Goal: Task Accomplishment & Management: Complete application form

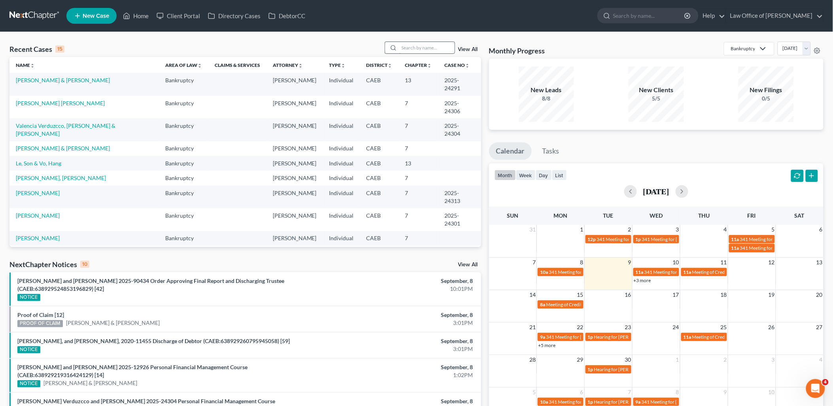
click at [412, 47] on input "search" at bounding box center [426, 47] width 55 height 11
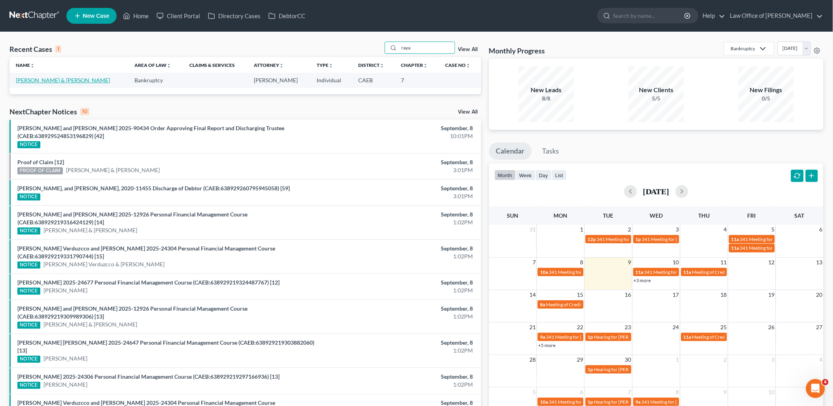
type input "raya"
click at [34, 81] on link "Raya, Kendra & Frank" at bounding box center [63, 80] width 94 height 7
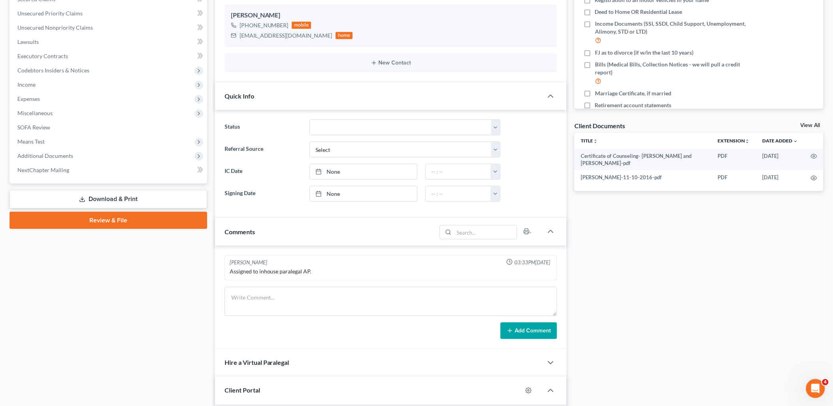
scroll to position [263, 0]
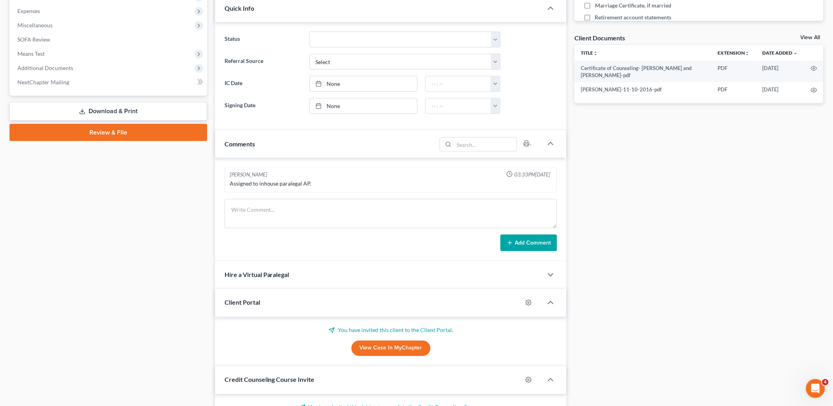
click at [379, 346] on link "View Case in MyChapter" at bounding box center [390, 348] width 79 height 16
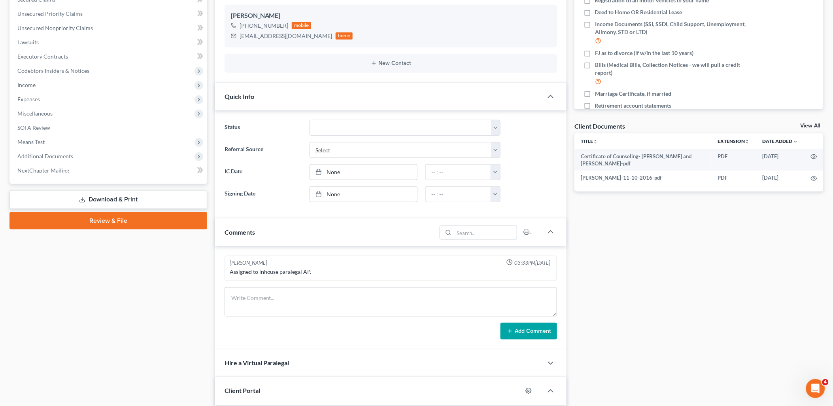
scroll to position [0, 0]
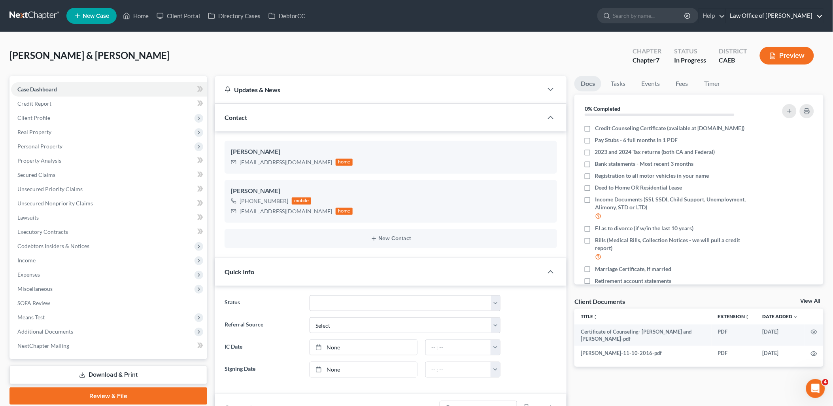
click at [799, 14] on link "Law Office of Flor A. Tataje" at bounding box center [774, 16] width 97 height 14
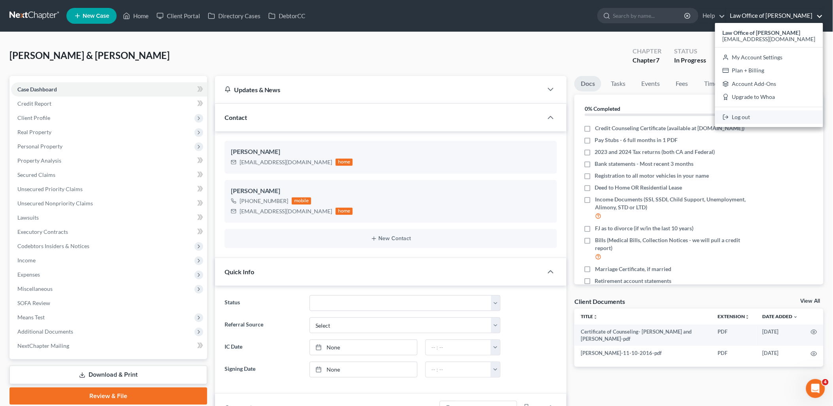
click at [770, 119] on link "Log out" at bounding box center [769, 116] width 108 height 13
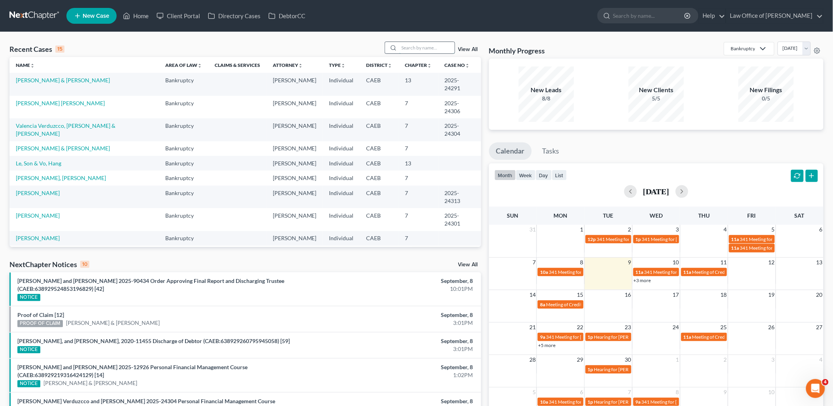
click at [411, 47] on input "search" at bounding box center [426, 47] width 55 height 11
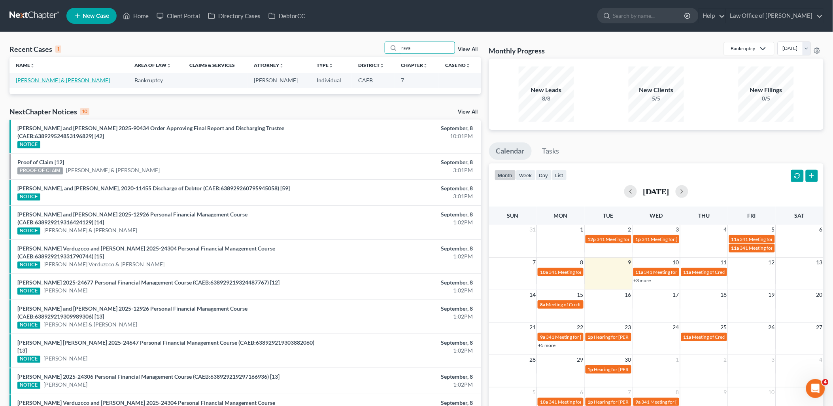
type input "raya"
click at [37, 78] on link "Raya, Kendra & Frank" at bounding box center [63, 80] width 94 height 7
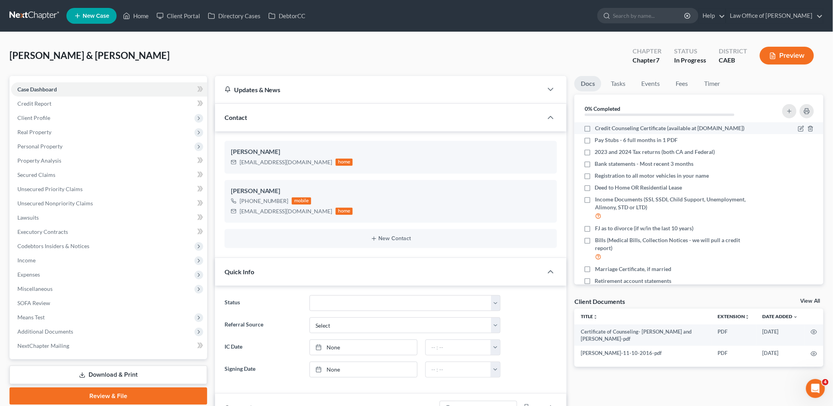
click at [595, 126] on label "Credit Counseling Certificate (available at [DOMAIN_NAME])" at bounding box center [669, 128] width 149 height 8
click at [598, 126] on input "Credit Counseling Certificate (available at [DOMAIN_NAME])" at bounding box center [600, 126] width 5 height 5
checkbox input "true"
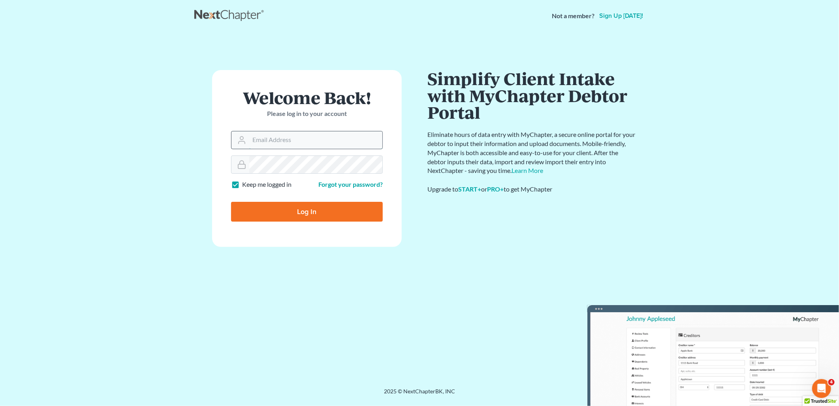
type input "[EMAIL_ADDRESS][DOMAIN_NAME]"
drag, startPoint x: 321, startPoint y: 144, endPoint x: 312, endPoint y: 145, distance: 8.7
click at [321, 144] on input "[EMAIL_ADDRESS][DOMAIN_NAME]" at bounding box center [315, 139] width 133 height 17
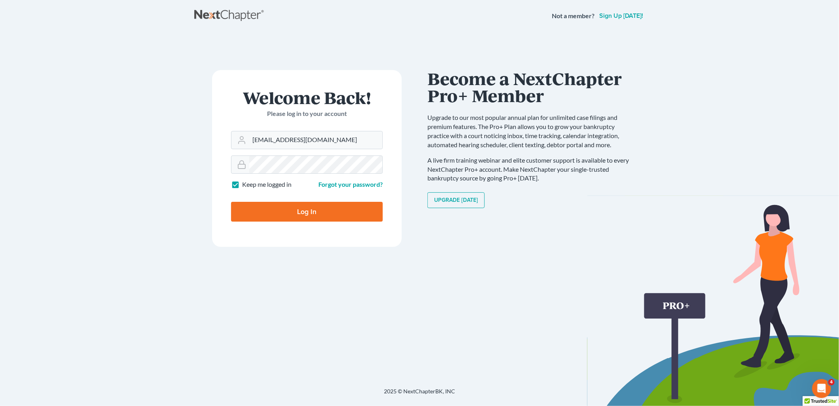
click at [472, 198] on link "Upgrade Today" at bounding box center [456, 200] width 57 height 16
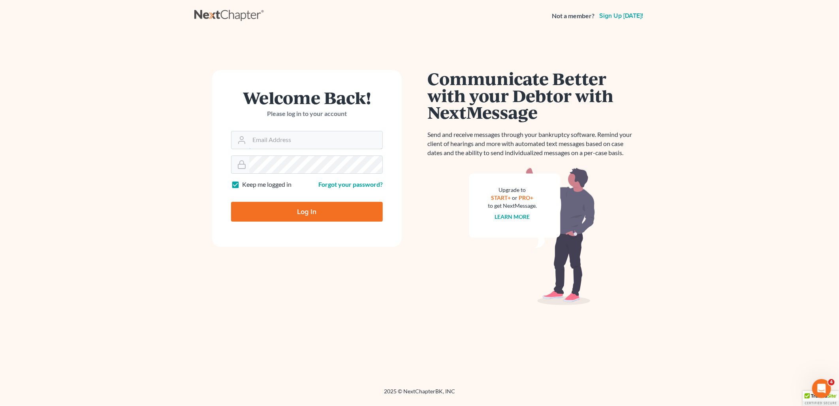
type input "[EMAIL_ADDRESS][DOMAIN_NAME]"
click at [290, 207] on input "Log In" at bounding box center [307, 212] width 152 height 20
type input "Thinking..."
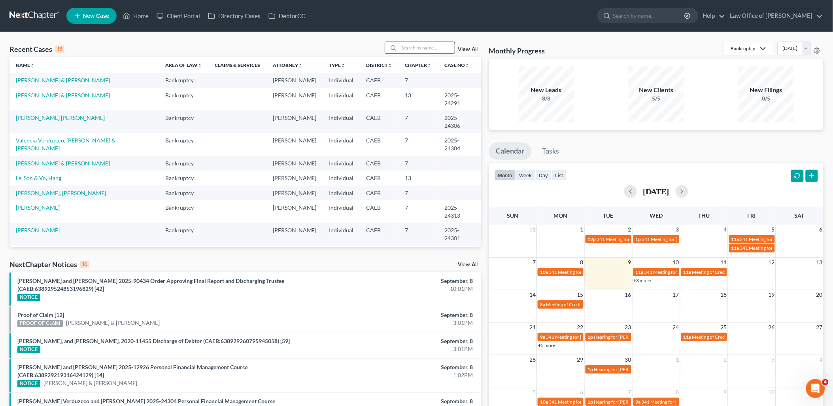
click at [431, 42] on input "search" at bounding box center [426, 47] width 55 height 11
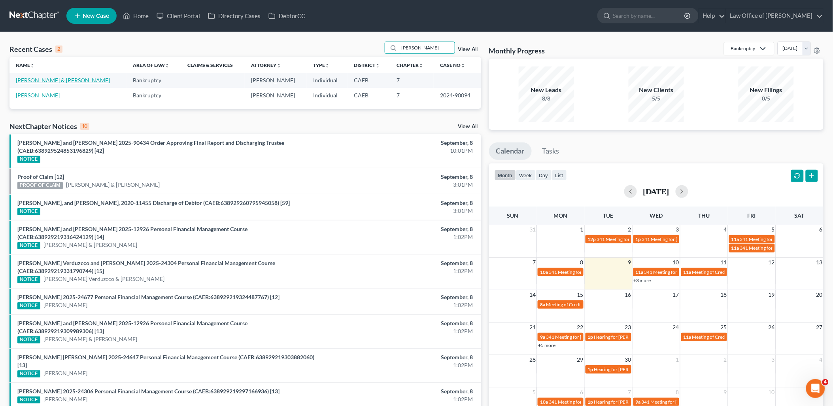
type input "rosales"
click at [30, 79] on link "Rosales, Guillermo & Maria" at bounding box center [63, 80] width 94 height 7
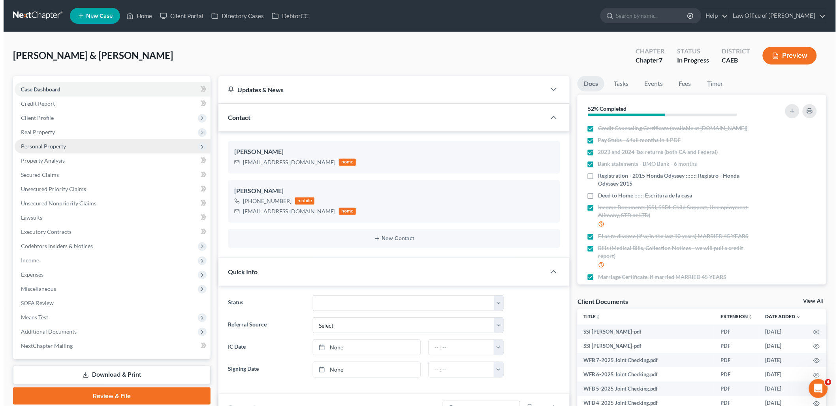
scroll to position [45, 0]
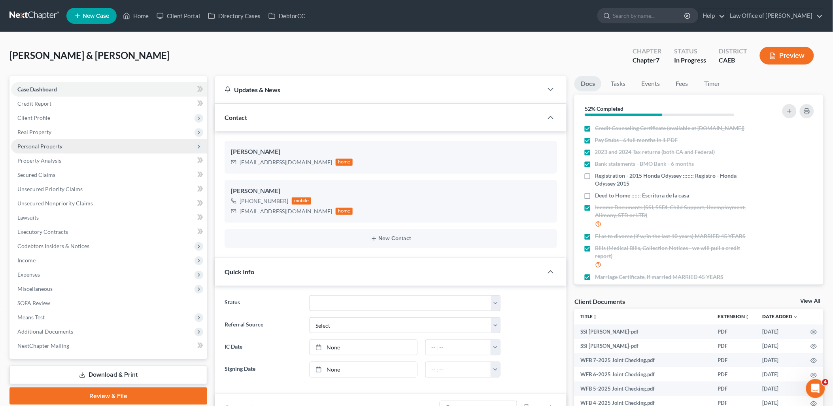
click at [43, 149] on span "Personal Property" at bounding box center [39, 146] width 45 height 7
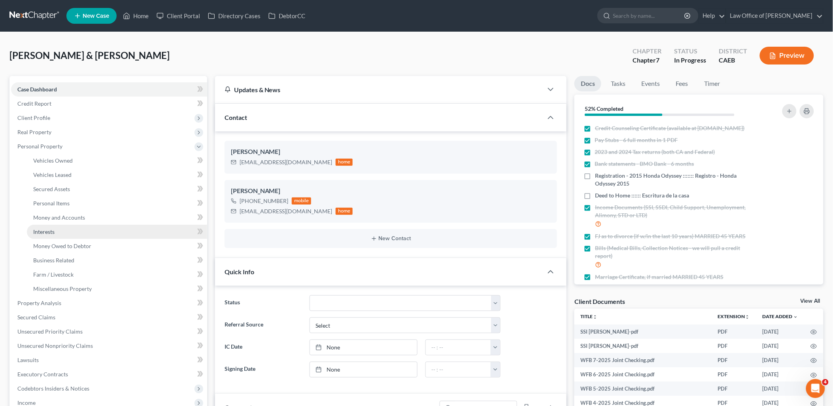
click at [52, 232] on span "Interests" at bounding box center [43, 231] width 21 height 7
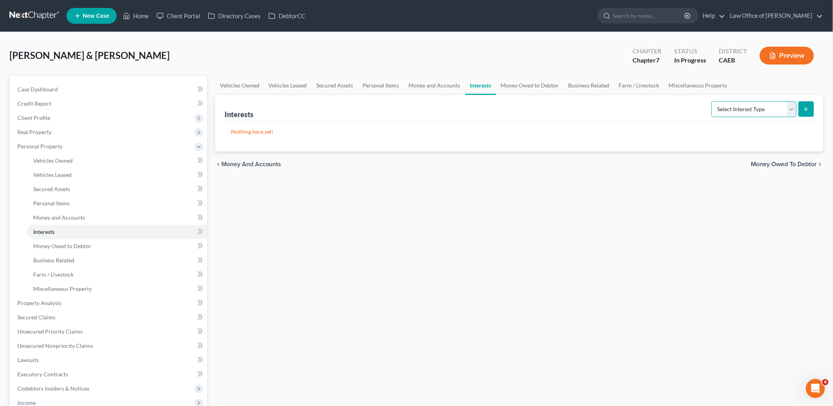
click at [749, 109] on select "Select Interest Type 401K Annuity Bond Education IRA Government Bond Government…" at bounding box center [753, 109] width 85 height 16
select select "term_life_insurance"
click at [713, 101] on select "Select Interest Type 401K Annuity Bond Education IRA Government Bond Government…" at bounding box center [753, 109] width 85 height 16
click at [809, 107] on button "submit" at bounding box center [805, 108] width 15 height 15
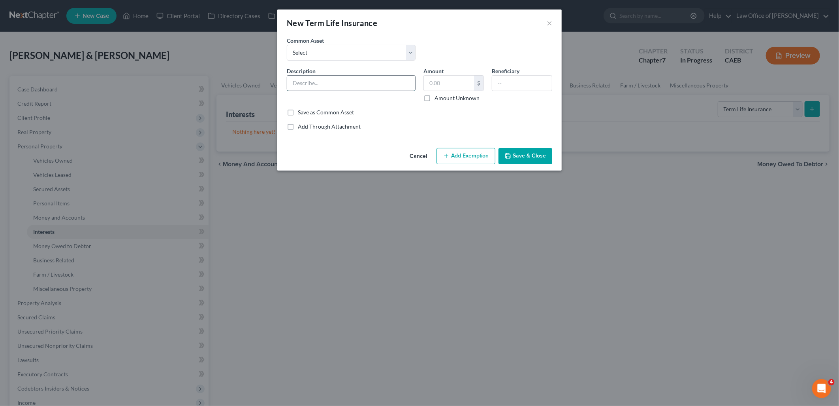
click at [353, 89] on input "text" at bounding box center [351, 82] width 128 height 15
click at [349, 60] on div "Common Asset Select LIFE INSURANCE PLACEHOLDER HERE Group Term Life Insurance t…" at bounding box center [420, 51] width 274 height 30
click at [346, 57] on select "Select LIFE INSURANCE PLACEHOLDER HERE Group Term Life Insurance through work; …" at bounding box center [351, 53] width 129 height 16
select select "1"
click at [287, 45] on select "Select LIFE INSURANCE PLACEHOLDER HERE Group Term Life Insurance through work; …" at bounding box center [351, 53] width 129 height 16
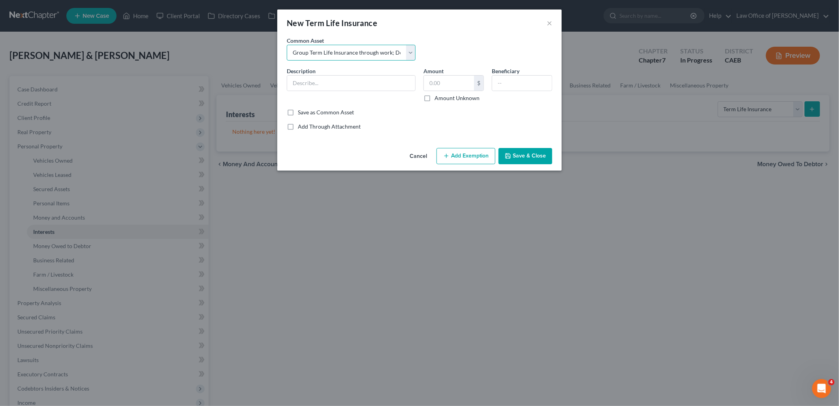
type input "Group Term Life Insurance through work; Death Benefit ($150k)"
type input "0"
drag, startPoint x: 304, startPoint y: 83, endPoint x: 282, endPoint y: 85, distance: 21.8
click at [282, 85] on div "An exemption set must first be selected from the Filing Information section. Co…" at bounding box center [419, 90] width 285 height 108
click at [339, 82] on input "Term Life Insurance through work; Death Benefit ($150k)" at bounding box center [351, 82] width 128 height 15
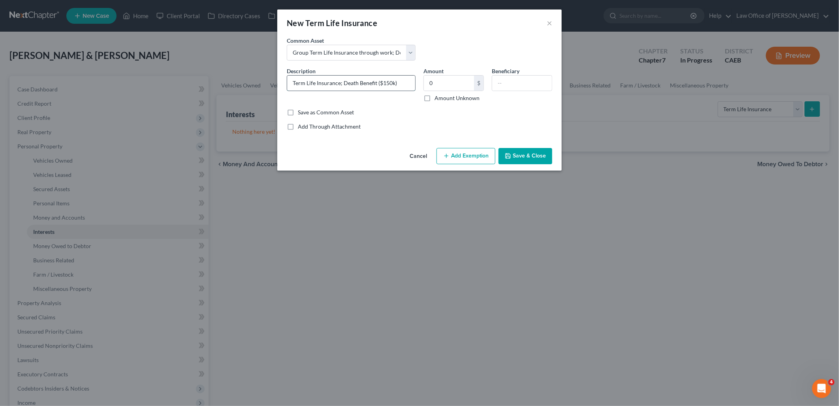
click at [389, 82] on input "Term Life Insurance; Death Benefit ($150k)" at bounding box center [351, 82] width 128 height 15
click at [343, 82] on input "Term Life Insurance; Death Benefit ($100k)" at bounding box center [351, 82] width 128 height 15
type input "Term Life Insurance; Debtor2 Death Benefit ($100k)"
click at [509, 85] on input "text" at bounding box center [522, 82] width 60 height 15
type input "Spouse"
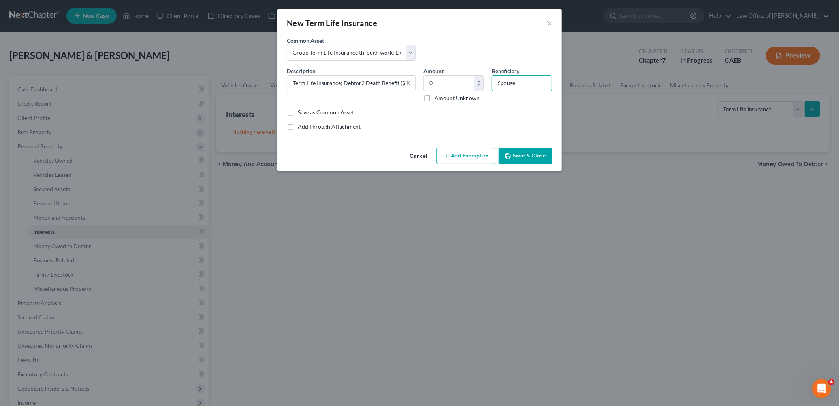
click at [468, 161] on button "Add Exemption" at bounding box center [466, 156] width 59 height 17
select select "2"
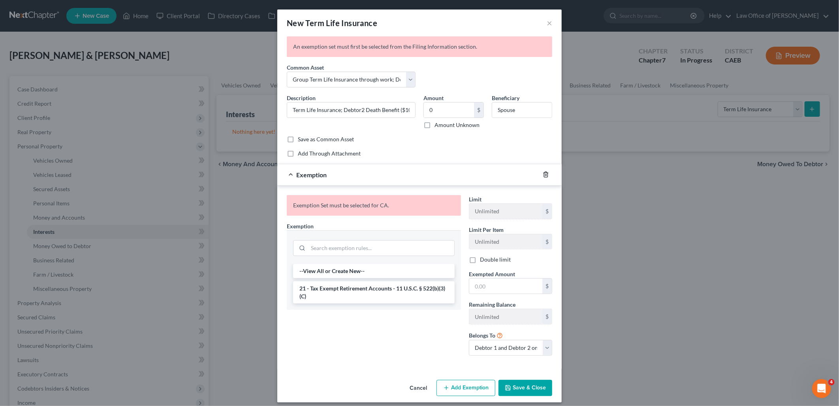
click at [543, 175] on icon "button" at bounding box center [546, 174] width 6 height 6
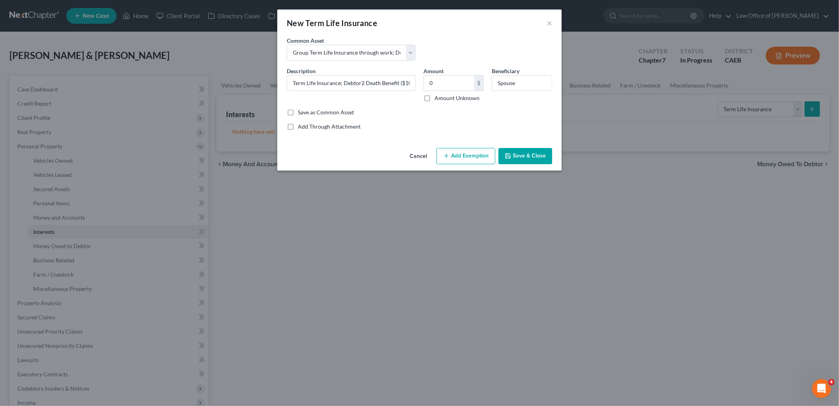
click at [534, 151] on button "Save & Close" at bounding box center [526, 156] width 54 height 17
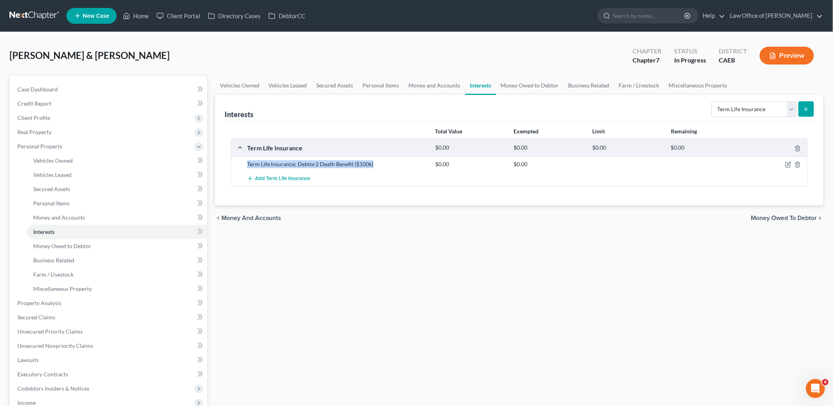
drag, startPoint x: 247, startPoint y: 162, endPoint x: 385, endPoint y: 169, distance: 138.1
click at [385, 169] on div "Term Life Insurance; Debtor2 Death Benefit ($100k) $0.00 $0.00" at bounding box center [519, 164] width 576 height 15
copy div "Term Life Insurance; Debtor2 Death Benefit ($100k)"
click at [285, 181] on span "Add Term Life Insurance" at bounding box center [282, 178] width 55 height 6
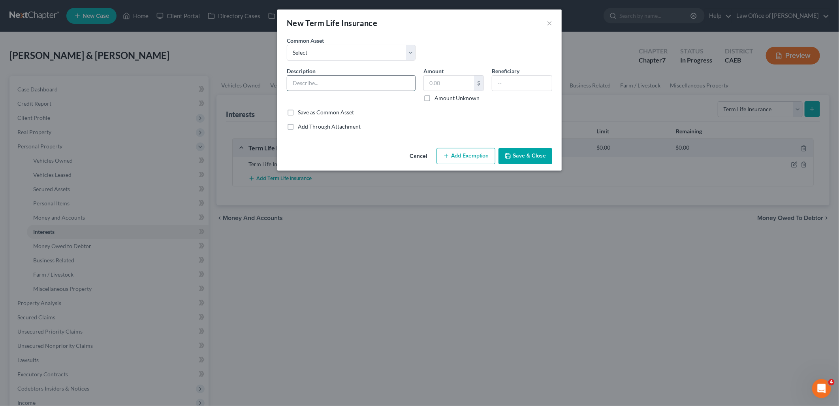
click at [315, 81] on input "text" at bounding box center [351, 82] width 128 height 15
paste input "Term Life Insurance; Debtor2 Death Benefit ($100k)"
click at [352, 81] on input "Term Life Insurance; Debtor2 Death Benefit ($100k)" at bounding box center [351, 82] width 128 height 15
type input "Term Life Insurance; Debtor1 Death Benefit ($100k)"
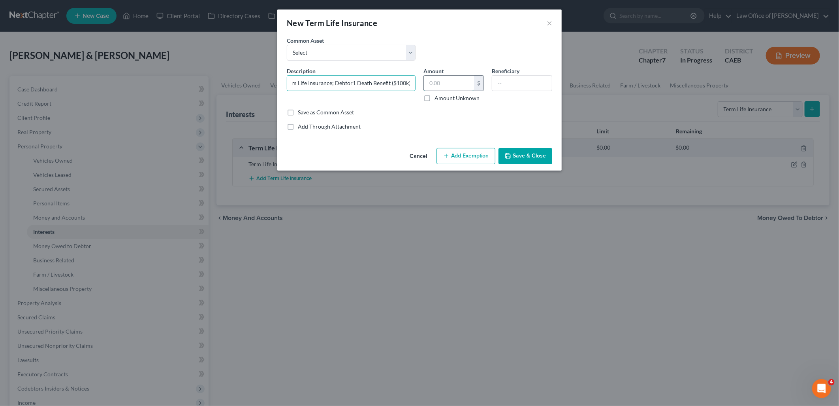
drag, startPoint x: 435, startPoint y: 83, endPoint x: 444, endPoint y: 82, distance: 9.2
click at [435, 83] on input "text" at bounding box center [449, 82] width 50 height 15
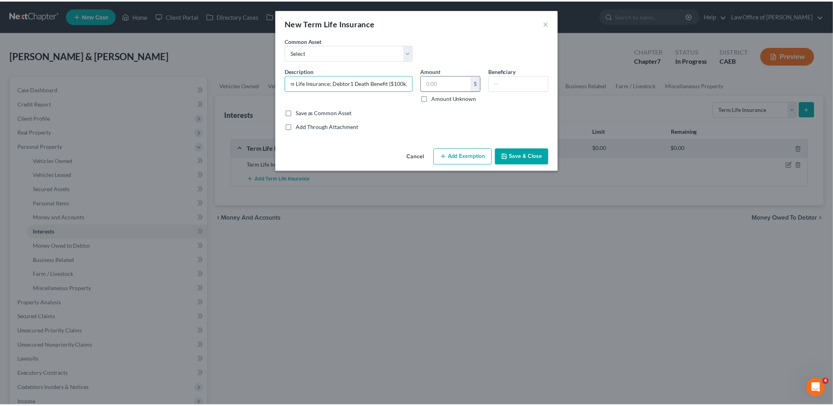
scroll to position [0, 0]
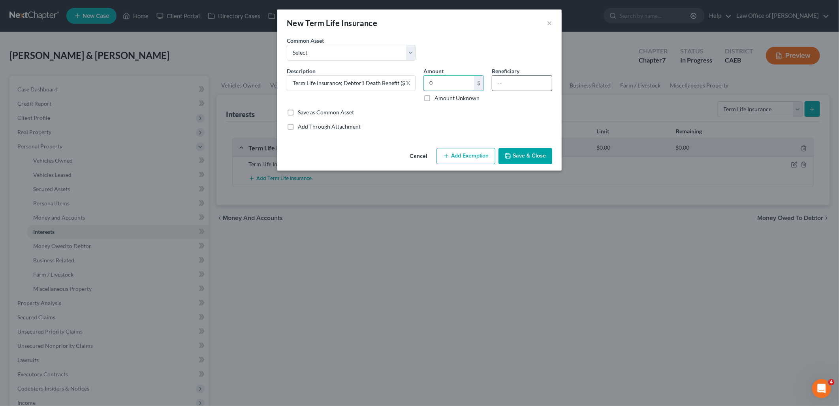
type input "0"
click at [522, 83] on input "text" at bounding box center [522, 82] width 60 height 15
type input "Spouse"
click at [526, 156] on button "Save & Close" at bounding box center [526, 156] width 54 height 17
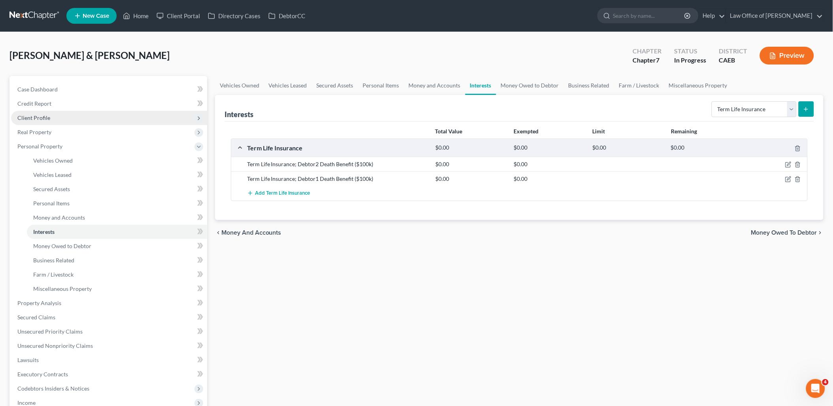
click at [40, 119] on span "Client Profile" at bounding box center [33, 117] width 33 height 7
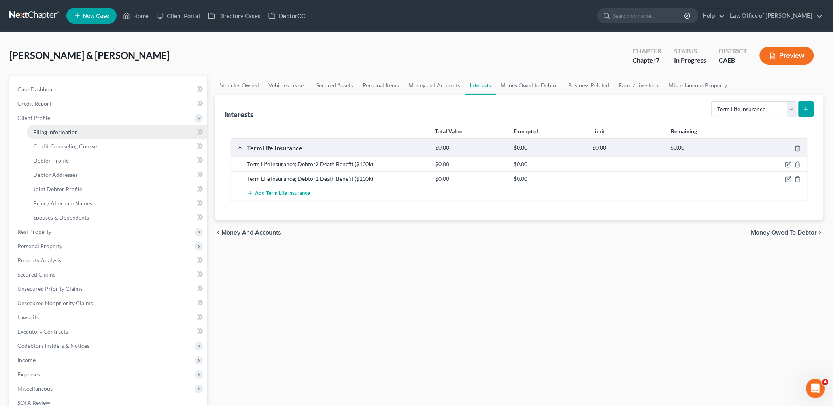
click at [51, 128] on span "Filing Information" at bounding box center [55, 131] width 45 height 7
select select "1"
select select "0"
select select "4"
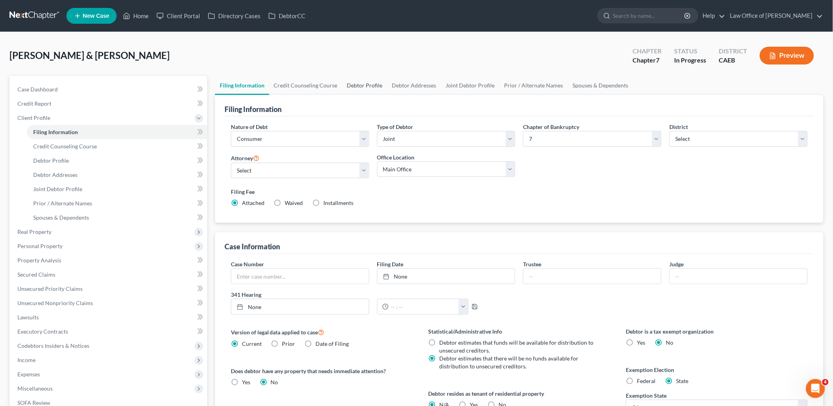
click at [355, 83] on link "Debtor Profile" at bounding box center [364, 85] width 45 height 19
select select "1"
select select "0"
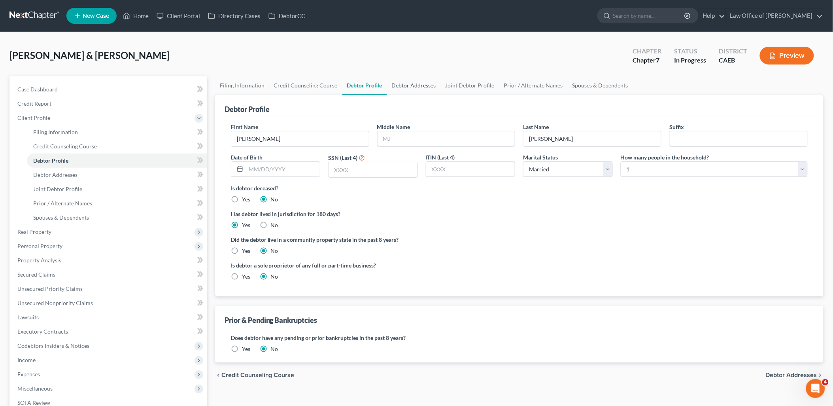
click at [404, 86] on link "Debtor Addresses" at bounding box center [414, 85] width 54 height 19
select select "0"
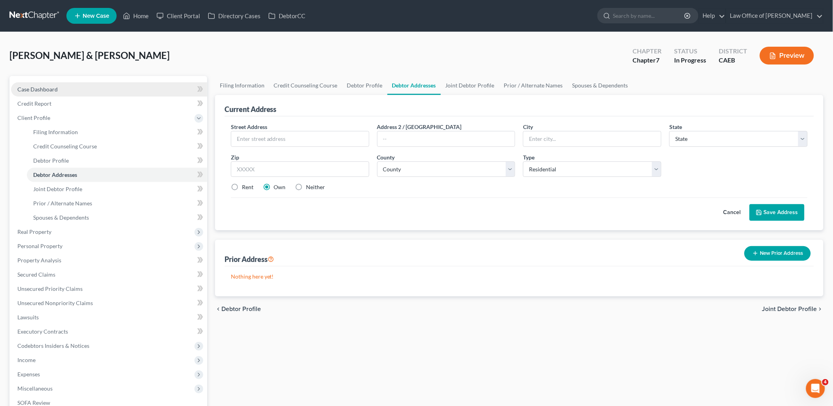
click at [26, 91] on span "Case Dashboard" at bounding box center [37, 89] width 40 height 7
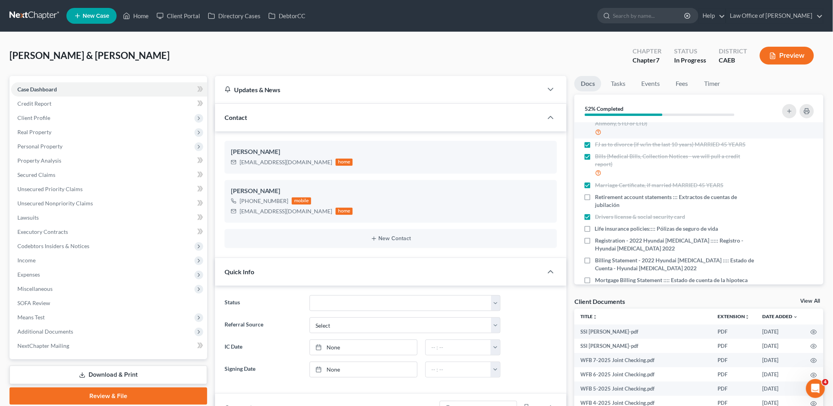
scroll to position [149, 0]
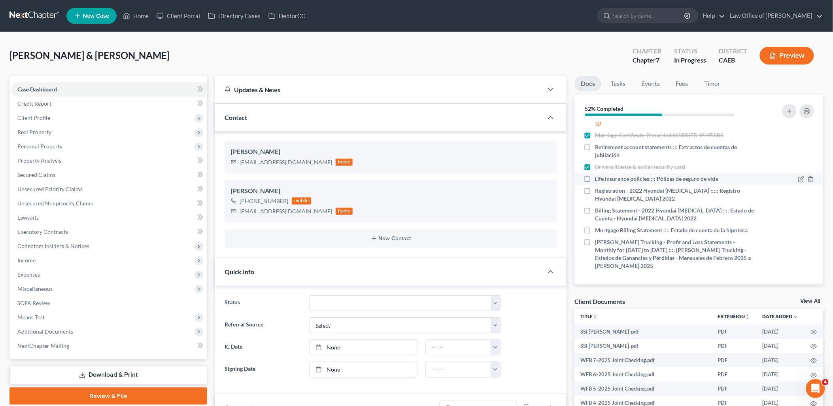
click at [595, 177] on label "Life insurance policies:::: Pólizas de seguro de vida" at bounding box center [656, 179] width 123 height 8
click at [598, 177] on input "Life insurance policies:::: Pólizas de seguro de vida" at bounding box center [600, 177] width 5 height 5
checkbox input "true"
click at [810, 302] on link "View All" at bounding box center [810, 301] width 20 height 6
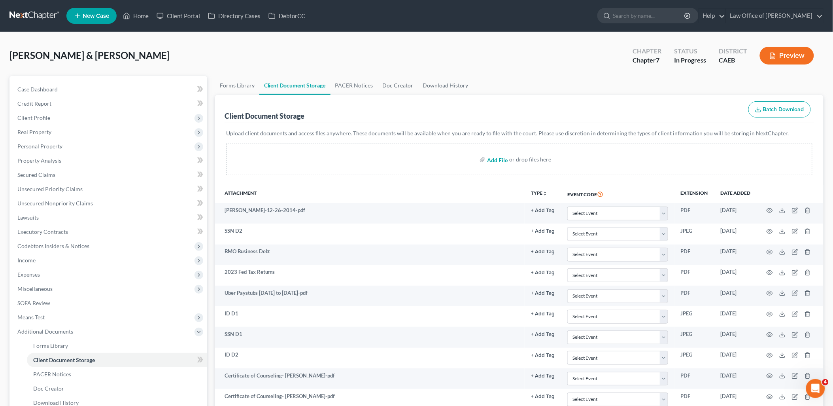
click at [489, 158] on input "file" at bounding box center [496, 159] width 19 height 14
type input "C:\fakepath\Guillermo Life Insruance Policy.pdf"
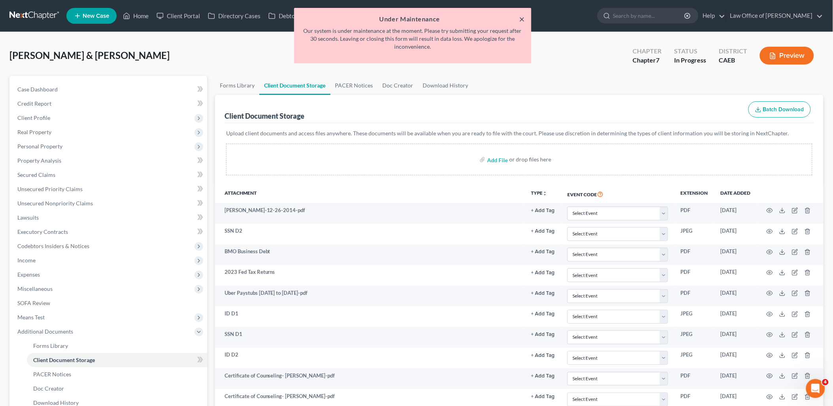
click at [521, 14] on button "×" at bounding box center [522, 18] width 6 height 9
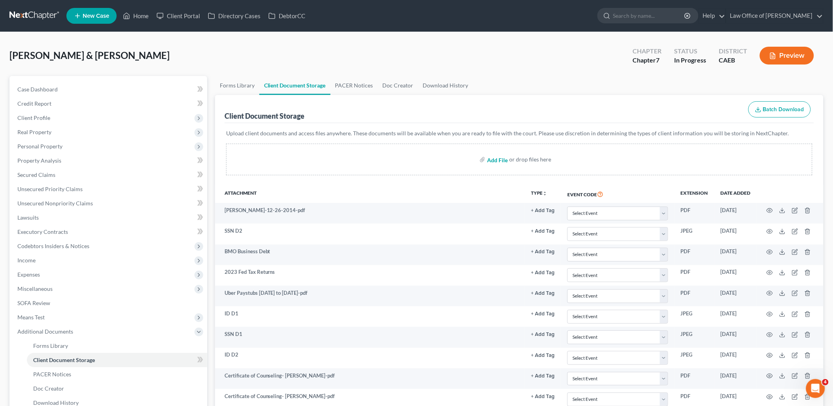
click at [503, 160] on input "file" at bounding box center [496, 159] width 19 height 14
type input "C:\fakepath\UBER 7.2025 to 9.2025.pdf"
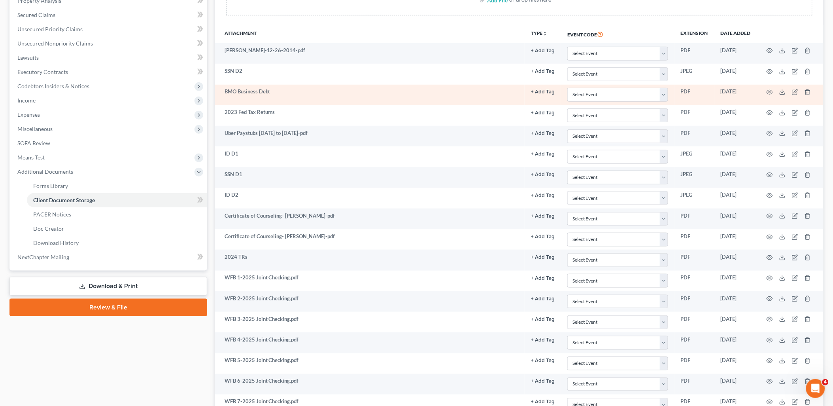
scroll to position [72, 0]
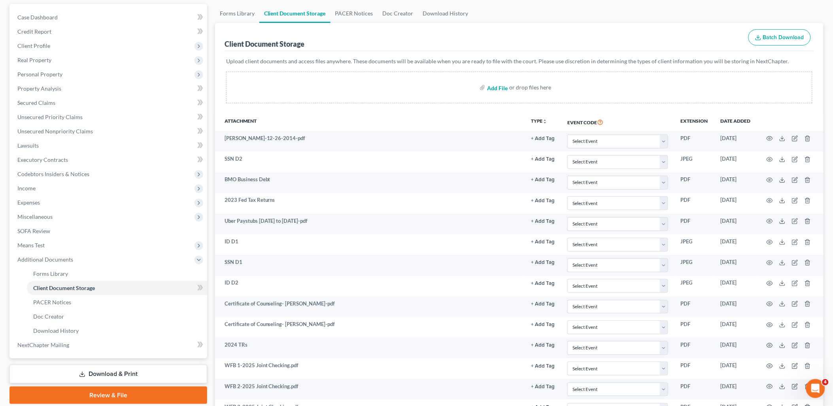
click at [493, 84] on input "file" at bounding box center [496, 87] width 19 height 14
type input "C:\fakepath\WFB August 2025.pdf"
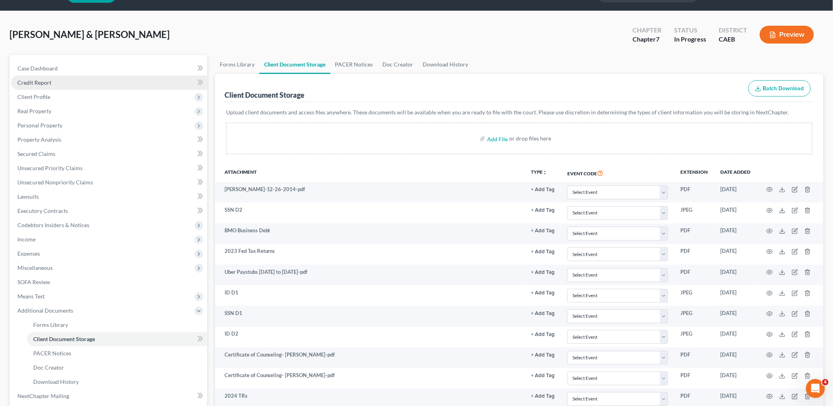
scroll to position [0, 0]
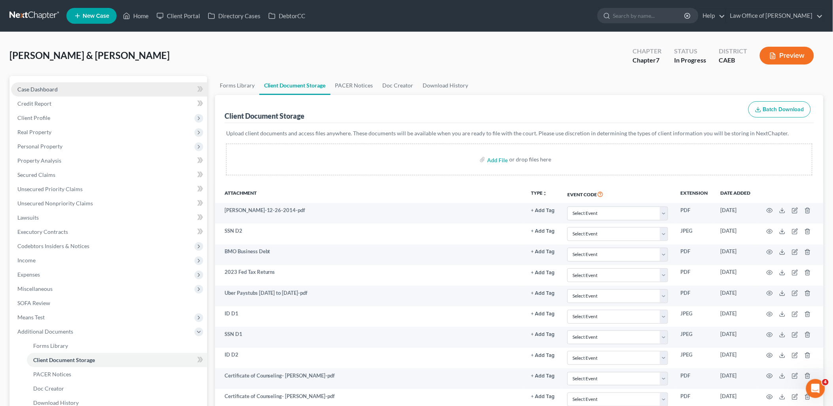
click at [34, 90] on span "Case Dashboard" at bounding box center [37, 89] width 40 height 7
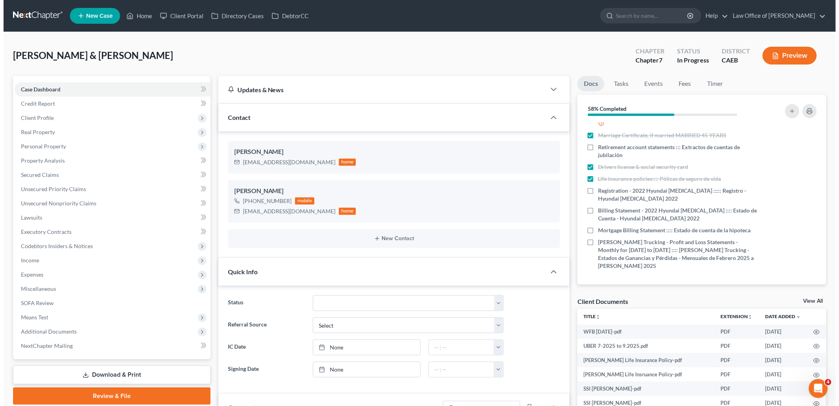
scroll to position [88, 0]
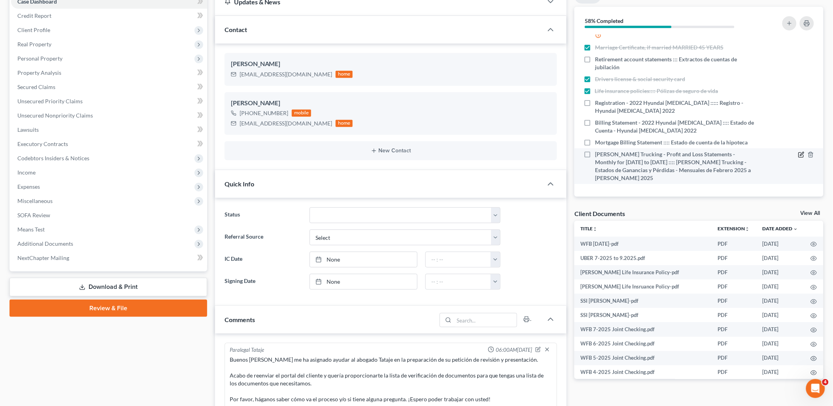
click at [798, 154] on icon "button" at bounding box center [801, 154] width 6 height 6
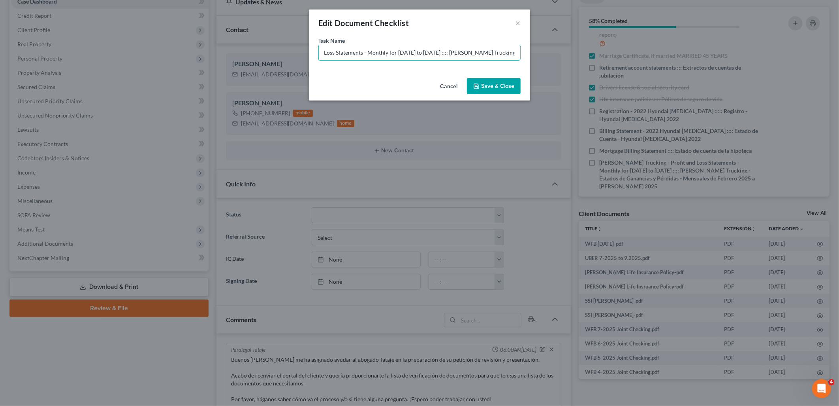
scroll to position [0, 239]
drag, startPoint x: 438, startPoint y: 51, endPoint x: 538, endPoint y: 53, distance: 100.0
click at [538, 53] on div "Edit Document Checklist × Task Name * Rosales Trucking - Profit and Loss Statem…" at bounding box center [419, 203] width 839 height 406
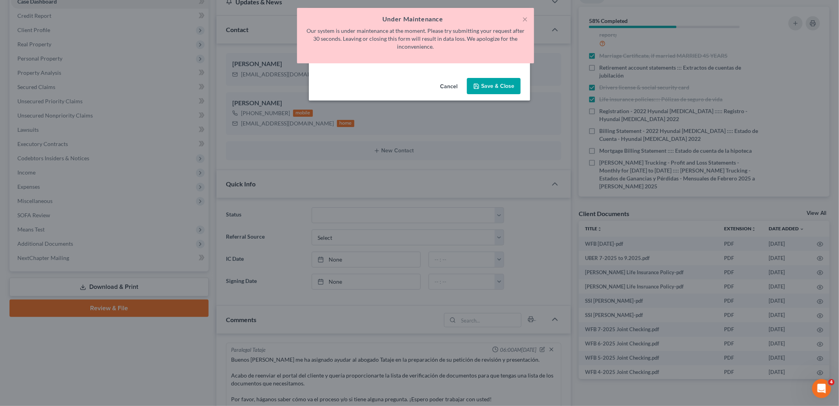
type input "Rosales Trucking - Profit and Loss Statements - NO WORK SINCE 11/2024"
click at [500, 84] on button "Save & Close" at bounding box center [494, 86] width 54 height 17
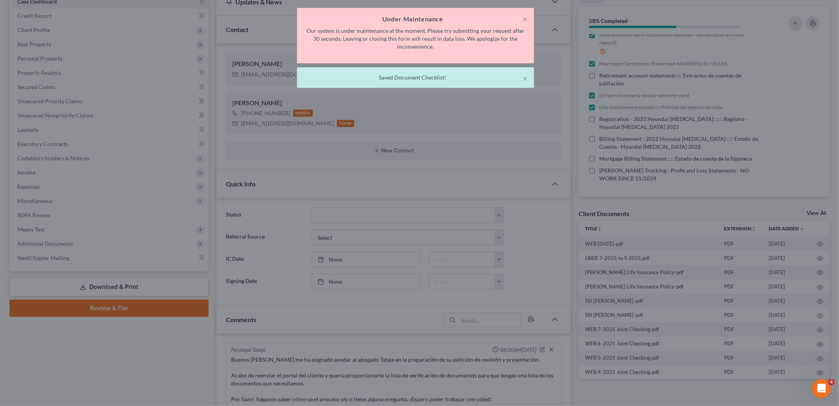
scroll to position [133, 0]
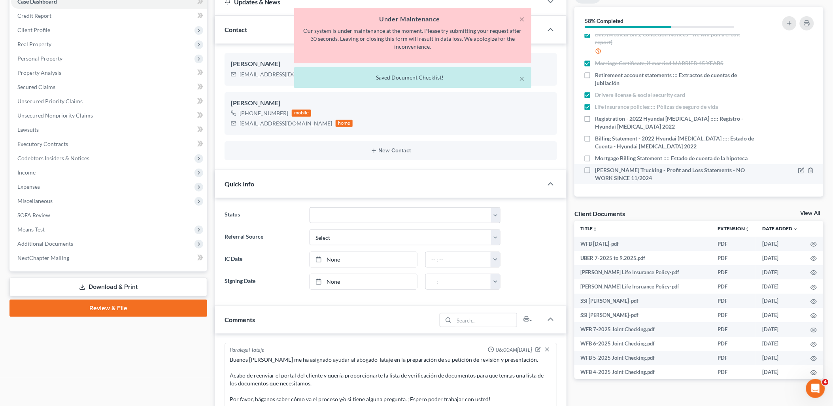
click at [595, 168] on label "Rosales Trucking - Profit and Loss Statements - NO WORK SINCE 11/2024" at bounding box center [674, 174] width 159 height 16
click at [598, 168] on input "Rosales Trucking - Profit and Loss Statements - NO WORK SINCE 11/2024" at bounding box center [600, 168] width 5 height 5
checkbox input "true"
click at [787, 23] on div "× Under Maintenance Our system is under maintenance at the moment. Please try s…" at bounding box center [412, 50] width 833 height 84
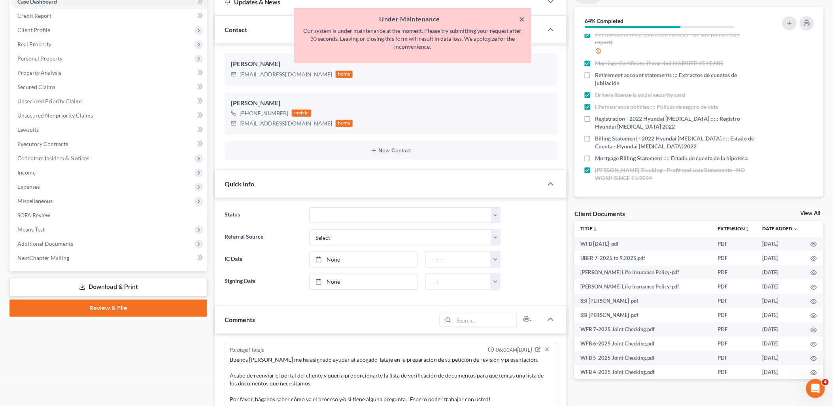
click at [522, 17] on button "×" at bounding box center [522, 18] width 6 height 9
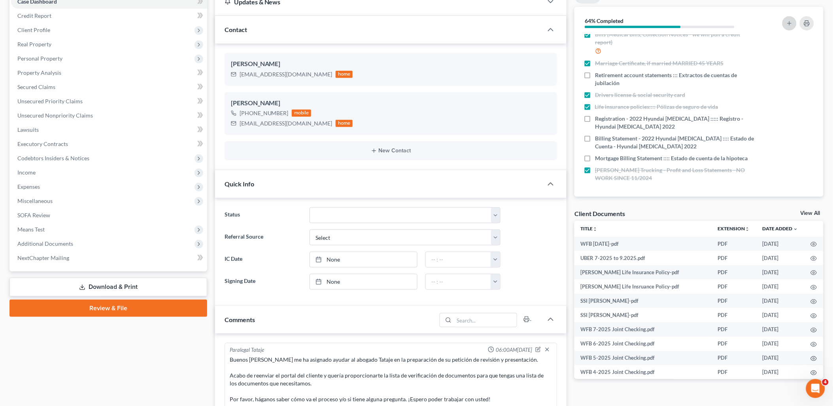
click at [792, 24] on icon "button" at bounding box center [789, 23] width 6 height 6
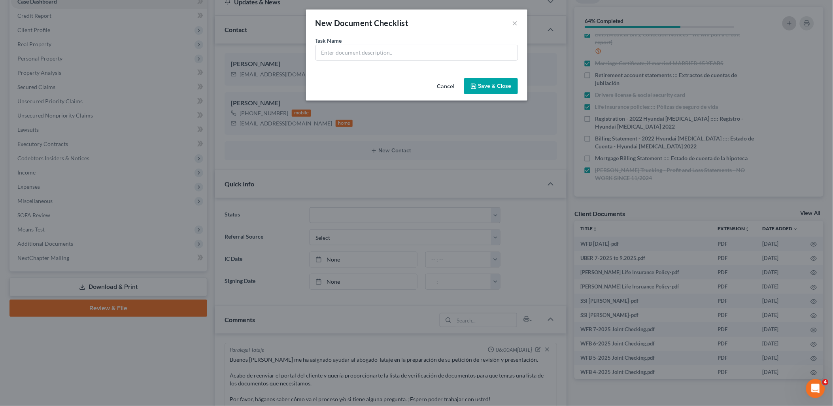
scroll to position [125, 0]
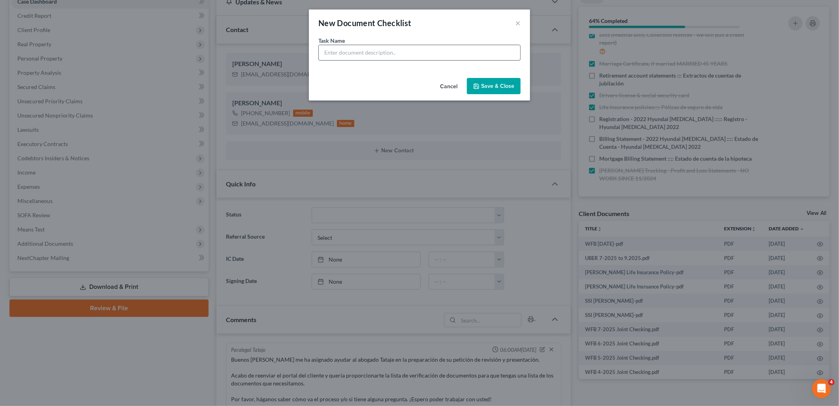
click at [445, 54] on input "text" at bounding box center [420, 52] width 202 height 15
type input "BILL OF SALE - truck sold that was used for business in 11/2024"
click at [490, 83] on button "Save & Close" at bounding box center [494, 86] width 54 height 17
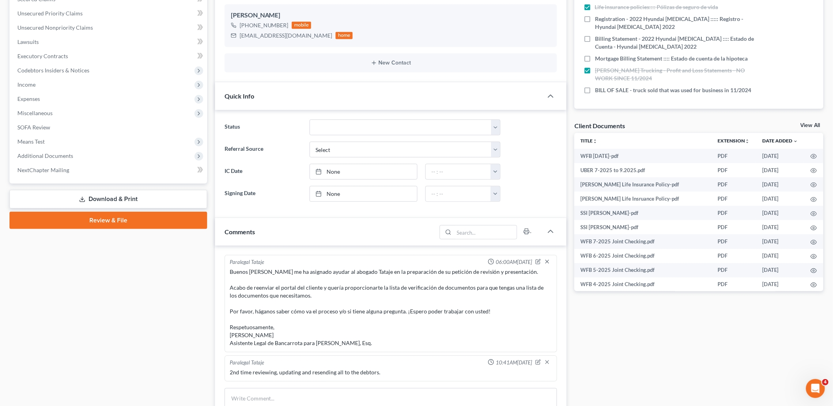
scroll to position [0, 0]
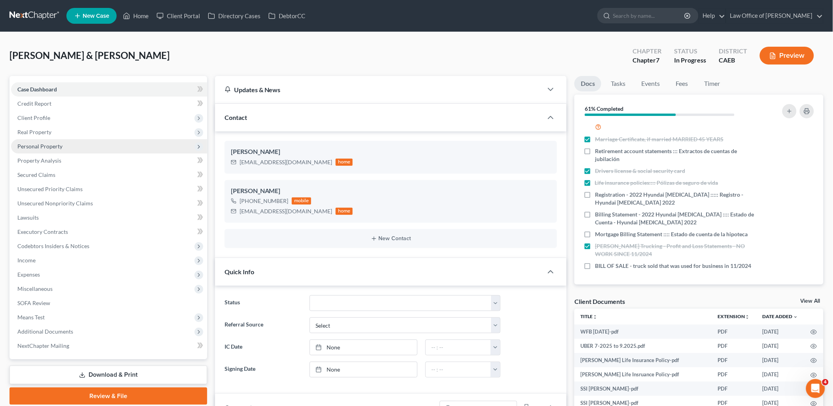
click at [24, 148] on span "Personal Property" at bounding box center [39, 146] width 45 height 7
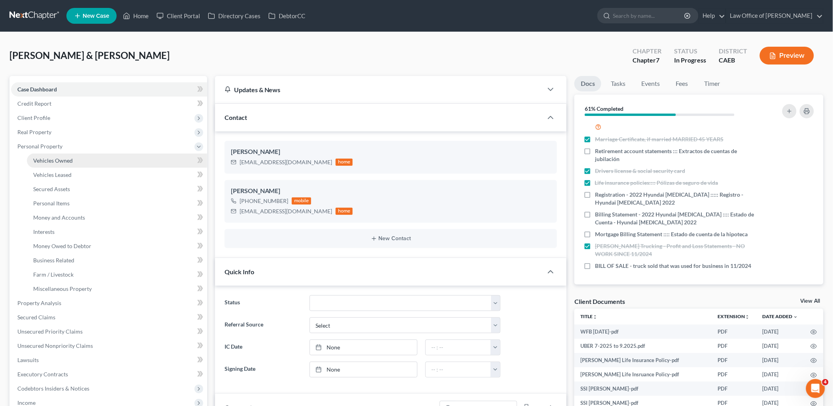
click at [46, 162] on span "Vehicles Owned" at bounding box center [53, 160] width 40 height 7
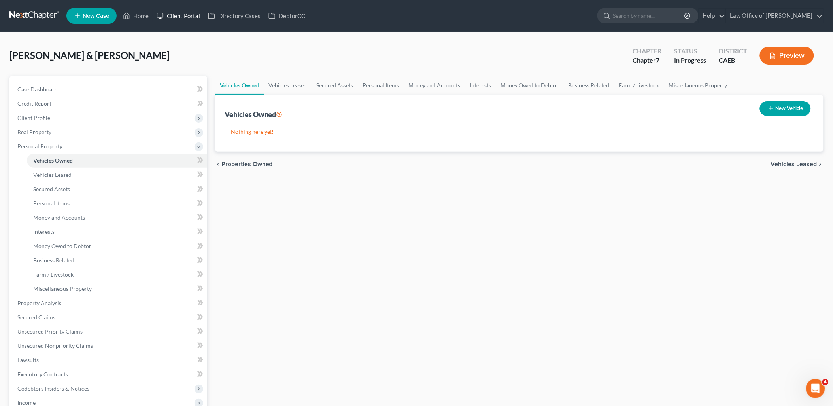
click at [188, 13] on link "Client Portal" at bounding box center [178, 16] width 51 height 14
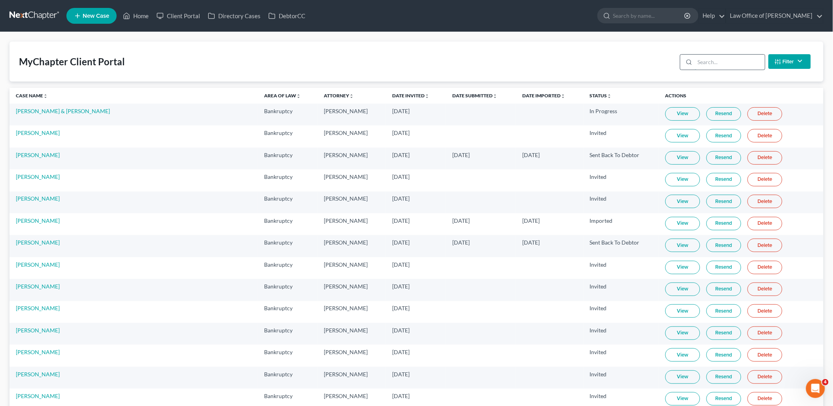
click at [715, 62] on input "search" at bounding box center [730, 62] width 70 height 15
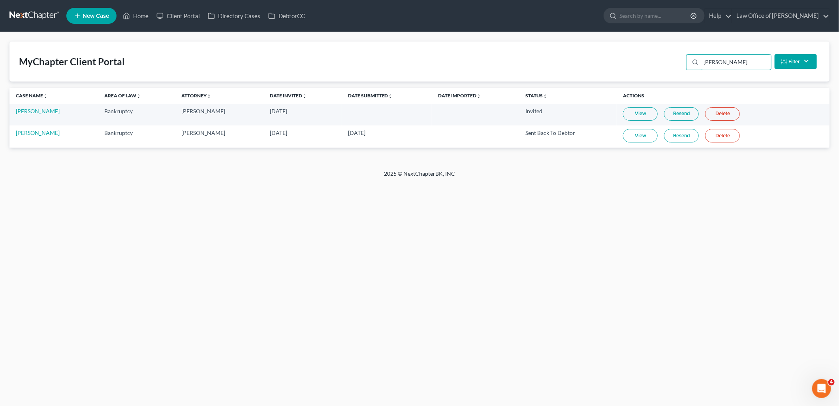
type input "rosale"
click at [641, 111] on link "View" at bounding box center [640, 113] width 35 height 13
click at [378, 212] on div "Home New Case Client Portal Directory Cases DebtorCC Law Office of Flor A. Tata…" at bounding box center [419, 203] width 839 height 406
click at [141, 16] on link "Home" at bounding box center [136, 16] width 34 height 14
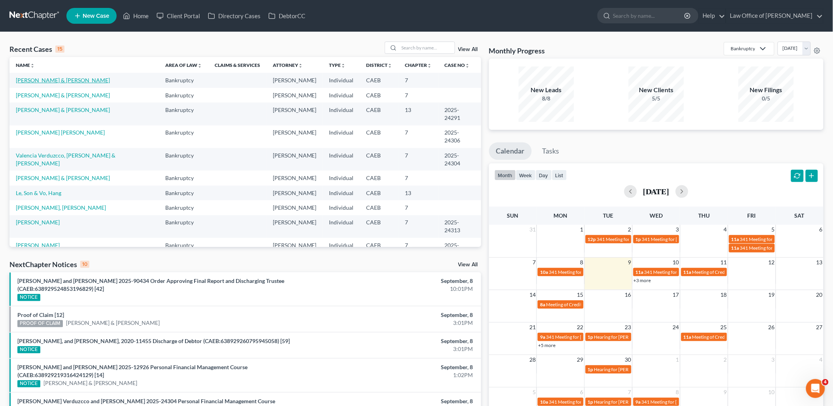
click at [51, 79] on link "[PERSON_NAME] & [PERSON_NAME]" at bounding box center [63, 80] width 94 height 7
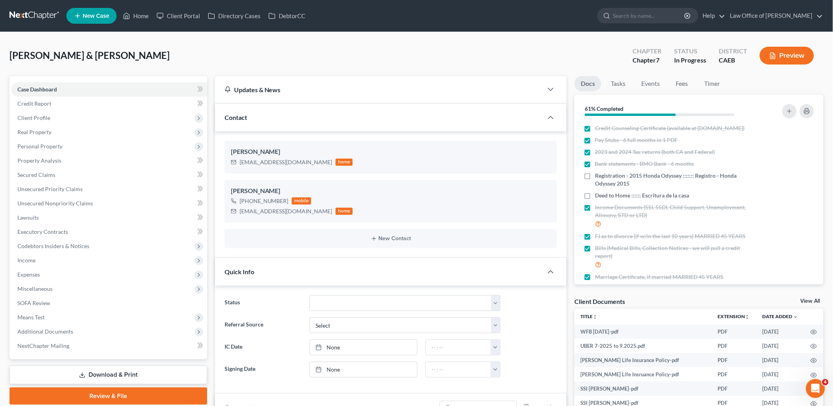
click at [809, 297] on div "Client Documents View All" at bounding box center [698, 302] width 249 height 11
click at [809, 298] on link "View All" at bounding box center [810, 301] width 20 height 6
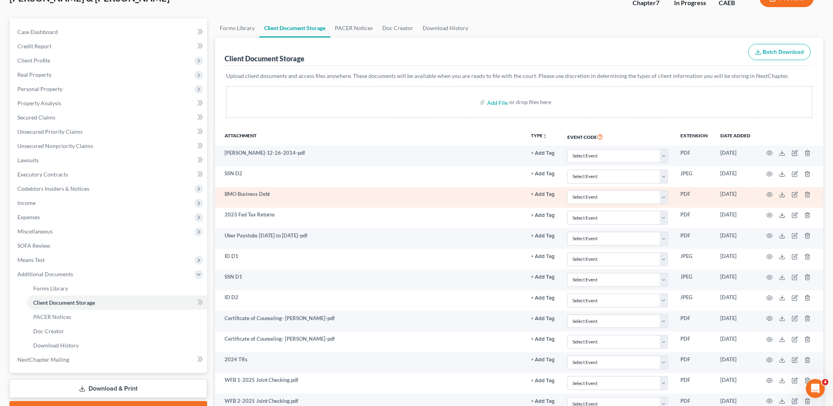
scroll to position [88, 0]
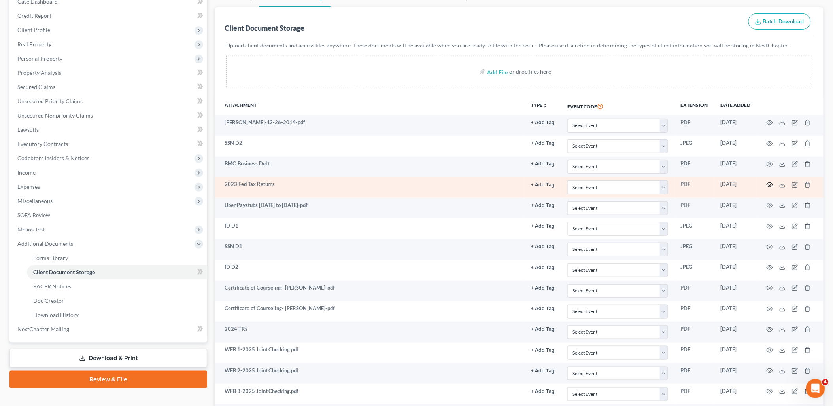
click at [770, 183] on icon "button" at bounding box center [769, 184] width 6 height 6
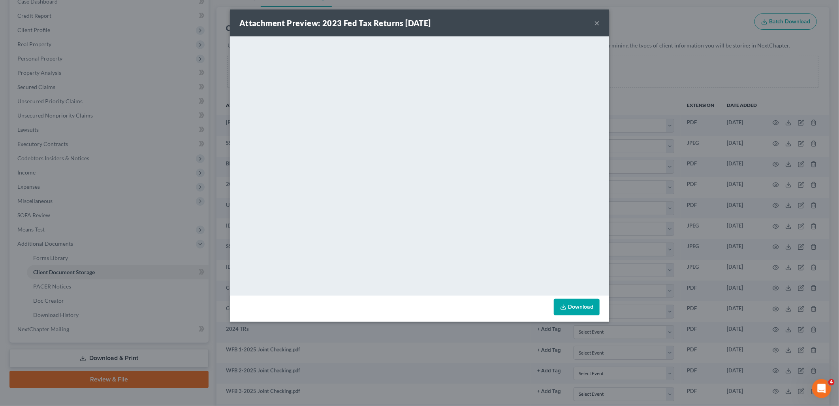
click at [598, 25] on button "×" at bounding box center [597, 22] width 6 height 9
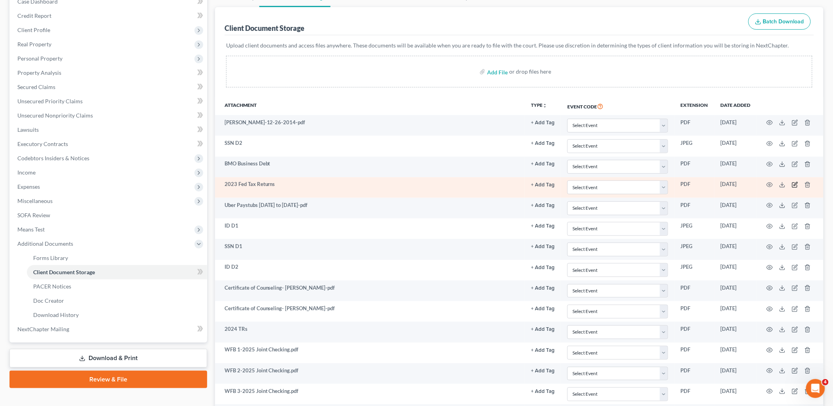
click at [796, 187] on icon "button" at bounding box center [795, 184] width 6 height 6
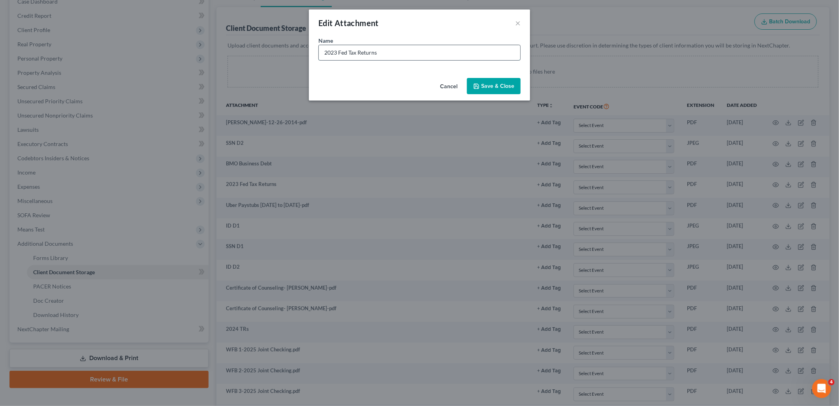
drag, startPoint x: 340, startPoint y: 50, endPoint x: 435, endPoint y: 51, distance: 95.3
click at [434, 51] on input "2023 Fed Tax Returns" at bounding box center [420, 52] width 202 height 15
type input "2023 BOTH Returns"
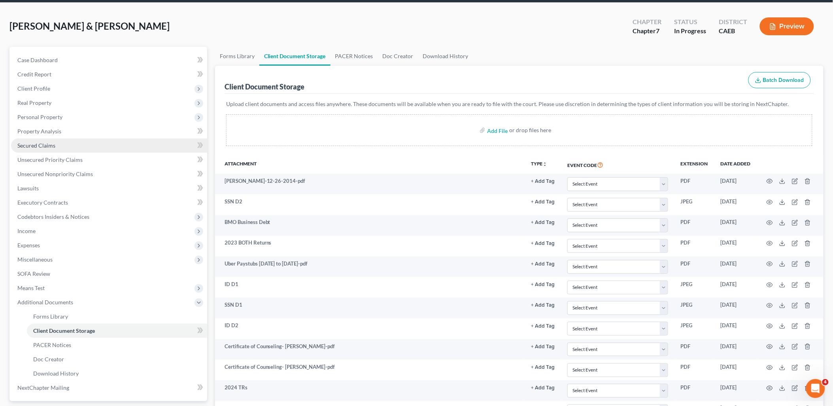
scroll to position [0, 0]
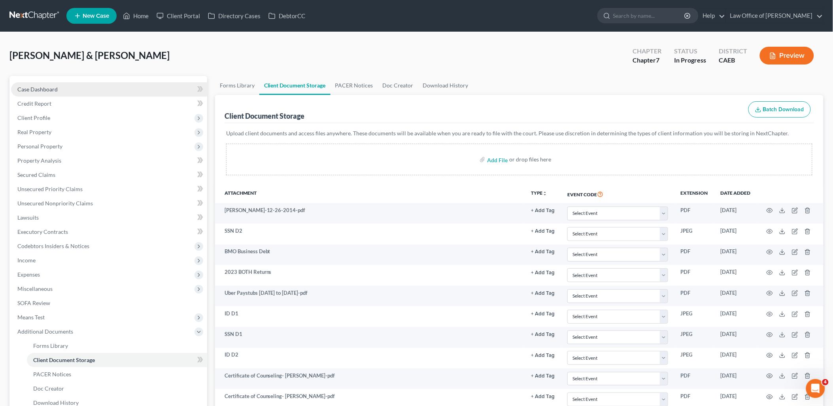
click at [44, 92] on span "Case Dashboard" at bounding box center [37, 89] width 40 height 7
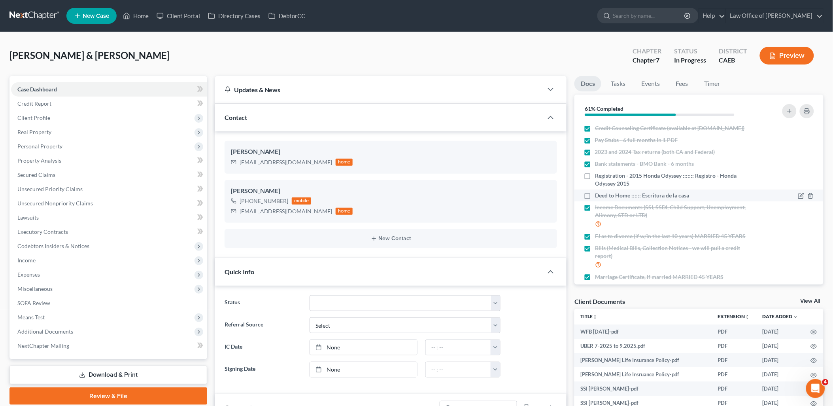
scroll to position [88, 0]
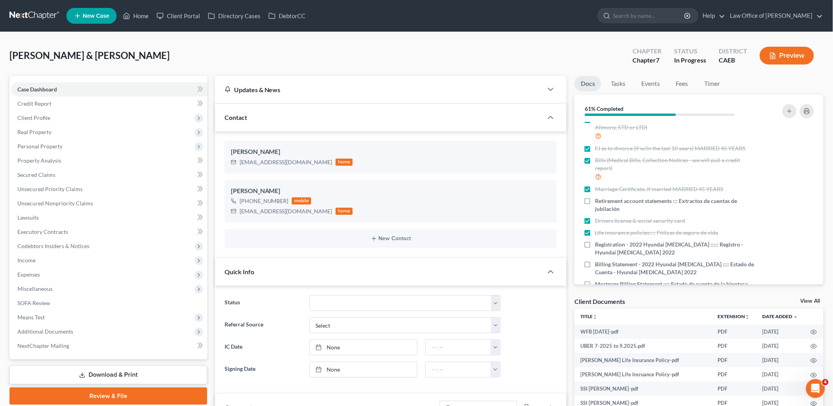
click at [808, 299] on link "View All" at bounding box center [810, 301] width 20 height 6
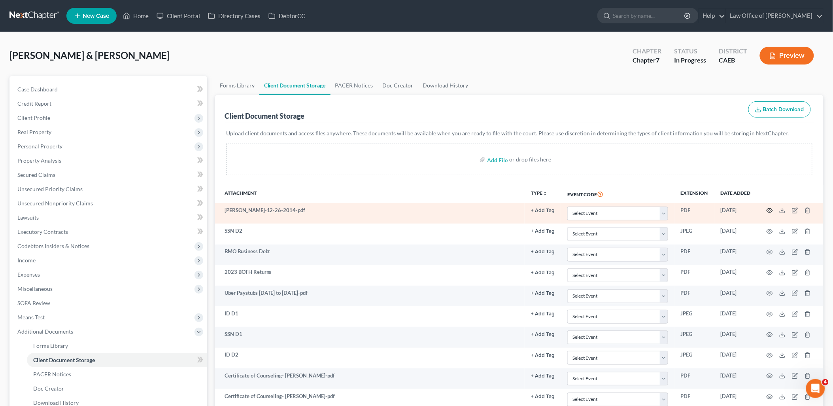
click at [769, 209] on icon "button" at bounding box center [769, 210] width 6 height 6
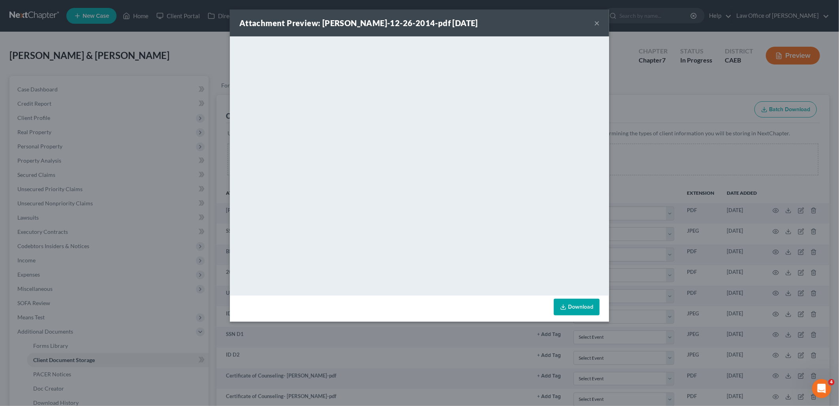
drag, startPoint x: 597, startPoint y: 23, endPoint x: 591, endPoint y: 27, distance: 7.4
click at [598, 23] on button "×" at bounding box center [597, 22] width 6 height 9
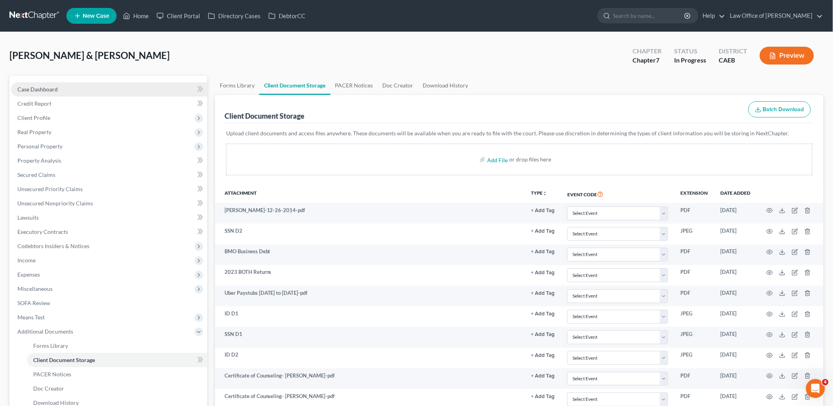
click at [37, 91] on span "Case Dashboard" at bounding box center [37, 89] width 40 height 7
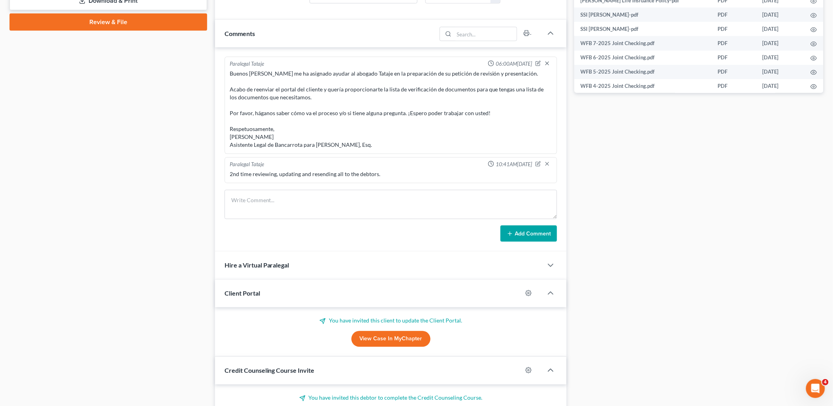
scroll to position [439, 0]
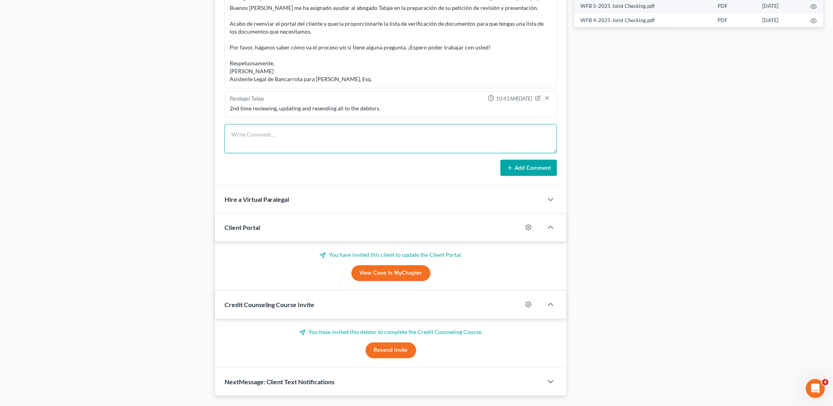
click at [293, 132] on textarea at bounding box center [390, 138] width 333 height 29
paste textarea "Good Morning Guillermo, I finally got the opportunity and have downloaded and c…"
type textarea "Good Morning Guillermo, I finally got the opportunity and have downloaded and c…"
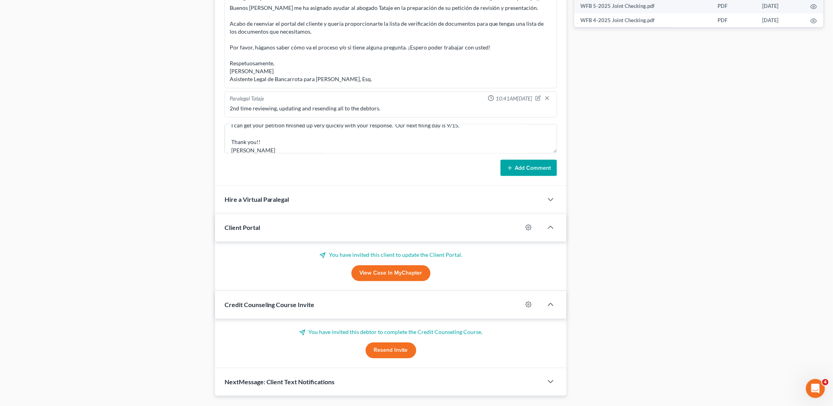
click at [540, 170] on button "Add Comment" at bounding box center [528, 168] width 57 height 17
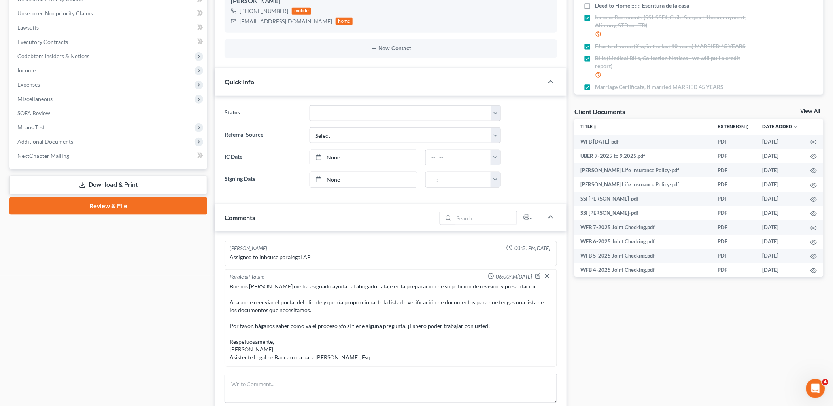
scroll to position [0, 0]
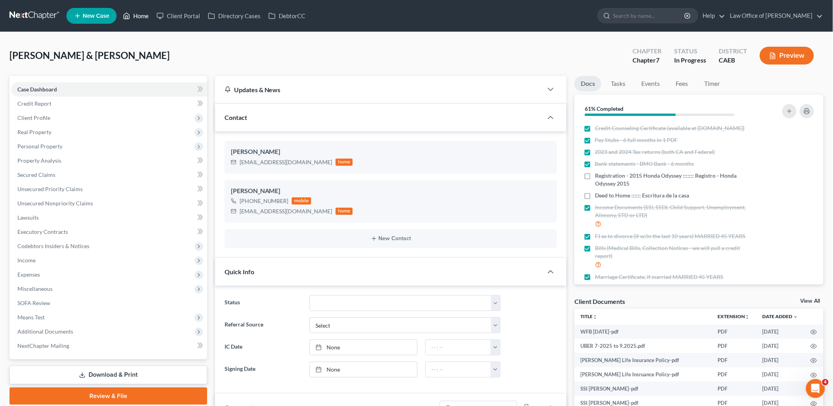
click at [139, 18] on link "Home" at bounding box center [136, 16] width 34 height 14
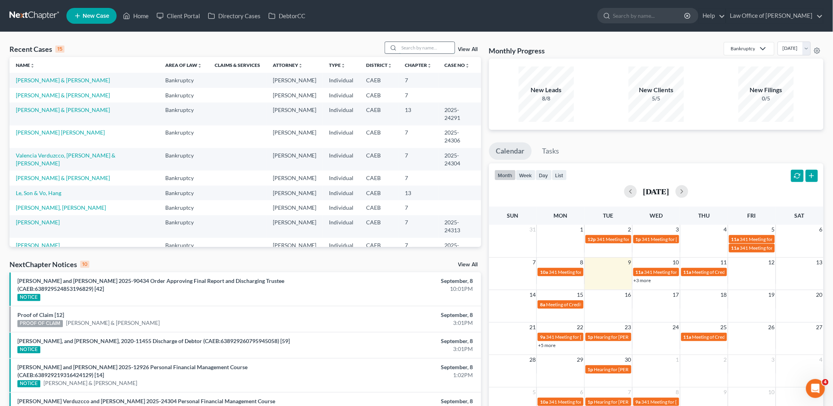
click at [410, 46] on input "search" at bounding box center [426, 47] width 55 height 11
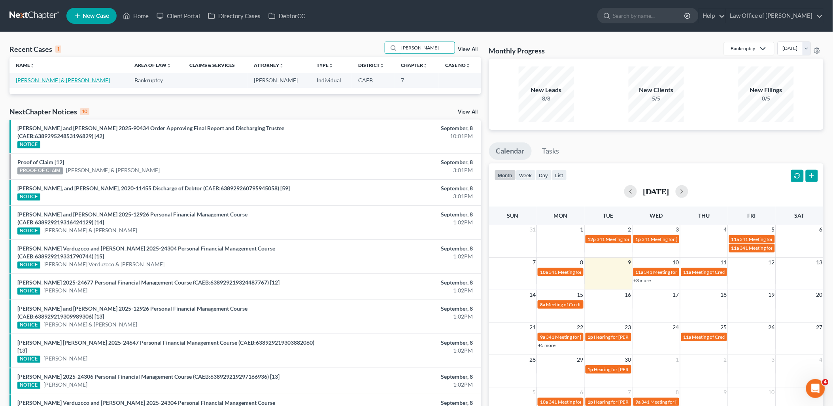
type input "putnam"
click at [30, 82] on link "[PERSON_NAME] & [PERSON_NAME]" at bounding box center [63, 80] width 94 height 7
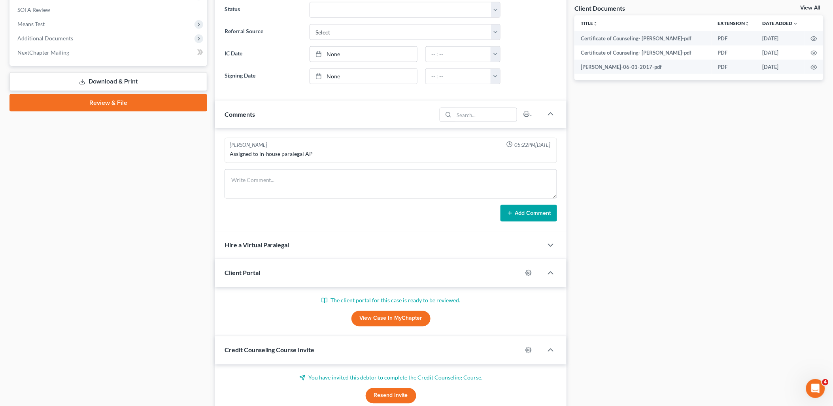
scroll to position [358, 0]
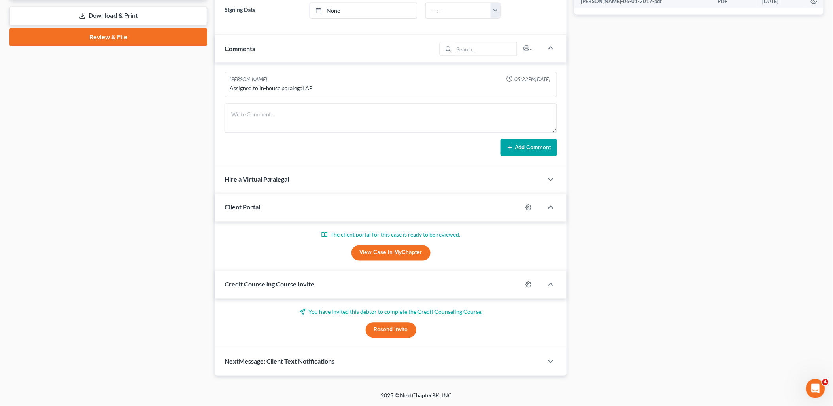
click at [403, 250] on link "View Case in MyChapter" at bounding box center [390, 253] width 79 height 16
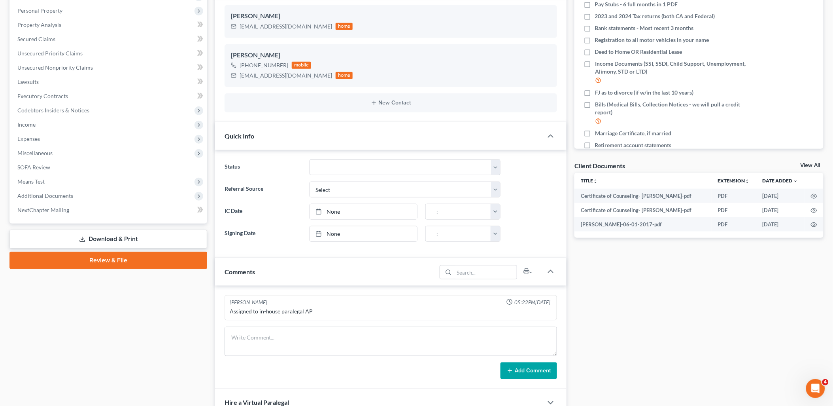
scroll to position [7, 0]
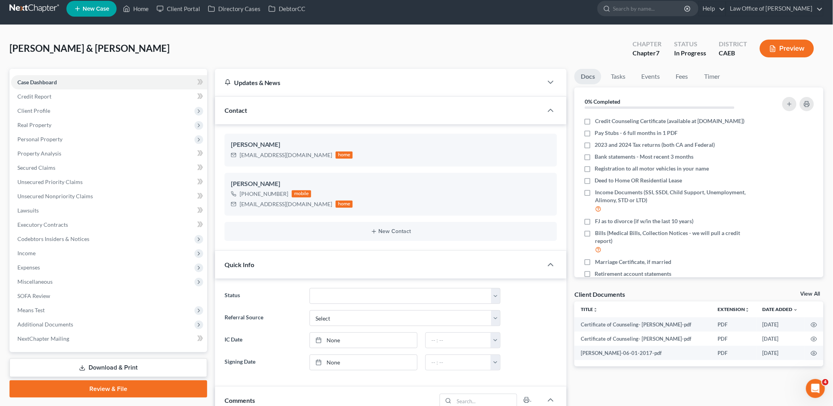
click at [813, 291] on link "View All" at bounding box center [810, 294] width 20 height 6
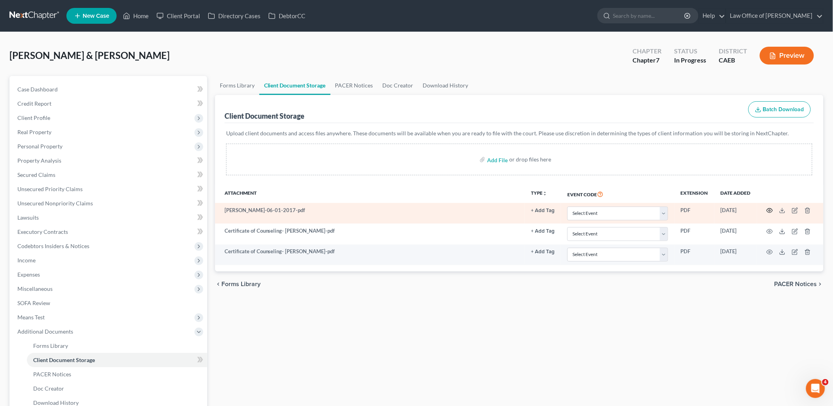
click at [769, 211] on circle "button" at bounding box center [770, 210] width 2 height 2
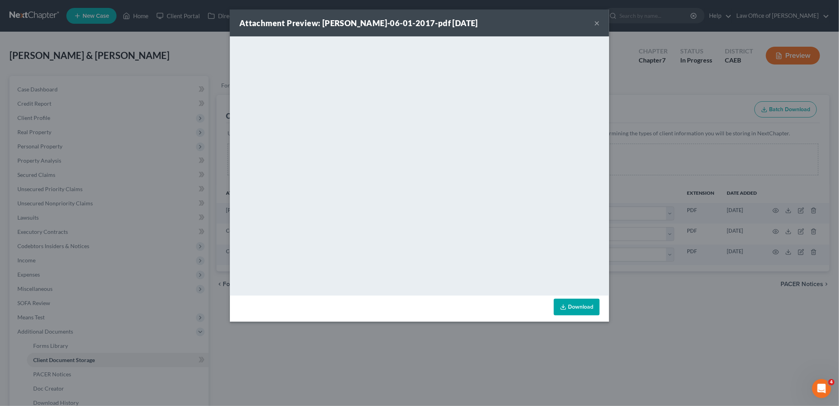
click at [599, 25] on button "×" at bounding box center [597, 22] width 6 height 9
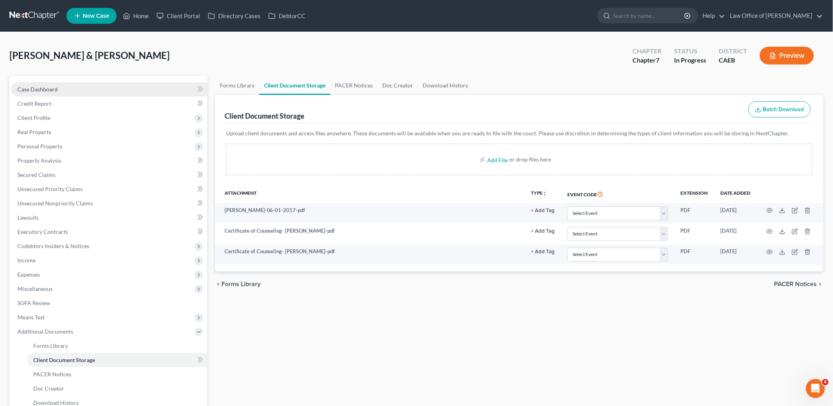
click at [35, 87] on span "Case Dashboard" at bounding box center [37, 89] width 40 height 7
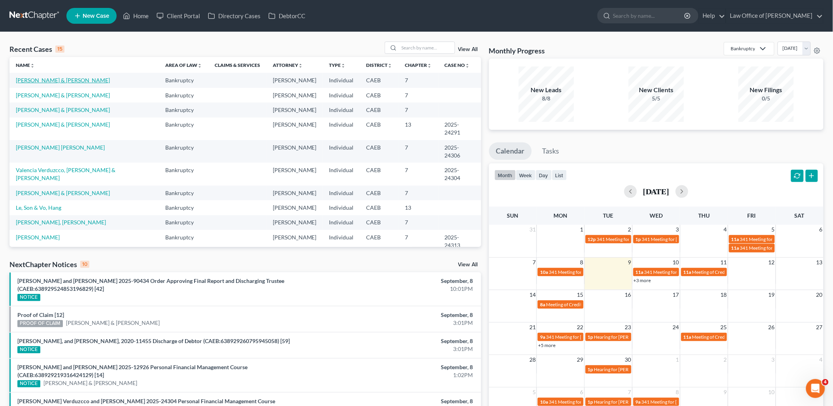
click at [55, 82] on link "[PERSON_NAME] & [PERSON_NAME]" at bounding box center [63, 80] width 94 height 7
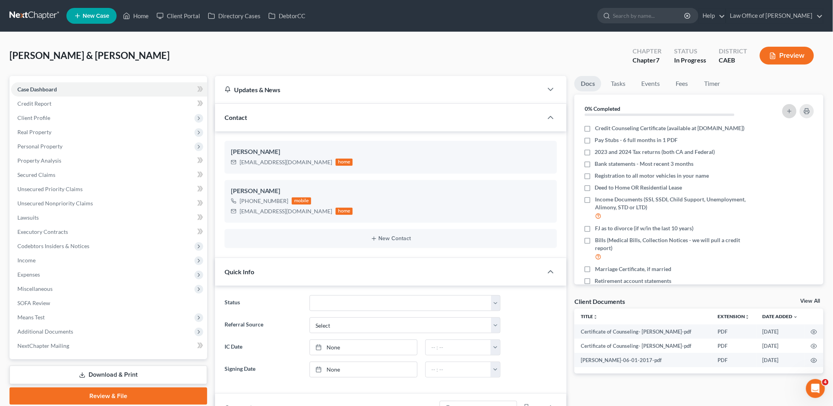
click at [790, 111] on icon "button" at bounding box center [789, 111] width 6 height 6
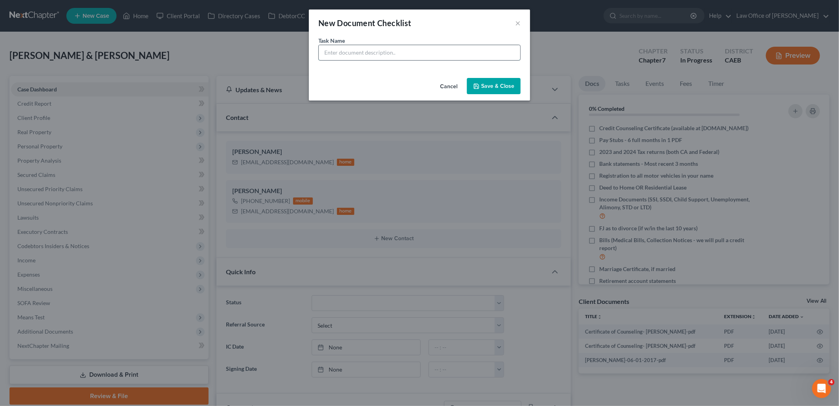
click at [471, 48] on input "text" at bounding box center [420, 52] width 202 height 15
click at [339, 51] on input "2024 040" at bounding box center [420, 52] width 202 height 15
click at [387, 52] on input "2024 1040" at bounding box center [420, 52] width 202 height 15
type input "2024 1040 tax return"
click at [487, 84] on button "Save & Close" at bounding box center [494, 86] width 54 height 17
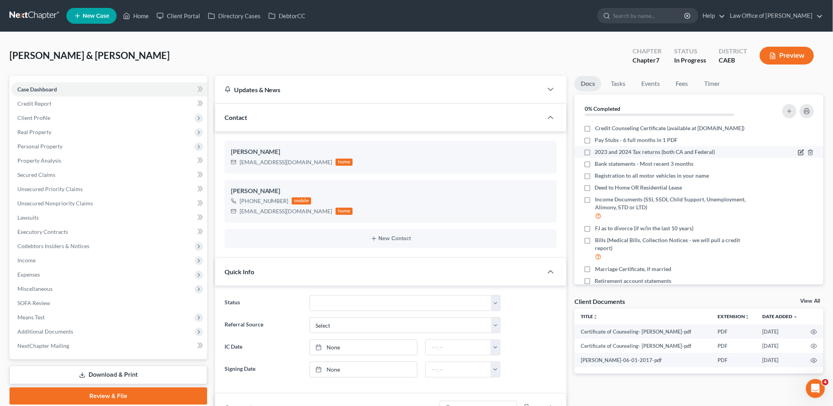
click at [798, 155] on icon "button" at bounding box center [801, 152] width 6 height 6
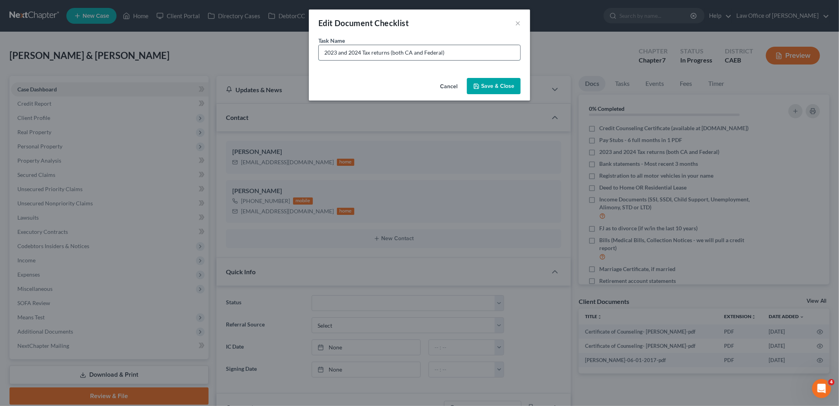
drag, startPoint x: 339, startPoint y: 51, endPoint x: 361, endPoint y: 51, distance: 22.1
click at [361, 51] on input "2023 and 2024 Tax returns (both CA and Federal)" at bounding box center [420, 52] width 202 height 15
type input "2023 Tax returns (both CA and Federal)"
click at [481, 81] on button "Save & Close" at bounding box center [494, 86] width 54 height 17
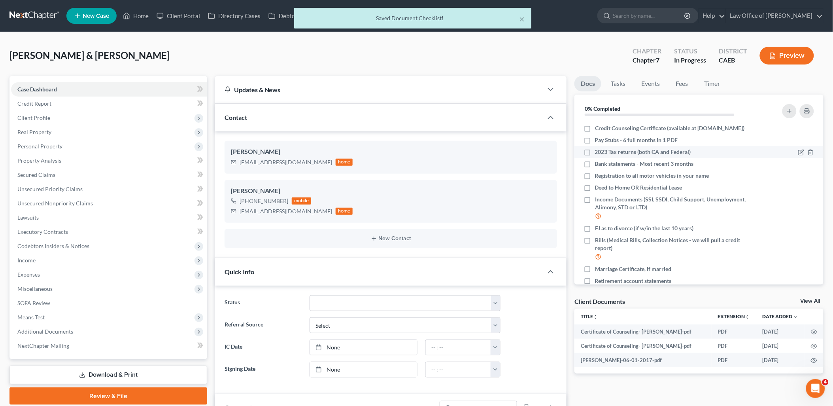
click at [595, 156] on label "2023 Tax returns (both CA and Federal)" at bounding box center [643, 152] width 96 height 8
click at [598, 153] on input "2023 Tax returns (both CA and Federal)" at bounding box center [600, 150] width 5 height 5
checkbox input "true"
click at [792, 108] on icon "button" at bounding box center [789, 111] width 6 height 6
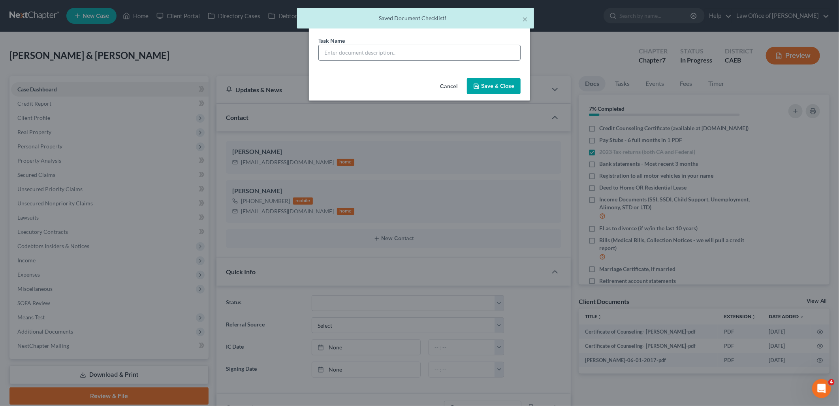
click at [428, 53] on input "text" at bounding box center [420, 52] width 202 height 15
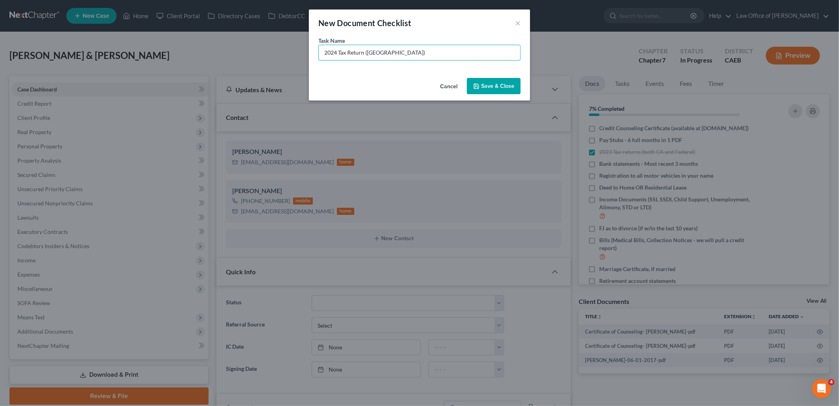
type input "2024 Tax Return ([GEOGRAPHIC_DATA])"
click at [505, 86] on button "Save & Close" at bounding box center [494, 86] width 54 height 17
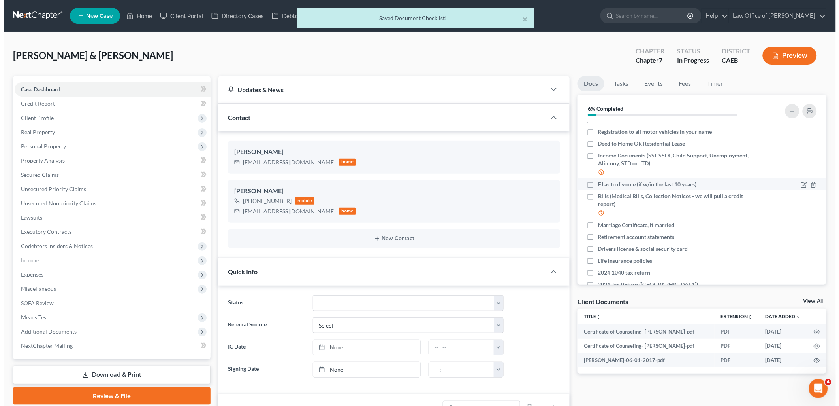
scroll to position [70, 0]
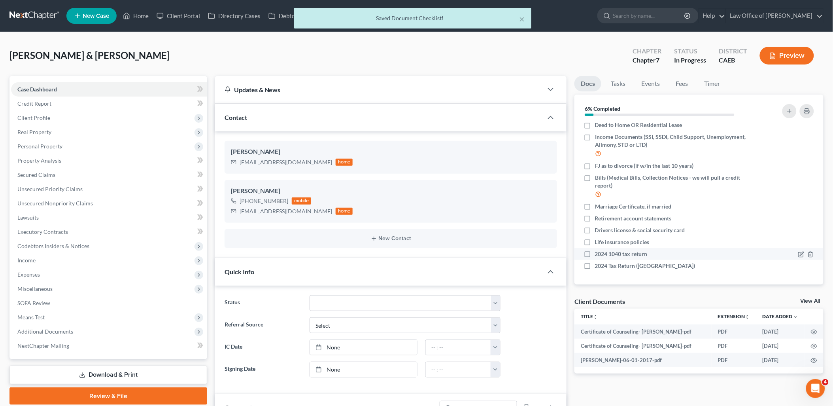
click at [595, 253] on label "2024 1040 tax return" at bounding box center [621, 254] width 53 height 8
click at [598, 253] on input "2024 1040 tax return" at bounding box center [600, 252] width 5 height 5
checkbox input "true"
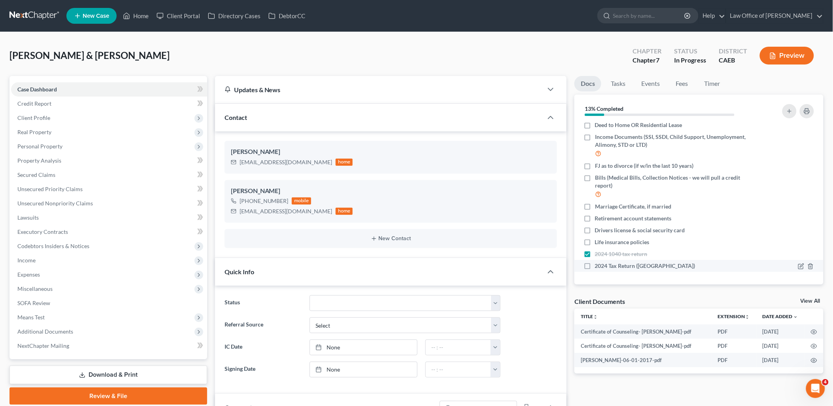
click at [595, 264] on label "2024 Tax Return ([GEOGRAPHIC_DATA])" at bounding box center [645, 266] width 100 height 8
click at [598, 264] on input "2024 Tax Return (CA)" at bounding box center [600, 264] width 5 height 5
checkbox input "true"
click at [798, 231] on icon "button" at bounding box center [801, 230] width 6 height 6
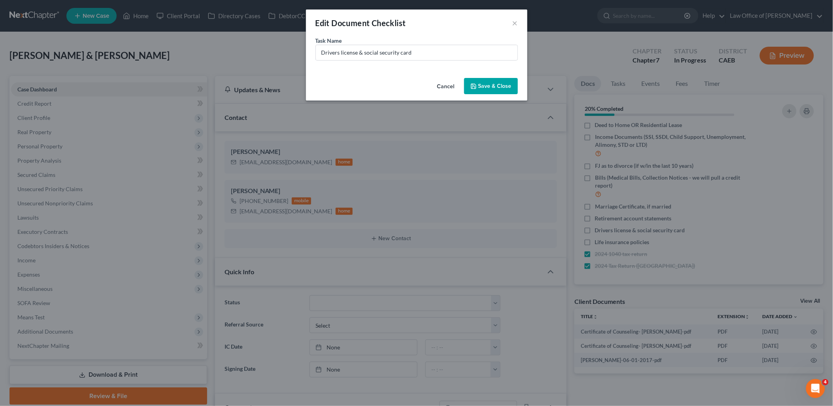
scroll to position [62, 0]
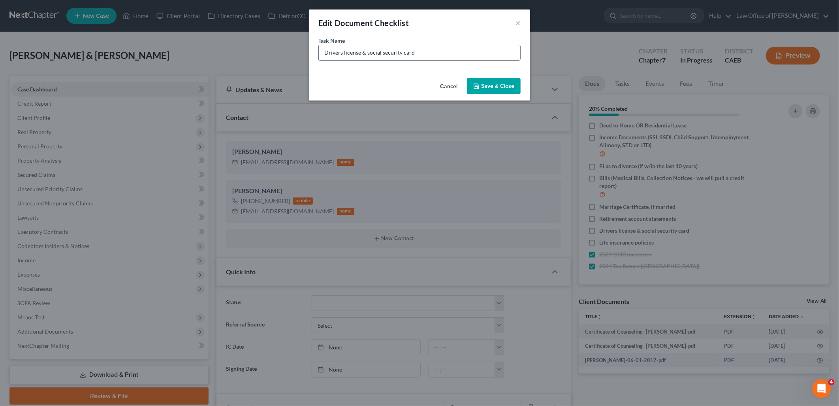
drag, startPoint x: 324, startPoint y: 53, endPoint x: 443, endPoint y: 54, distance: 119.4
click at [443, 54] on input "Drivers license & social security card" at bounding box center [420, 52] width 202 height 15
click at [499, 87] on button "Save & Close" at bounding box center [494, 86] width 54 height 17
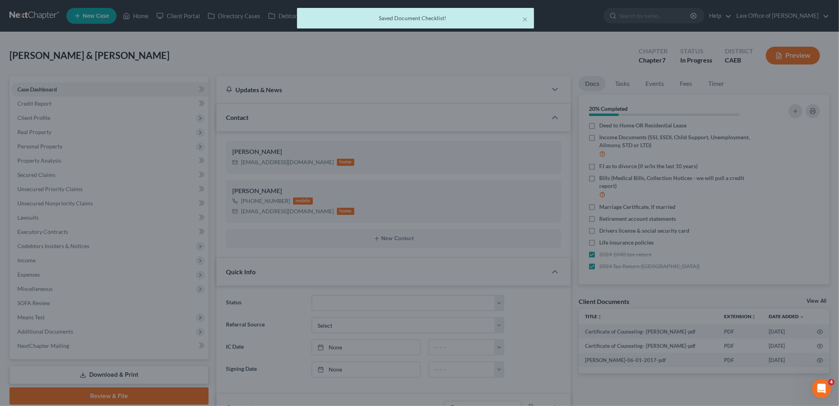
scroll to position [70, 0]
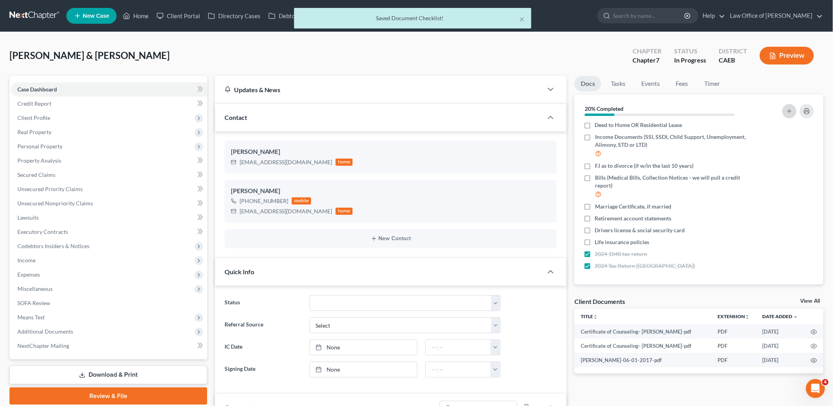
click at [788, 109] on icon "button" at bounding box center [789, 111] width 6 height 6
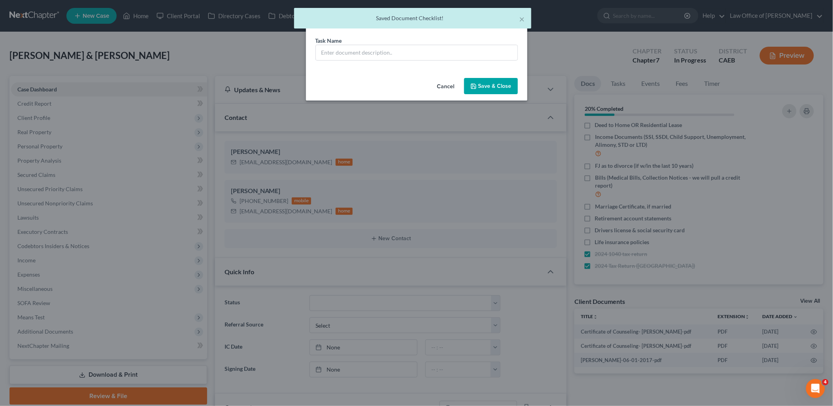
scroll to position [62, 0]
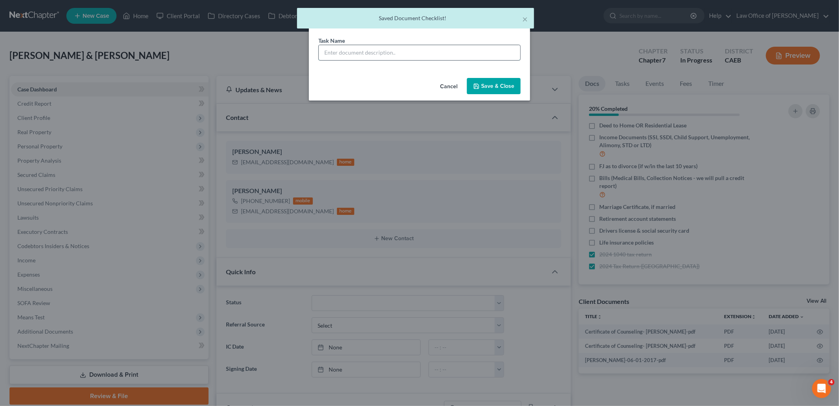
click at [401, 49] on input "text" at bounding box center [420, 52] width 202 height 15
paste input "Drivers license & social security card"
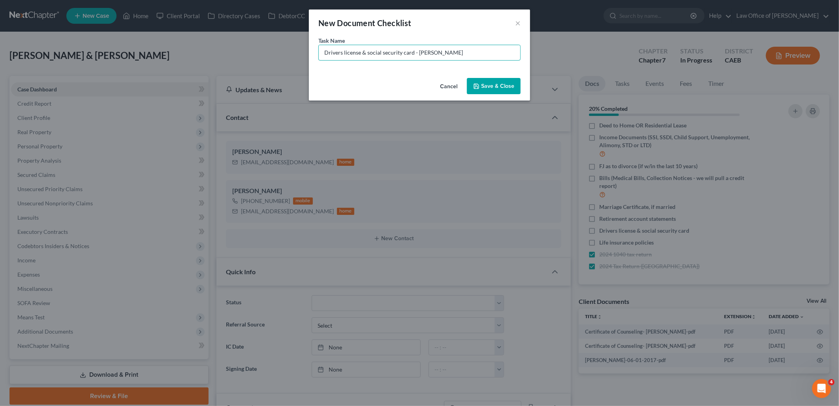
type input "Drivers license & social security card - [PERSON_NAME]"
click at [492, 90] on button "Save & Close" at bounding box center [494, 86] width 54 height 17
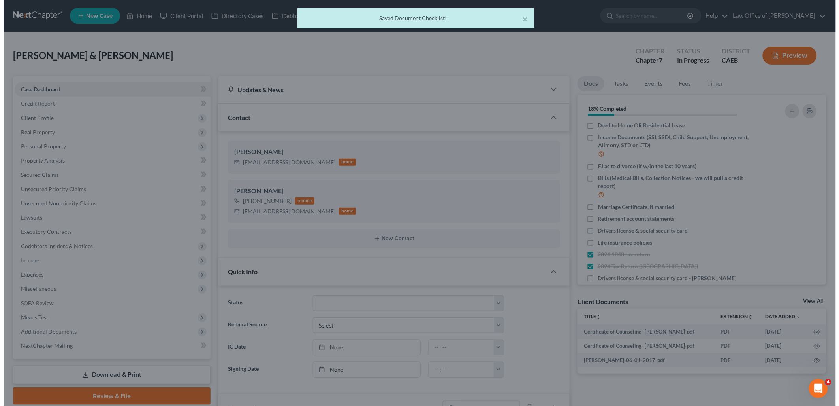
scroll to position [70, 0]
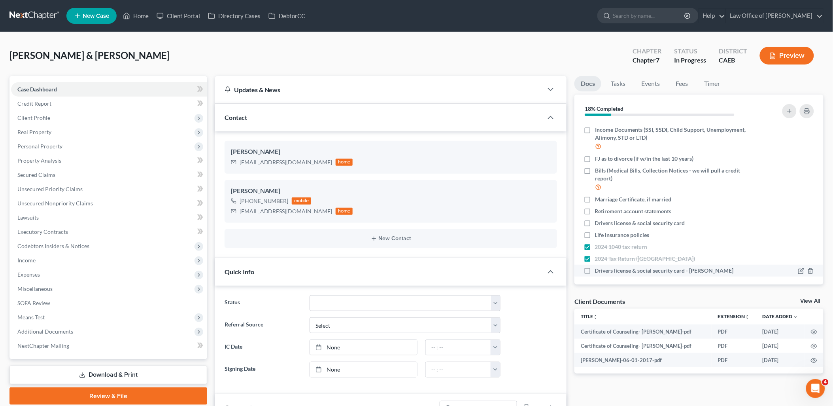
click at [595, 274] on label "Drivers license & social security card - [PERSON_NAME]" at bounding box center [664, 270] width 139 height 8
click at [598, 272] on input "Drivers license & social security card - [PERSON_NAME]" at bounding box center [600, 268] width 5 height 5
checkbox input "true"
click at [595, 227] on label "Drivers license & social security card" at bounding box center [640, 223] width 90 height 8
click at [598, 224] on input "Drivers license & social security card" at bounding box center [600, 221] width 5 height 5
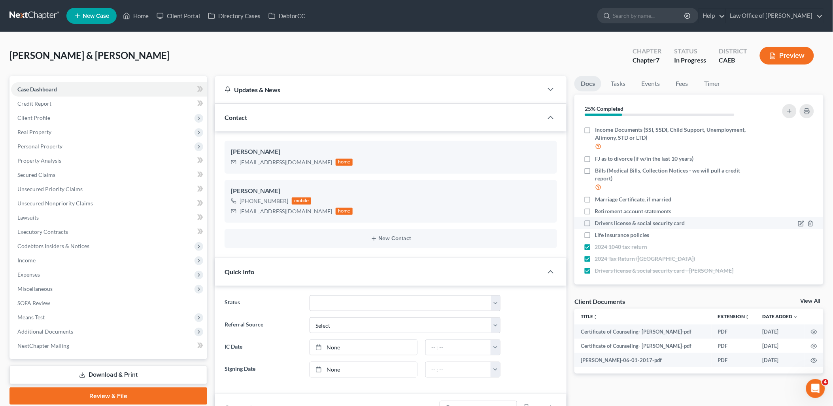
checkbox input "true"
click at [798, 226] on icon "button" at bounding box center [801, 223] width 6 height 6
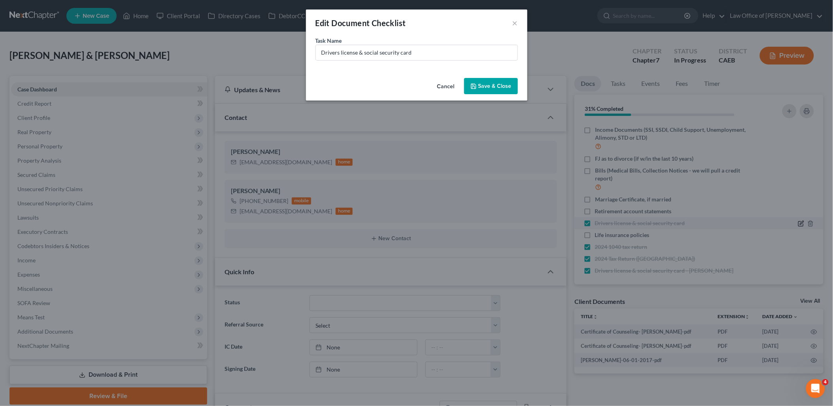
scroll to position [62, 0]
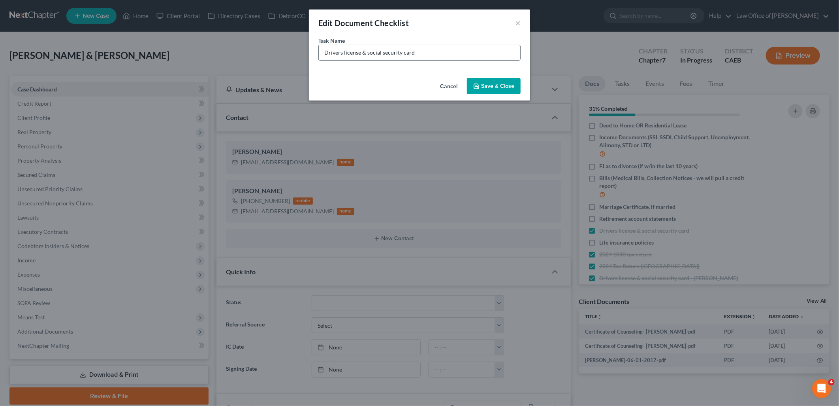
click at [451, 54] on input "Drivers license & social security card" at bounding box center [420, 52] width 202 height 15
type input "Drivers license & social security card - Marc"
click at [508, 84] on button "Save & Close" at bounding box center [494, 86] width 54 height 17
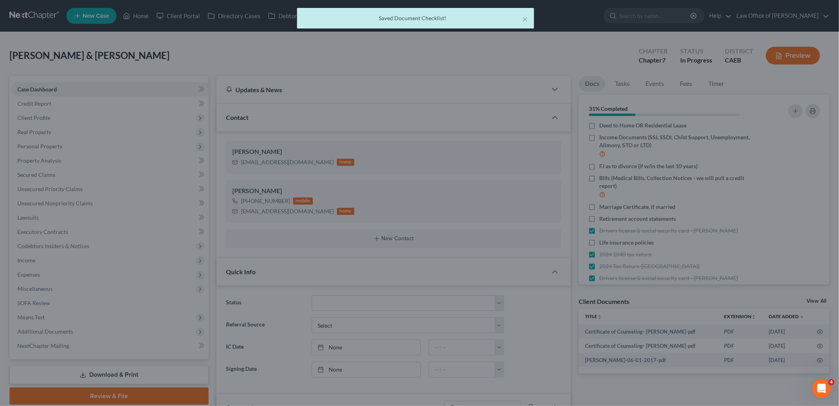
scroll to position [70, 0]
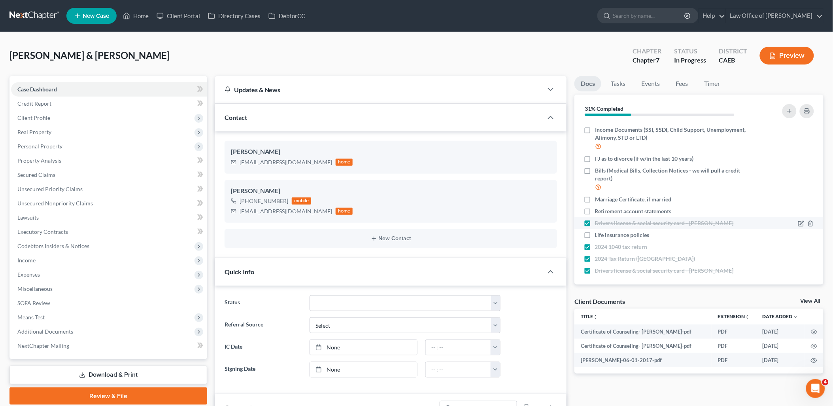
click at [595, 227] on label "Drivers license & social security card - Marc" at bounding box center [664, 223] width 139 height 8
click at [598, 224] on input "Drivers license & social security card - Marc" at bounding box center [600, 221] width 5 height 5
checkbox input "false"
click at [798, 226] on icon "button" at bounding box center [800, 223] width 5 height 5
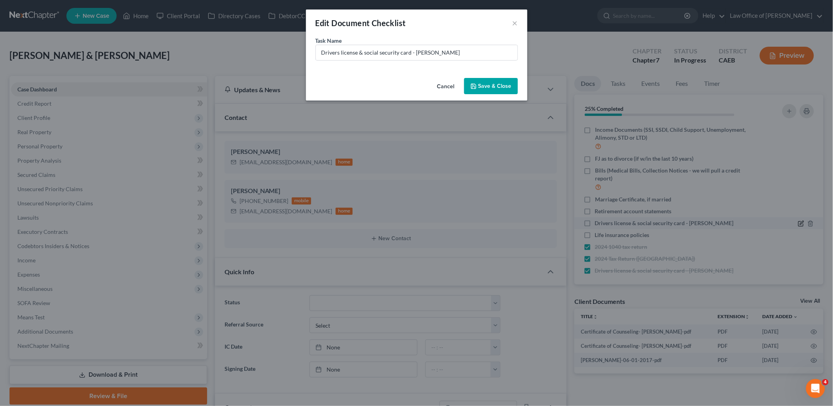
scroll to position [62, 0]
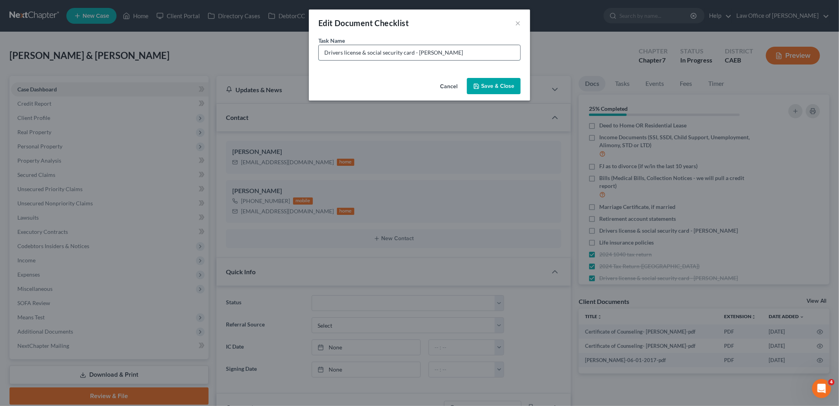
drag, startPoint x: 362, startPoint y: 50, endPoint x: 457, endPoint y: 53, distance: 94.5
click at [457, 53] on input "Drivers license & social security card - Marc" at bounding box center [420, 52] width 202 height 15
click at [372, 55] on input "Drivers license & social security card - Marc" at bounding box center [420, 52] width 202 height 15
click at [362, 52] on input "Drivers license & social security card - Marc" at bounding box center [420, 52] width 202 height 15
type input "Drivers license - [PERSON_NAME]"
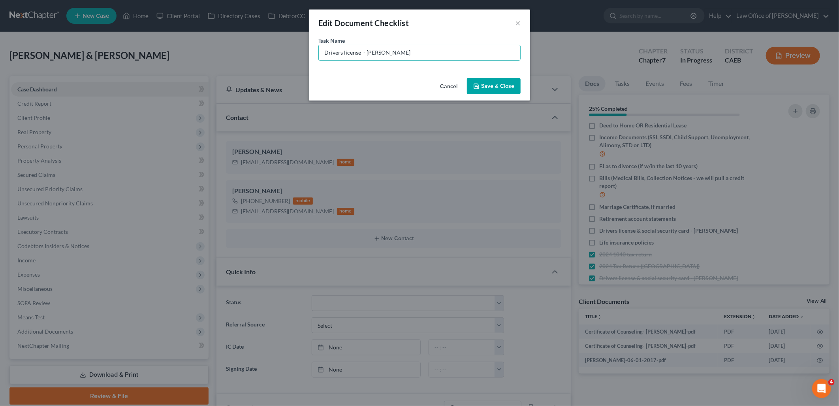
drag, startPoint x: 495, startPoint y: 87, endPoint x: 541, endPoint y: 87, distance: 45.8
click at [496, 87] on button "Save & Close" at bounding box center [494, 86] width 54 height 17
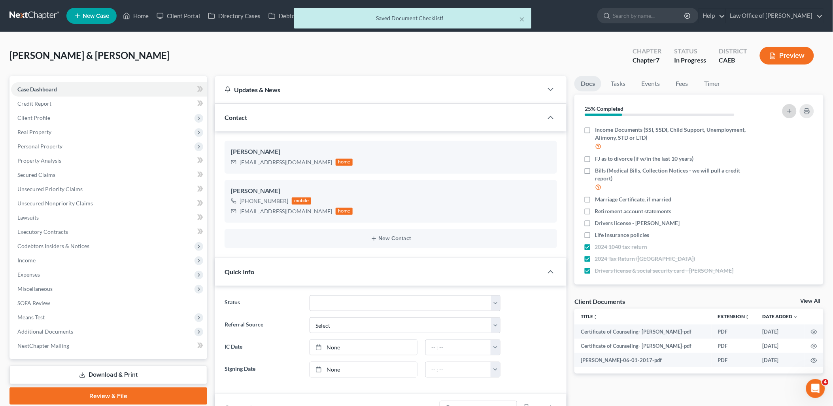
click at [788, 113] on icon "button" at bounding box center [789, 111] width 6 height 6
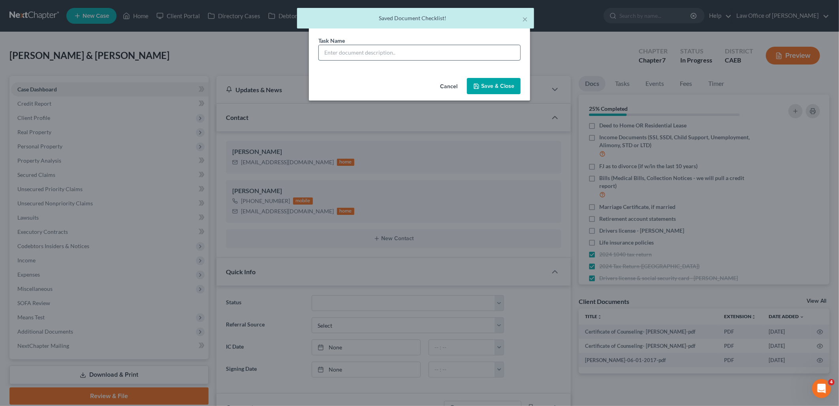
click at [407, 58] on input "text" at bounding box center [420, 52] width 202 height 15
paste input "& social security card - Marc"
click at [329, 52] on input "& social security card - Marc" at bounding box center [420, 52] width 202 height 15
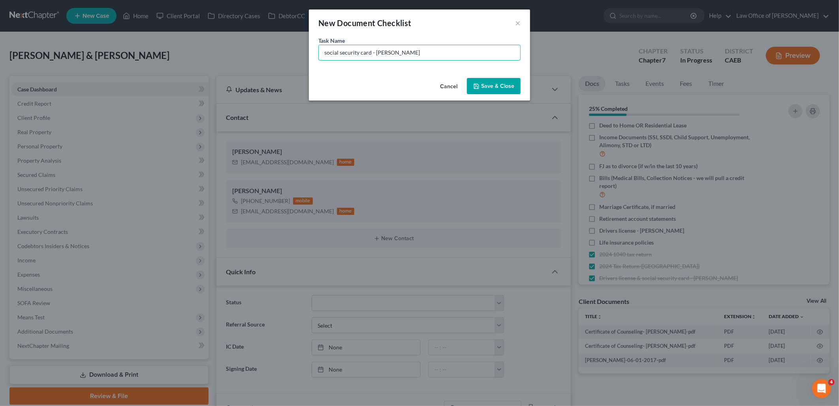
type input "social security card - [PERSON_NAME]"
click at [491, 83] on button "Save & Close" at bounding box center [494, 86] width 54 height 17
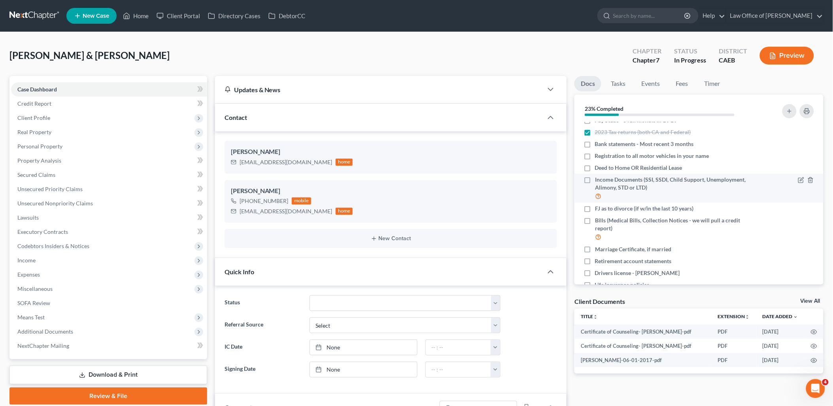
scroll to position [0, 0]
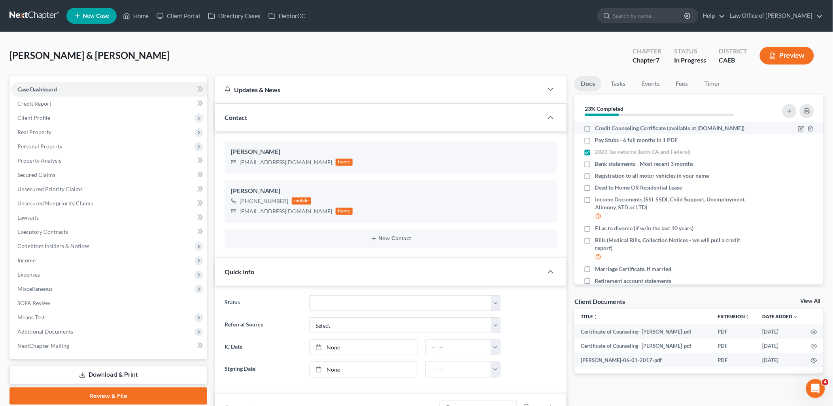
click at [595, 126] on label "Credit Counseling Certificate (available at [DOMAIN_NAME])" at bounding box center [669, 128] width 149 height 8
click at [598, 126] on input "Credit Counseling Certificate (available at [DOMAIN_NAME])" at bounding box center [600, 126] width 5 height 5
checkbox input "true"
click at [595, 144] on label "Pay Stubs - 6 full months in 1 PDF" at bounding box center [636, 140] width 83 height 8
click at [598, 141] on input "Pay Stubs - 6 full months in 1 PDF" at bounding box center [600, 138] width 5 height 5
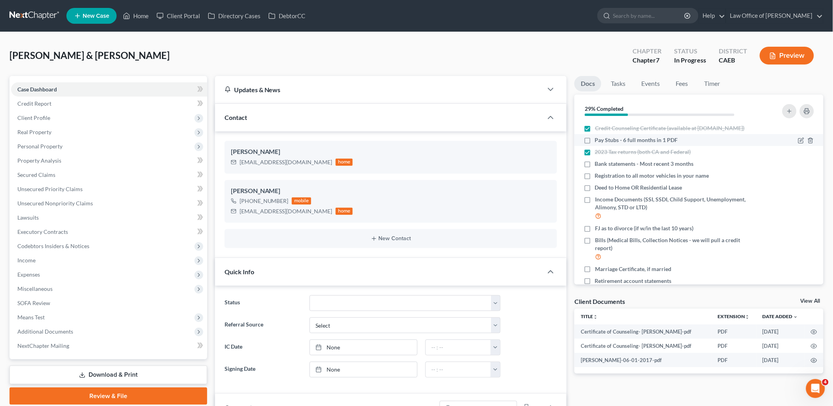
checkbox input "true"
click at [788, 110] on icon "button" at bounding box center [789, 111] width 6 height 6
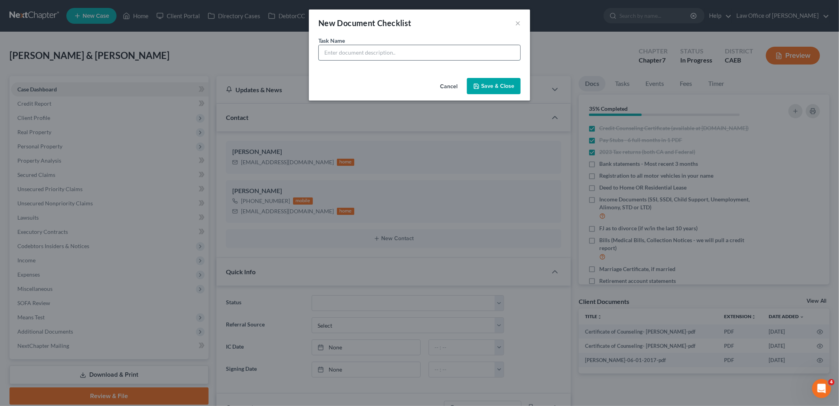
click at [471, 52] on input "text" at bounding box center [420, 52] width 202 height 15
type input "Pay - Amanda - NO WORK SINCE 10/2024"
click at [491, 83] on button "Save & Close" at bounding box center [494, 86] width 54 height 17
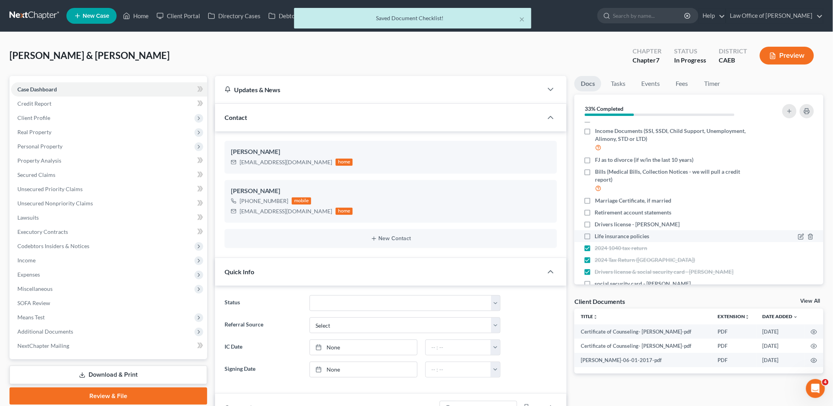
scroll to position [106, 0]
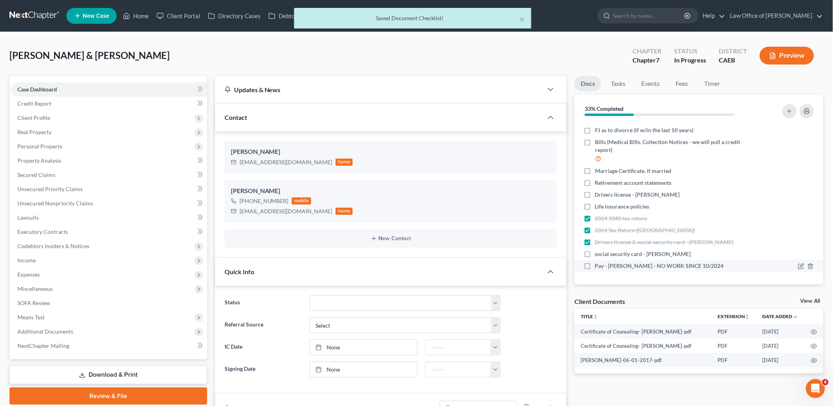
click at [595, 265] on label "Pay - Amanda - NO WORK SINCE 10/2024" at bounding box center [659, 266] width 129 height 8
click at [598, 265] on input "Pay - Amanda - NO WORK SINCE 10/2024" at bounding box center [600, 264] width 5 height 5
checkbox input "true"
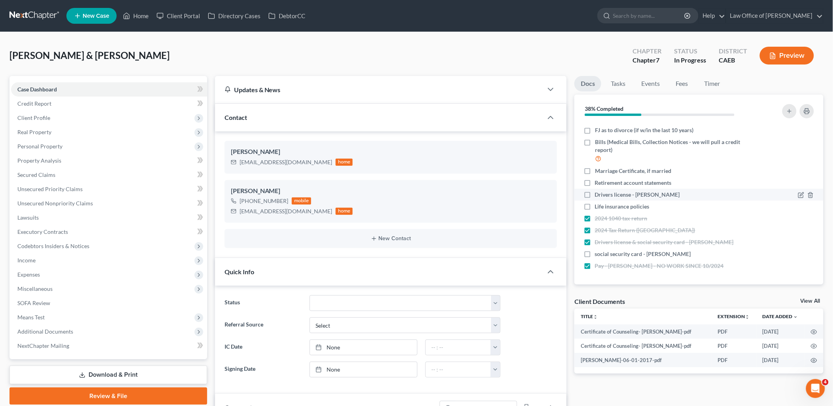
click at [595, 194] on label "Drivers license - [PERSON_NAME]" at bounding box center [637, 195] width 85 height 8
click at [598, 194] on input "Drivers license - [PERSON_NAME]" at bounding box center [600, 193] width 5 height 5
checkbox input "true"
click at [595, 180] on label "Retirement account statements" at bounding box center [633, 183] width 77 height 8
click at [598, 180] on input "Retirement account statements" at bounding box center [600, 181] width 5 height 5
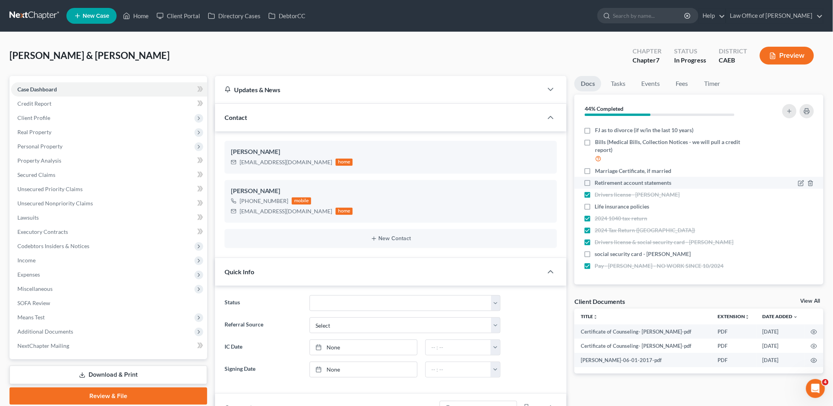
checkbox input "true"
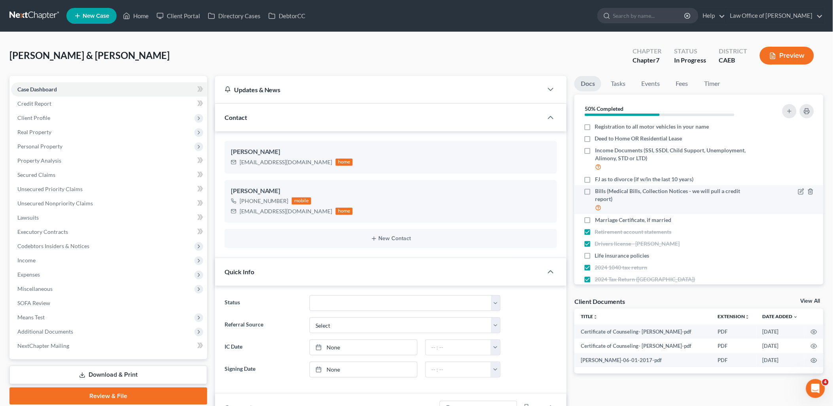
scroll to position [18, 0]
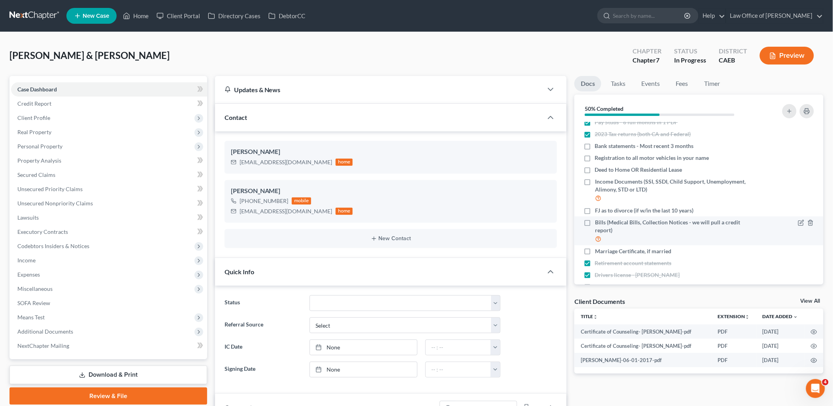
click at [595, 227] on label "Bills (Medical Bills, Collection Notices - we will pull a credit report)" at bounding box center [674, 230] width 159 height 25
click at [598, 223] on input "Bills (Medical Bills, Collection Notices - we will pull a credit report)" at bounding box center [600, 220] width 5 height 5
checkbox input "true"
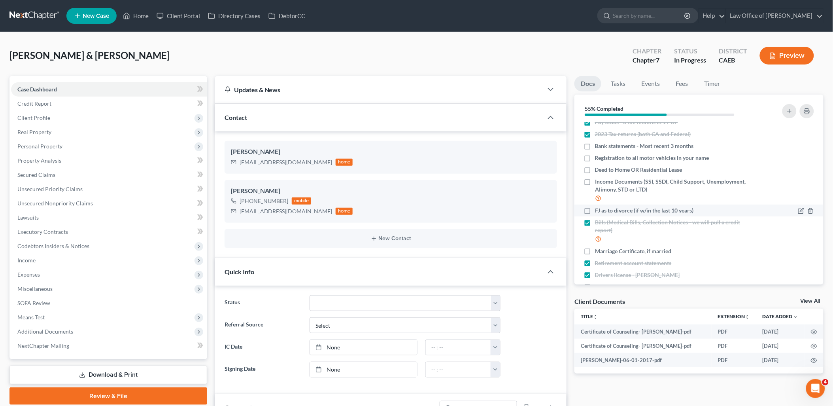
click at [595, 214] on label "FJ as to divorce (if w/in the last 10 years)" at bounding box center [644, 210] width 98 height 8
click at [598, 211] on input "FJ as to divorce (if w/in the last 10 years)" at bounding box center [600, 208] width 5 height 5
checkbox input "true"
click at [813, 360] on circle "button" at bounding box center [814, 360] width 2 height 2
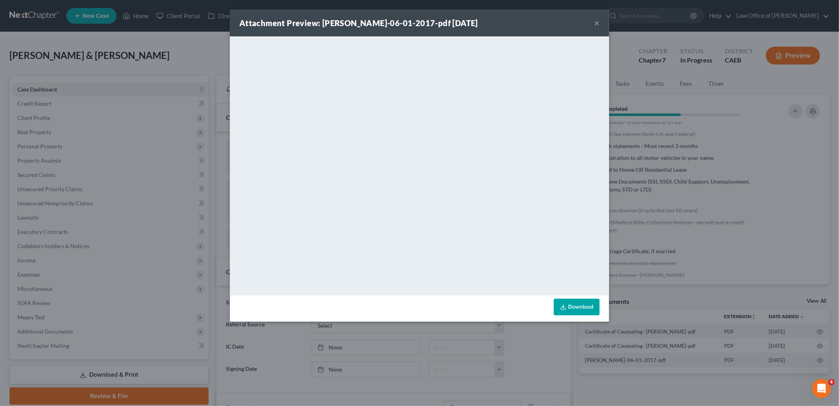
click at [599, 24] on button "×" at bounding box center [597, 22] width 6 height 9
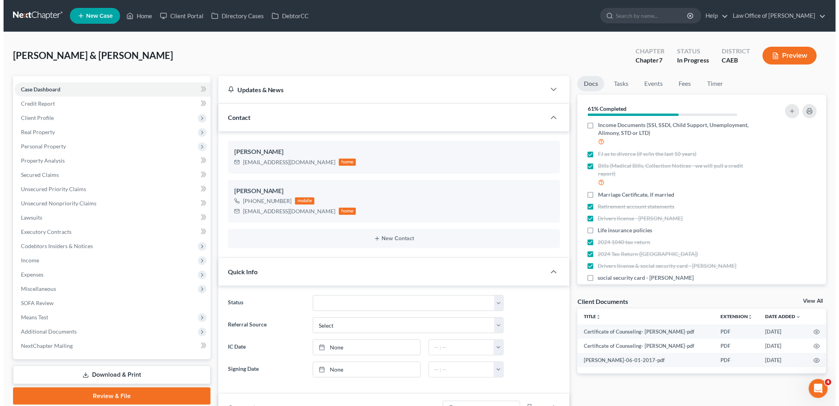
scroll to position [106, 0]
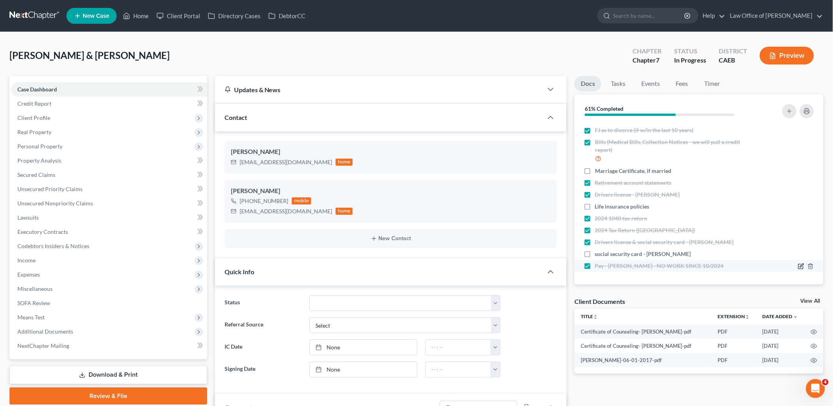
click at [798, 266] on icon "button" at bounding box center [800, 266] width 5 height 5
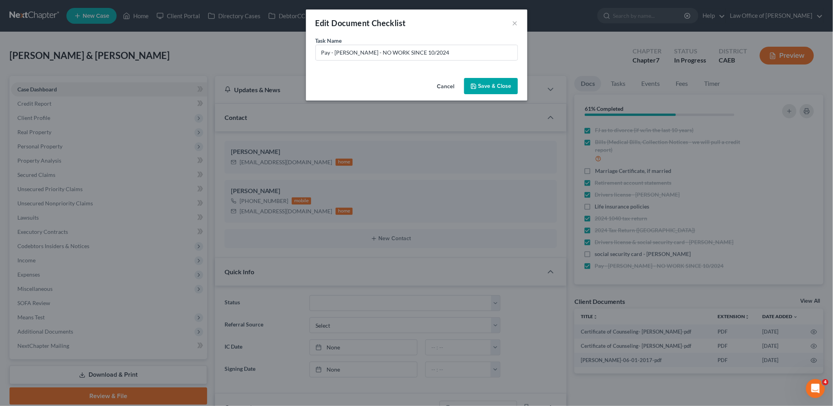
scroll to position [98, 0]
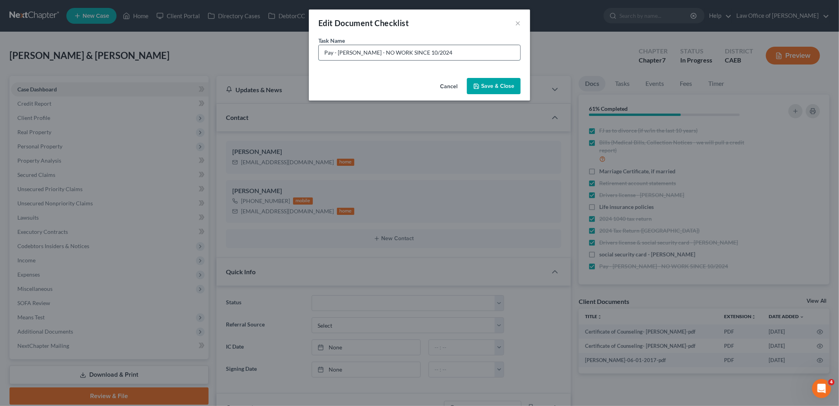
drag, startPoint x: 363, startPoint y: 51, endPoint x: 474, endPoint y: 53, distance: 110.7
click at [470, 55] on input "Pay - Amanda - NO WORK SINCE 10/2024" at bounding box center [420, 52] width 202 height 15
type input "Pay - [PERSON_NAME] - PROFIT AND LOSS - 3/2025 TO 8/2025"
click at [495, 87] on button "Save & Close" at bounding box center [494, 86] width 54 height 17
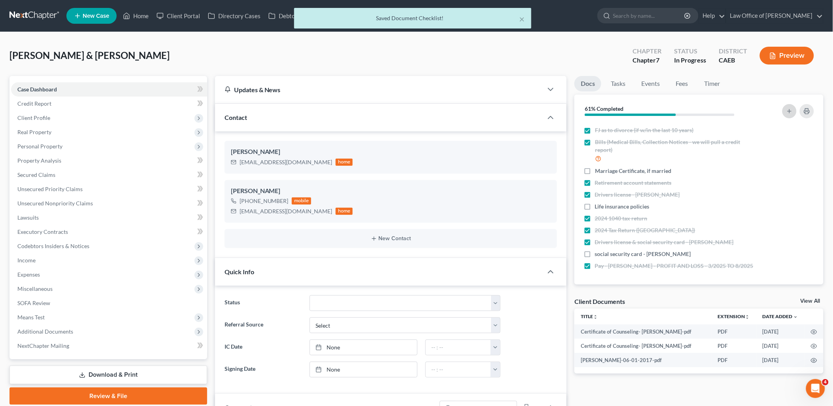
click at [789, 110] on icon "button" at bounding box center [789, 111] width 6 height 6
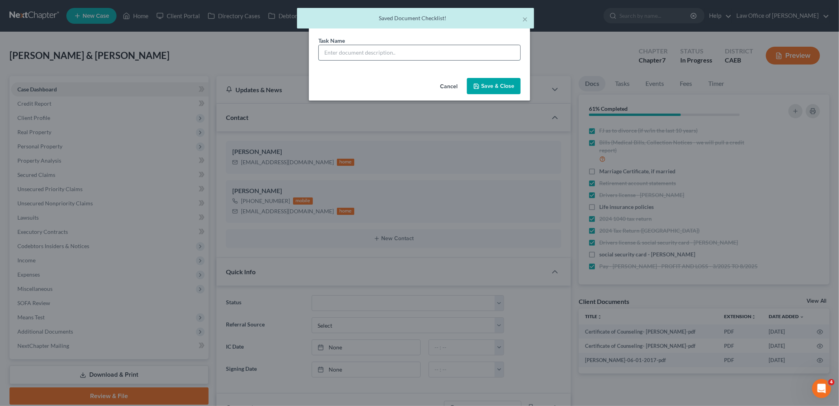
drag, startPoint x: 410, startPoint y: 51, endPoint x: 417, endPoint y: 52, distance: 6.4
click at [412, 52] on input "text" at bounding box center [420, 52] width 202 height 15
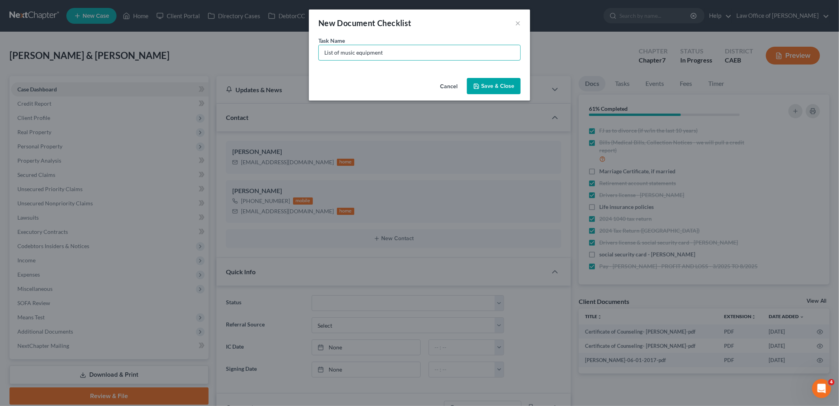
type input "List of music equipment"
click at [491, 86] on button "Save & Close" at bounding box center [494, 86] width 54 height 17
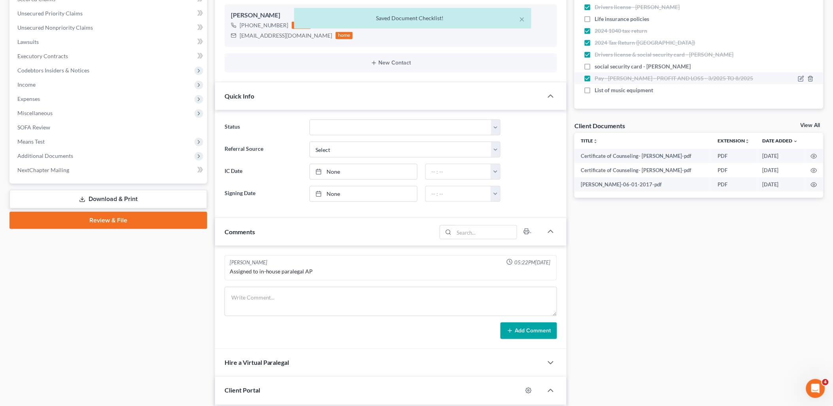
scroll to position [117, 0]
click at [595, 78] on label "Pay - [PERSON_NAME] - PROFIT AND LOSS - 3/2025 TO 8/2025" at bounding box center [674, 78] width 158 height 8
click at [598, 78] on input "Pay - [PERSON_NAME] - PROFIT AND LOSS - 3/2025 TO 8/2025" at bounding box center [600, 76] width 5 height 5
checkbox input "false"
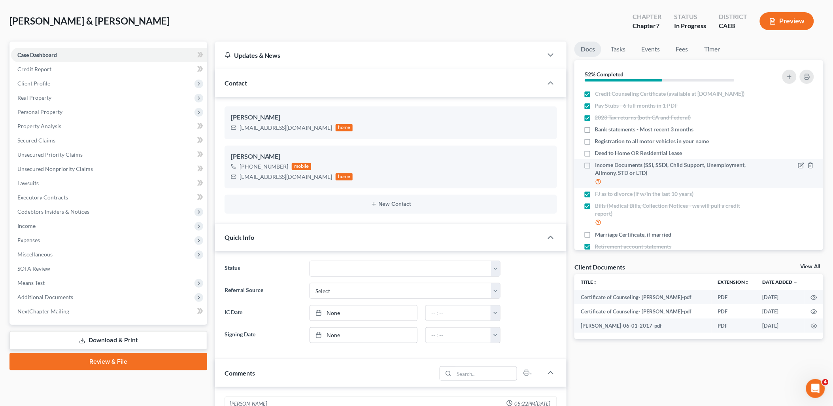
scroll to position [0, 0]
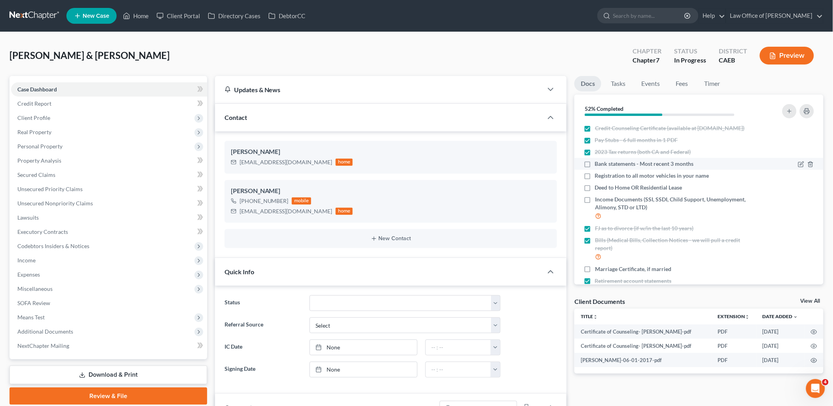
click at [595, 168] on label "Bank statements - Most recent 3 months" at bounding box center [644, 164] width 99 height 8
click at [598, 165] on input "Bank statements - Most recent 3 months" at bounding box center [600, 162] width 5 height 5
checkbox input "true"
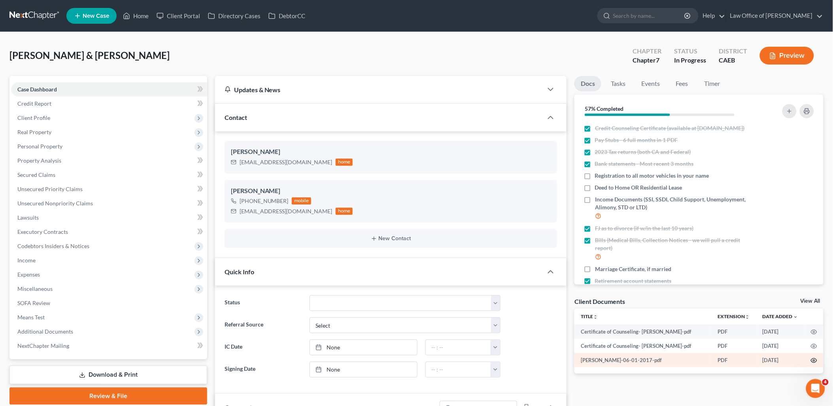
click at [815, 361] on icon "button" at bounding box center [814, 360] width 6 height 6
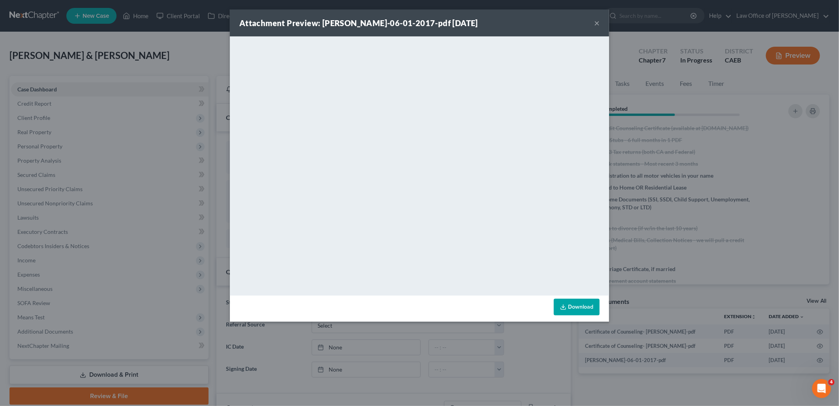
click at [598, 24] on button "×" at bounding box center [597, 22] width 6 height 9
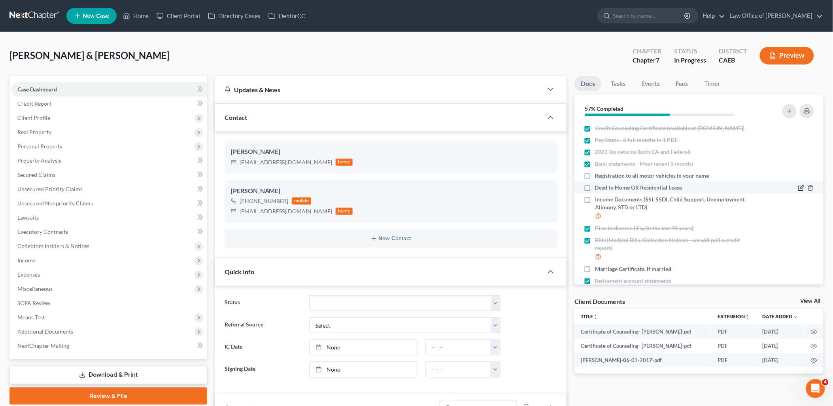
click at [798, 191] on icon "button" at bounding box center [801, 188] width 6 height 6
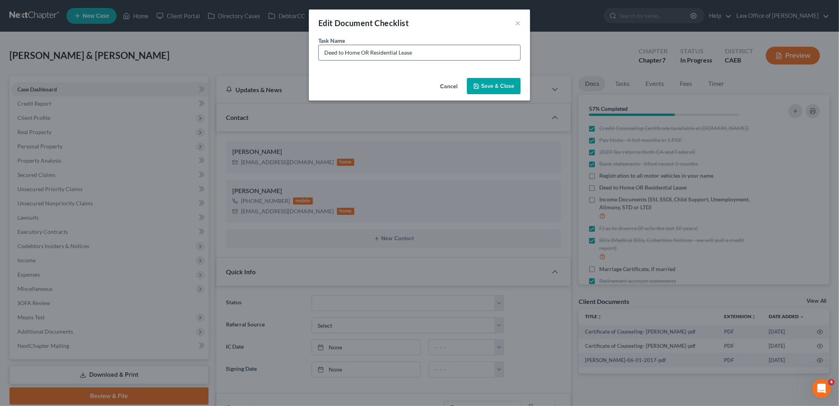
drag, startPoint x: 369, startPoint y: 54, endPoint x: 323, endPoint y: 54, distance: 46.6
click at [323, 54] on input "Deed to Home OR Residential Lease" at bounding box center [420, 52] width 202 height 15
type input "Residential Lease"
click at [495, 92] on button "Save & Close" at bounding box center [494, 86] width 54 height 17
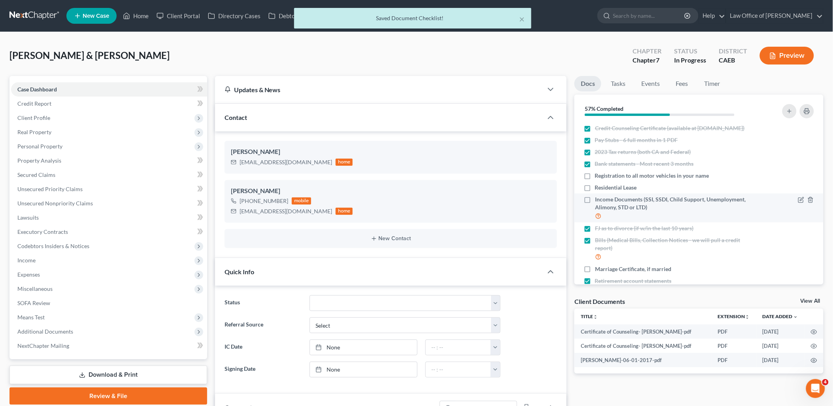
click at [595, 206] on label "Income Documents (SSI, SSDI, Child Support, Unemployment, Alimony, STD or LTD)" at bounding box center [674, 207] width 159 height 25
click at [598, 200] on input "Income Documents (SSI, SSDI, Child Support, Unemployment, Alimony, STD or LTD)" at bounding box center [600, 197] width 5 height 5
checkbox input "true"
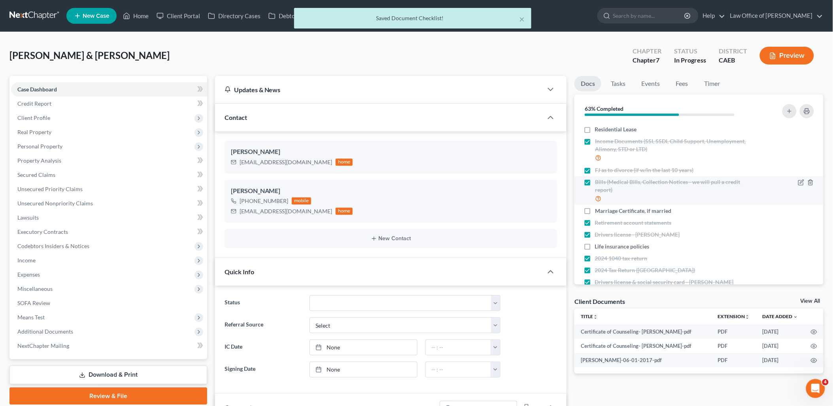
scroll to position [88, 0]
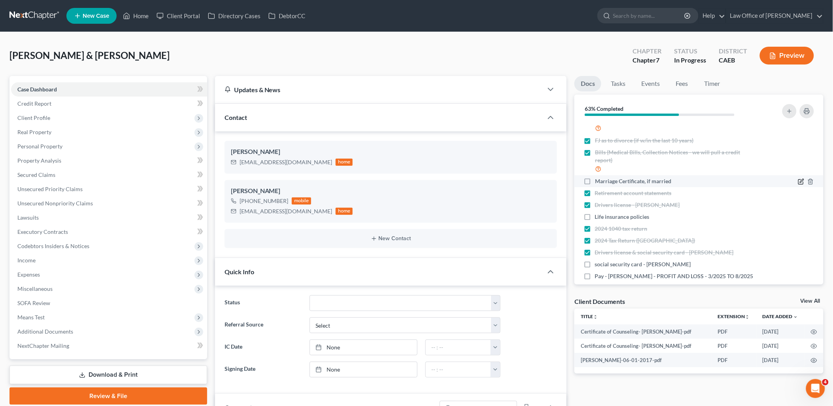
click at [800, 182] on icon "button" at bounding box center [802, 181] width 4 height 4
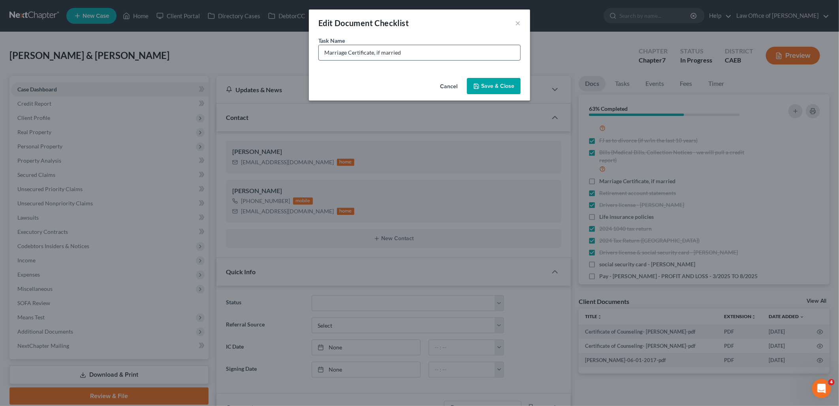
drag, startPoint x: 373, startPoint y: 51, endPoint x: 477, endPoint y: 57, distance: 104.2
click at [476, 57] on input "Marriage Certificate, if married" at bounding box center [420, 52] width 202 height 15
type input "Marriage Certificate - married 9 years in 10/2025"
drag, startPoint x: 489, startPoint y: 78, endPoint x: 489, endPoint y: 85, distance: 6.8
click at [489, 82] on button "Save & Close" at bounding box center [494, 86] width 54 height 17
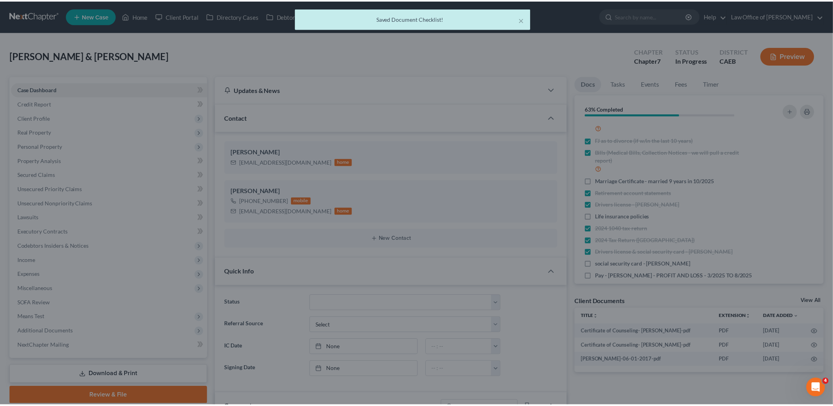
scroll to position [95, 0]
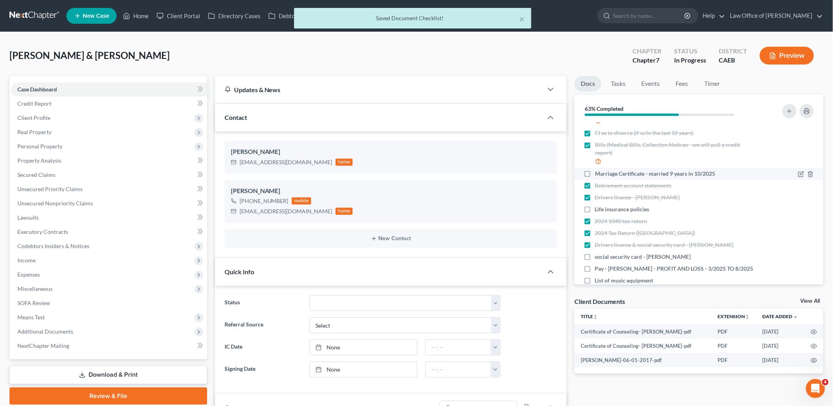
click at [595, 177] on label "Marriage Certificate - married 9 years in 10/2025" at bounding box center [655, 174] width 120 height 8
click at [598, 175] on input "Marriage Certificate - married 9 years in 10/2025" at bounding box center [600, 172] width 5 height 5
checkbox input "true"
click at [595, 213] on label "Life insurance policies" at bounding box center [622, 209] width 55 height 8
click at [598, 210] on input "Life insurance policies" at bounding box center [600, 207] width 5 height 5
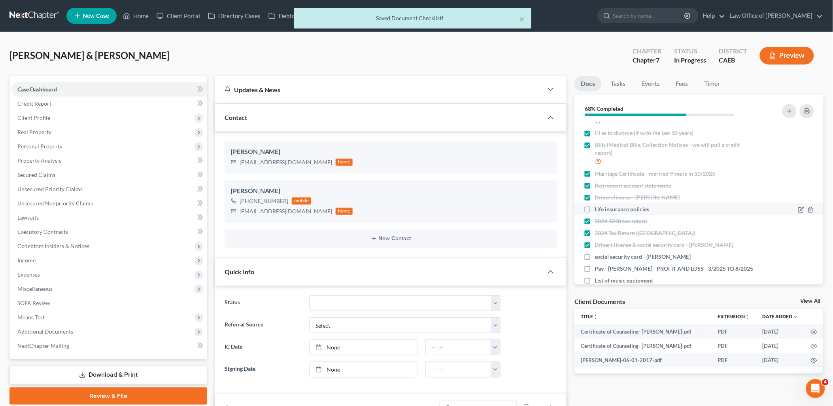
checkbox input "true"
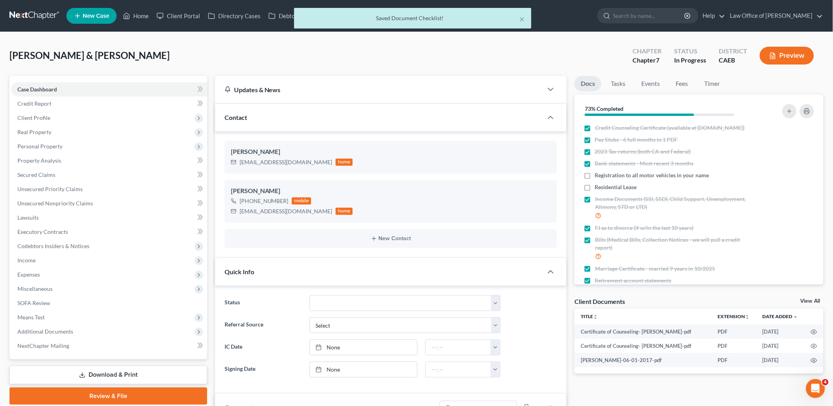
scroll to position [0, 0]
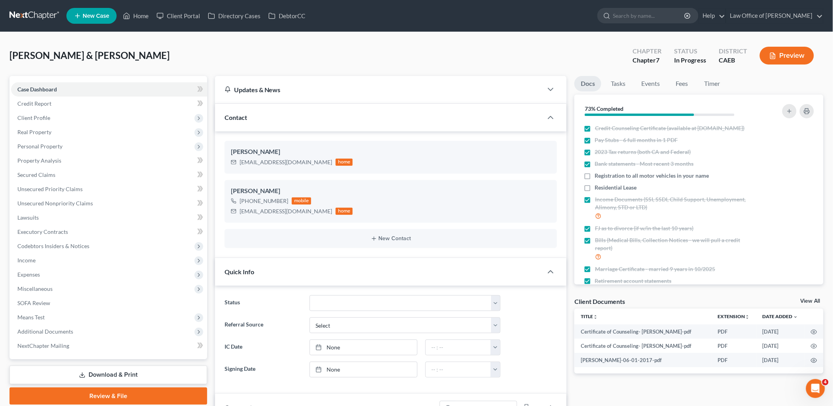
click at [809, 305] on div "View All" at bounding box center [811, 301] width 23 height 7
click at [595, 179] on label "Registration to all motor vehicles in your name" at bounding box center [652, 176] width 114 height 8
click at [598, 177] on input "Registration to all motor vehicles in your name" at bounding box center [600, 174] width 5 height 5
checkbox input "true"
click at [814, 332] on circle "button" at bounding box center [814, 332] width 2 height 2
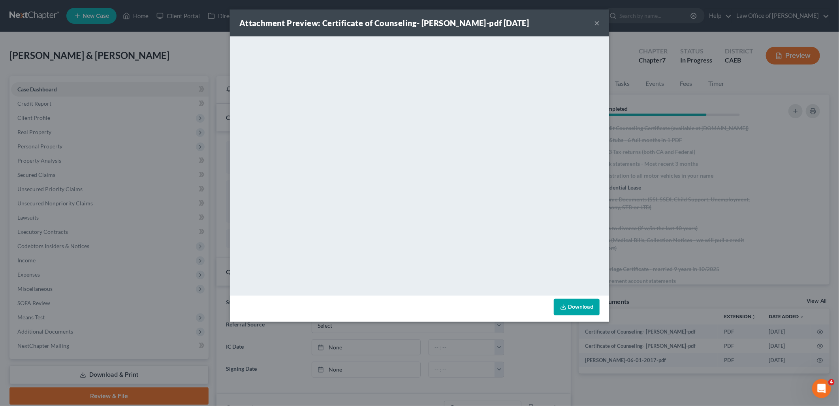
drag, startPoint x: 597, startPoint y: 26, endPoint x: 590, endPoint y: 23, distance: 7.6
click at [597, 26] on button "×" at bounding box center [597, 22] width 6 height 9
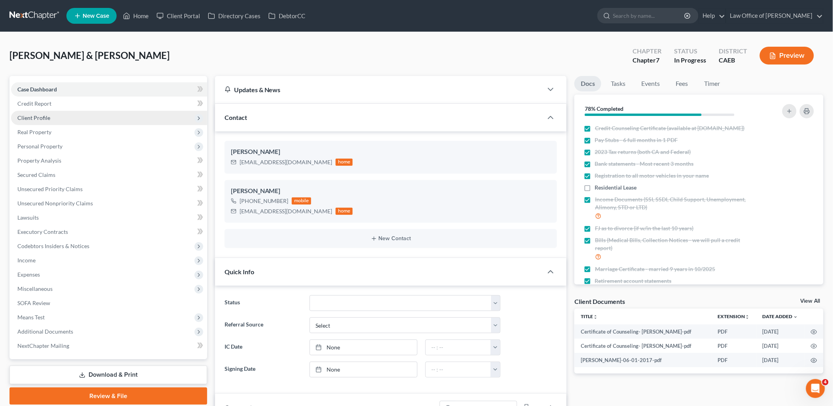
click at [37, 116] on span "Client Profile" at bounding box center [33, 117] width 33 height 7
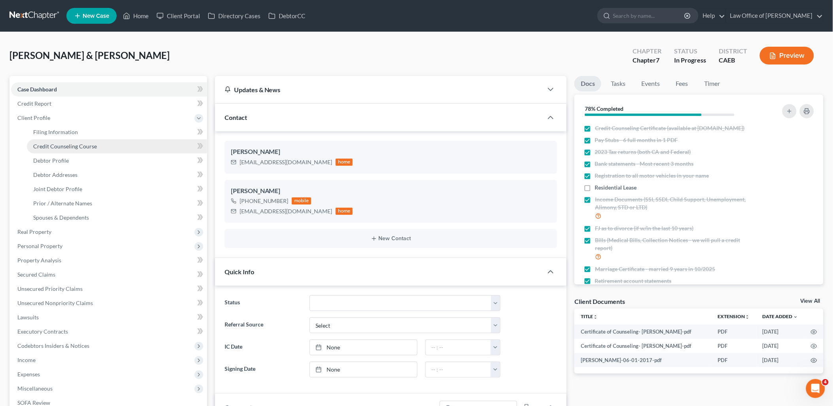
click at [56, 145] on span "Credit Counseling Course" at bounding box center [65, 146] width 64 height 7
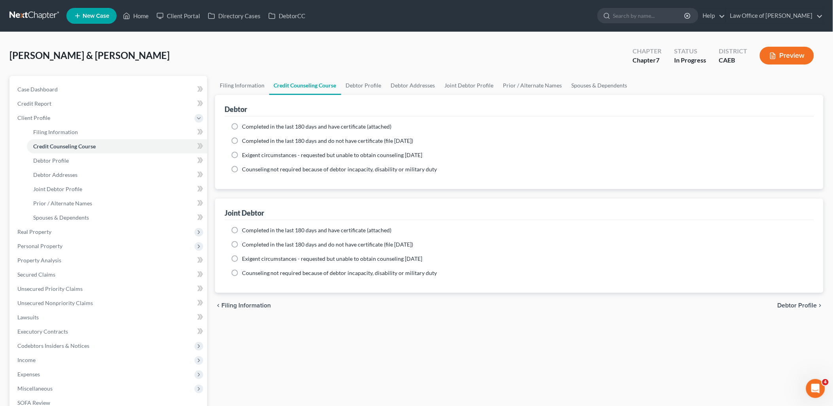
click at [275, 123] on span "Completed in the last 180 days and have certificate (attached)" at bounding box center [317, 126] width 150 height 7
click at [250, 123] on input "Completed in the last 180 days and have certificate (attached)" at bounding box center [247, 125] width 5 height 5
radio input "true"
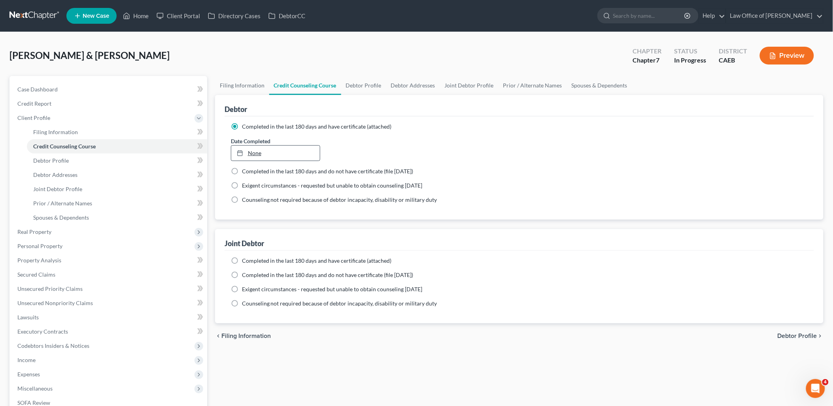
click at [253, 153] on link "None" at bounding box center [275, 152] width 89 height 15
type input "9/9/2025"
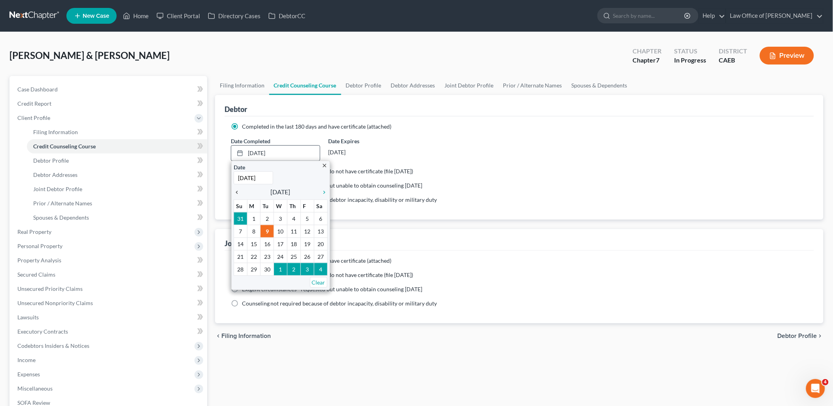
click at [235, 191] on icon "chevron_left" at bounding box center [239, 192] width 10 height 6
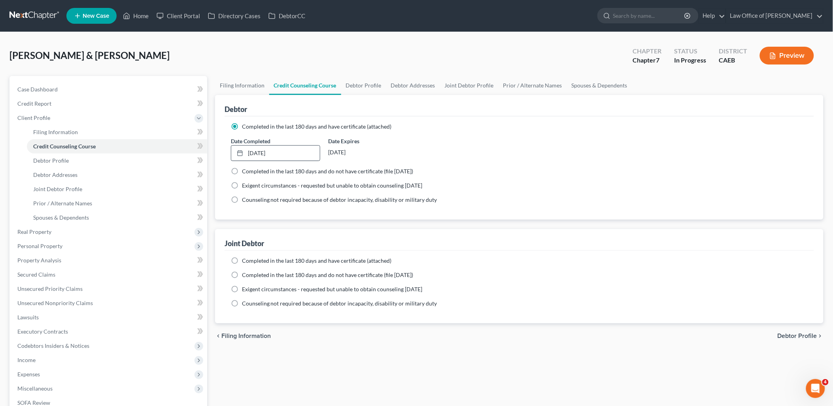
click at [251, 260] on span "Completed in the last 180 days and have certificate (attached)" at bounding box center [317, 260] width 150 height 7
click at [250, 260] on input "Completed in the last 180 days and have certificate (attached)" at bounding box center [247, 259] width 5 height 5
radio input "true"
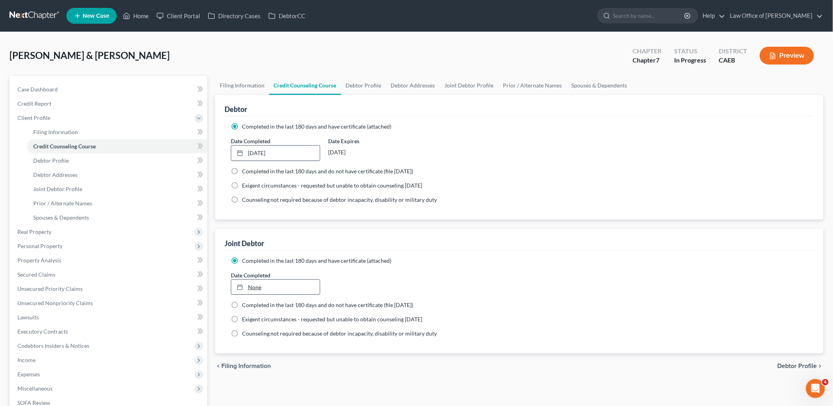
click at [258, 285] on link "None" at bounding box center [275, 286] width 89 height 15
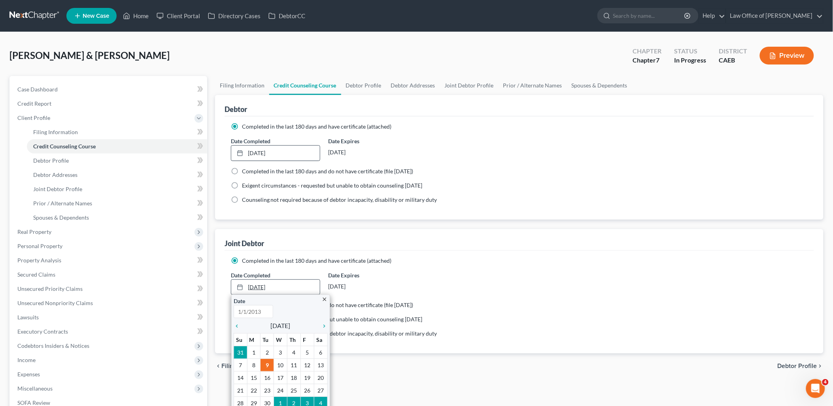
type input "9/9/2025"
click at [238, 324] on icon "chevron_left" at bounding box center [239, 326] width 10 height 6
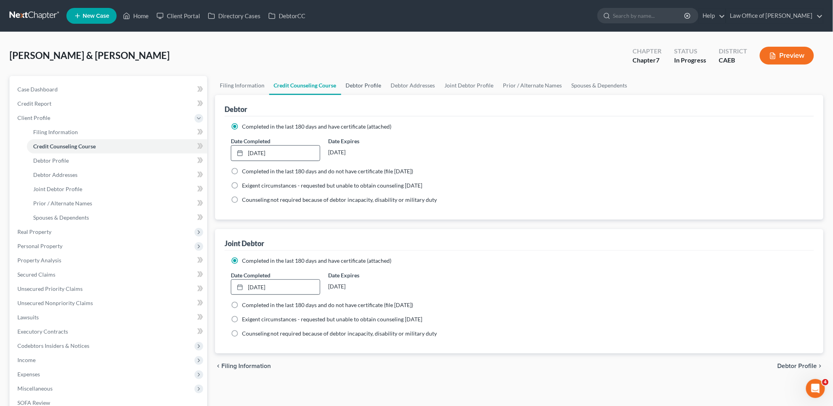
click at [368, 84] on link "Debtor Profile" at bounding box center [363, 85] width 45 height 19
select select "1"
select select "0"
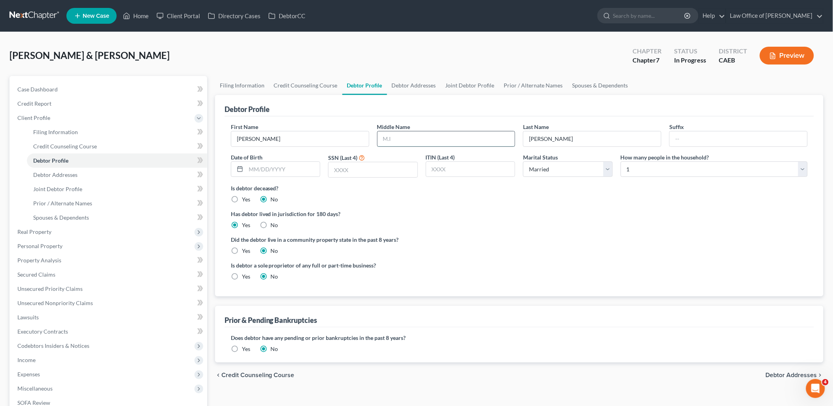
click at [428, 136] on input "text" at bounding box center [446, 138] width 138 height 15
type input "b"
type input "Bethany"
type input "06/26/1991"
click at [242, 252] on label "Yes" at bounding box center [246, 251] width 8 height 8
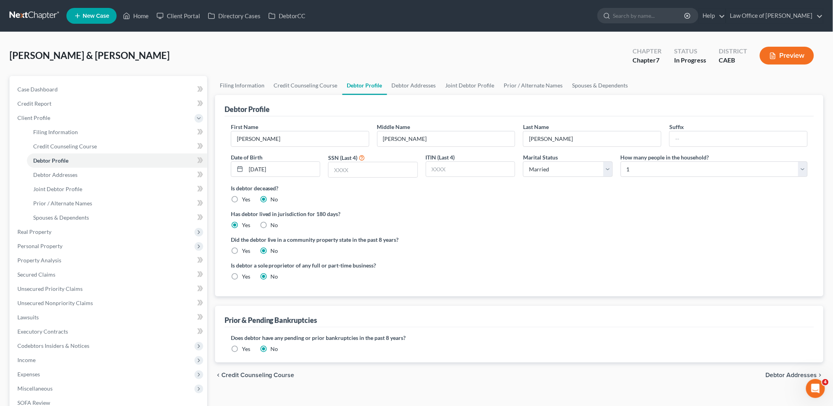
click at [245, 252] on input "Yes" at bounding box center [247, 249] width 5 height 5
radio input "true"
radio input "false"
click at [657, 169] on select "Select 1 2 3 4 5 6 7 8 9 10 11 12 13 14 15 16 17 18 19 20" at bounding box center [714, 169] width 187 height 16
select select "3"
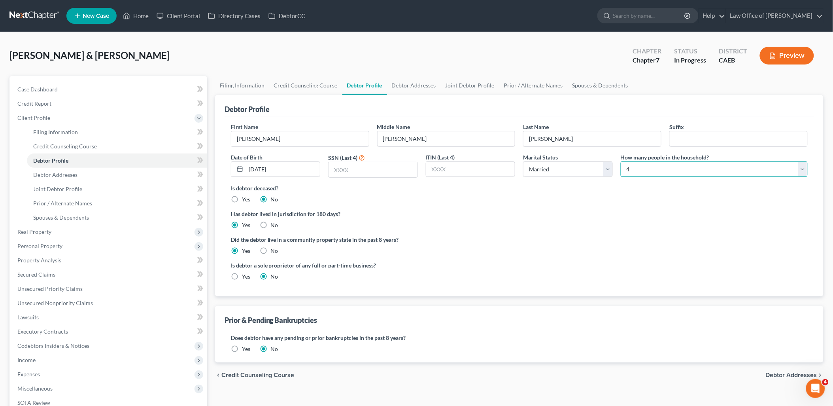
click at [621, 161] on select "Select 1 2 3 4 5 6 7 8 9 10 11 12 13 14 15 16 17 18 19 20" at bounding box center [714, 169] width 187 height 16
click at [145, 12] on link "Home" at bounding box center [136, 16] width 34 height 14
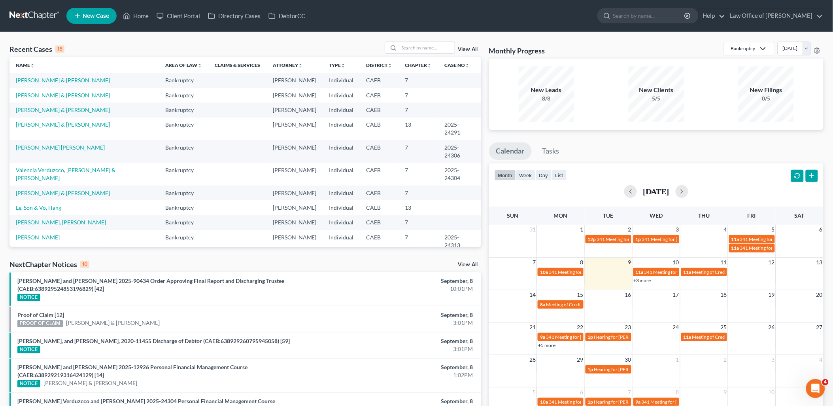
click at [44, 78] on link "[PERSON_NAME] & [PERSON_NAME]" at bounding box center [63, 80] width 94 height 7
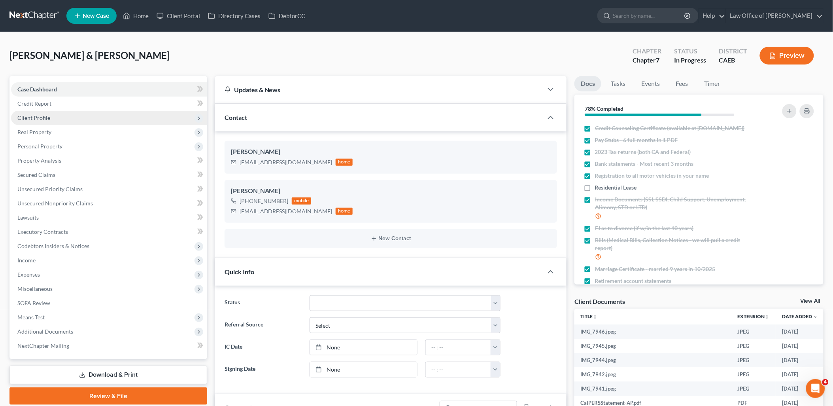
click at [32, 115] on span "Client Profile" at bounding box center [33, 117] width 33 height 7
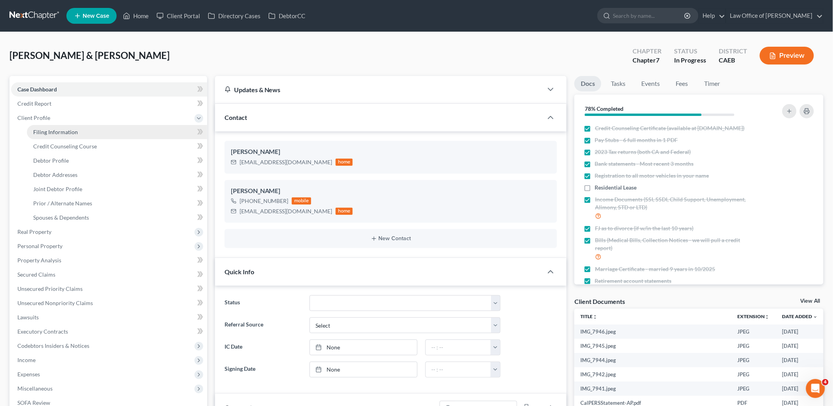
click at [37, 132] on span "Filing Information" at bounding box center [55, 131] width 45 height 7
select select "1"
select select "0"
select select "4"
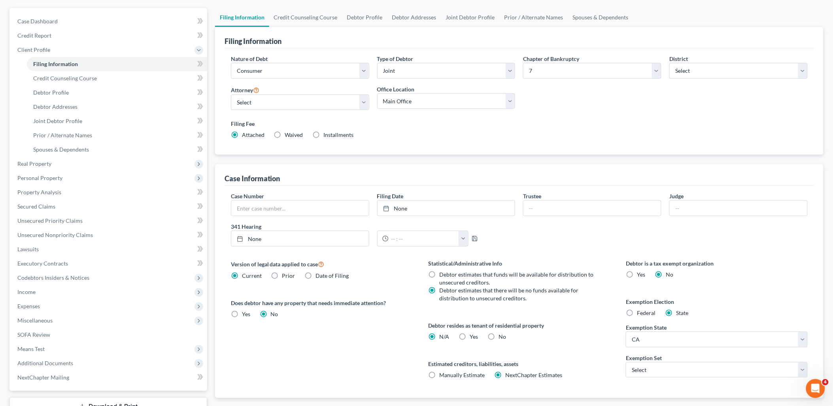
scroll to position [127, 0]
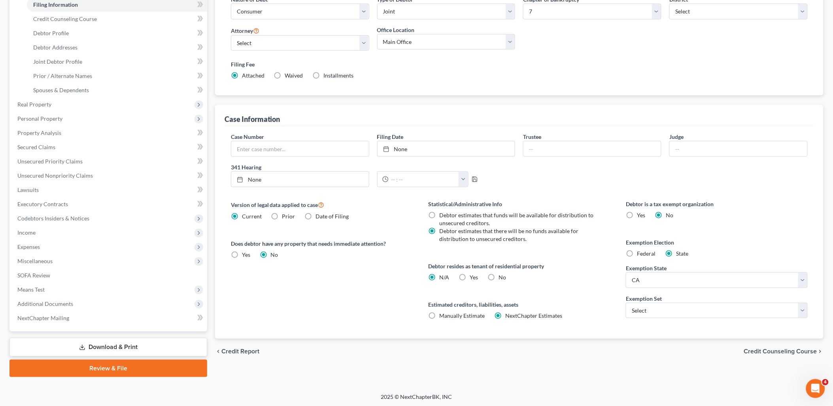
click at [470, 276] on label "Yes Yes" at bounding box center [474, 277] width 8 height 8
click at [473, 276] on input "Yes Yes" at bounding box center [475, 275] width 5 height 5
radio input "true"
radio input "false"
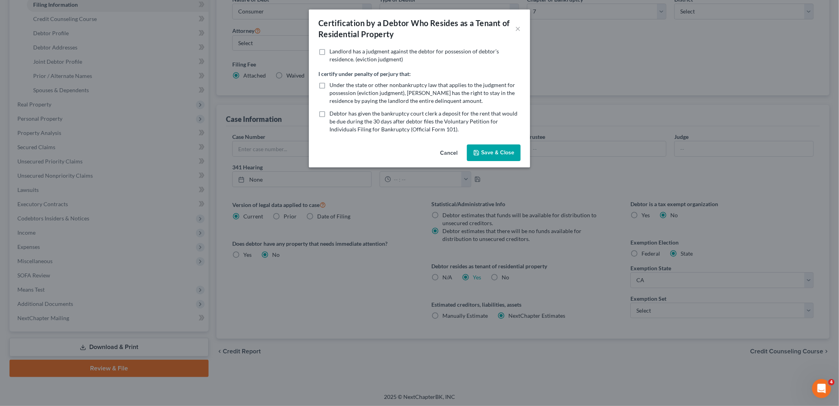
click at [504, 156] on button "Save & Close" at bounding box center [494, 152] width 54 height 17
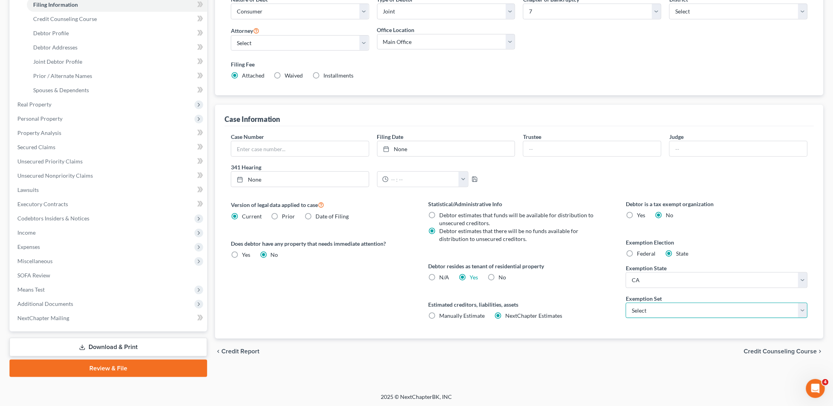
click at [674, 313] on select "Select 703 704" at bounding box center [717, 310] width 182 height 16
select select "0"
click at [626, 302] on select "Select 703 704" at bounding box center [717, 310] width 182 height 16
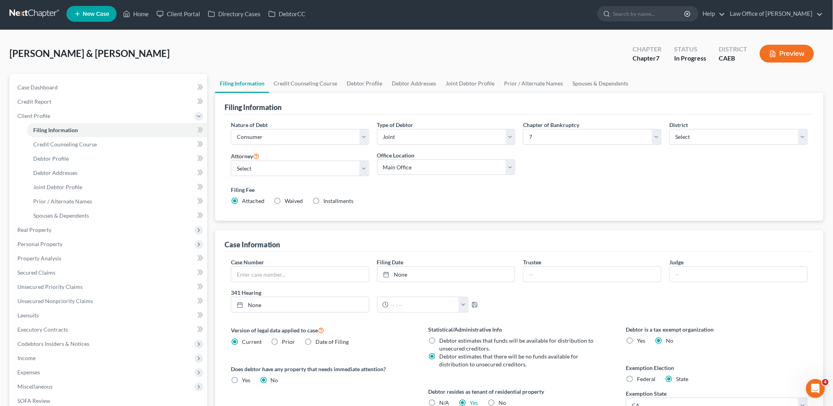
scroll to position [0, 0]
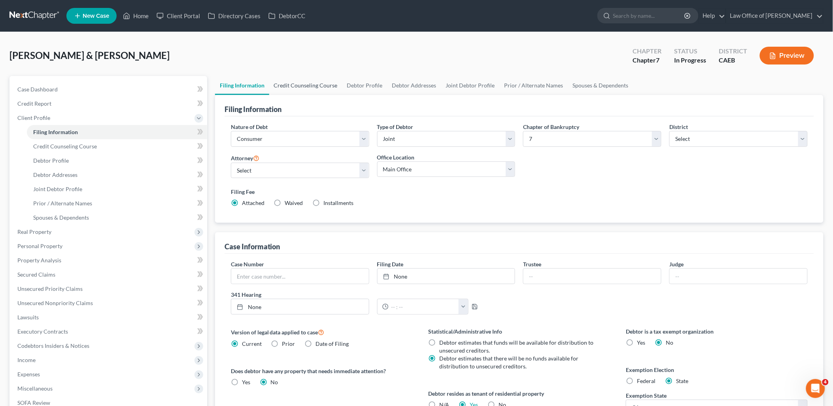
click at [293, 82] on link "Credit Counseling Course" at bounding box center [305, 85] width 73 height 19
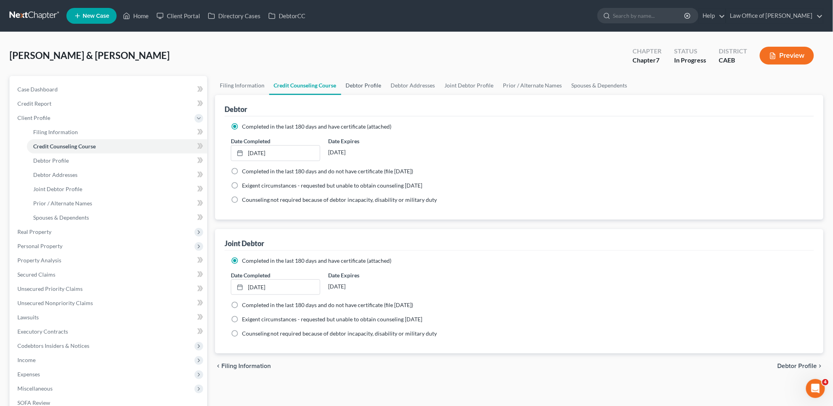
click at [361, 81] on link "Debtor Profile" at bounding box center [363, 85] width 45 height 19
select select "1"
select select "3"
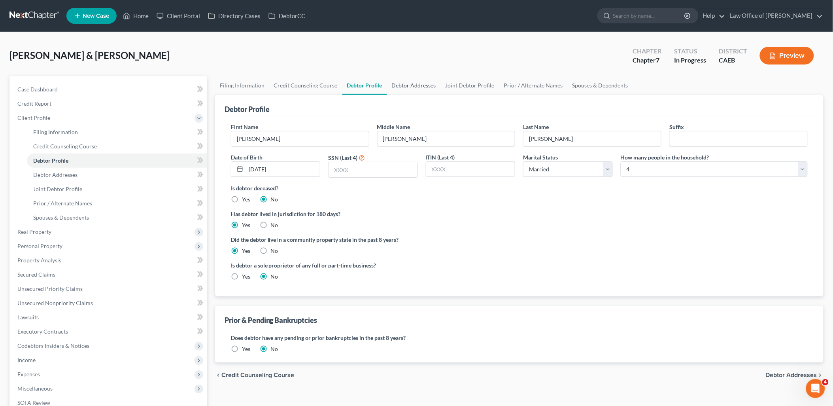
click at [427, 84] on link "Debtor Addresses" at bounding box center [414, 85] width 54 height 19
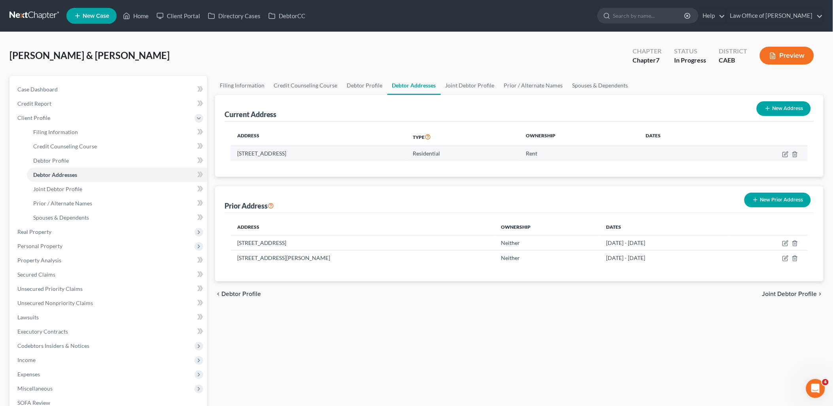
drag, startPoint x: 238, startPoint y: 152, endPoint x: 344, endPoint y: 146, distance: 106.9
click at [344, 146] on td "586 West Olive Ave, Turlock, CA 95380" at bounding box center [319, 153] width 176 height 15
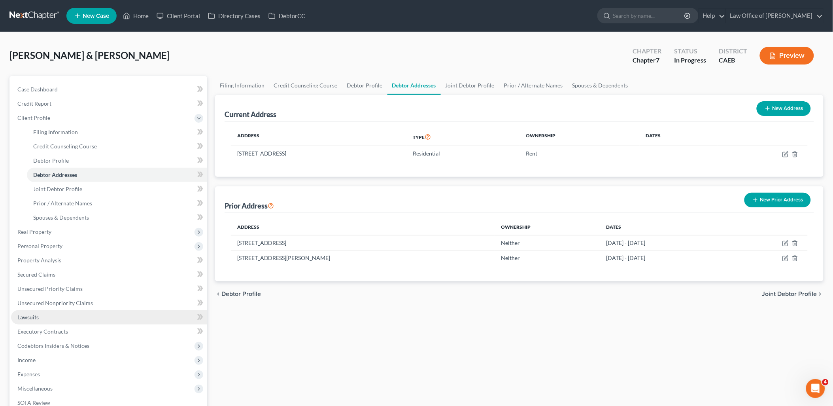
copy td "586 West Olive Ave, Turlock, CA 95380"
click at [475, 85] on link "Joint Debtor Profile" at bounding box center [470, 85] width 58 height 19
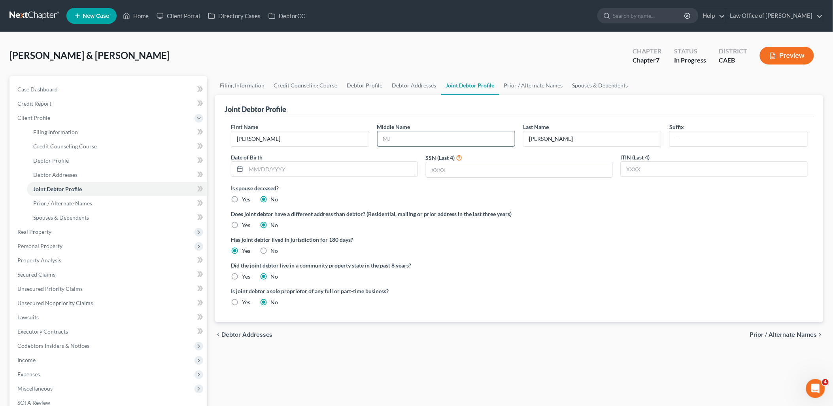
click at [416, 134] on input "text" at bounding box center [446, 138] width 138 height 15
type input "Pierre"
type input "Jr."
type input "06/20/1990"
click at [242, 275] on label "Yes" at bounding box center [246, 276] width 8 height 8
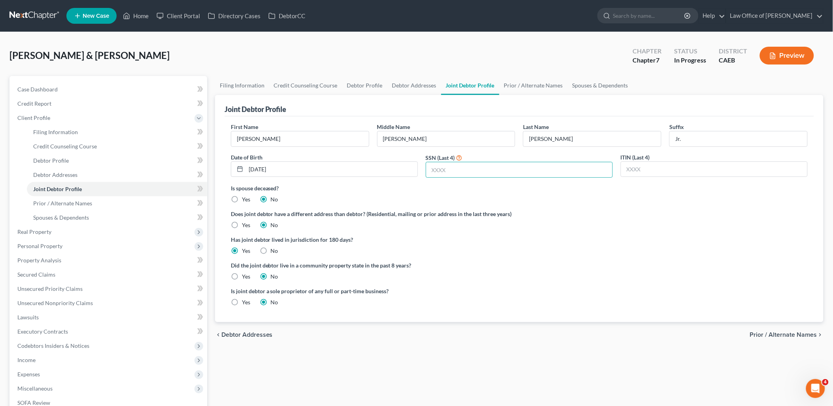
click at [245, 275] on input "Yes" at bounding box center [247, 274] width 5 height 5
radio input "true"
radio input "false"
drag, startPoint x: 455, startPoint y: 165, endPoint x: 460, endPoint y: 163, distance: 5.1
click at [456, 164] on input "text" at bounding box center [519, 169] width 186 height 15
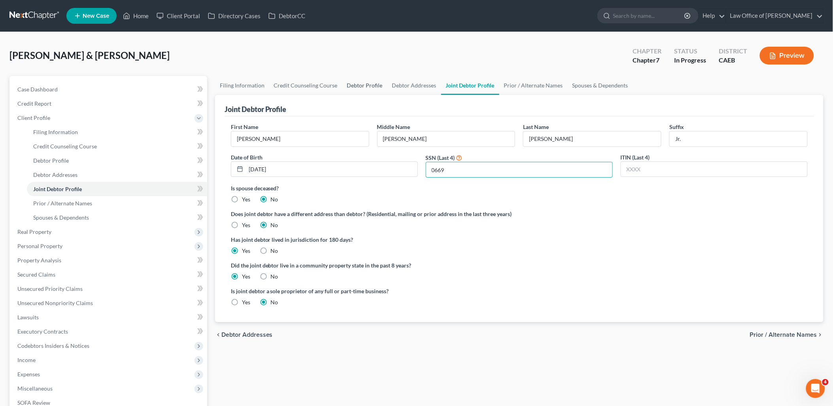
type input "0669"
click at [357, 82] on link "Debtor Profile" at bounding box center [364, 85] width 45 height 19
select select "1"
select select "3"
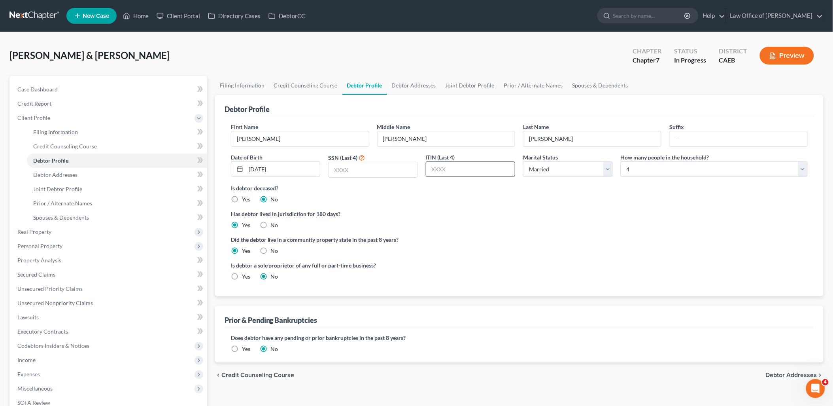
click at [454, 168] on input "text" at bounding box center [470, 169] width 89 height 15
type input "5678"
click at [400, 85] on link "Debtor Addresses" at bounding box center [414, 85] width 54 height 19
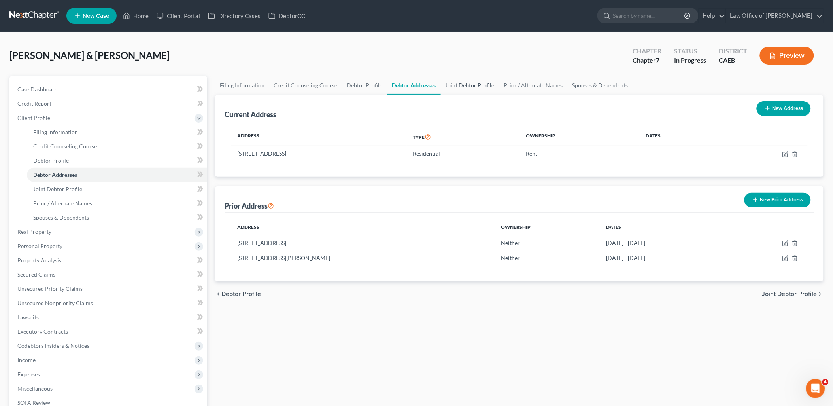
click at [469, 86] on link "Joint Debtor Profile" at bounding box center [470, 85] width 58 height 19
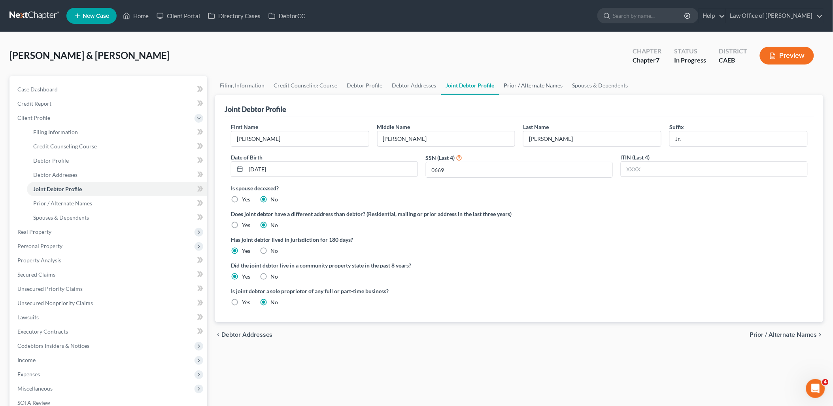
click at [527, 86] on link "Prior / Alternate Names" at bounding box center [533, 85] width 68 height 19
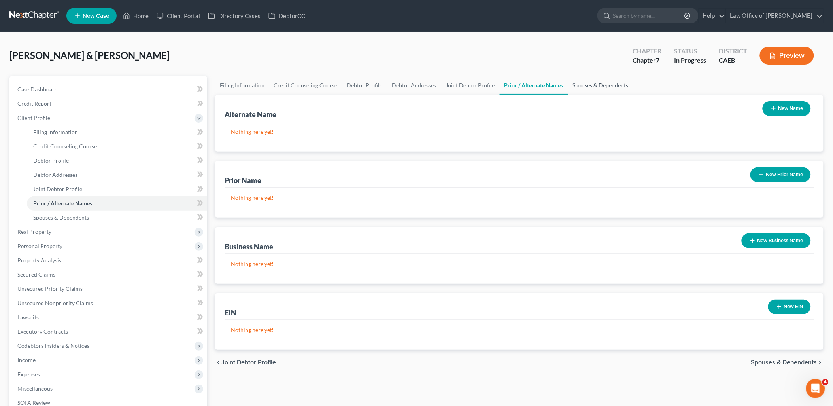
click at [598, 83] on link "Spouses & Dependents" at bounding box center [600, 85] width 65 height 19
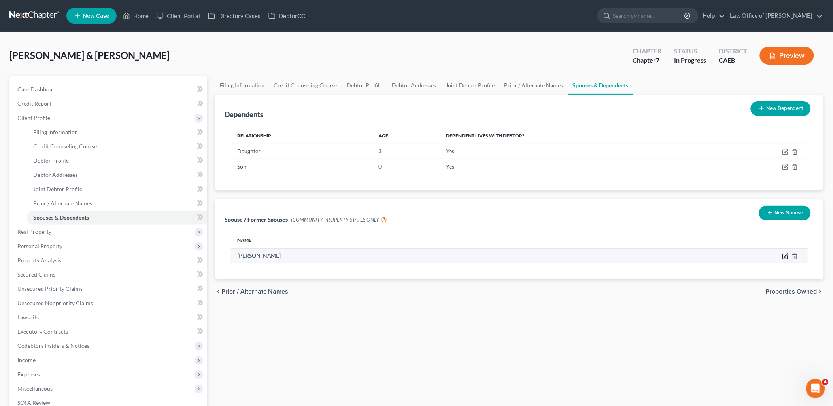
click at [786, 257] on icon "button" at bounding box center [785, 256] width 6 height 6
select select "1"
select select "4"
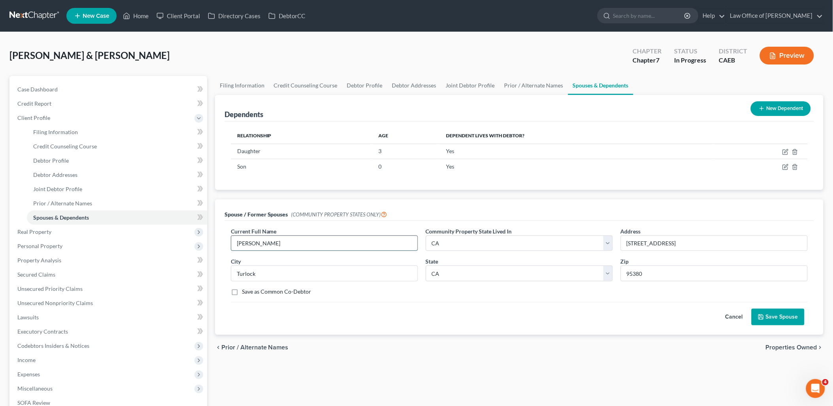
drag, startPoint x: 251, startPoint y: 240, endPoint x: 279, endPoint y: 245, distance: 28.5
click at [251, 240] on input "[PERSON_NAME]" at bounding box center [324, 243] width 186 height 15
type input "Marc /Amanda Putnam"
click at [789, 322] on button "Save Spouse" at bounding box center [777, 316] width 53 height 17
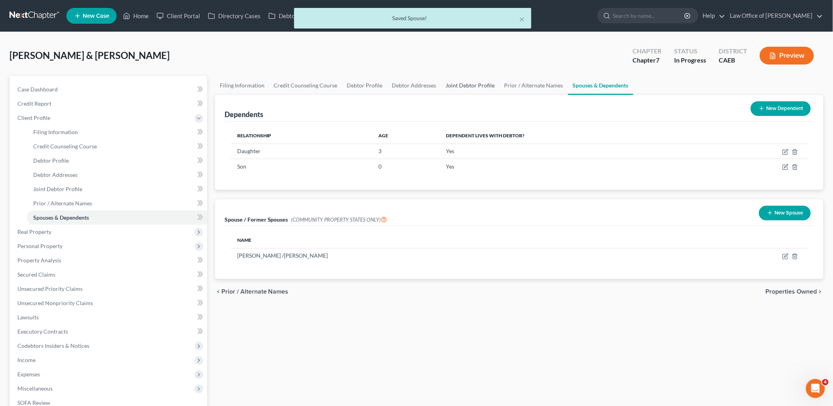
click at [461, 87] on link "Joint Debtor Profile" at bounding box center [470, 85] width 58 height 19
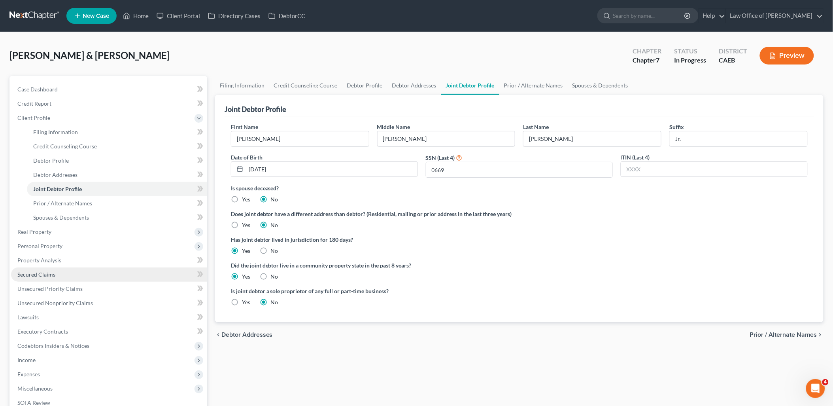
click at [39, 273] on span "Secured Claims" at bounding box center [36, 274] width 38 height 7
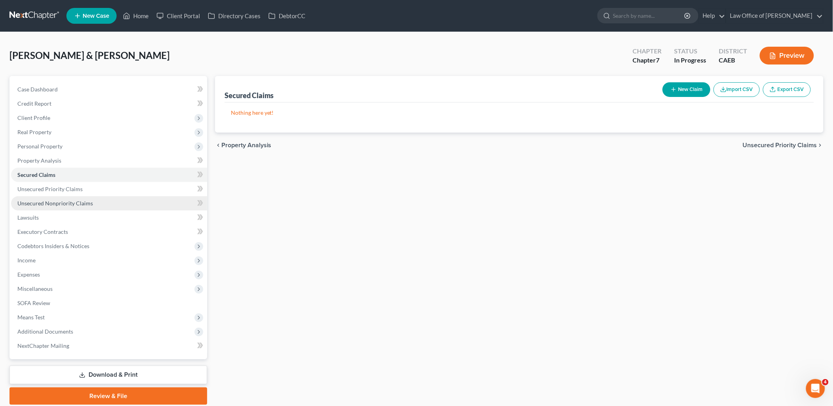
click at [45, 202] on span "Unsecured Nonpriority Claims" at bounding box center [54, 203] width 75 height 7
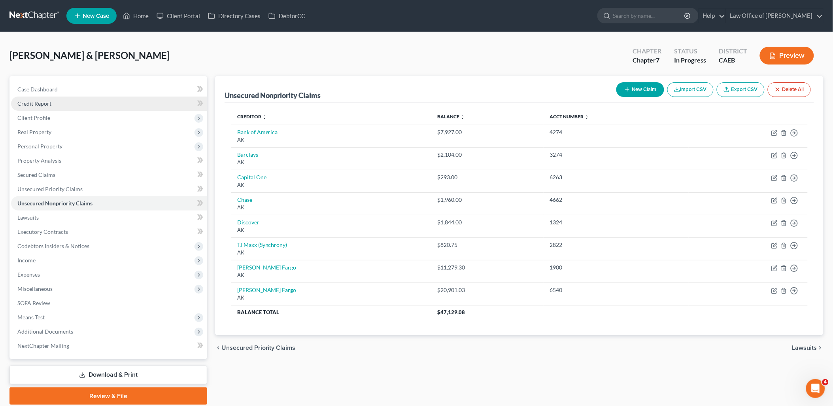
click at [42, 104] on span "Credit Report" at bounding box center [34, 103] width 34 height 7
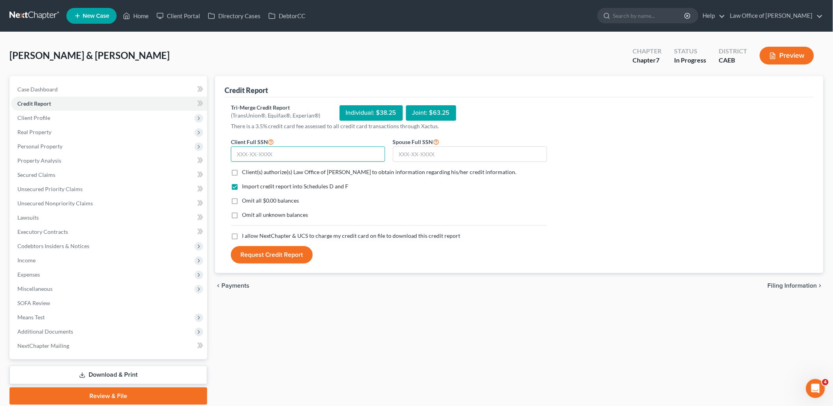
click at [290, 155] on input "text" at bounding box center [308, 154] width 154 height 16
type input "619-62-5678"
click at [414, 155] on input "text" at bounding box center [470, 154] width 154 height 16
type input "623-52-0669"
click at [242, 168] on label "Client(s) authorize(s) Law Office of Flor A. Tataje to obtain information regar…" at bounding box center [379, 172] width 275 height 8
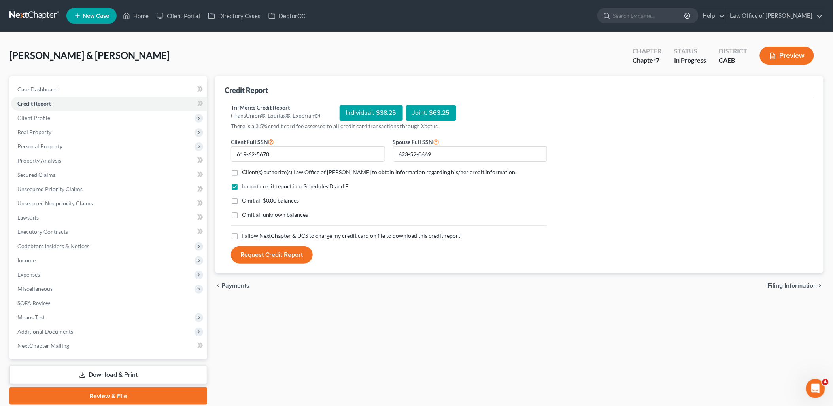
click at [245, 168] on input "Client(s) authorize(s) Law Office of Flor A. Tataje to obtain information regar…" at bounding box center [247, 170] width 5 height 5
checkbox input "true"
click at [242, 201] on label "Omit all $0.00 balances" at bounding box center [270, 200] width 57 height 8
click at [245, 201] on input "Omit all $0.00 balances" at bounding box center [247, 198] width 5 height 5
checkbox input "true"
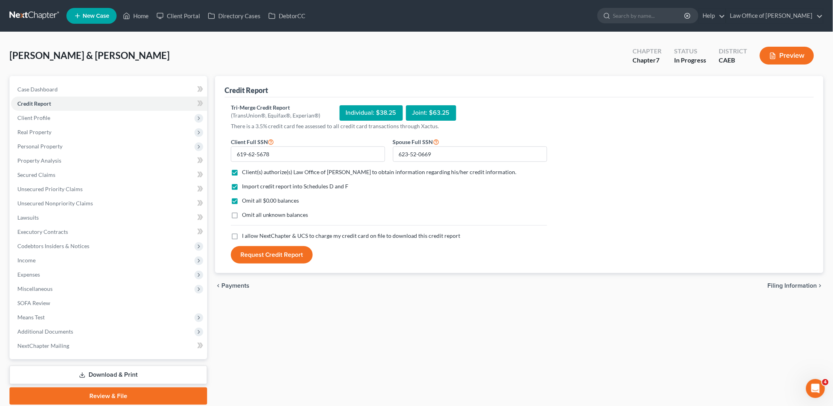
drag, startPoint x: 232, startPoint y: 216, endPoint x: 238, endPoint y: 230, distance: 15.6
click at [242, 216] on label "Omit all unknown balances" at bounding box center [275, 215] width 66 height 8
click at [245, 216] on input "Omit all unknown balances" at bounding box center [247, 213] width 5 height 5
checkbox input "true"
click at [242, 238] on label "I allow NextChapter & UCS to charge my credit card on file to download this cre…" at bounding box center [351, 236] width 219 height 8
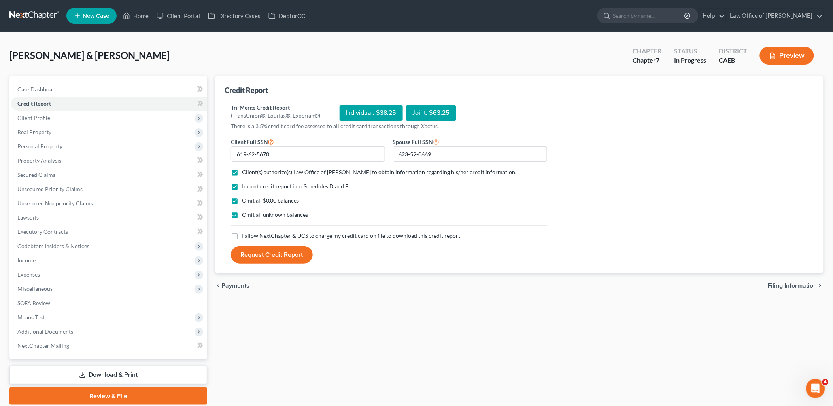
click at [245, 237] on input "I allow NextChapter & UCS to charge my credit card on file to download this cre…" at bounding box center [247, 234] width 5 height 5
checkbox input "true"
click at [259, 251] on button "Request Credit Report" at bounding box center [272, 254] width 82 height 17
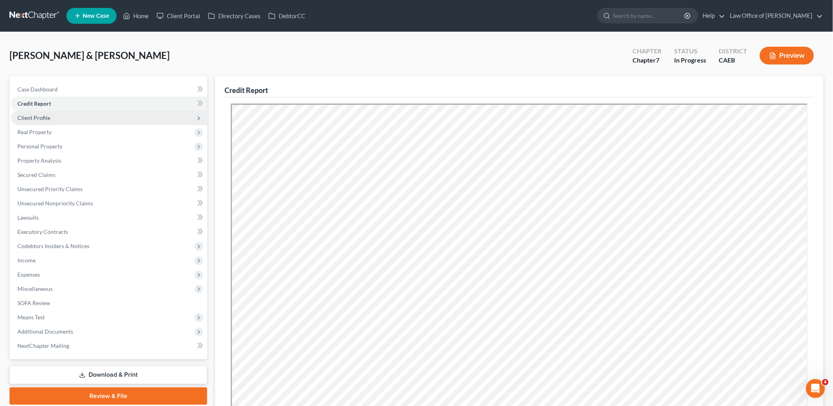
click at [38, 119] on span "Client Profile" at bounding box center [33, 117] width 33 height 7
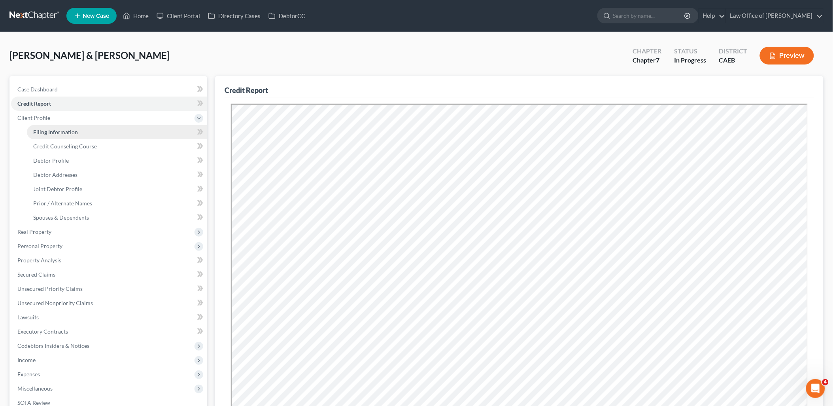
click at [50, 133] on span "Filing Information" at bounding box center [55, 131] width 45 height 7
select select "1"
select select "0"
select select "8"
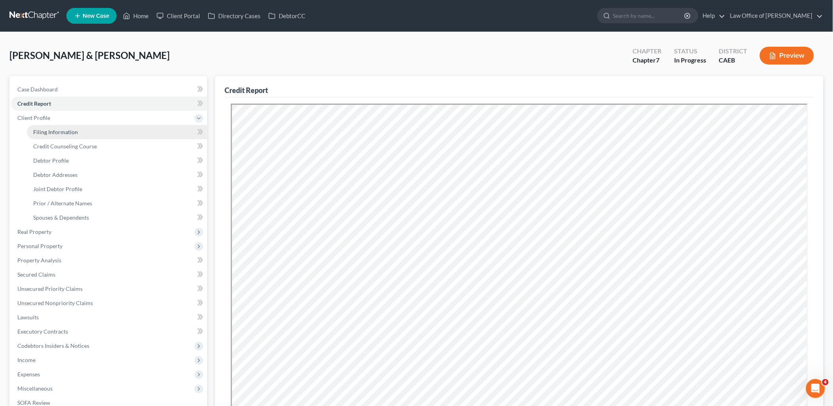
select select "0"
select select "4"
select select "0"
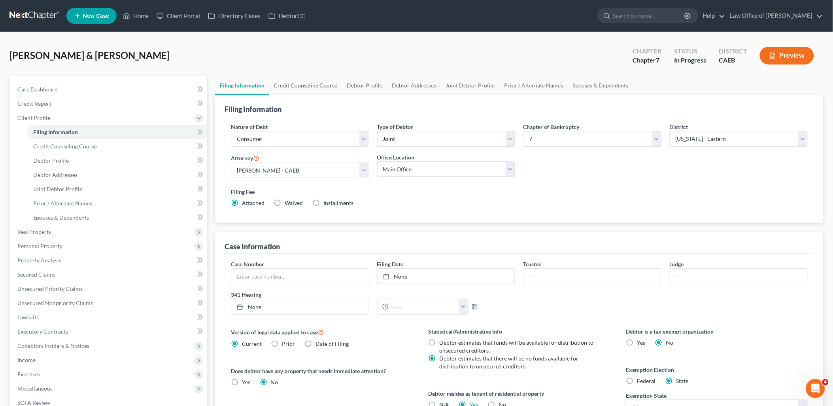
click at [320, 83] on link "Credit Counseling Course" at bounding box center [305, 85] width 73 height 19
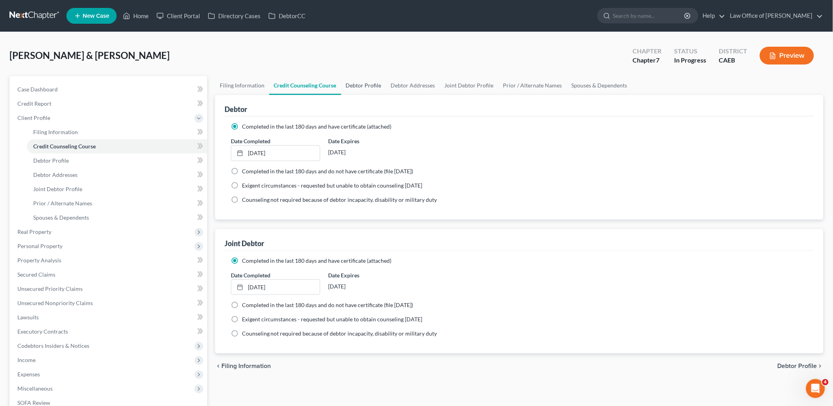
click at [372, 84] on link "Debtor Profile" at bounding box center [363, 85] width 45 height 19
select select "1"
select select "3"
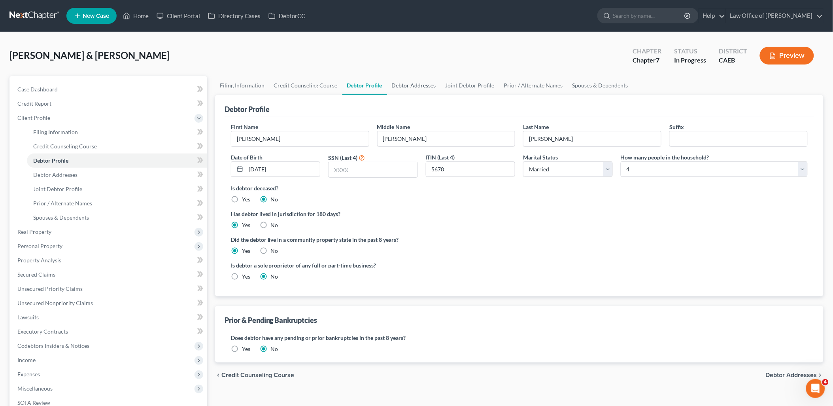
click at [406, 84] on link "Debtor Addresses" at bounding box center [414, 85] width 54 height 19
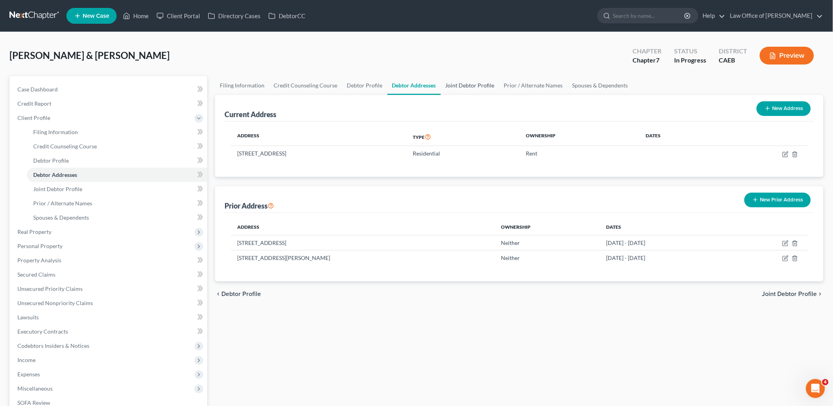
click at [465, 85] on link "Joint Debtor Profile" at bounding box center [470, 85] width 58 height 19
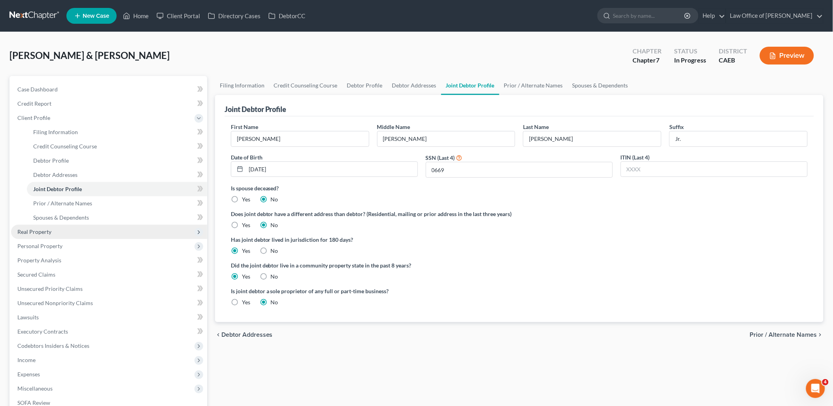
click at [37, 230] on span "Real Property" at bounding box center [34, 231] width 34 height 7
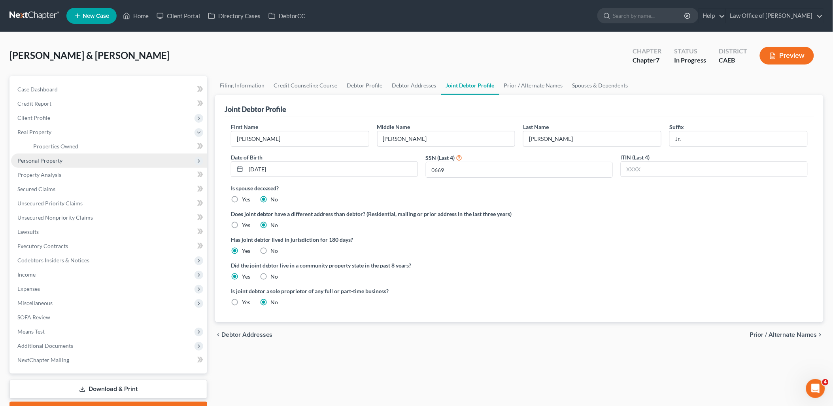
click at [49, 160] on span "Personal Property" at bounding box center [39, 160] width 45 height 7
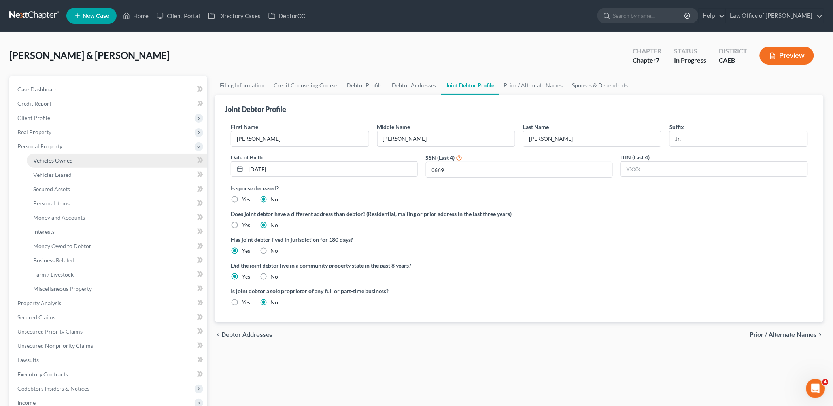
click at [49, 160] on span "Vehicles Owned" at bounding box center [53, 160] width 40 height 7
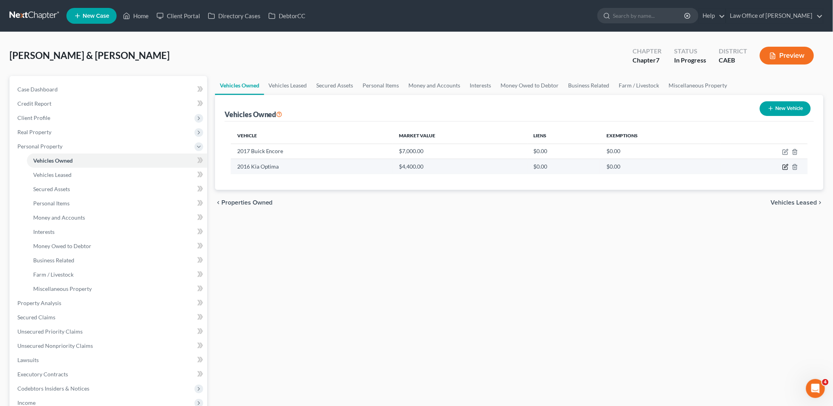
click at [787, 168] on icon "button" at bounding box center [785, 167] width 6 height 6
select select "0"
select select "10"
select select "3"
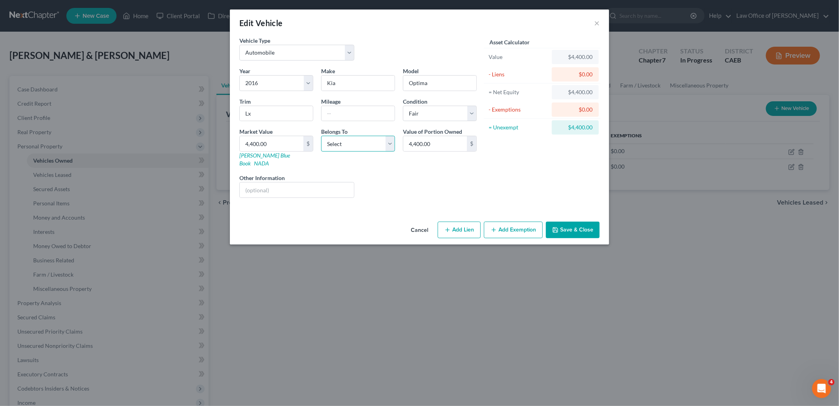
click at [348, 145] on select "Select Debtor 1 Only Debtor 2 Only Debtor 1 And Debtor 2 Only At Least One Of T…" at bounding box center [358, 144] width 74 height 16
select select "4"
click at [321, 136] on select "Select Debtor 1 Only Debtor 2 Only Debtor 1 And Debtor 2 Only At Least One Of T…" at bounding box center [358, 144] width 74 height 16
click at [283, 117] on input "Lx" at bounding box center [276, 113] width 73 height 15
type input "LX"
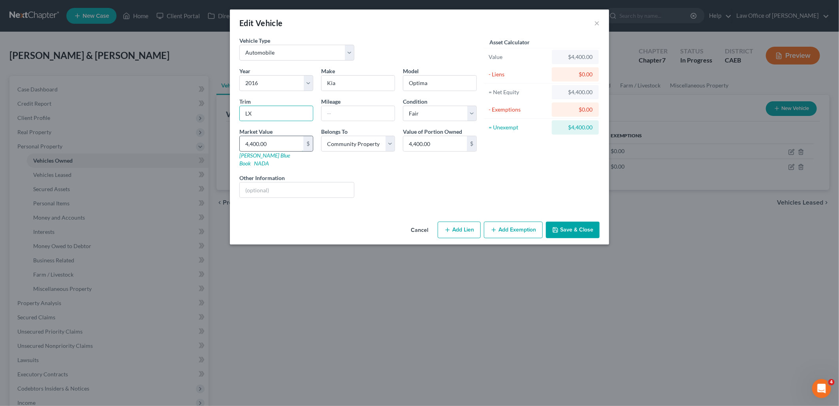
click at [284, 143] on input "4,400.00" at bounding box center [272, 143] width 64 height 15
type input "3"
type input "3.00"
type input "32"
type input "32.00"
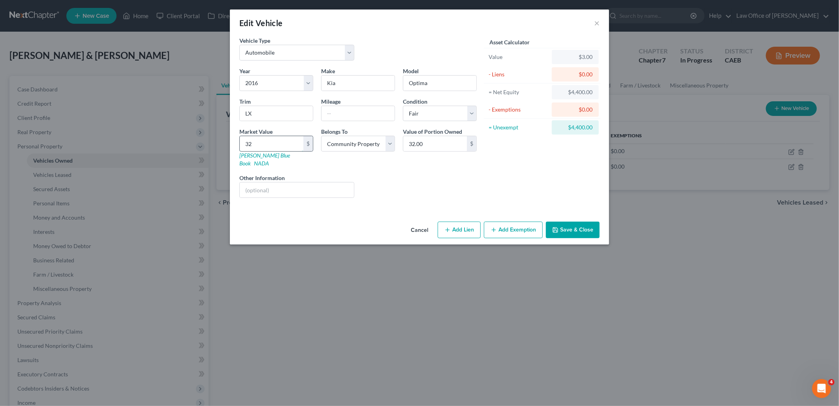
type input "322"
type input "322.00"
type input "3224"
type input "3,224.00"
type input "3,224"
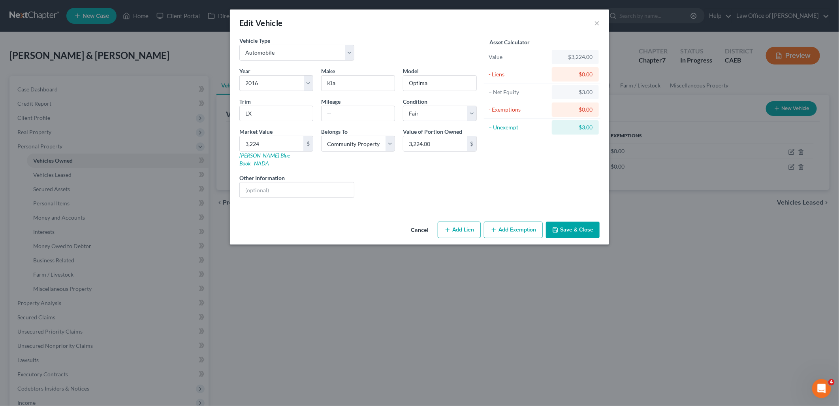
click at [506, 221] on button "Add Exemption" at bounding box center [513, 229] width 59 height 17
select select "2"
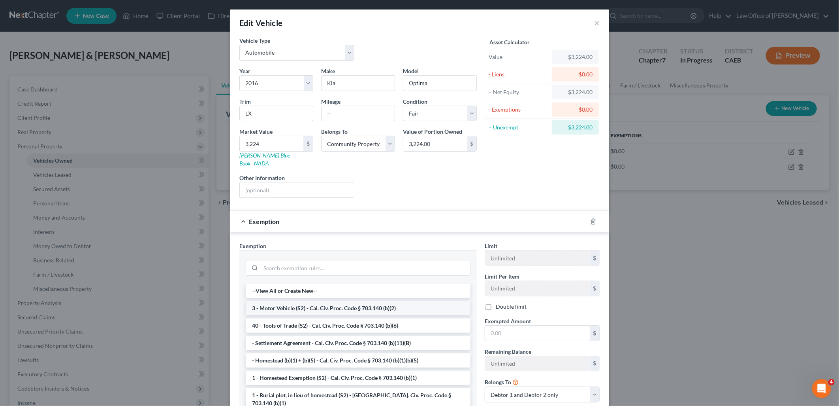
click at [295, 303] on li "3 - Motor Vehicle (S2) - Cal. Civ. Proc. Code § 703.140 (b)(2)" at bounding box center [358, 308] width 225 height 14
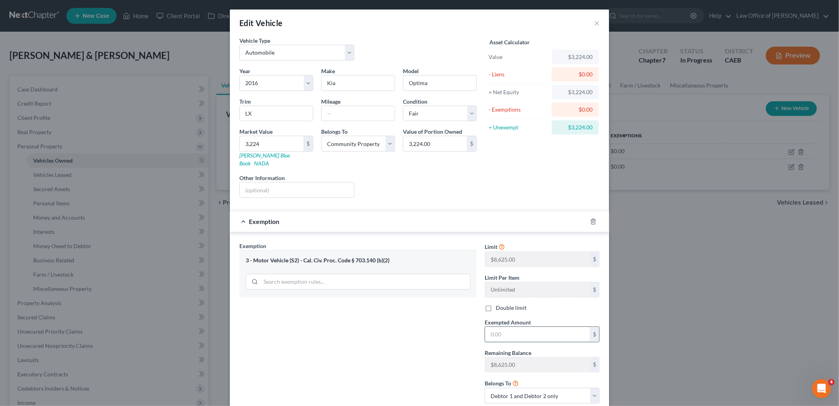
click at [506, 327] on input "text" at bounding box center [537, 333] width 105 height 15
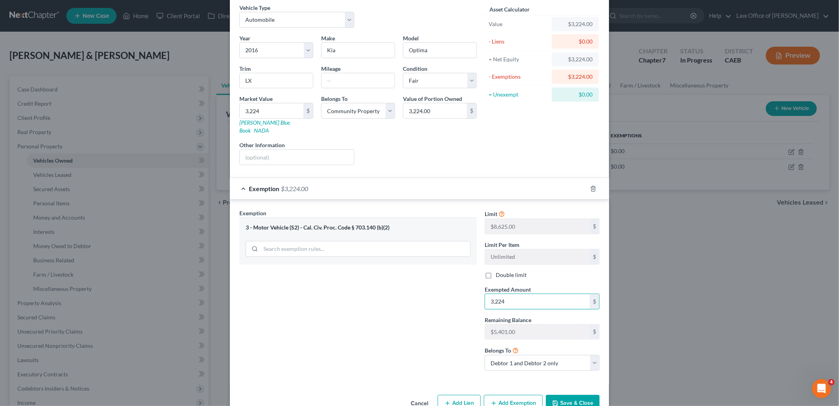
scroll to position [47, 0]
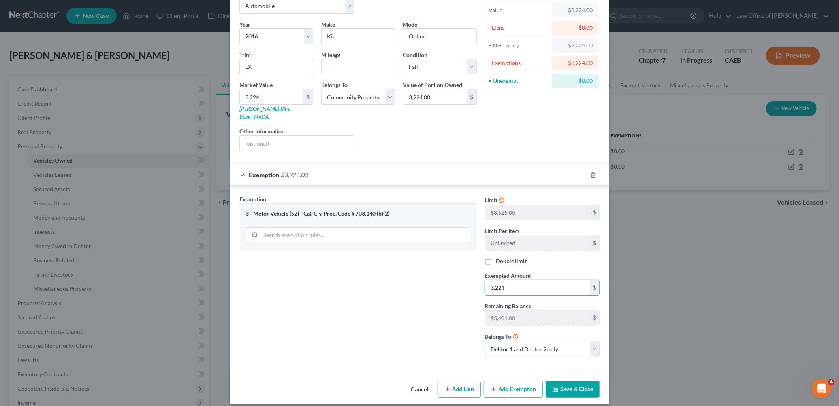
type input "3,224"
click at [575, 382] on button "Save & Close" at bounding box center [573, 389] width 54 height 17
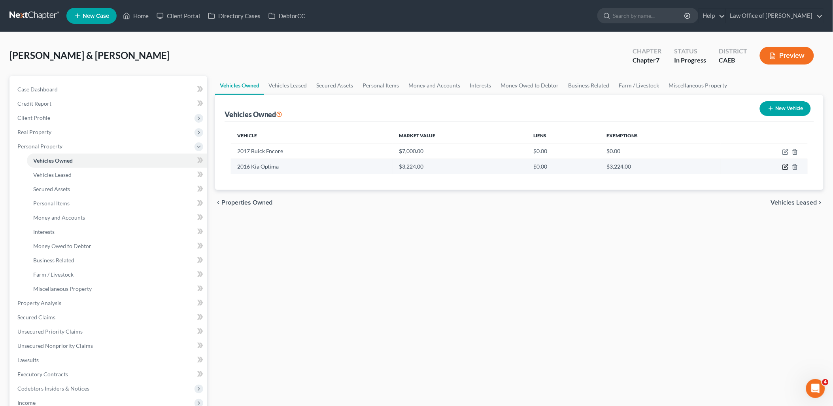
click at [785, 167] on icon "button" at bounding box center [786, 166] width 4 height 4
select select "0"
select select "10"
select select "3"
select select "4"
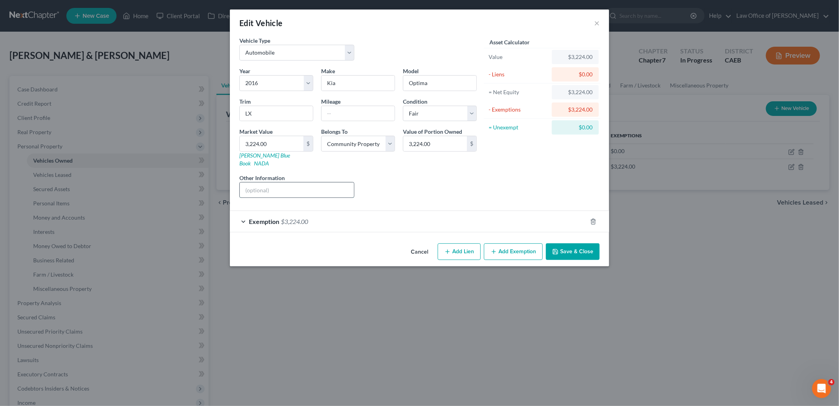
click at [302, 186] on input "text" at bounding box center [297, 189] width 114 height 15
type input "VIN 5XXGT4L34GG002958"
click at [592, 244] on button "Save & Close" at bounding box center [573, 251] width 54 height 17
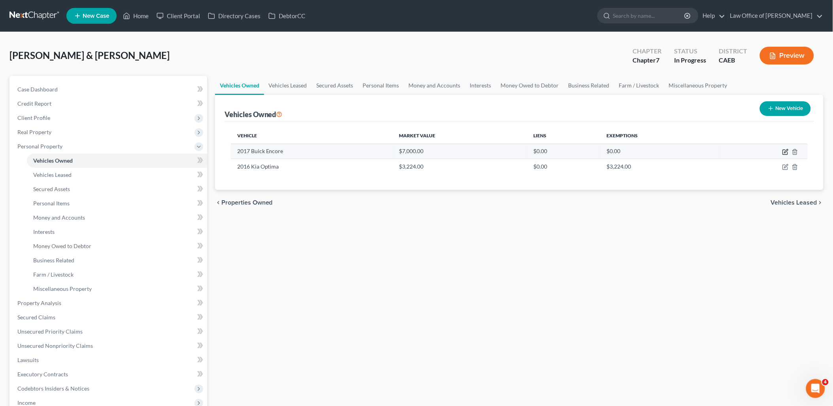
click at [785, 150] on icon "button" at bounding box center [785, 152] width 6 height 6
select select "0"
select select "9"
select select "2"
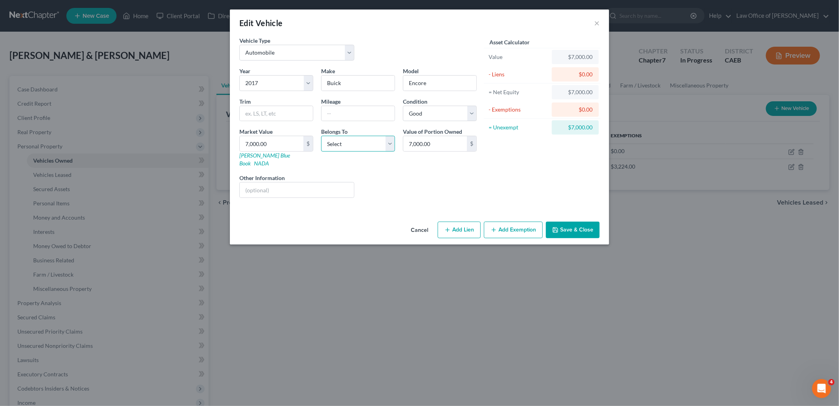
click at [362, 145] on select "Select Debtor 1 Only Debtor 2 Only Debtor 1 And Debtor 2 Only At Least One Of T…" at bounding box center [358, 144] width 74 height 16
select select "4"
click at [321, 136] on select "Select Debtor 1 Only Debtor 2 Only Debtor 1 And Debtor 2 Only At Least One Of T…" at bounding box center [358, 144] width 74 height 16
click at [288, 182] on input "text" at bounding box center [297, 189] width 114 height 15
type input "VIN [US_VEHICLE_IDENTIFICATION_NUMBER]"
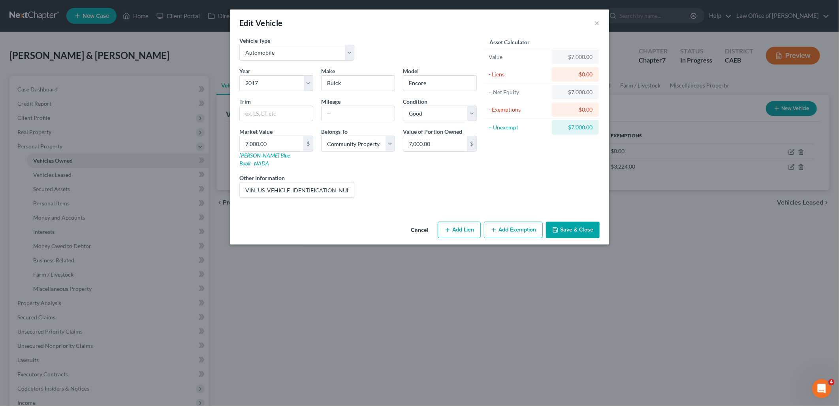
click at [582, 230] on button "Save & Close" at bounding box center [573, 229] width 54 height 17
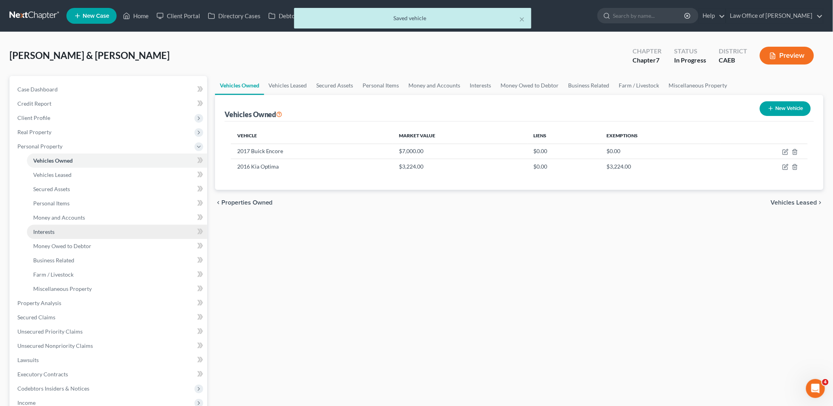
click at [44, 232] on span "Interests" at bounding box center [43, 231] width 21 height 7
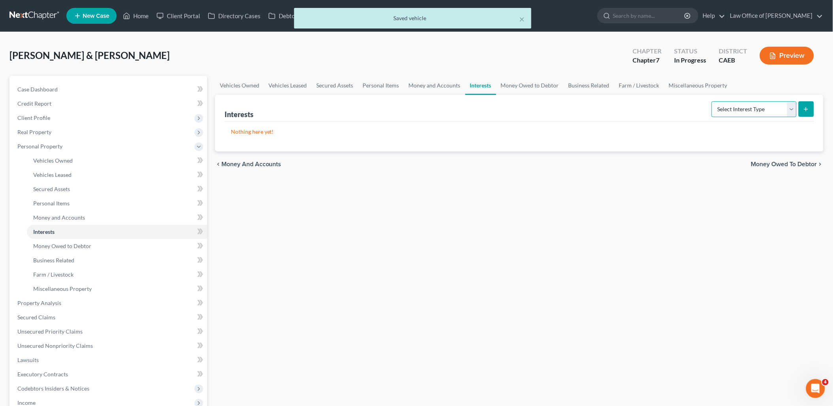
click at [756, 109] on select "Select Interest Type 401K Annuity Bond Education IRA Government Bond Government…" at bounding box center [753, 109] width 85 height 16
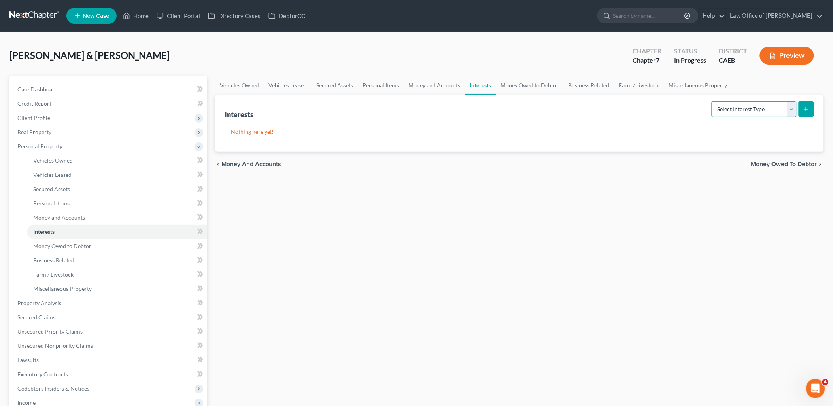
select select "other_retirement_plan"
click at [713, 101] on select "Select Interest Type 401K Annuity Bond Education IRA Government Bond Government…" at bounding box center [753, 109] width 85 height 16
click at [808, 115] on button "submit" at bounding box center [805, 108] width 15 height 15
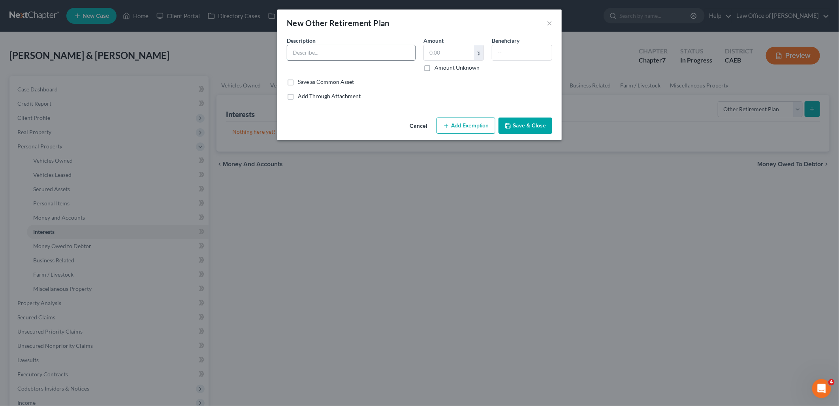
drag, startPoint x: 358, startPoint y: 53, endPoint x: 349, endPoint y: 56, distance: 10.3
click at [358, 53] on input "text" at bounding box center [351, 52] width 128 height 15
type input "c"
type input "CalPERS - Retirement Plan"
type input "35,600.36"
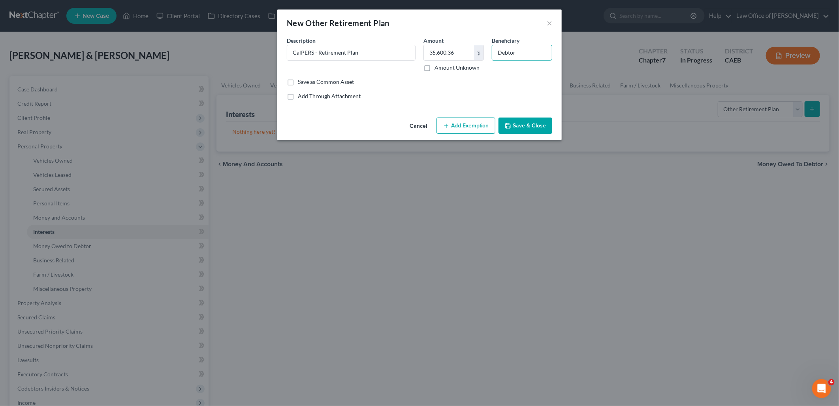
type input "Debtor"
click at [462, 119] on button "Add Exemption" at bounding box center [466, 125] width 59 height 17
select select "2"
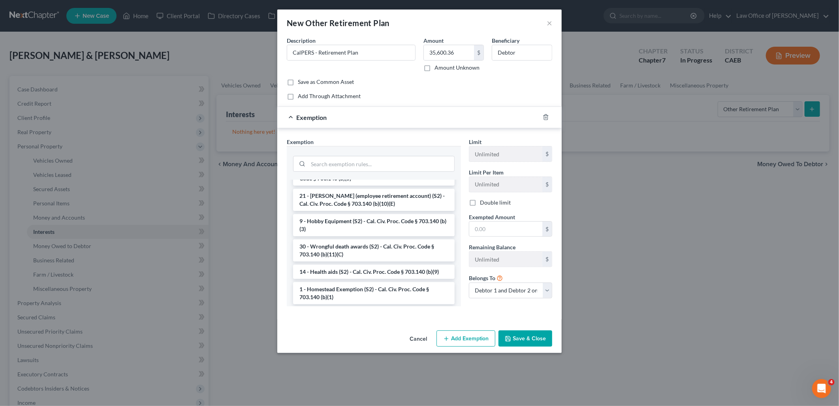
scroll to position [527, 0]
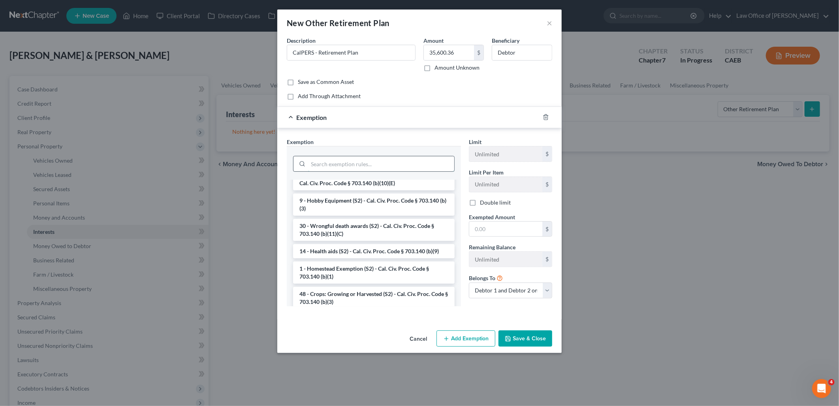
click at [360, 170] on input "search" at bounding box center [381, 163] width 146 height 15
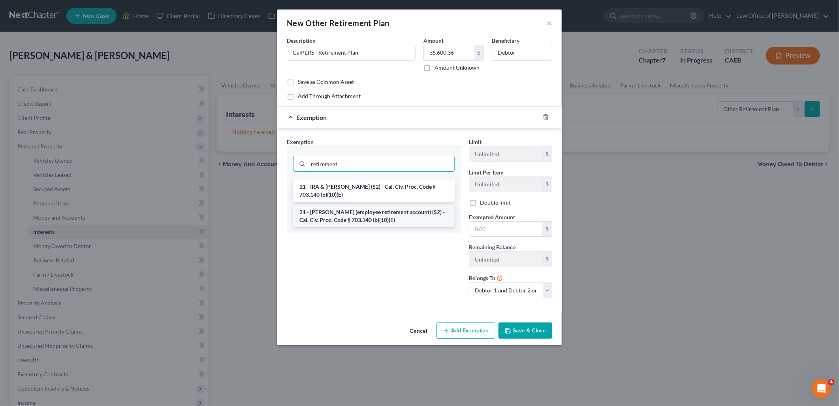
type input "retirement"
click at [377, 214] on li "21 - [PERSON_NAME] (employee retirement account) (S2) - Cal. Civ. Proc. Code § …" at bounding box center [374, 216] width 162 height 22
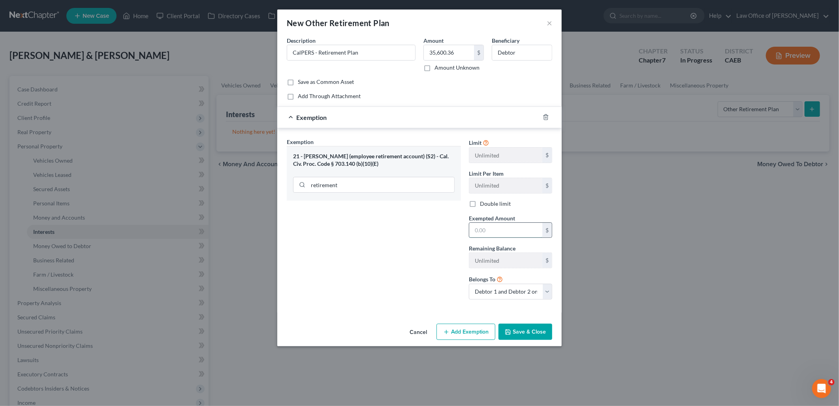
click at [500, 230] on input "text" at bounding box center [506, 230] width 73 height 15
type input "35,600.36"
click at [528, 337] on button "Save & Close" at bounding box center [526, 331] width 54 height 17
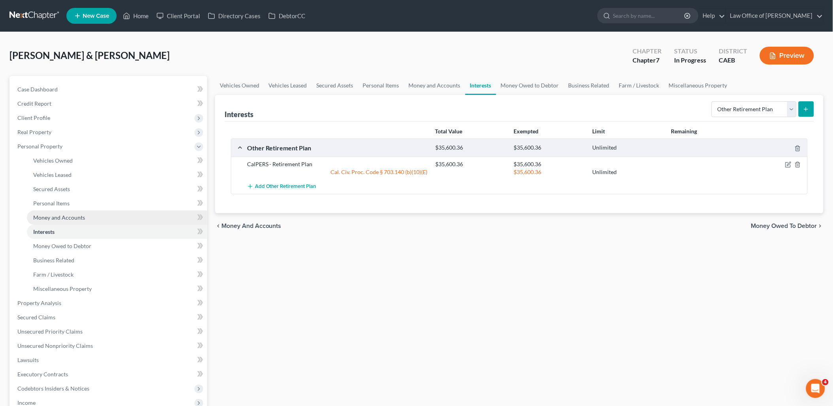
click at [59, 216] on span "Money and Accounts" at bounding box center [59, 217] width 52 height 7
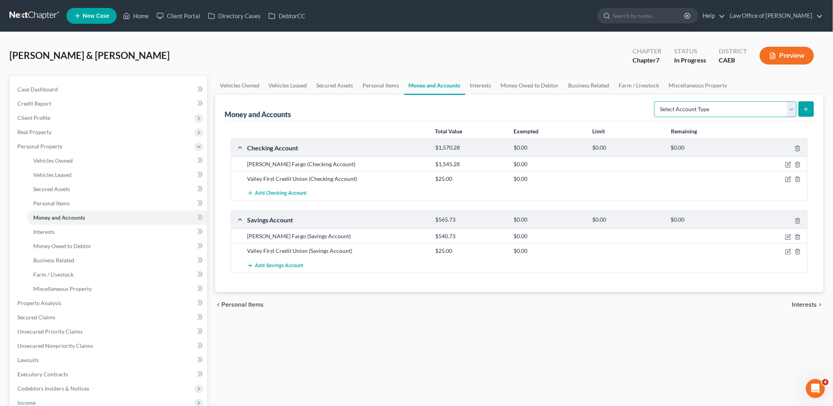
click at [710, 109] on select "Select Account Type Brokerage Cash on Hand Certificates of Deposit Checking Acc…" at bounding box center [725, 109] width 142 height 16
select select "other"
click at [656, 101] on select "Select Account Type Brokerage Cash on Hand Certificates of Deposit Checking Acc…" at bounding box center [725, 109] width 142 height 16
click at [810, 109] on button "submit" at bounding box center [805, 108] width 15 height 15
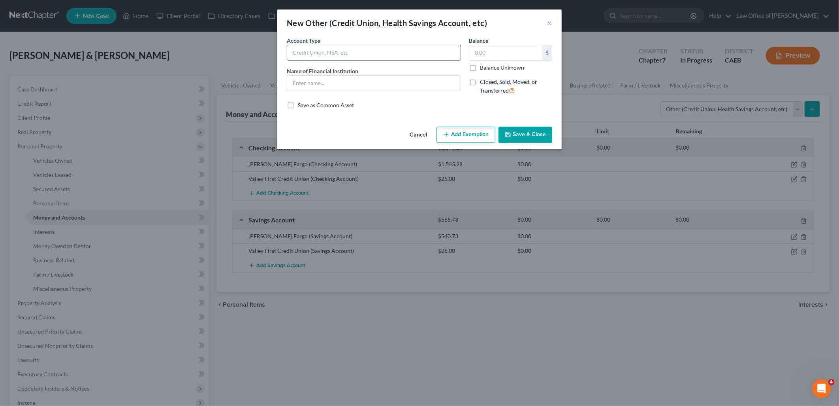
click at [321, 54] on input "text" at bounding box center [374, 52] width 174 height 15
type input "PayPal"
click at [327, 79] on input "text" at bounding box center [374, 82] width 174 height 15
type input "PayPal - Debtor1"
type input "0.00"
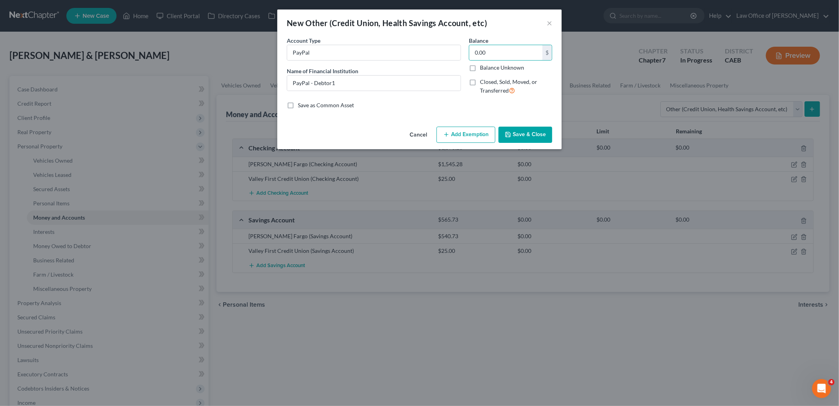
click at [530, 133] on button "Save & Close" at bounding box center [526, 134] width 54 height 17
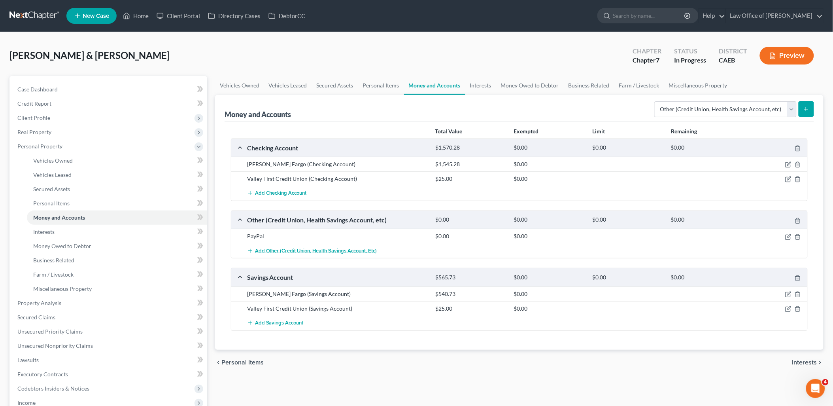
click at [275, 251] on span "Add Other (Credit Union, Health Savings Account, etc)" at bounding box center [316, 250] width 122 height 6
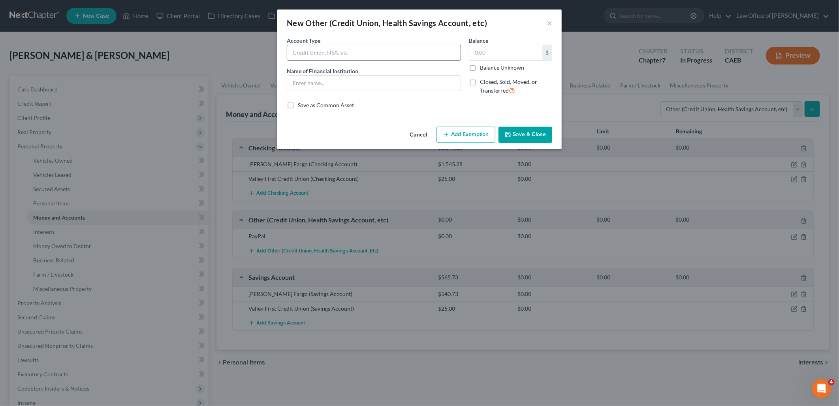
click at [332, 52] on input "text" at bounding box center [374, 52] width 174 height 15
type input "VENMO"
type input "VENMO - Debtor1"
click at [490, 53] on input "text" at bounding box center [506, 52] width 73 height 15
type input "0"
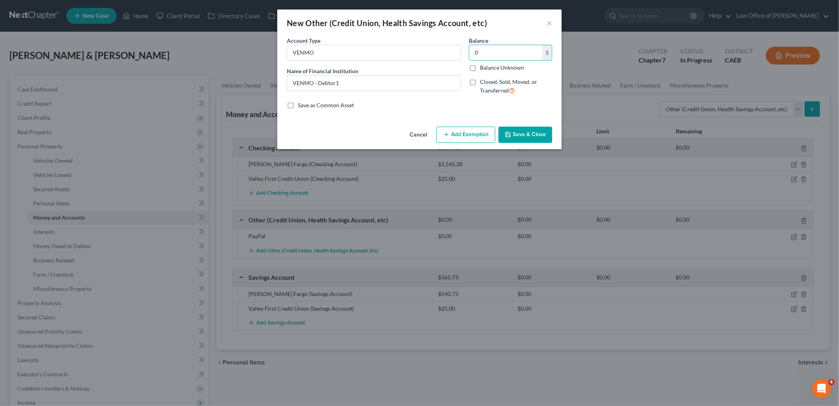
click at [543, 136] on button "Save & Close" at bounding box center [526, 134] width 54 height 17
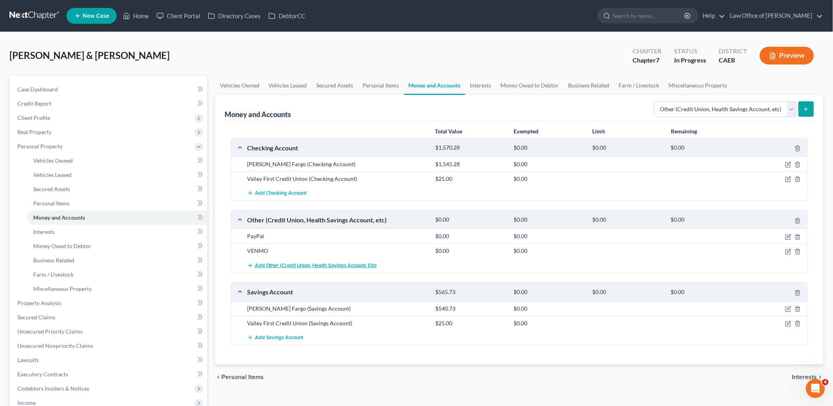
click at [291, 263] on span "Add Other (Credit Union, Health Savings Account, etc)" at bounding box center [316, 265] width 122 height 6
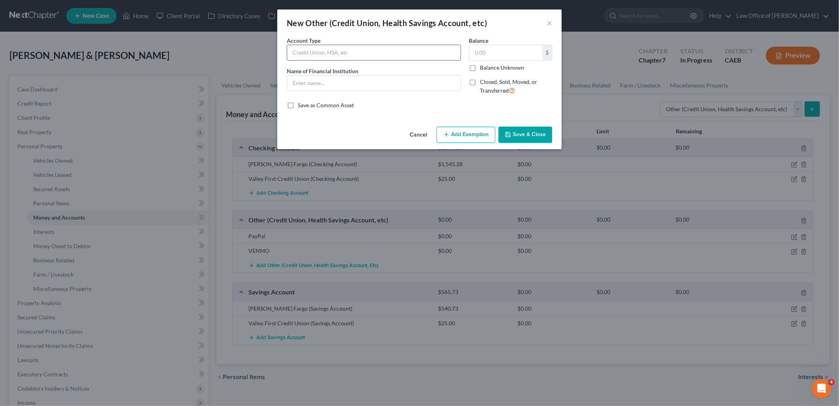
click at [325, 47] on input "text" at bounding box center [374, 52] width 174 height 15
type input "CashApp"
type input "A"
type input "CashApp - Debtor1"
type input "13.78"
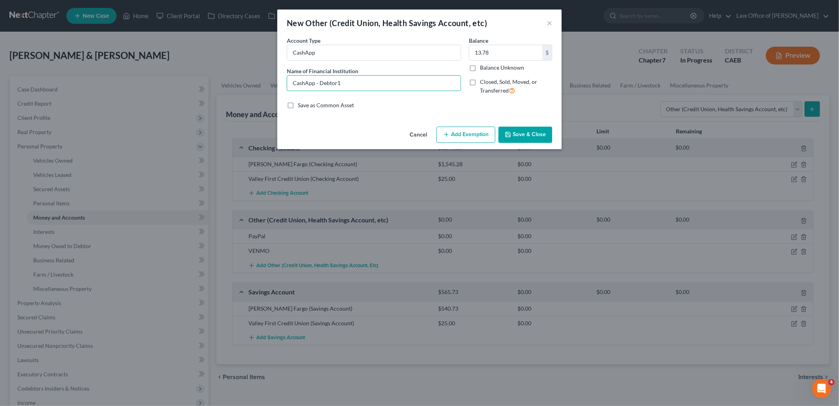
drag, startPoint x: 355, startPoint y: 80, endPoint x: 285, endPoint y: 85, distance: 70.5
click at [285, 85] on div "Account Type CashApp Name of Financial Institution * CashApp - Debtor1" at bounding box center [374, 68] width 182 height 65
click at [530, 137] on button "Save & Close" at bounding box center [526, 134] width 54 height 17
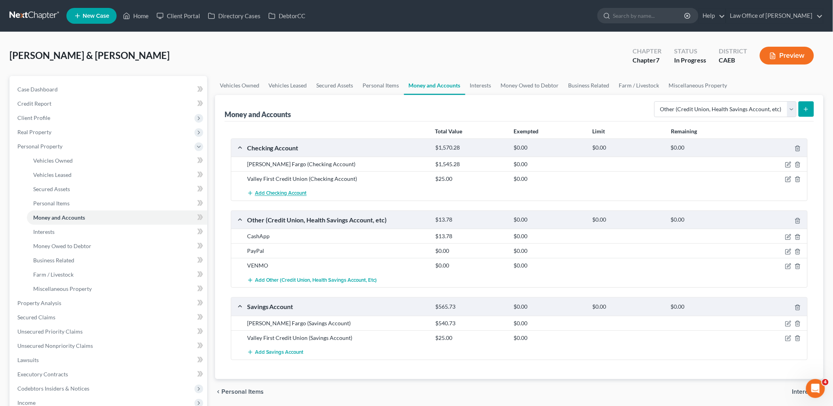
click at [283, 189] on button "Add Checking Account" at bounding box center [277, 193] width 60 height 15
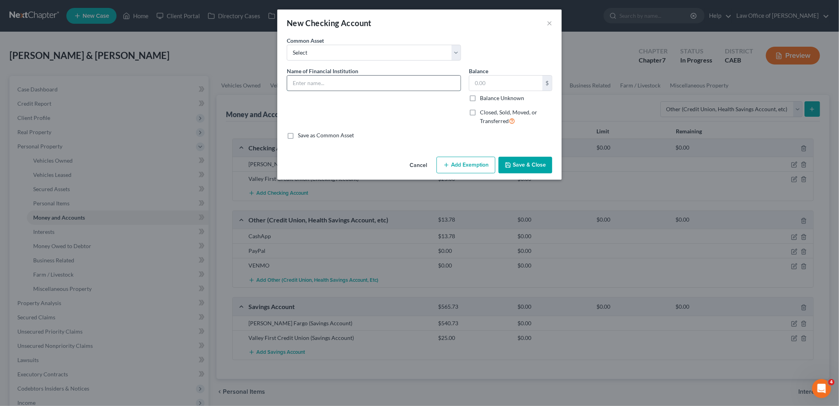
click at [320, 80] on input "text" at bounding box center [374, 82] width 174 height 15
paste input "CashApp - Debtor1"
type input "CashApp - Debtor1"
click at [491, 86] on input "text" at bounding box center [506, 82] width 73 height 15
type input "13.78"
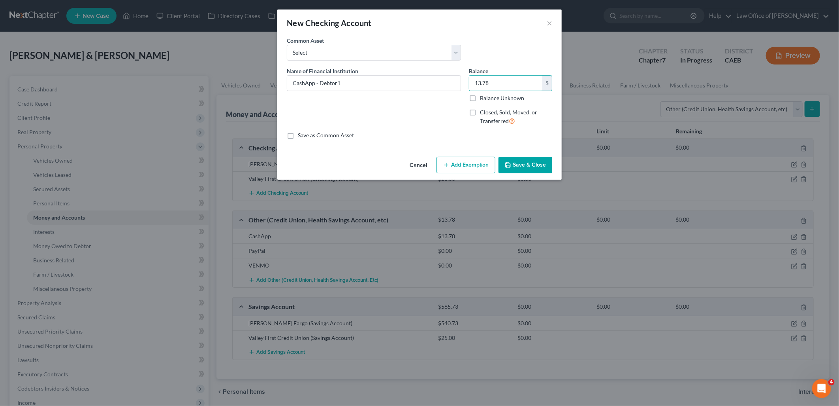
click at [457, 168] on button "Add Exemption" at bounding box center [466, 165] width 59 height 17
select select "2"
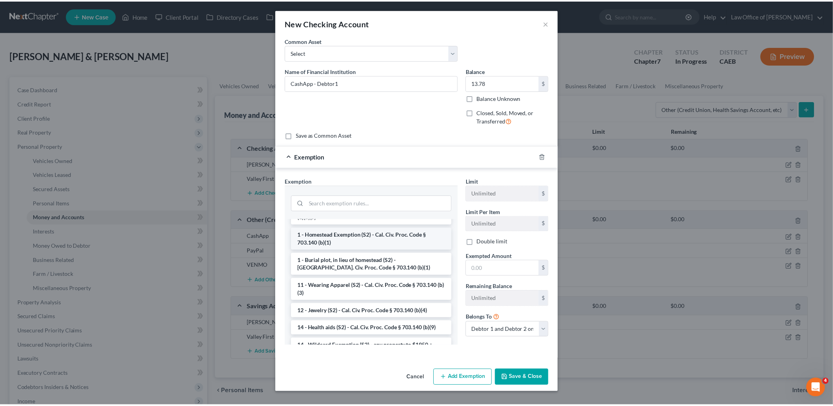
scroll to position [88, 0]
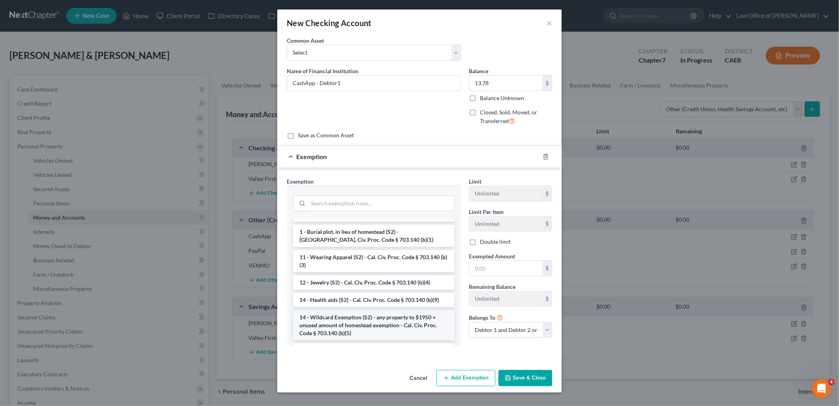
click at [345, 316] on li "14 - Wildcard Exemption (S2) - any property to $1950 + unused amount of homeste…" at bounding box center [374, 325] width 162 height 30
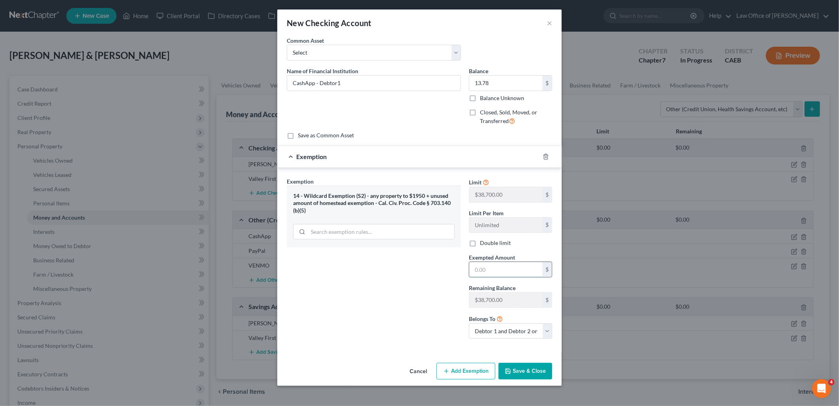
click at [490, 272] on input "text" at bounding box center [506, 269] width 73 height 15
type input "13.78"
click at [526, 380] on div "Cancel Add Exemption Save & Close" at bounding box center [419, 372] width 285 height 26
click at [524, 377] on button "Save & Close" at bounding box center [526, 370] width 54 height 17
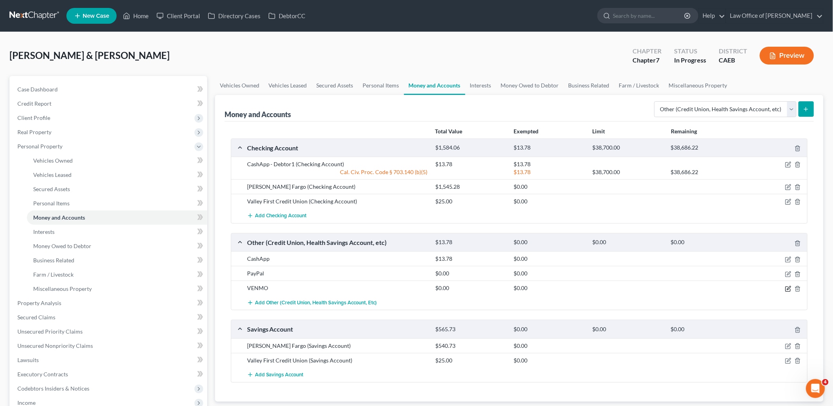
drag, startPoint x: 791, startPoint y: 287, endPoint x: 779, endPoint y: 277, distance: 15.4
click at [791, 287] on icon "button" at bounding box center [788, 288] width 6 height 6
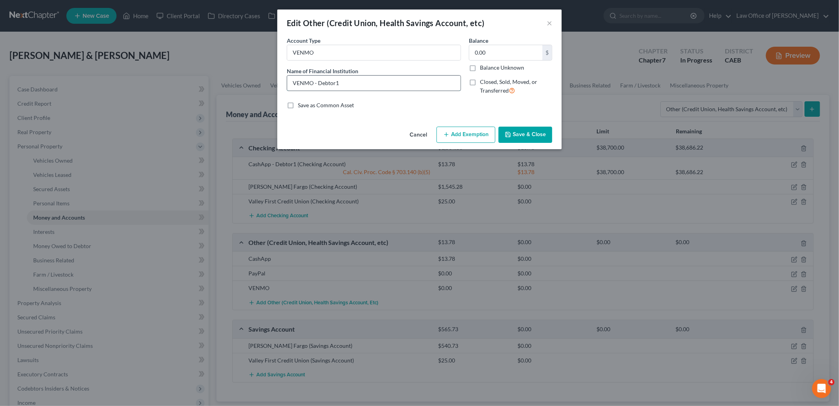
drag, startPoint x: 315, startPoint y: 81, endPoint x: 347, endPoint y: 82, distance: 31.6
click at [347, 82] on input "VENMO - Debtor1" at bounding box center [374, 82] width 174 height 15
click at [338, 53] on input "VENMO" at bounding box center [374, 52] width 174 height 15
paste input "Debtor1"
type input "VENMO Debtor1 AP"
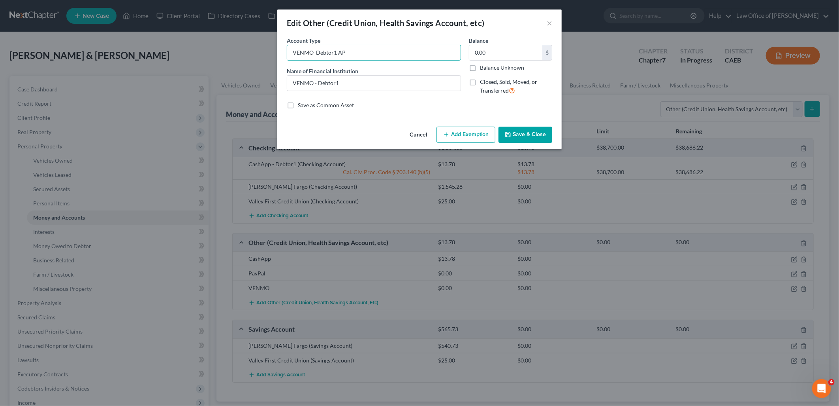
click at [527, 130] on button "Save & Close" at bounding box center [526, 134] width 54 height 17
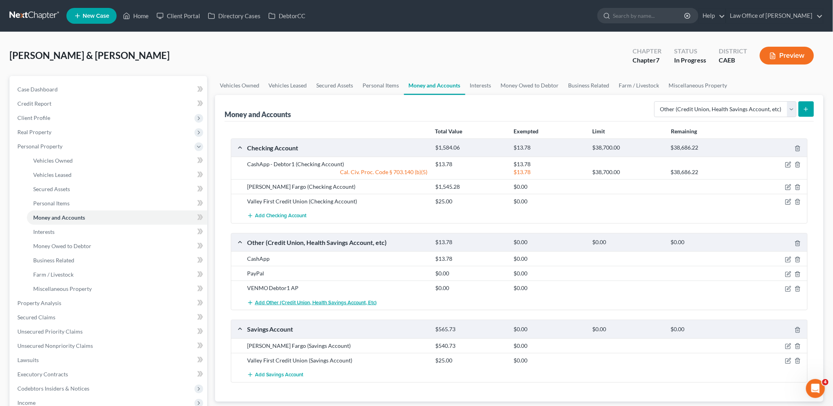
click at [285, 302] on span "Add Other (Credit Union, Health Savings Account, etc)" at bounding box center [316, 302] width 122 height 6
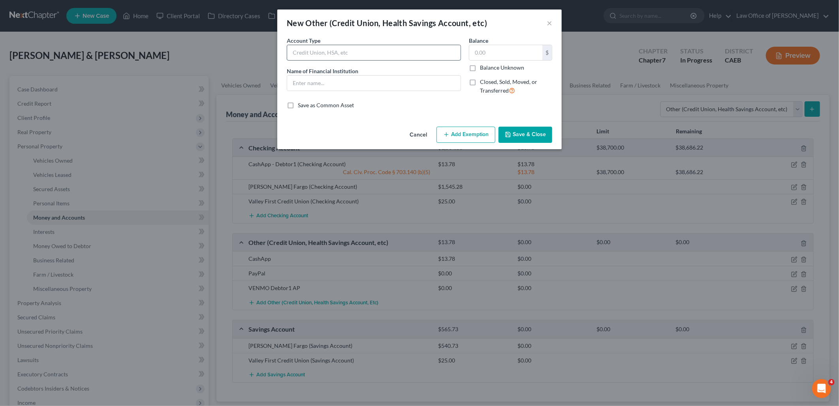
click at [319, 53] on input "text" at bounding box center [374, 52] width 174 height 15
type input "v"
paste input "Debtor1"
click at [294, 51] on input "Debtor2" at bounding box center [374, 52] width 174 height 15
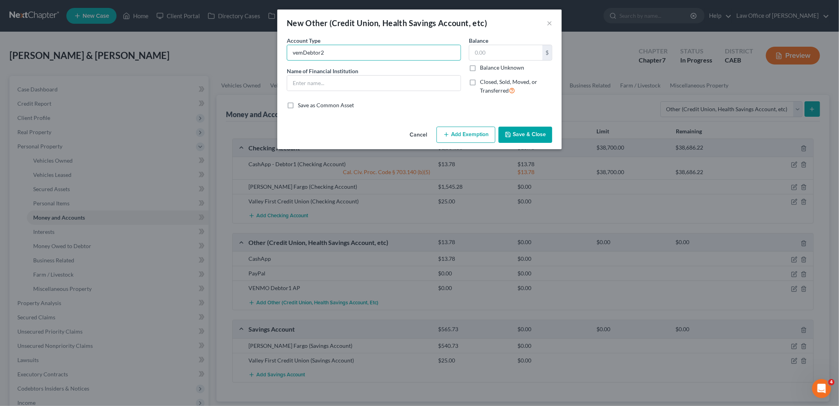
drag, startPoint x: 303, startPoint y: 51, endPoint x: 272, endPoint y: 52, distance: 31.6
click at [272, 52] on div "New Other (Credit Union, Health Savings Account, etc) × An exemption set must f…" at bounding box center [419, 203] width 839 height 406
drag, startPoint x: 356, startPoint y: 48, endPoint x: 283, endPoint y: 48, distance: 72.7
click at [283, 48] on div "Account Type VENMO - Debtor2 Name of Financial Institution *" at bounding box center [374, 68] width 182 height 65
type input "VENMO - Debtor2"
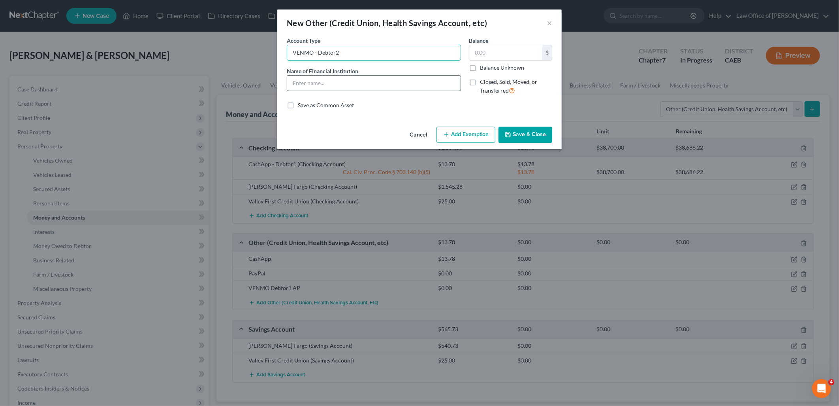
drag, startPoint x: 348, startPoint y: 84, endPoint x: 401, endPoint y: 84, distance: 52.6
click at [349, 84] on input "text" at bounding box center [374, 82] width 174 height 15
paste input "VENMO - Debtor2"
type input "VENMO - Debtor2"
click at [508, 53] on input "text" at bounding box center [506, 52] width 73 height 15
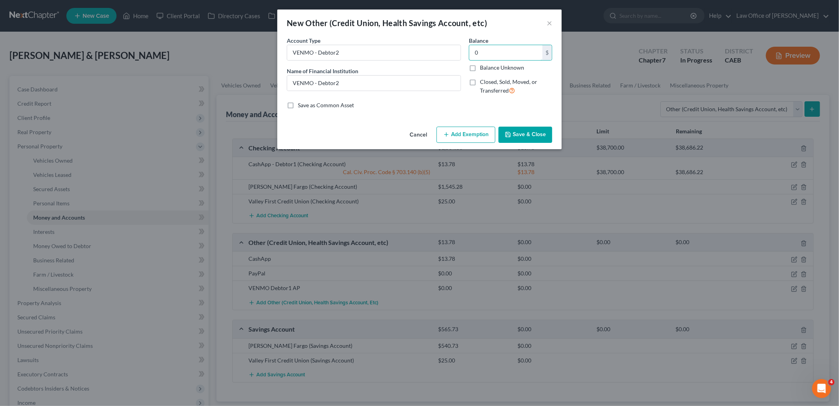
type input "0"
click at [525, 129] on button "Save & Close" at bounding box center [526, 134] width 54 height 17
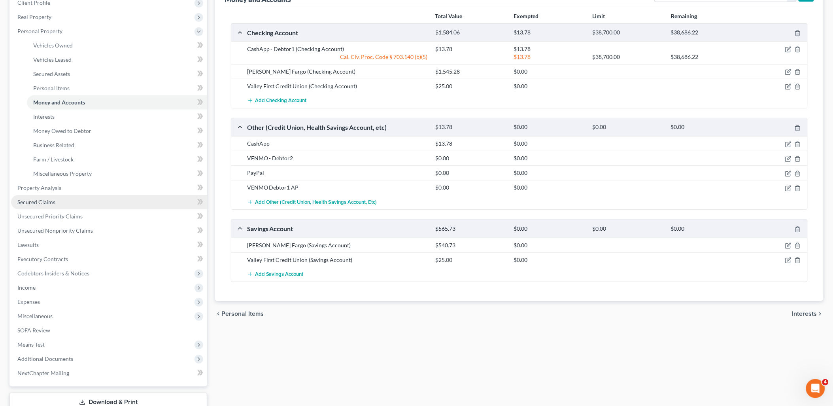
scroll to position [170, 0]
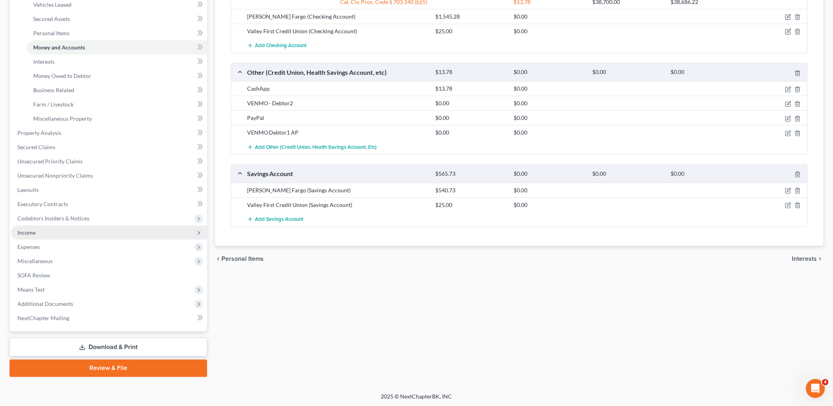
click at [28, 230] on span "Income" at bounding box center [26, 232] width 18 height 7
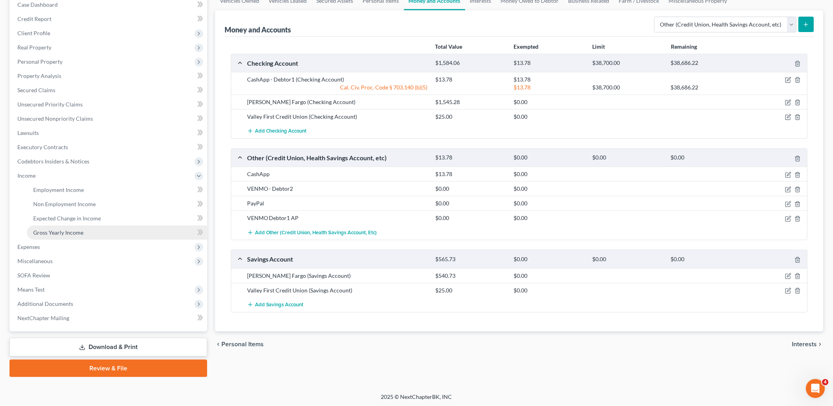
click at [57, 233] on span "Gross Yearly Income" at bounding box center [58, 232] width 50 height 7
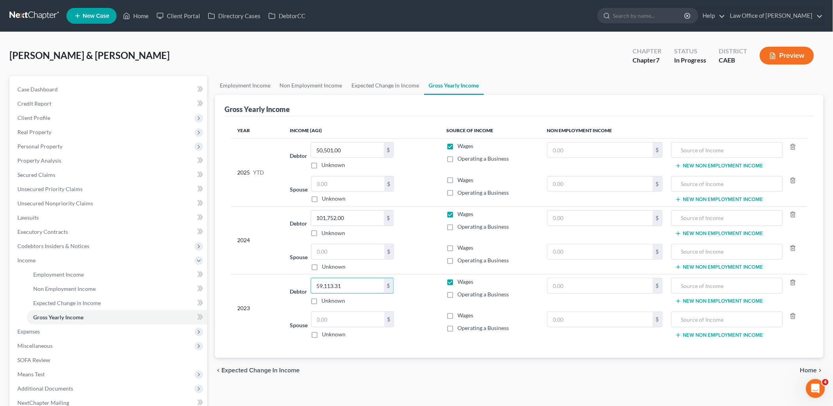
type input "59,113.31"
type input "70,392"
click at [351, 186] on input "text" at bounding box center [347, 183] width 73 height 15
click at [340, 254] on input "text" at bounding box center [347, 251] width 73 height 15
type input "39,305.43"
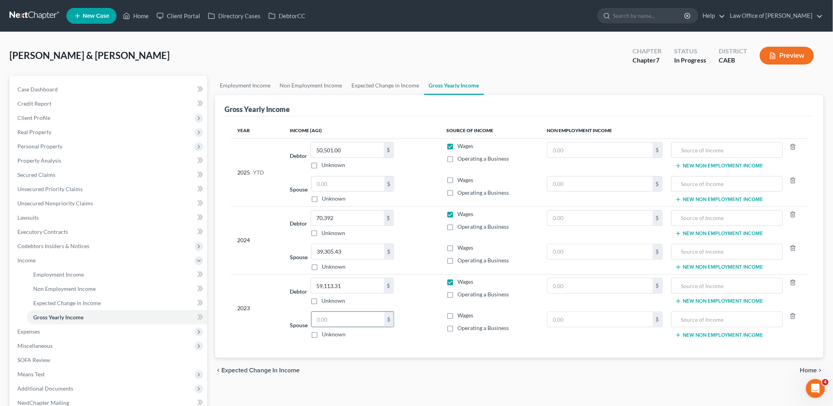
click at [343, 320] on input "text" at bounding box center [347, 318] width 73 height 15
type input "3,876,144"
click at [457, 315] on label "Wages" at bounding box center [465, 315] width 16 height 8
click at [460, 315] on input "Wages" at bounding box center [462, 313] width 5 height 5
checkbox input "true"
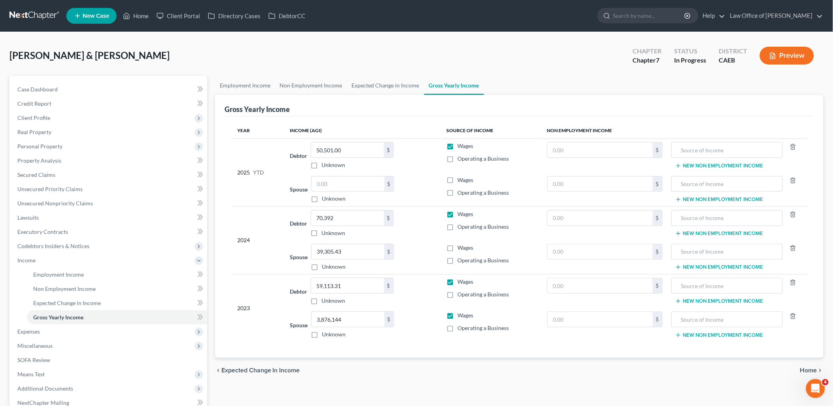
click at [457, 248] on label "Wages" at bounding box center [465, 247] width 16 height 8
click at [460, 248] on input "Wages" at bounding box center [462, 245] width 5 height 5
checkbox input "true"
click at [457, 178] on label "Wages" at bounding box center [465, 180] width 16 height 8
click at [460, 178] on input "Wages" at bounding box center [462, 178] width 5 height 5
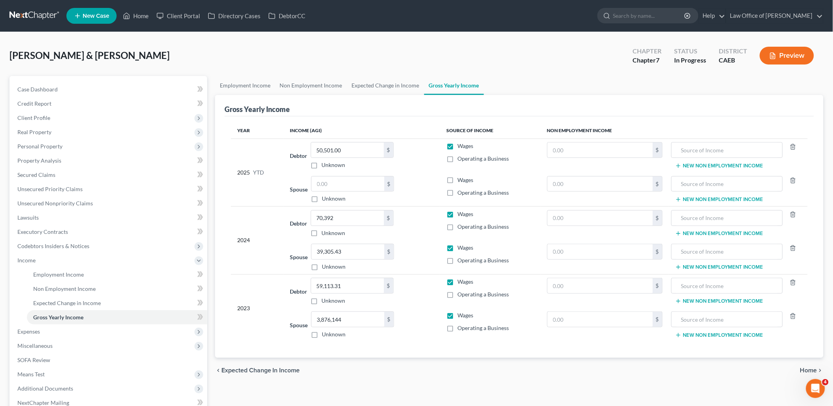
checkbox input "true"
click at [51, 146] on span "Personal Property" at bounding box center [39, 146] width 45 height 7
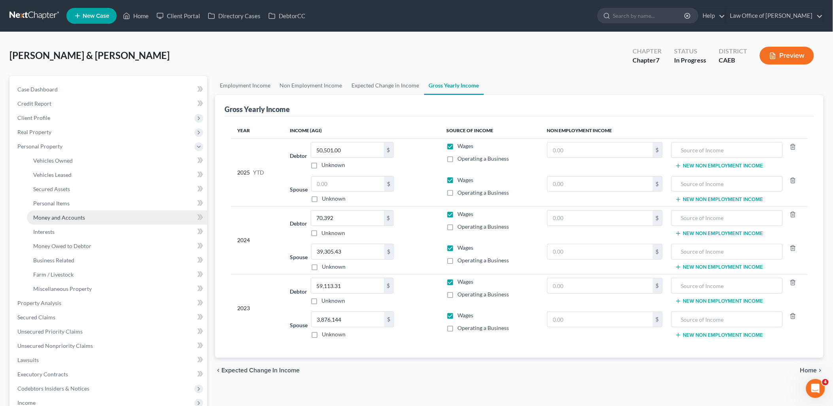
click at [53, 220] on link "Money and Accounts" at bounding box center [117, 217] width 180 height 14
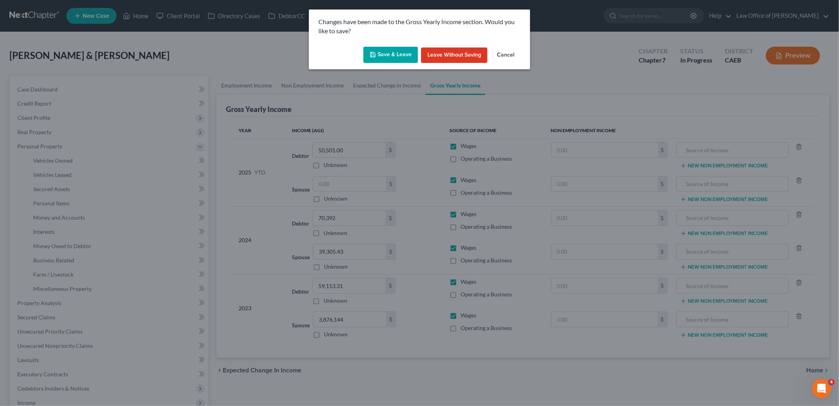
click at [398, 56] on button "Save & Leave" at bounding box center [391, 55] width 55 height 17
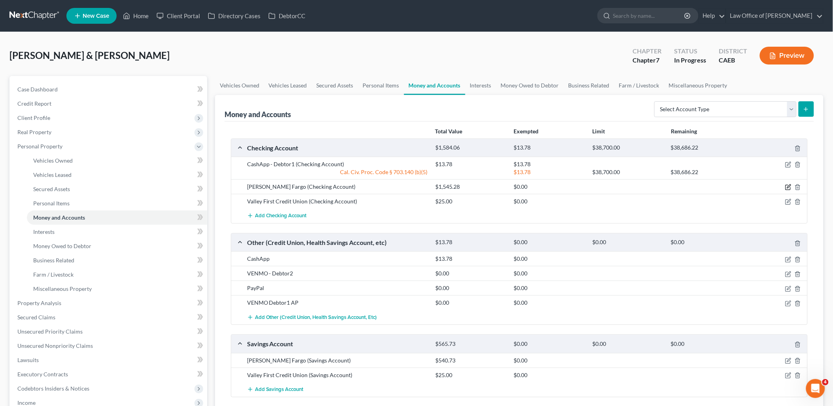
click at [788, 187] on icon "button" at bounding box center [788, 187] width 6 height 6
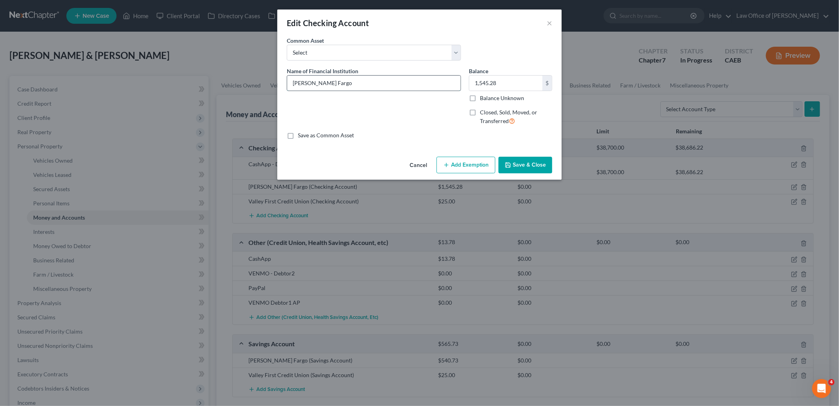
click at [355, 84] on input "Wells Fargo" at bounding box center [374, 82] width 174 height 15
click at [425, 81] on input "Wells Fargo Bank - Joint and 3rd Party Account No." at bounding box center [374, 82] width 174 height 15
type input "Wells Fargo Bank - Joint and 3rd Party Account No. 9114"
click at [479, 169] on button "Add Exemption" at bounding box center [466, 165] width 59 height 17
select select "2"
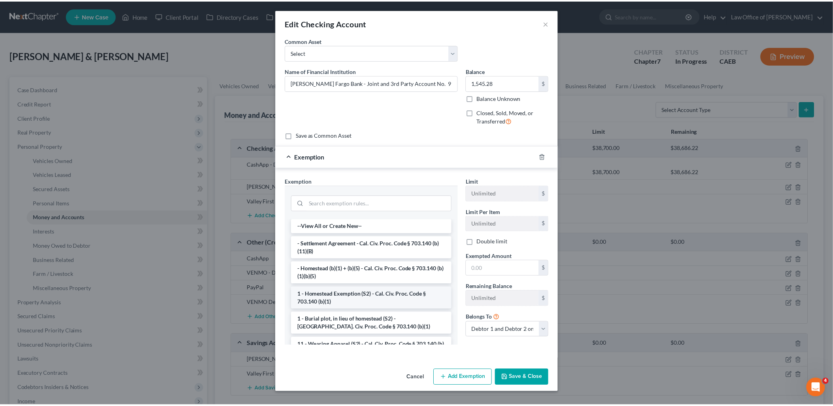
scroll to position [88, 0]
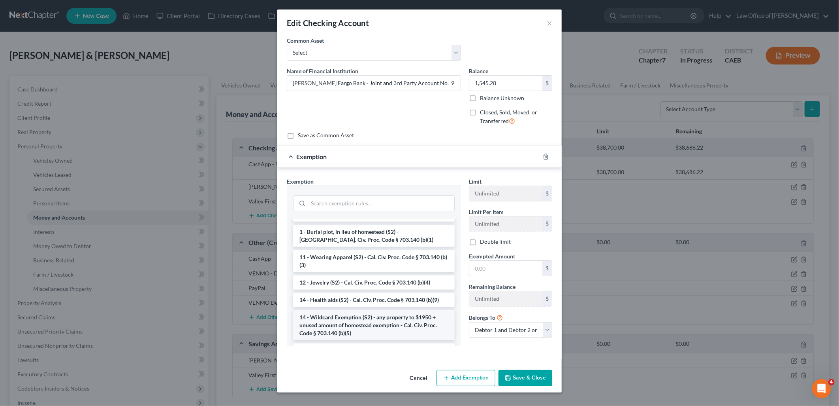
click at [386, 317] on li "14 - Wildcard Exemption (S2) - any property to $1950 + unused amount of homeste…" at bounding box center [374, 325] width 162 height 30
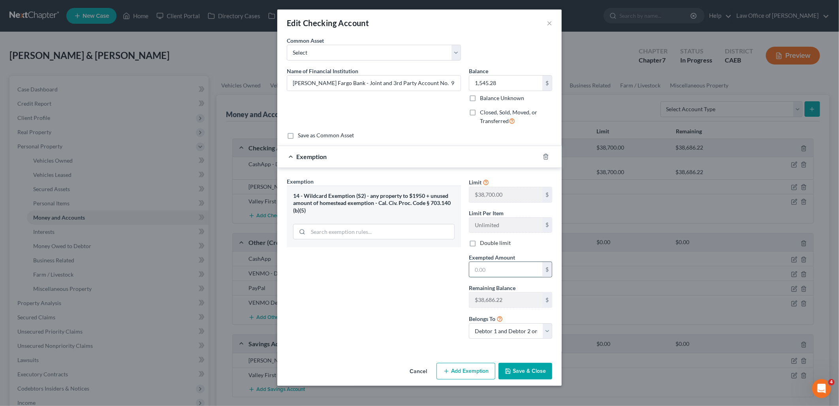
click at [511, 269] on input "text" at bounding box center [506, 269] width 73 height 15
type input "1,545.28"
click at [527, 372] on button "Save & Close" at bounding box center [526, 370] width 54 height 17
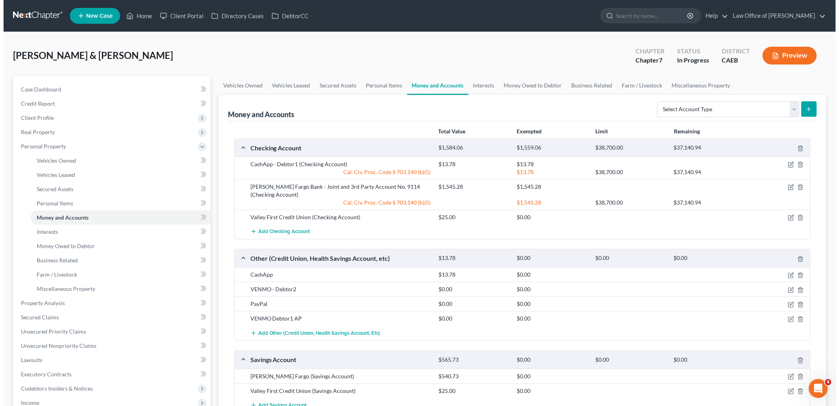
scroll to position [170, 0]
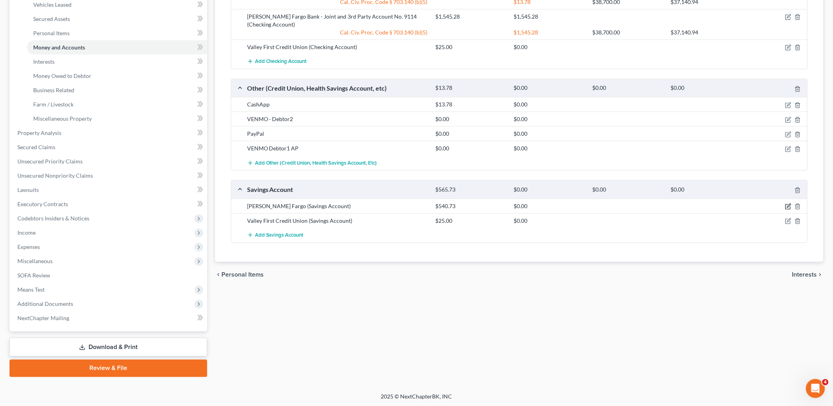
click at [789, 204] on icon "button" at bounding box center [789, 206] width 4 height 4
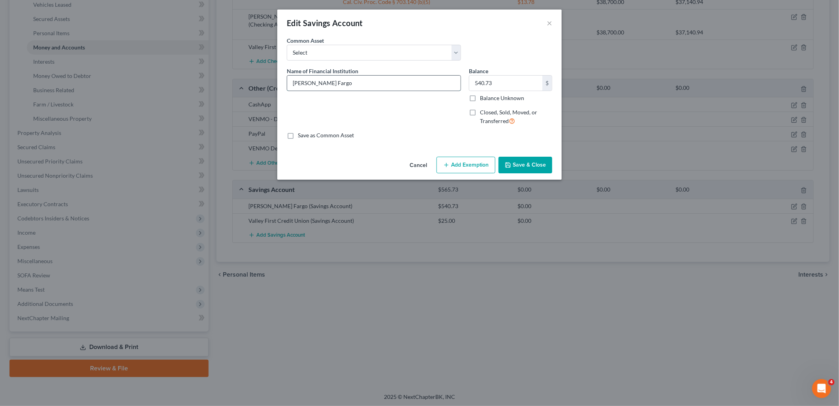
click at [337, 84] on input "Wells Fargo" at bounding box center [374, 82] width 174 height 15
type input "Wells Fargo Bank - Joint and 3rd Party Account No. 3498"
click at [480, 161] on button "Add Exemption" at bounding box center [466, 165] width 59 height 17
select select "2"
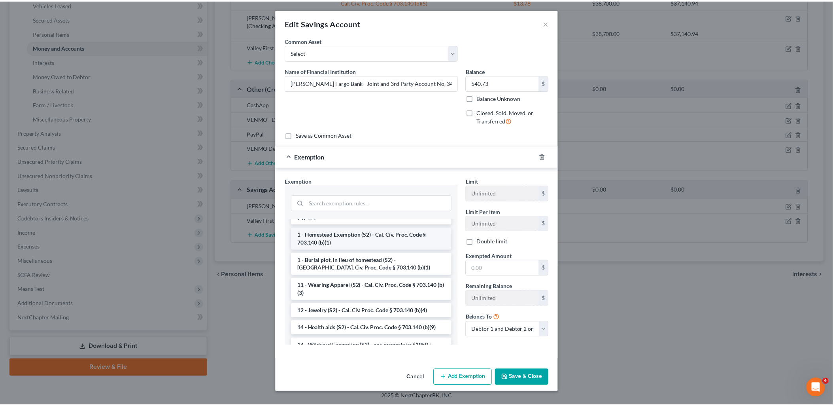
scroll to position [88, 0]
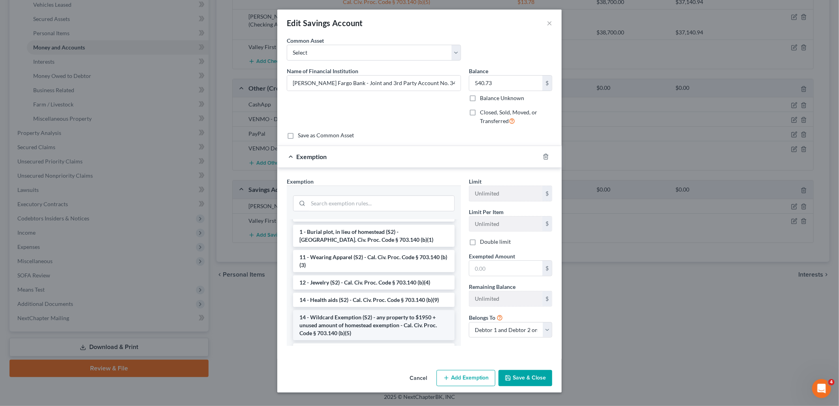
click at [354, 320] on li "14 - Wildcard Exemption (S2) - any property to $1950 + unused amount of homeste…" at bounding box center [374, 325] width 162 height 30
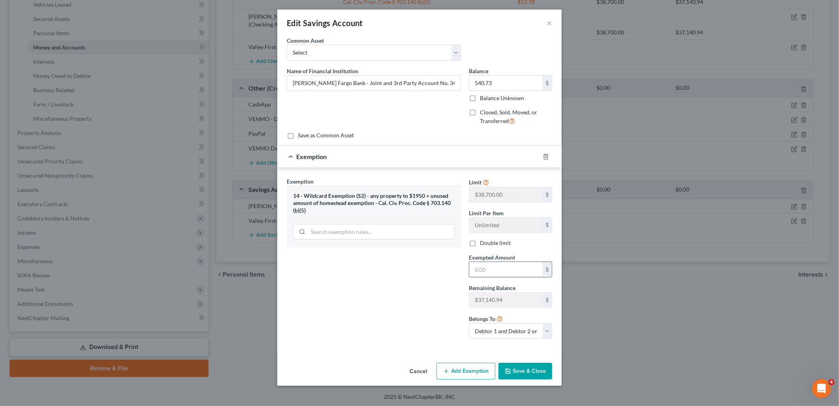
click at [492, 270] on input "text" at bounding box center [506, 269] width 73 height 15
type input "540.73"
click at [527, 374] on button "Save & Close" at bounding box center [526, 370] width 54 height 17
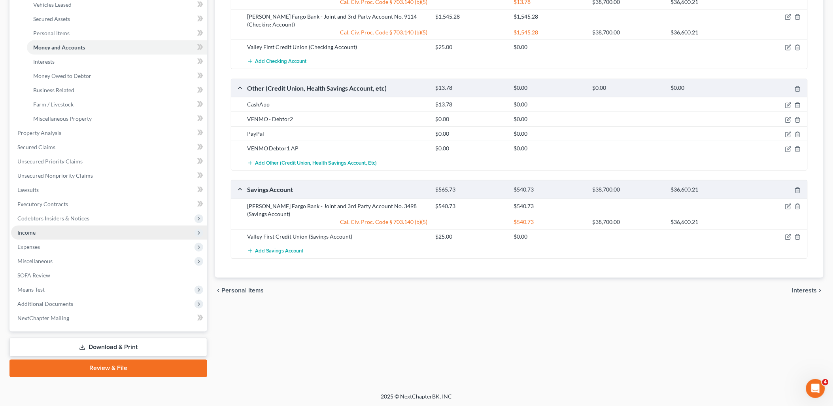
click at [34, 234] on span "Income" at bounding box center [26, 232] width 18 height 7
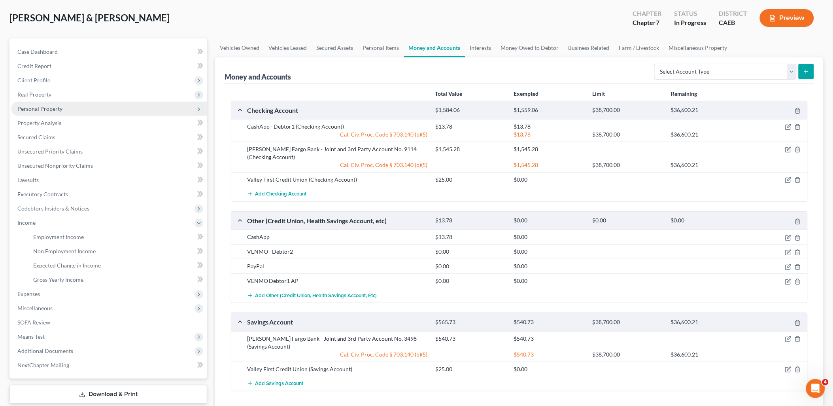
scroll to position [0, 0]
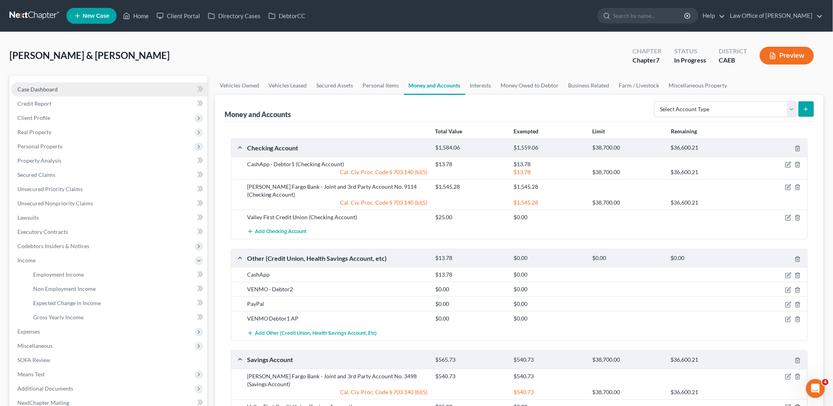
click at [43, 90] on span "Case Dashboard" at bounding box center [37, 89] width 40 height 7
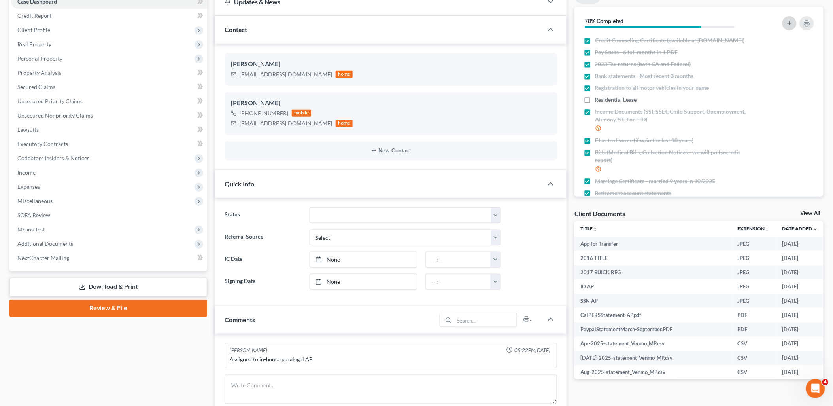
click at [791, 22] on icon "button" at bounding box center [789, 23] width 6 height 6
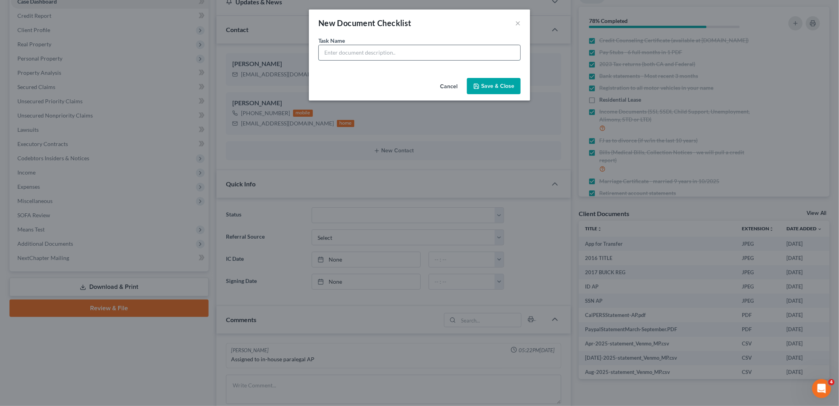
click at [440, 55] on input "text" at bounding box center [420, 52] width 202 height 15
type input "3 months - Valley First checking and savings"
click at [500, 88] on button "Save & Close" at bounding box center [494, 86] width 54 height 17
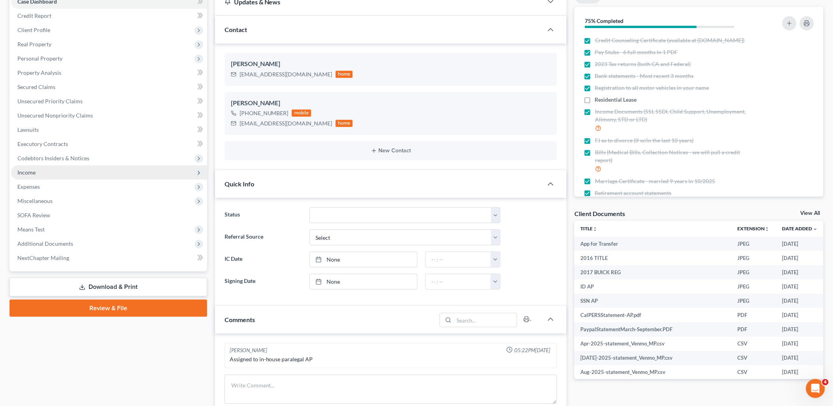
drag, startPoint x: 31, startPoint y: 170, endPoint x: 24, endPoint y: 170, distance: 6.7
click at [31, 170] on span "Income" at bounding box center [26, 172] width 18 height 7
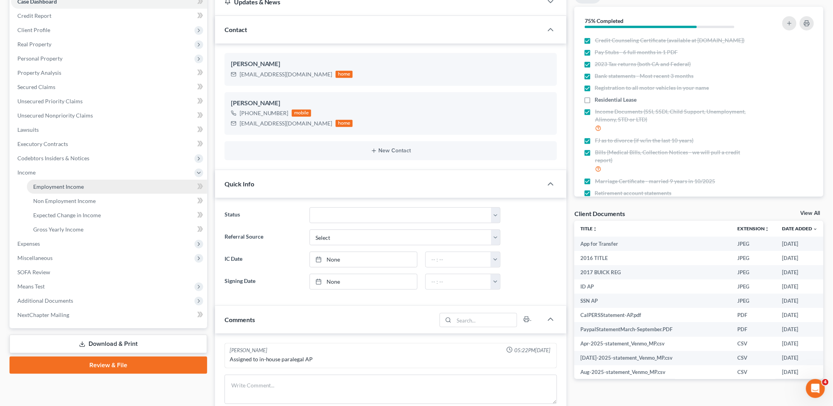
click at [62, 186] on span "Employment Income" at bounding box center [58, 186] width 51 height 7
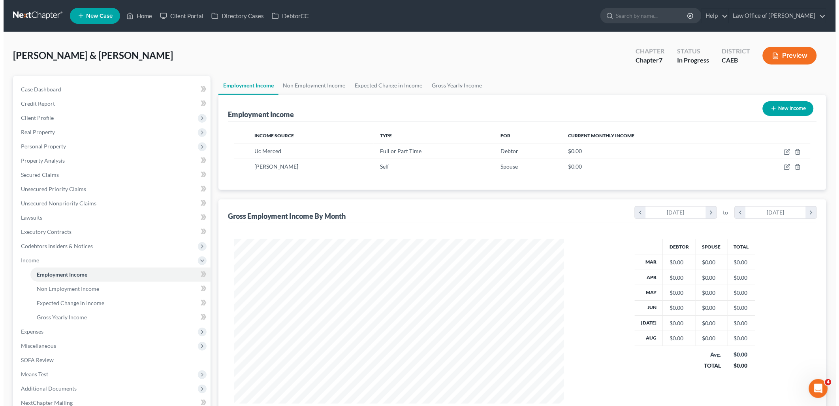
scroll to position [165, 346]
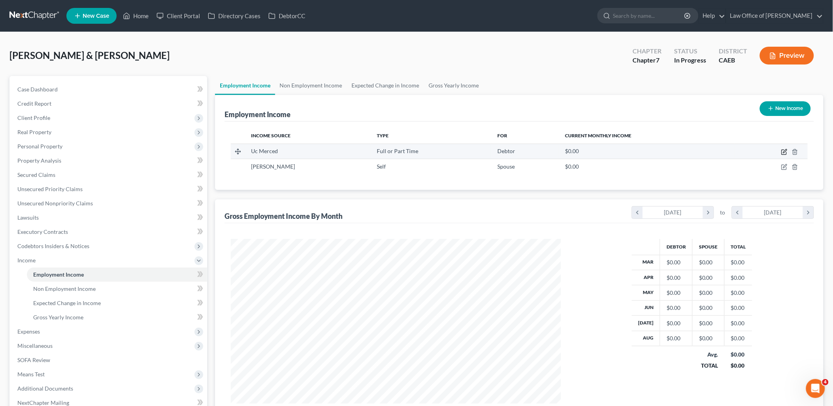
click at [784, 151] on icon "button" at bounding box center [785, 151] width 4 height 4
select select "0"
select select "1"
select select "0"
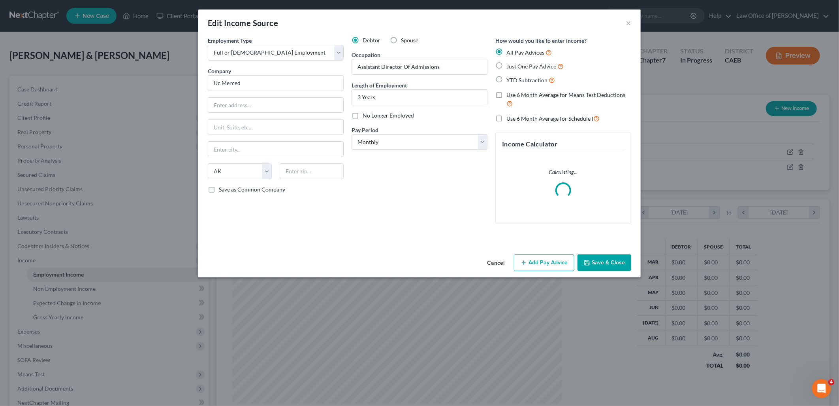
scroll to position [166, 349]
click at [219, 81] on input "Uc Merced" at bounding box center [276, 83] width 136 height 16
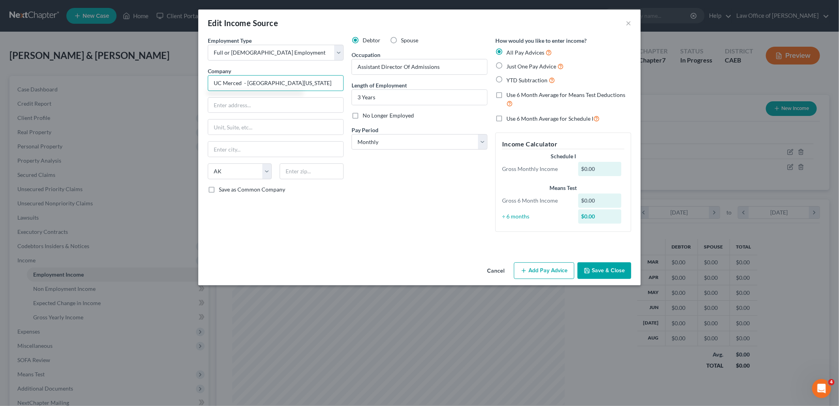
type input "UC Merced - University of California"
type input "14350-1 Meridican Parkway"
type input "92518"
type input "March Air Force Base"
select select "4"
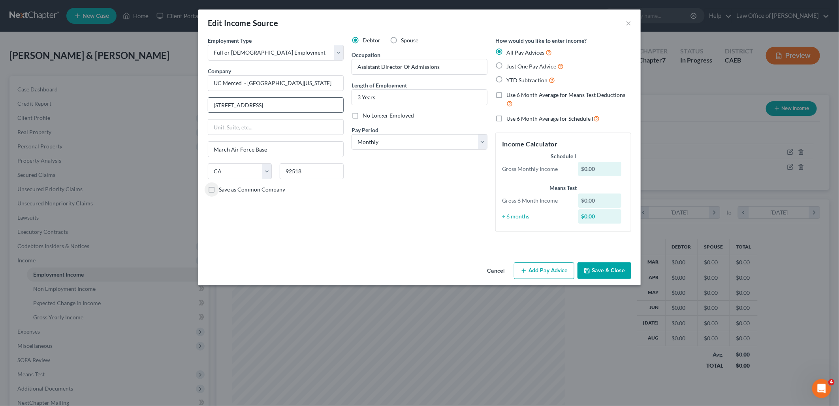
click at [250, 103] on input "14350-1 Meridican Parkway" at bounding box center [275, 105] width 135 height 15
type input "14350-1 Meridian Parkway"
click at [523, 78] on span "YTD Subtraction" at bounding box center [527, 80] width 41 height 7
click at [515, 78] on input "YTD Subtraction" at bounding box center [512, 77] width 5 height 5
radio input "true"
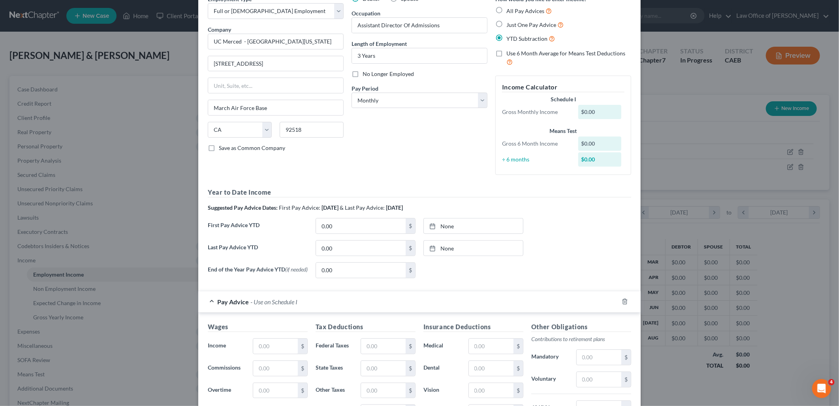
scroll to position [88, 0]
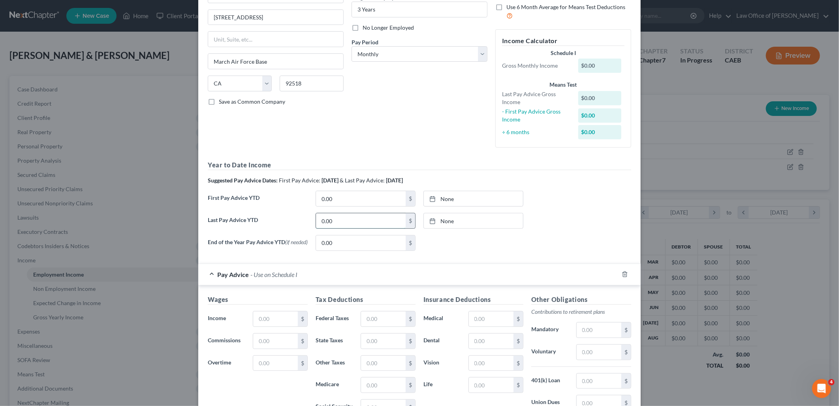
click at [342, 222] on input "0.00" at bounding box center [361, 220] width 90 height 15
type input "46,787.62"
click at [342, 200] on input "0.00" at bounding box center [361, 198] width 90 height 15
type input "19,500"
click at [453, 199] on link "None" at bounding box center [473, 198] width 99 height 15
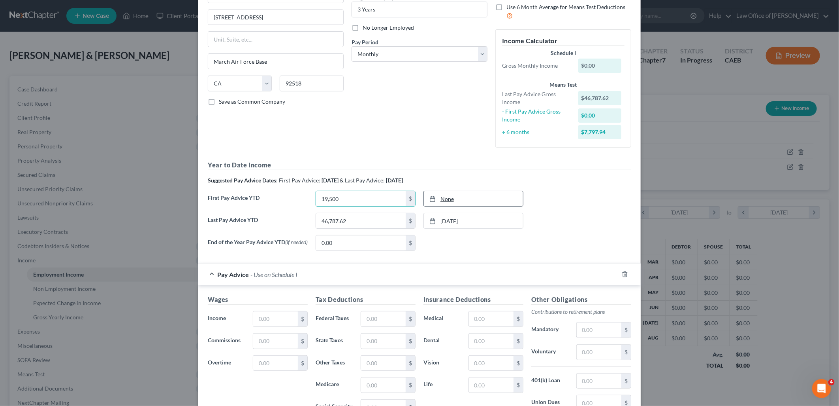
type input "9/9/2025"
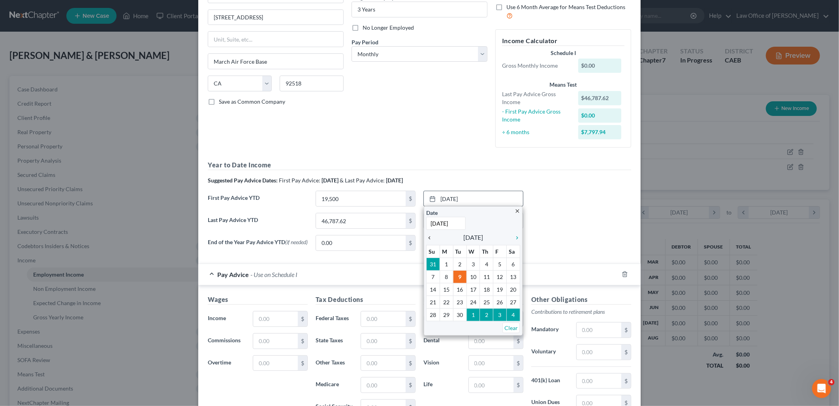
click at [429, 236] on icon "chevron_left" at bounding box center [431, 237] width 10 height 6
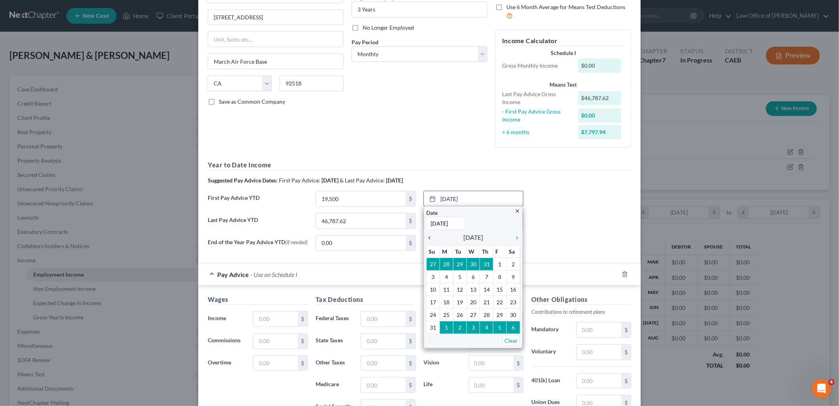
click at [429, 236] on icon "chevron_left" at bounding box center [431, 237] width 10 height 6
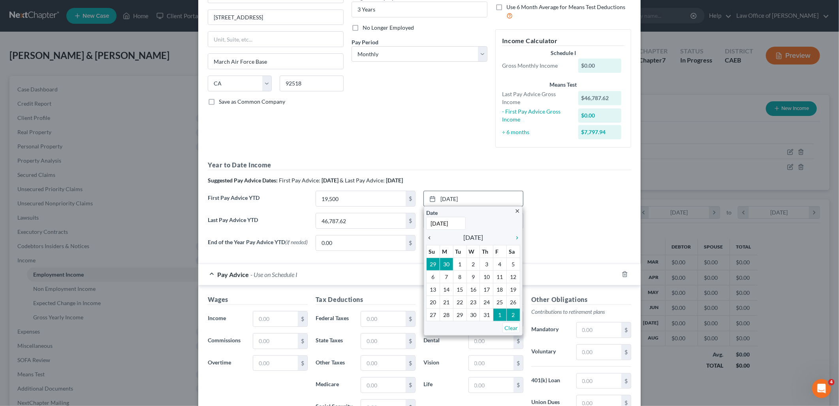
click at [429, 236] on icon "chevron_left" at bounding box center [431, 237] width 10 height 6
click at [428, 236] on icon "chevron_left" at bounding box center [431, 237] width 10 height 6
click at [427, 236] on icon "chevron_left" at bounding box center [431, 237] width 10 height 6
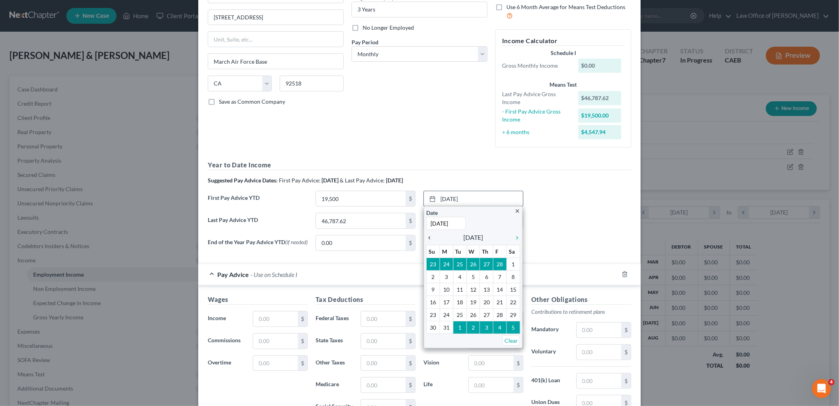
click at [426, 238] on icon "chevron_left" at bounding box center [431, 237] width 10 height 6
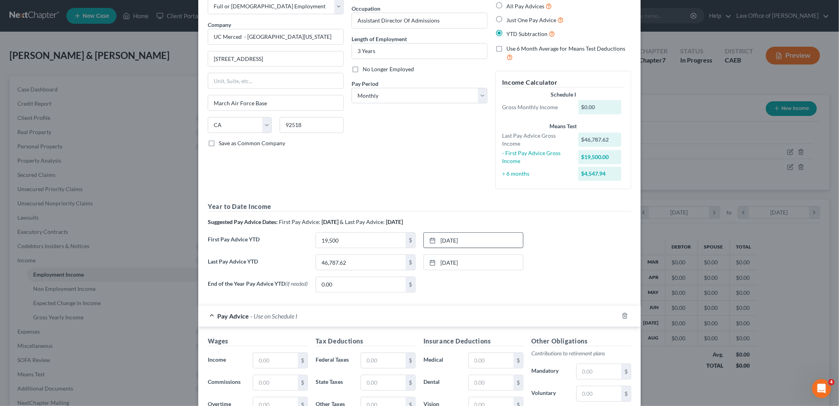
scroll to position [0, 0]
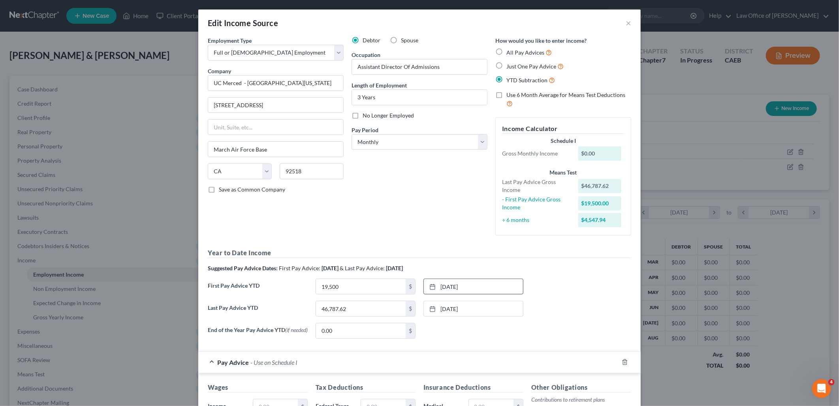
click at [527, 63] on span "Just One Pay Advice" at bounding box center [532, 66] width 50 height 7
click at [515, 63] on input "Just One Pay Advice" at bounding box center [512, 64] width 5 height 5
radio input "true"
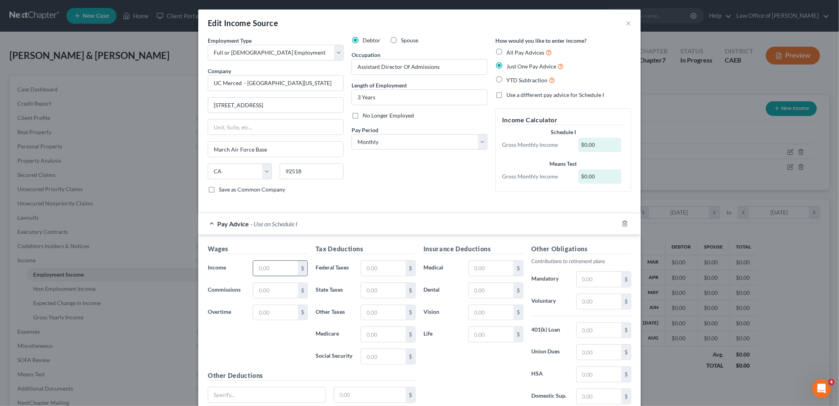
click at [278, 274] on input "text" at bounding box center [275, 267] width 45 height 15
type input "6,708.00"
click at [383, 270] on input "text" at bounding box center [383, 267] width 45 height 15
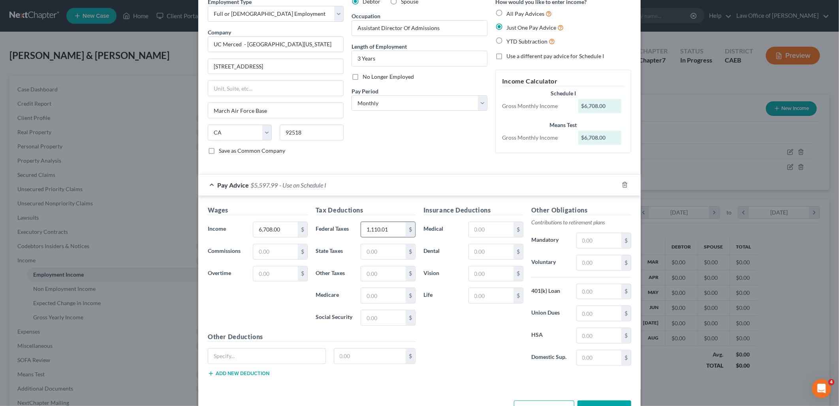
scroll to position [66, 0]
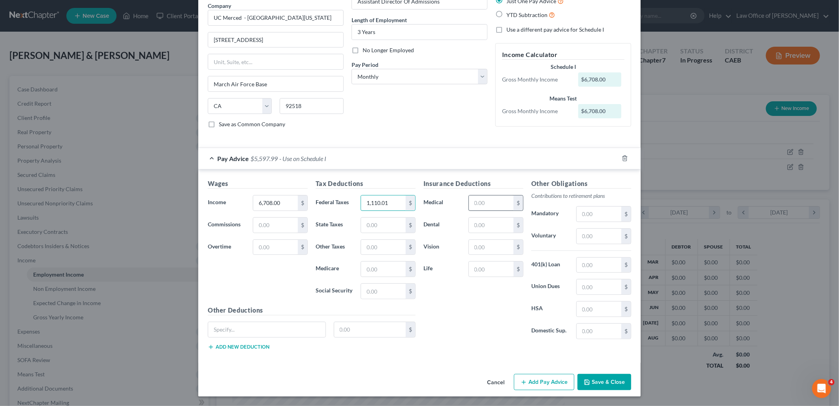
type input "1,110.01"
click at [483, 201] on input "text" at bounding box center [491, 202] width 45 height 15
type input "1"
type input "455"
click at [585, 234] on input "text" at bounding box center [599, 235] width 45 height 15
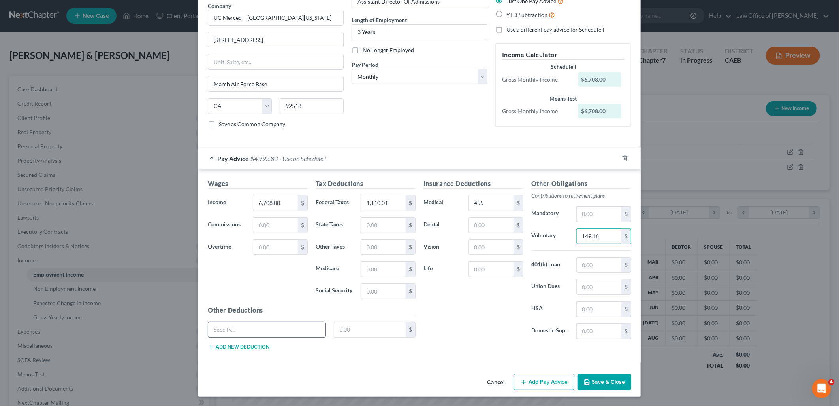
type input "149.16"
click at [269, 327] on input "text" at bounding box center [266, 329] width 117 height 15
type input "Hospital Indemnity"
type input "42.49"
click at [248, 348] on button "Add new deduction" at bounding box center [239, 346] width 62 height 6
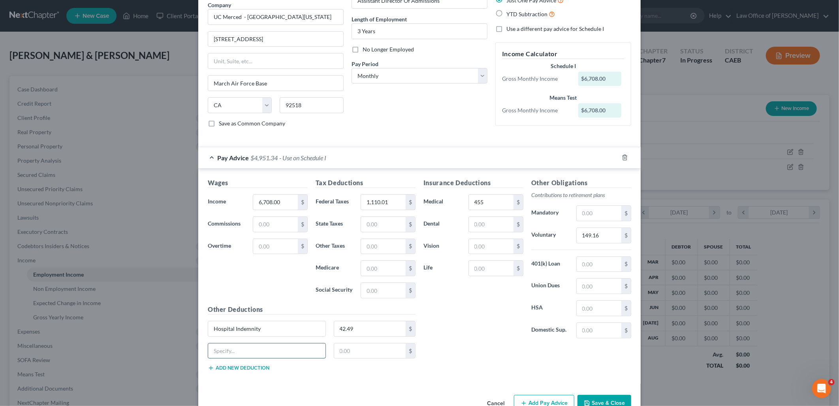
click at [251, 349] on input "text" at bounding box center [266, 350] width 117 height 15
type input "Accident"
type input "26.04"
click at [497, 265] on input "text" at bounding box center [491, 267] width 45 height 15
drag, startPoint x: 497, startPoint y: 266, endPoint x: 459, endPoint y: 266, distance: 37.6
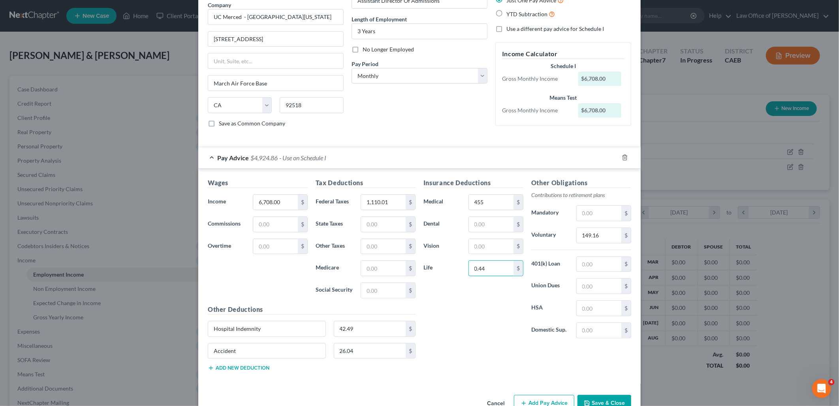
click at [459, 266] on div "Life 0.44 $" at bounding box center [474, 268] width 108 height 16
type input "1.40"
click at [228, 367] on button "Add new deduction" at bounding box center [239, 367] width 62 height 6
click at [231, 366] on input "text" at bounding box center [266, 372] width 117 height 15
type input "ADD"
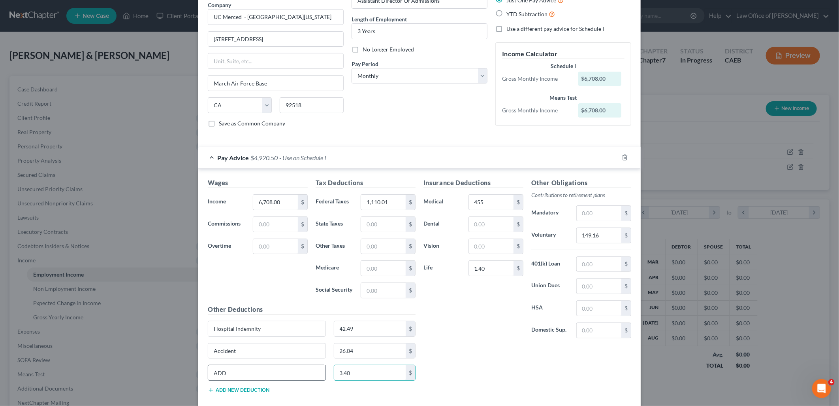
type input "3.40"
click at [235, 394] on div "Other Deductions Hospital Indemnity 42.49 $ Accident 26.04 $ ADD 3.40 $ Add new…" at bounding box center [312, 351] width 216 height 95
click at [238, 387] on button "Add new deduction" at bounding box center [239, 390] width 62 height 6
click at [241, 394] on input "text" at bounding box center [266, 394] width 117 height 15
type input "STD"
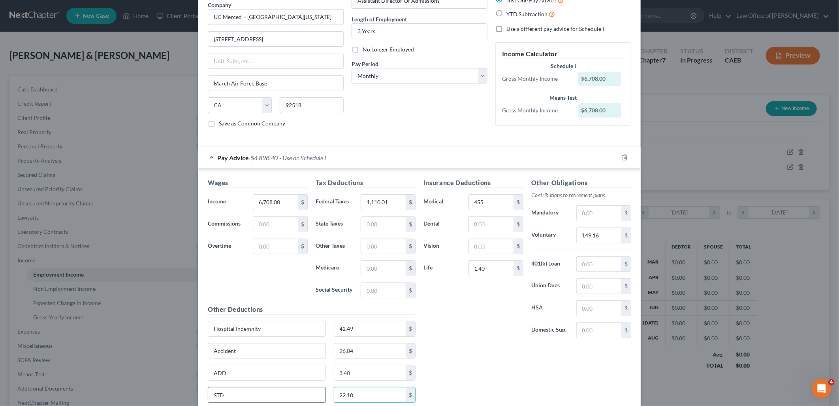
type input "22.10"
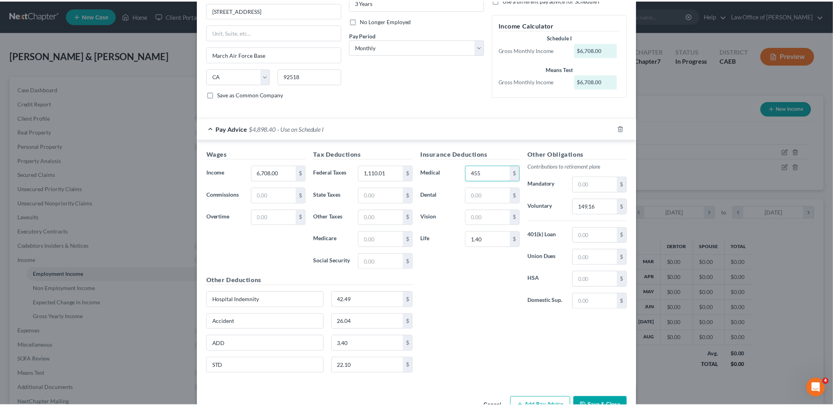
scroll to position [120, 0]
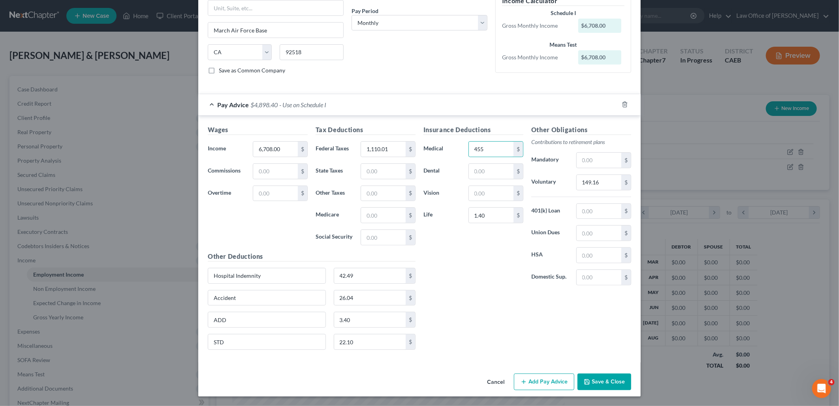
click at [598, 378] on button "Save & Close" at bounding box center [605, 381] width 54 height 17
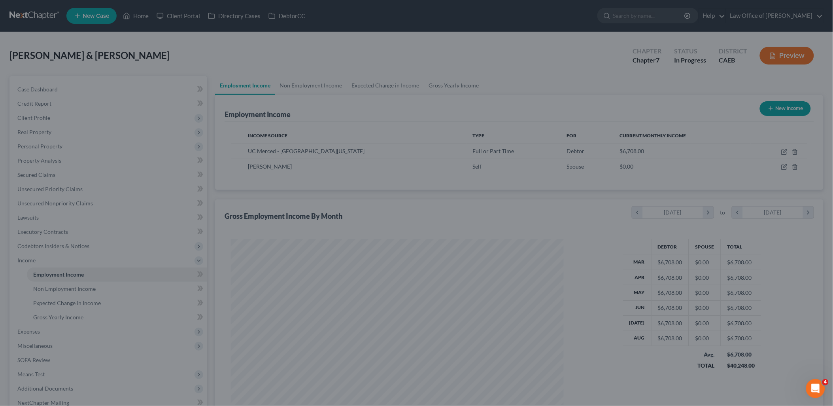
scroll to position [395077, 394896]
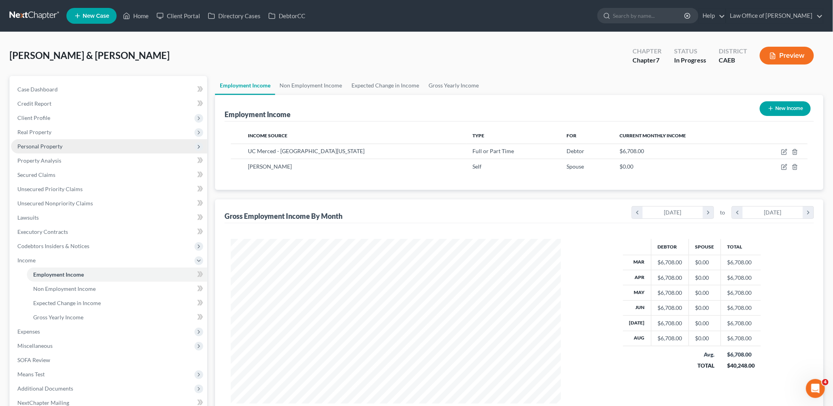
click at [38, 143] on span "Personal Property" at bounding box center [39, 146] width 45 height 7
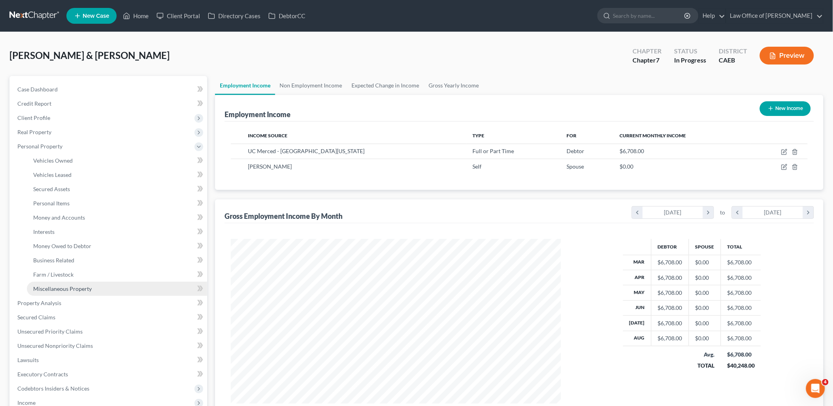
click at [44, 285] on span "Miscellaneous Property" at bounding box center [62, 288] width 58 height 7
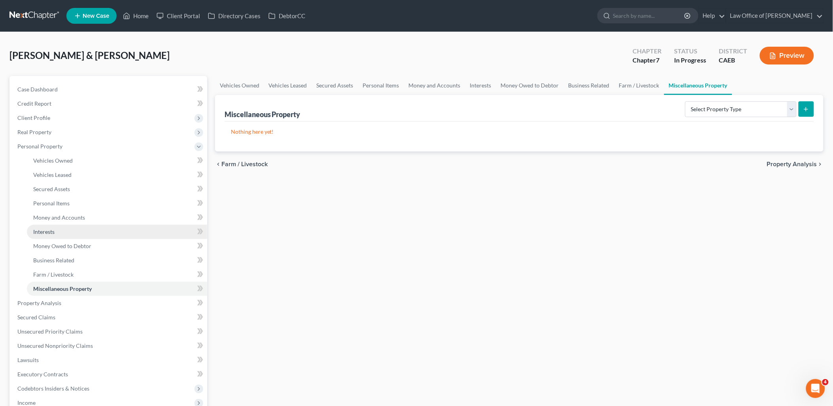
click at [46, 230] on span "Interests" at bounding box center [43, 231] width 21 height 7
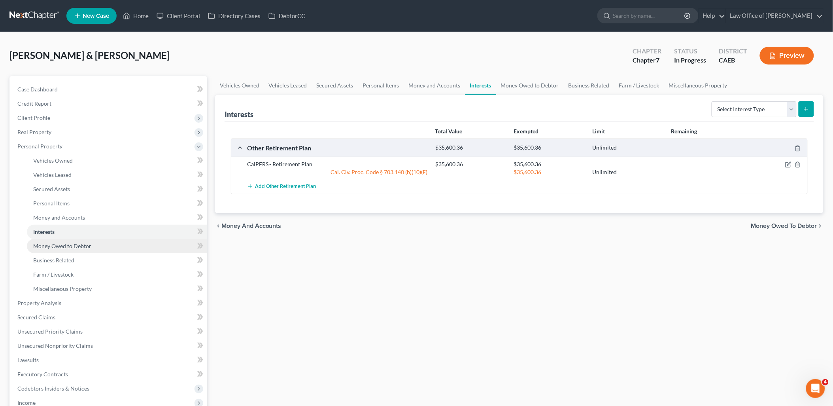
click at [48, 249] on link "Money Owed to Debtor" at bounding box center [117, 246] width 180 height 14
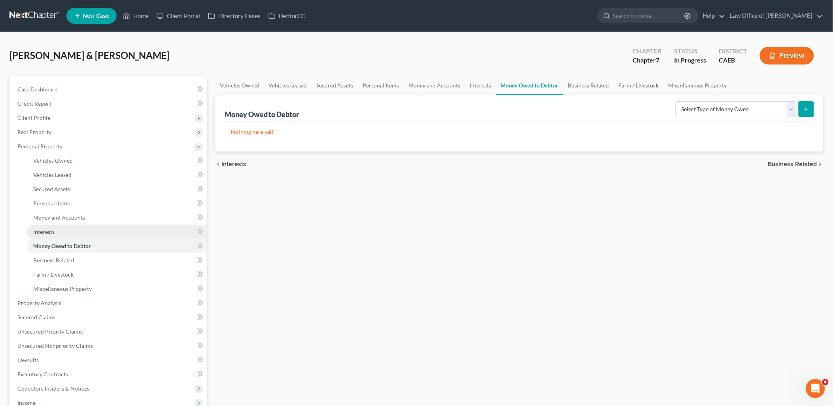
click at [53, 226] on link "Interests" at bounding box center [117, 231] width 180 height 14
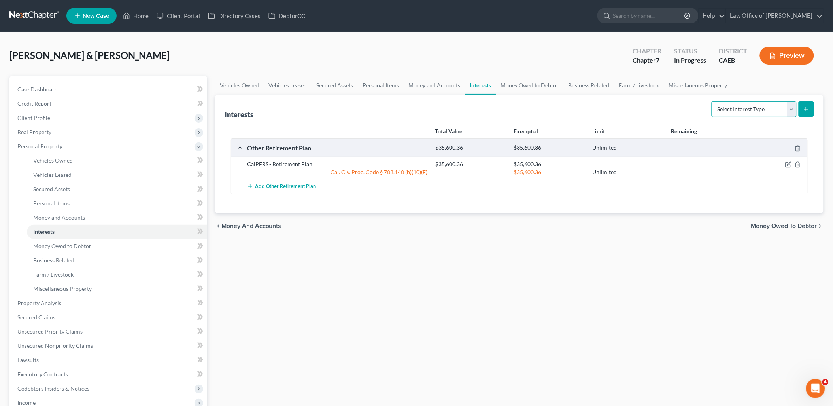
click at [772, 111] on select "Select Interest Type 401K Annuity Bond Education IRA Government Bond Government…" at bounding box center [753, 109] width 85 height 16
select select "term_life_insurance"
click at [713, 101] on select "Select Interest Type 401K Annuity Bond Education IRA Government Bond Government…" at bounding box center [753, 109] width 85 height 16
click at [808, 106] on icon "submit" at bounding box center [806, 109] width 6 height 6
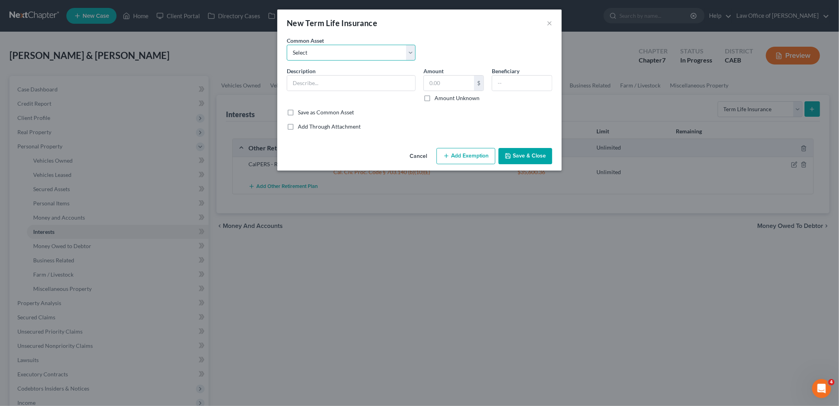
drag, startPoint x: 369, startPoint y: 47, endPoint x: 342, endPoint y: 58, distance: 28.9
click at [369, 47] on select "Select LIFE INSURANCE PLACEHOLDER HERE Group Term Life Insurance through work; …" at bounding box center [351, 53] width 129 height 16
select select "1"
click at [287, 45] on select "Select LIFE INSURANCE PLACEHOLDER HERE Group Term Life Insurance through work; …" at bounding box center [351, 53] width 129 height 16
type input "Group Term Life Insurance through work; Death Benefit ($150k)"
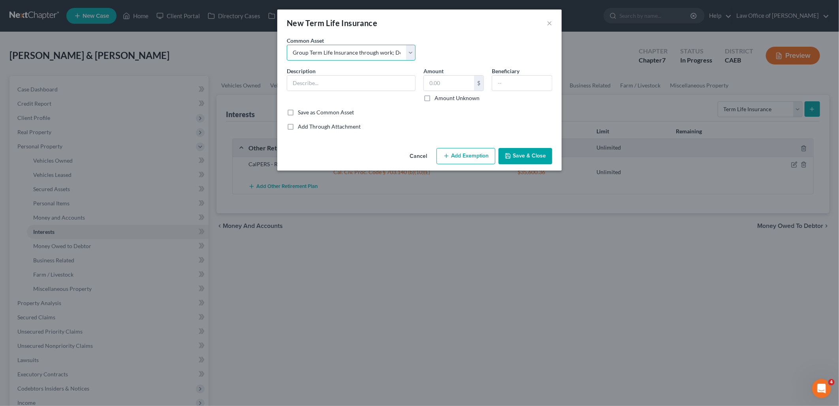
type input "0"
click at [450, 82] on input "0" at bounding box center [449, 82] width 50 height 15
click at [510, 78] on input "text" at bounding box center [522, 82] width 60 height 15
type input "Spouse"
click at [465, 159] on button "Add Exemption" at bounding box center [466, 156] width 59 height 17
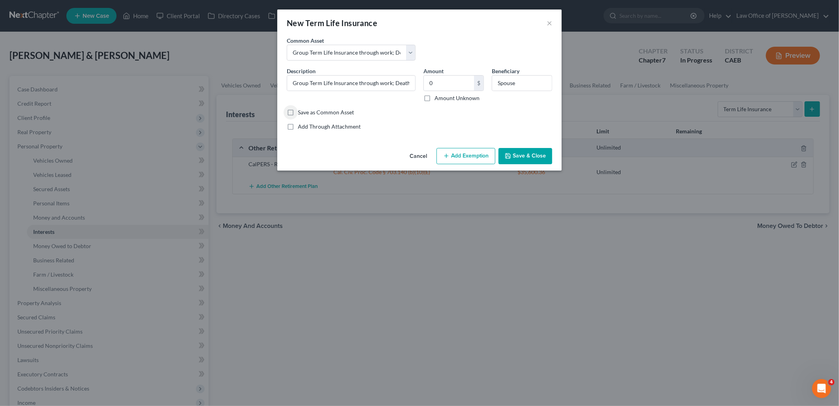
select select "2"
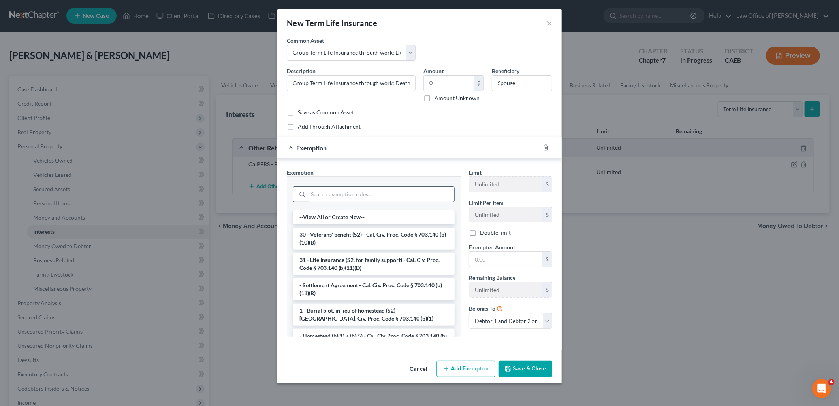
click at [353, 194] on input "search" at bounding box center [381, 194] width 146 height 15
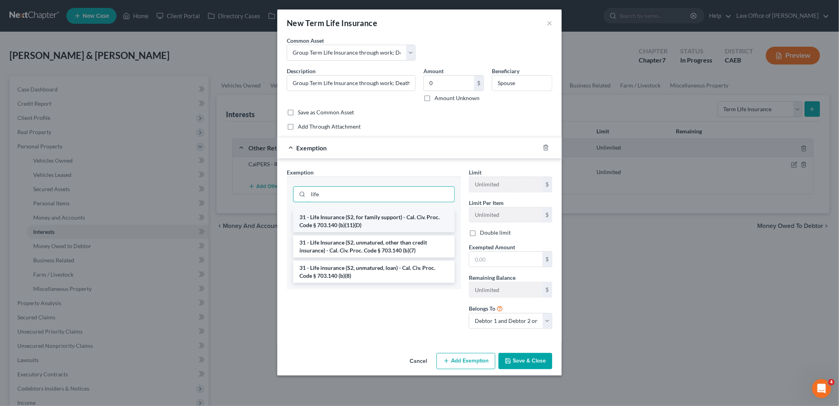
type input "life"
click at [345, 220] on li "31 - Life Insurance (S2, for family support) - Cal. Civ. Proc. Code § 703.140 (…" at bounding box center [374, 221] width 162 height 22
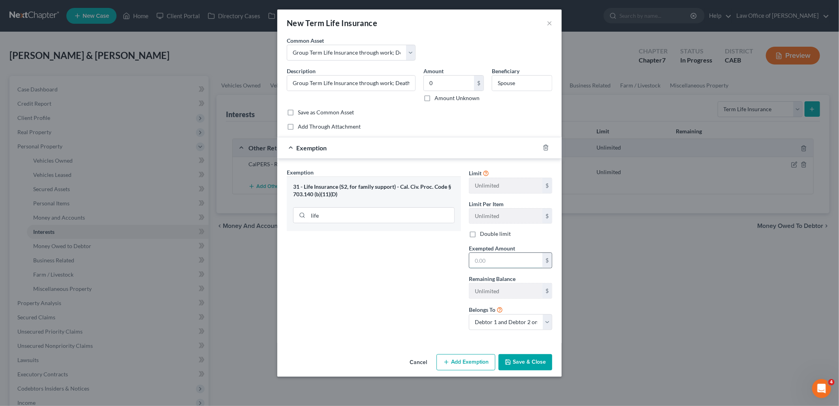
click at [510, 258] on input "text" at bounding box center [506, 260] width 73 height 15
type input "0.00"
click at [534, 360] on button "Save & Close" at bounding box center [526, 362] width 54 height 17
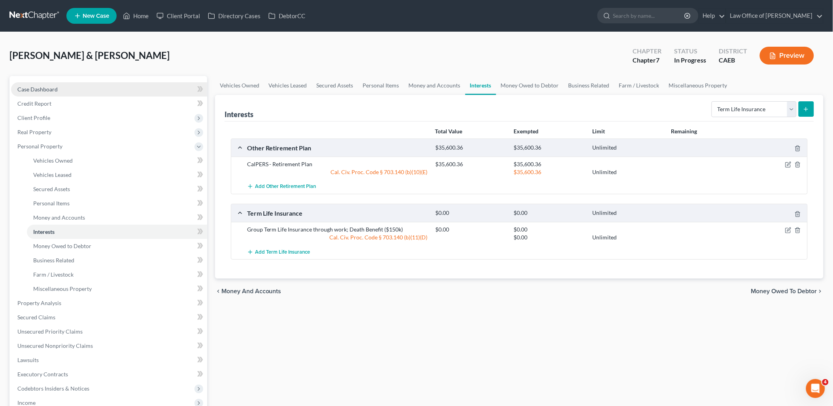
click at [45, 91] on span "Case Dashboard" at bounding box center [37, 89] width 40 height 7
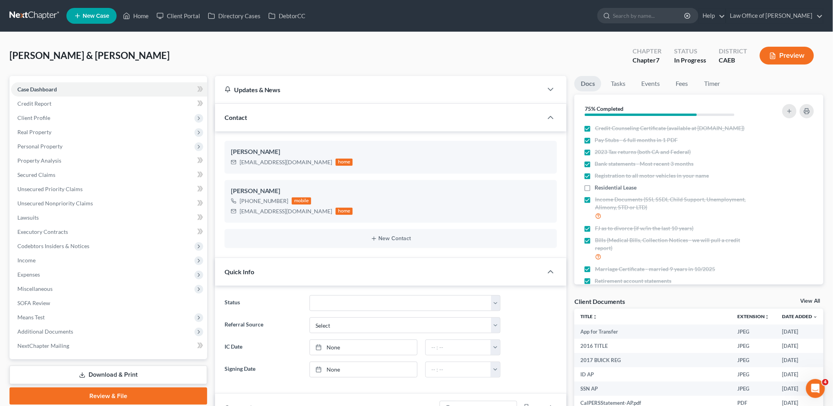
drag, startPoint x: 811, startPoint y: 299, endPoint x: 367, endPoint y: 257, distance: 446.3
click at [811, 299] on link "View All" at bounding box center [810, 301] width 20 height 6
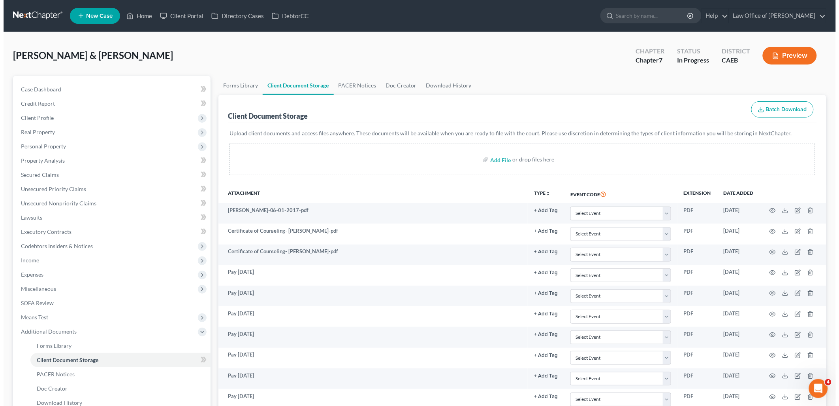
scroll to position [615, 0]
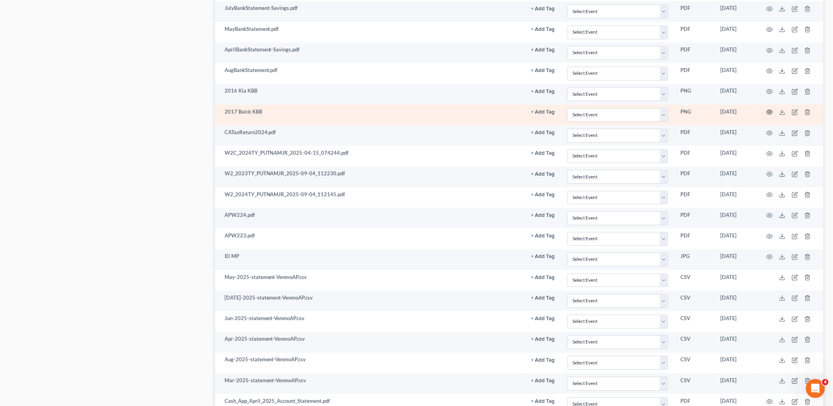
click at [770, 113] on icon "button" at bounding box center [769, 112] width 6 height 6
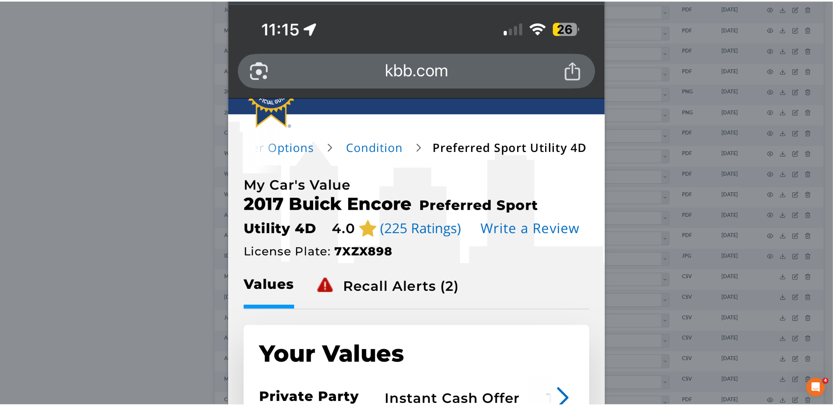
scroll to position [0, 0]
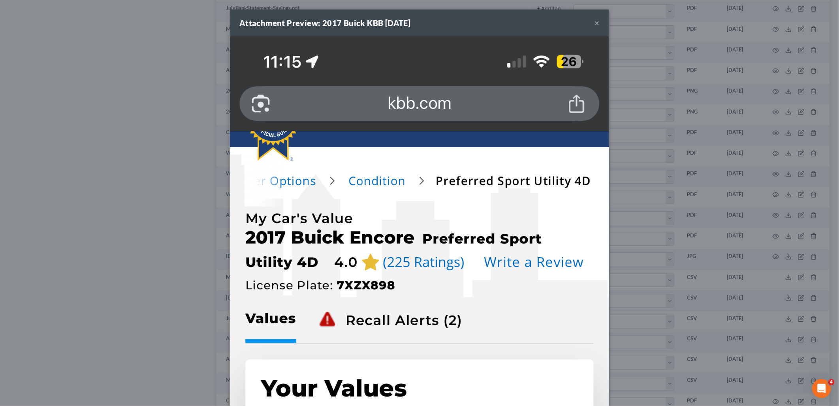
click at [594, 23] on button "×" at bounding box center [597, 22] width 6 height 9
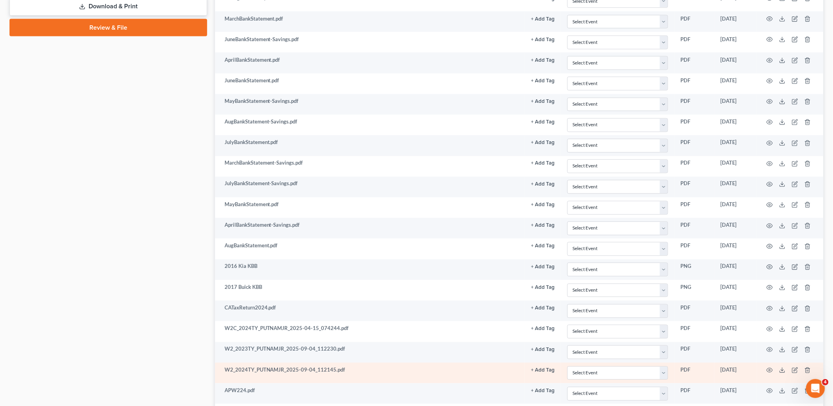
scroll to position [263, 0]
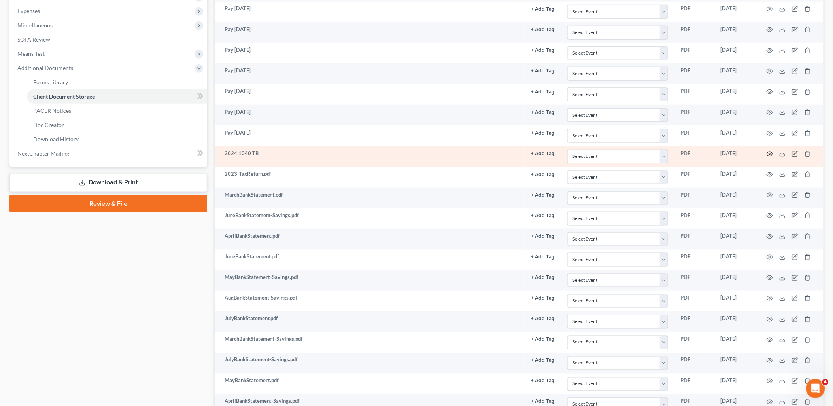
click at [770, 155] on circle "button" at bounding box center [770, 154] width 2 height 2
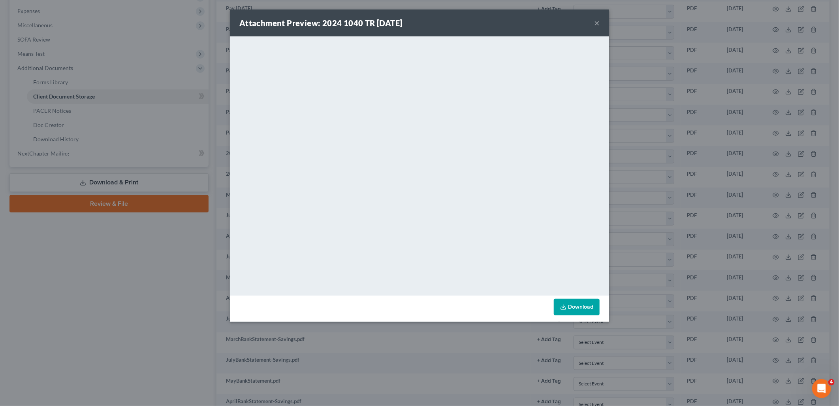
click at [596, 23] on button "×" at bounding box center [597, 22] width 6 height 9
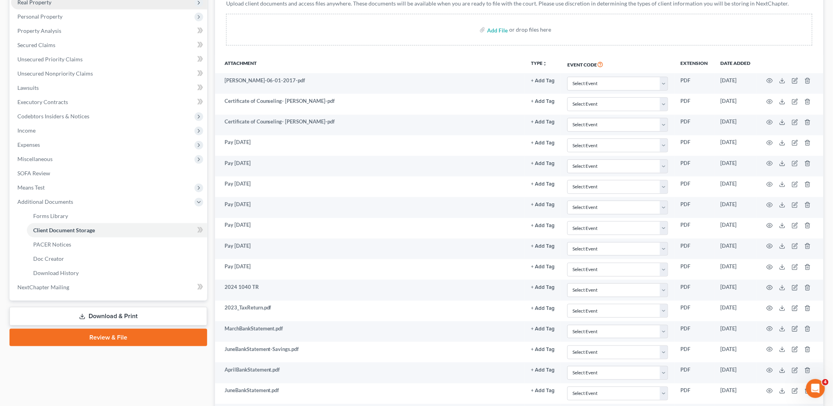
scroll to position [0, 0]
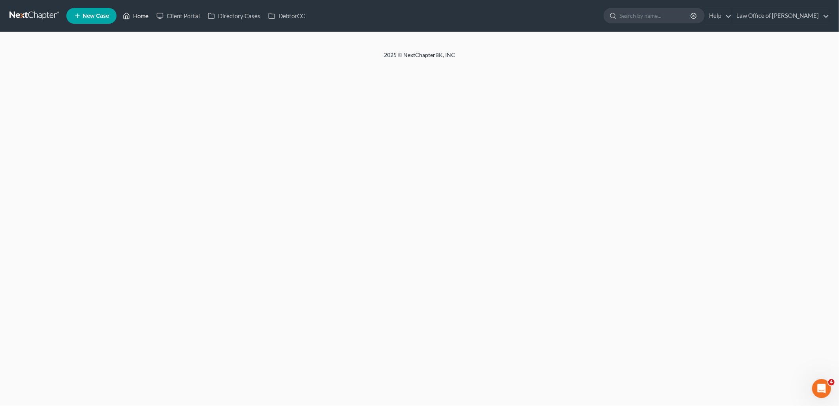
click at [141, 17] on link "Home" at bounding box center [136, 16] width 34 height 14
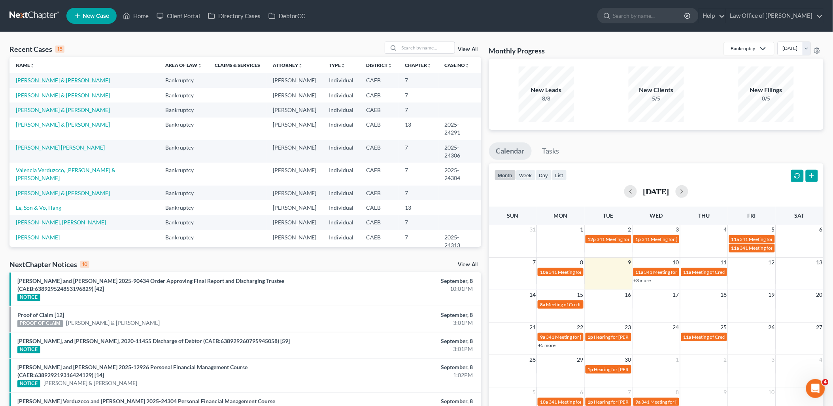
click at [45, 79] on link "[PERSON_NAME] & [PERSON_NAME]" at bounding box center [63, 80] width 94 height 7
click at [53, 80] on link "[PERSON_NAME] & [PERSON_NAME]" at bounding box center [63, 80] width 94 height 7
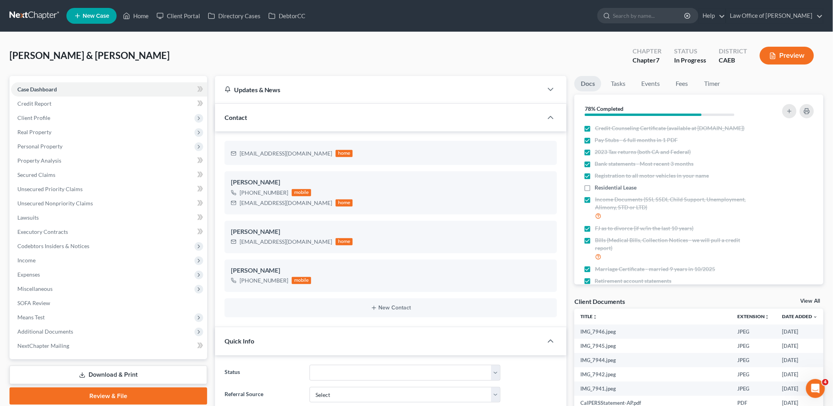
scroll to position [166, 0]
click at [800, 301] on link "View All" at bounding box center [810, 301] width 20 height 6
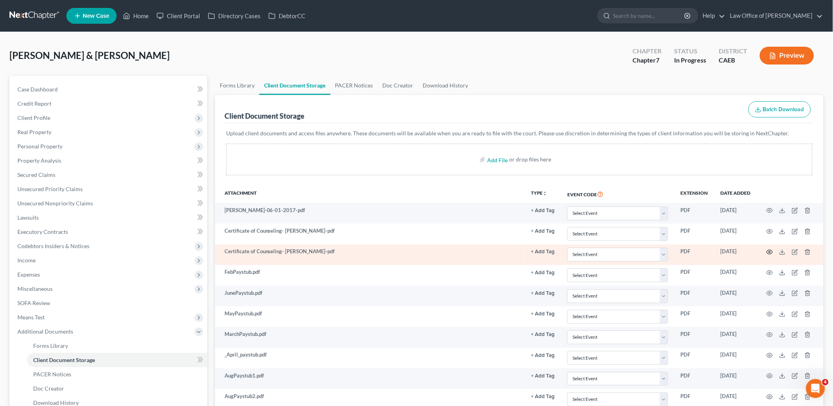
click at [770, 251] on circle "button" at bounding box center [770, 252] width 2 height 2
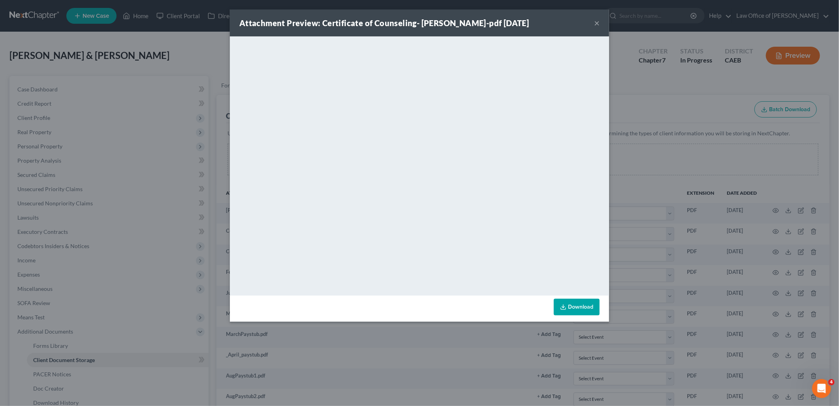
click at [595, 24] on button "×" at bounding box center [597, 22] width 6 height 9
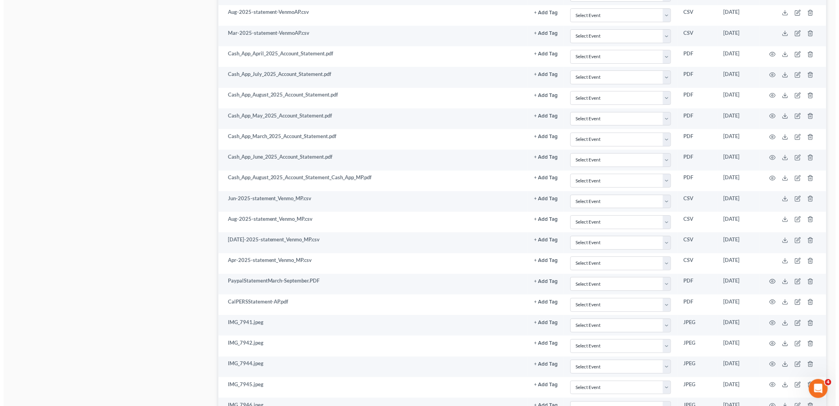
scroll to position [1040, 0]
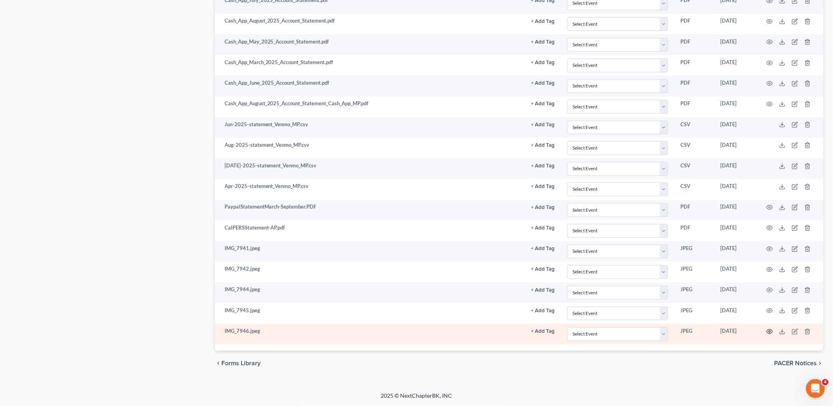
click at [769, 331] on circle "button" at bounding box center [770, 331] width 2 height 2
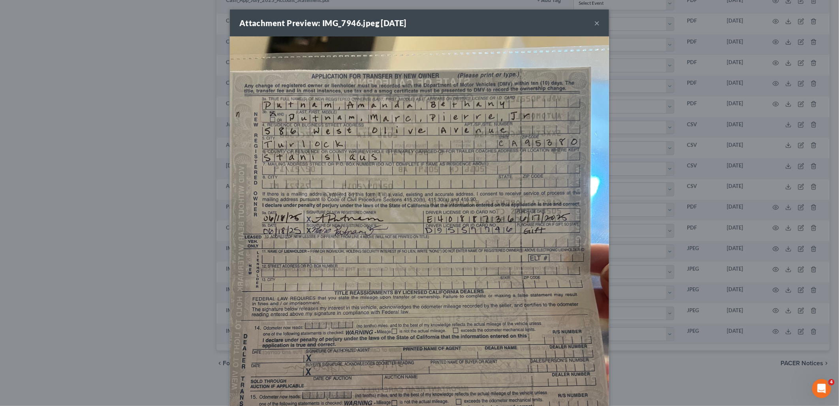
click at [594, 22] on button "×" at bounding box center [597, 22] width 6 height 9
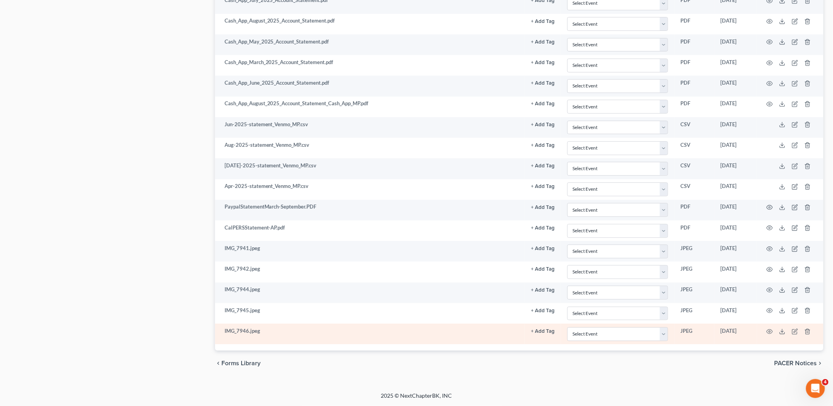
click at [794, 334] on td at bounding box center [790, 333] width 66 height 21
click at [794, 333] on icon "button" at bounding box center [795, 331] width 6 height 6
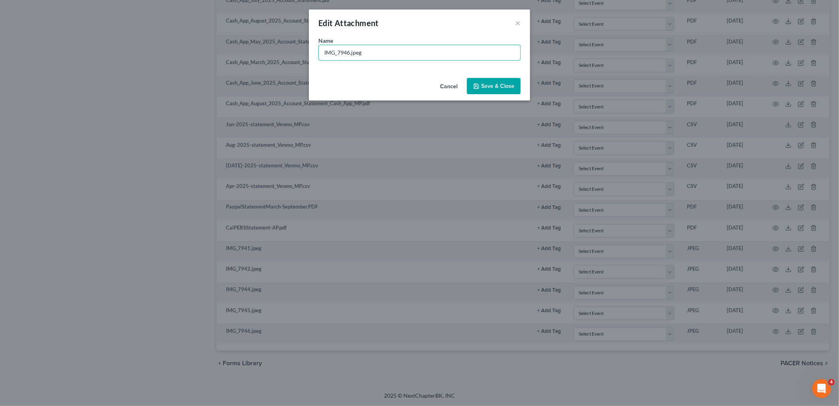
drag, startPoint x: 429, startPoint y: 50, endPoint x: 287, endPoint y: 57, distance: 142.8
click at [293, 53] on div "Edit Attachment × Name * IMG_7946.jpeg Cancel Save & Close" at bounding box center [419, 203] width 839 height 406
type input "App for Transfer"
click at [509, 86] on span "Save & Close" at bounding box center [497, 86] width 33 height 7
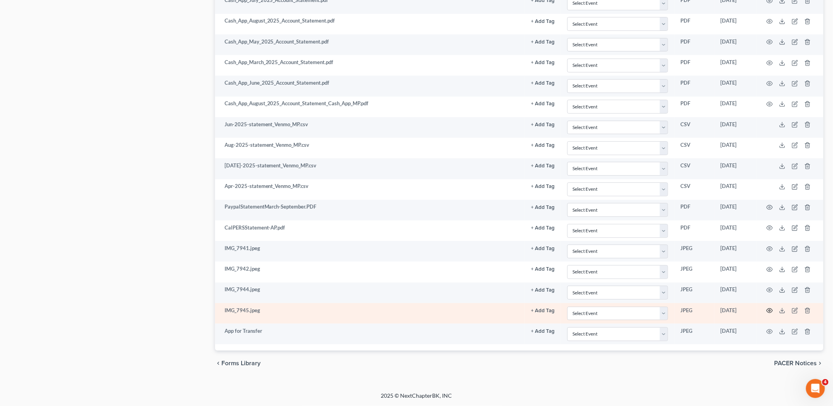
click at [769, 311] on icon "button" at bounding box center [769, 310] width 6 height 6
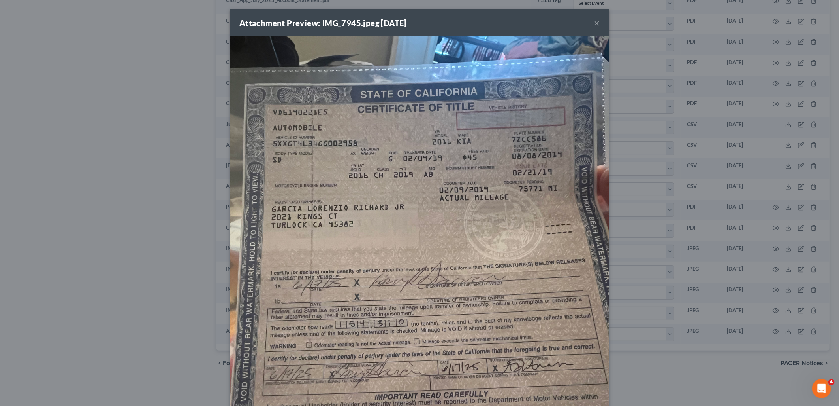
click at [595, 23] on button "×" at bounding box center [597, 22] width 6 height 9
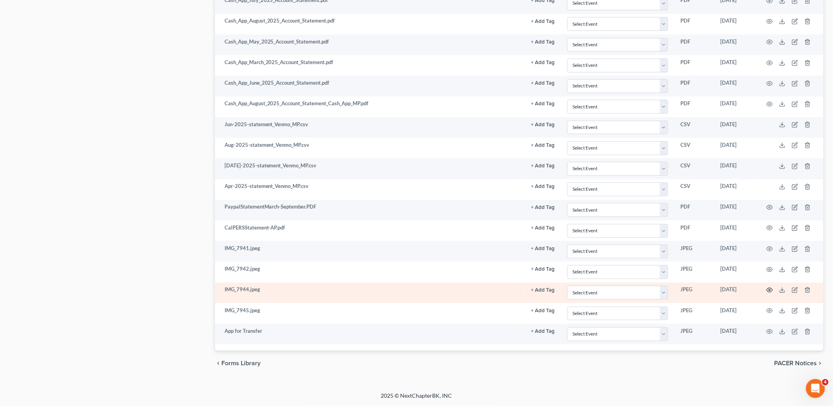
click at [767, 289] on icon "button" at bounding box center [769, 290] width 6 height 6
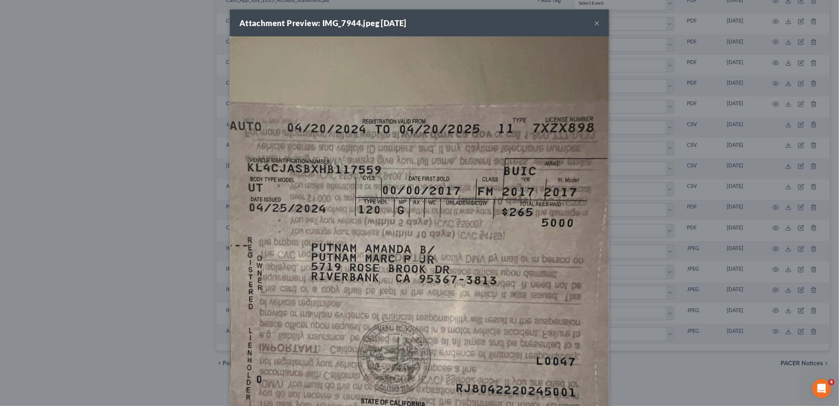
click at [594, 23] on button "×" at bounding box center [597, 22] width 6 height 9
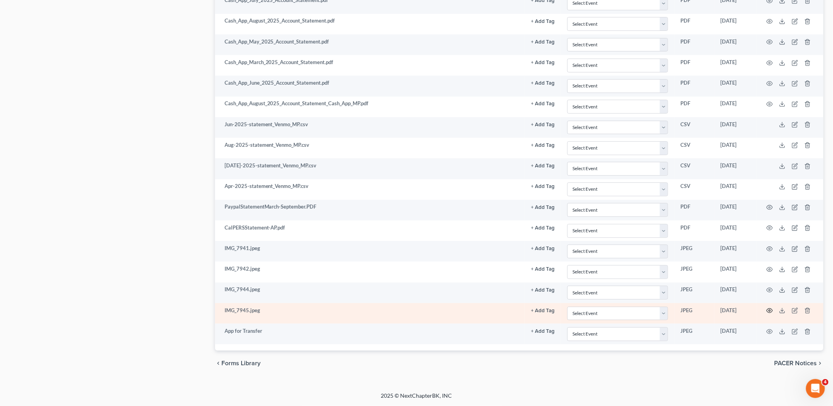
click at [770, 309] on icon "button" at bounding box center [770, 310] width 6 height 4
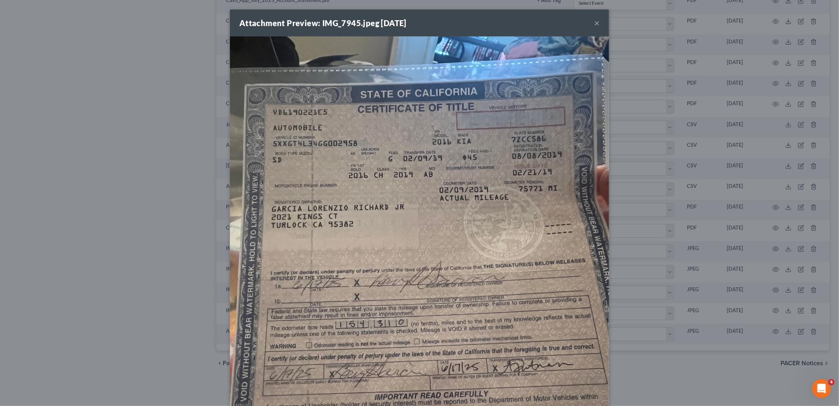
click at [594, 23] on button "×" at bounding box center [597, 22] width 6 height 9
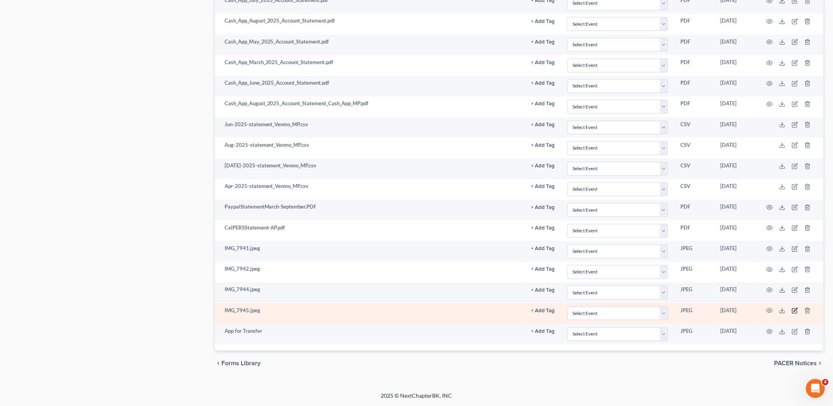
click at [792, 309] on icon "button" at bounding box center [795, 310] width 6 height 6
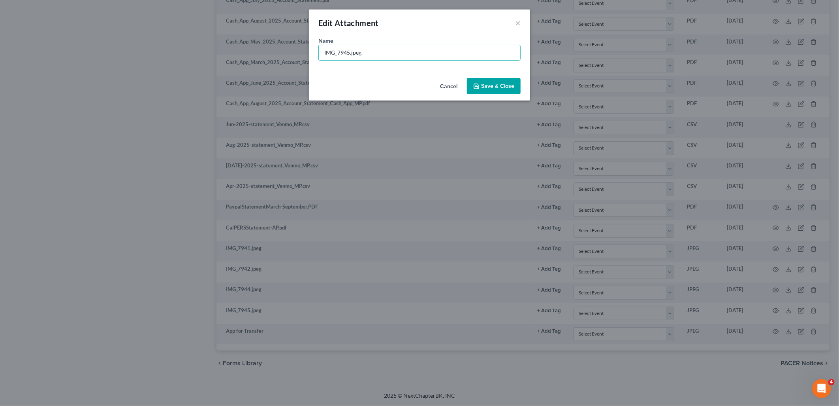
drag, startPoint x: 390, startPoint y: 54, endPoint x: 297, endPoint y: 50, distance: 93.4
click at [297, 50] on div "Edit Attachment × Name * IMG_7945.jpeg Cancel Save & Close" at bounding box center [419, 203] width 839 height 406
type input "2016 TITLE"
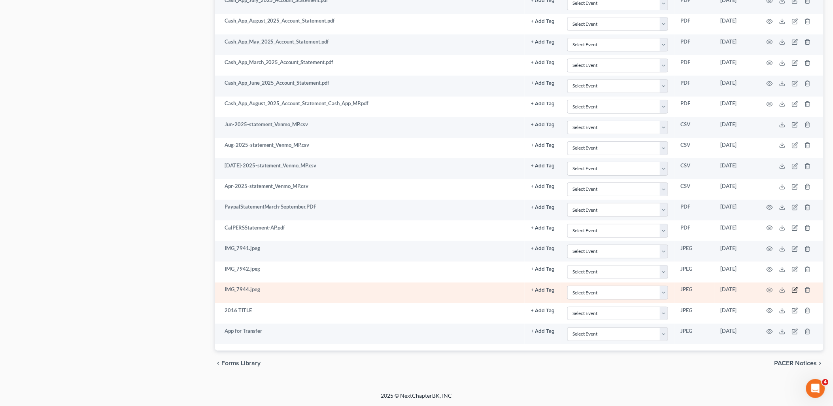
click at [798, 290] on icon "button" at bounding box center [795, 290] width 6 height 6
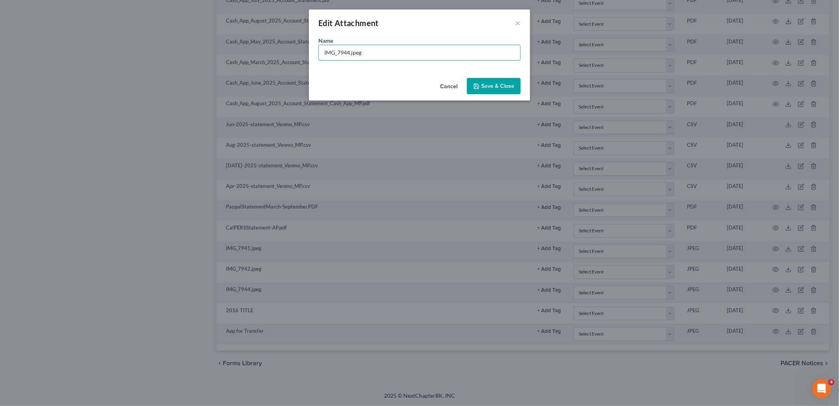
drag, startPoint x: 401, startPoint y: 49, endPoint x: 291, endPoint y: 49, distance: 110.3
click at [291, 49] on div "Edit Attachment × Name * IMG_7944.jpeg Cancel Save & Close" at bounding box center [419, 203] width 839 height 406
type input "2017 BUICK REG"
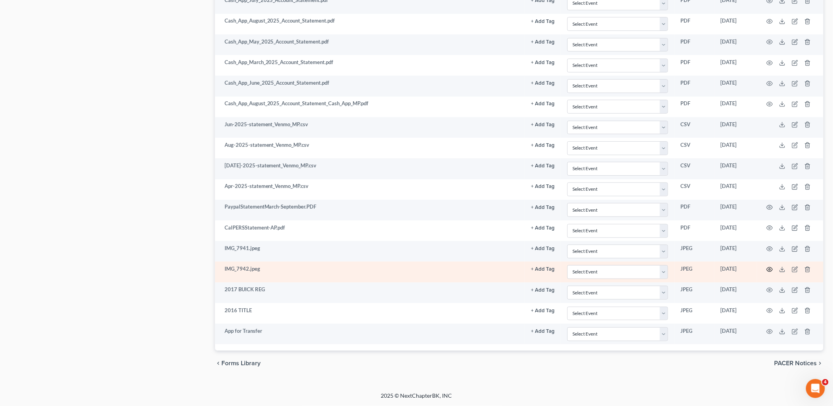
click at [770, 269] on icon "button" at bounding box center [769, 269] width 6 height 6
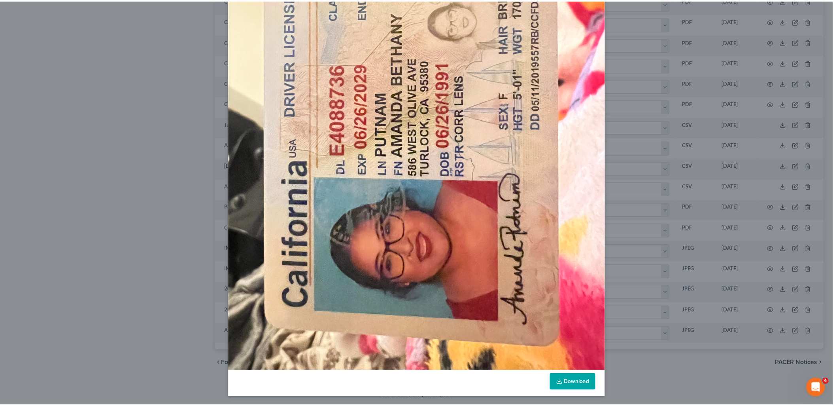
scroll to position [0, 0]
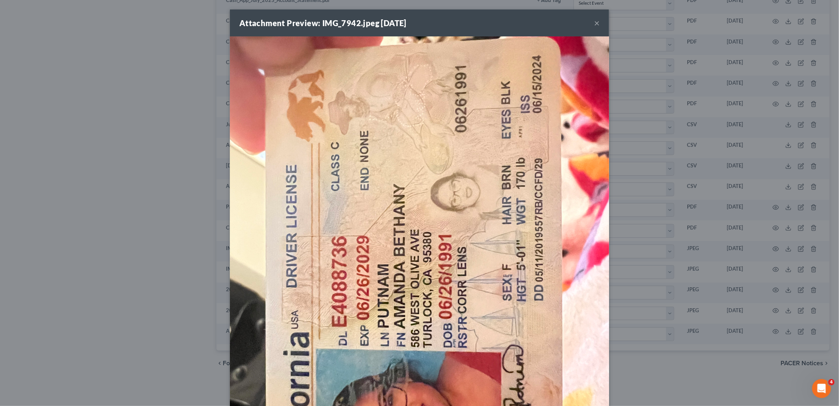
drag, startPoint x: 596, startPoint y: 23, endPoint x: 598, endPoint y: 57, distance: 33.7
click at [596, 23] on button "×" at bounding box center [597, 22] width 6 height 9
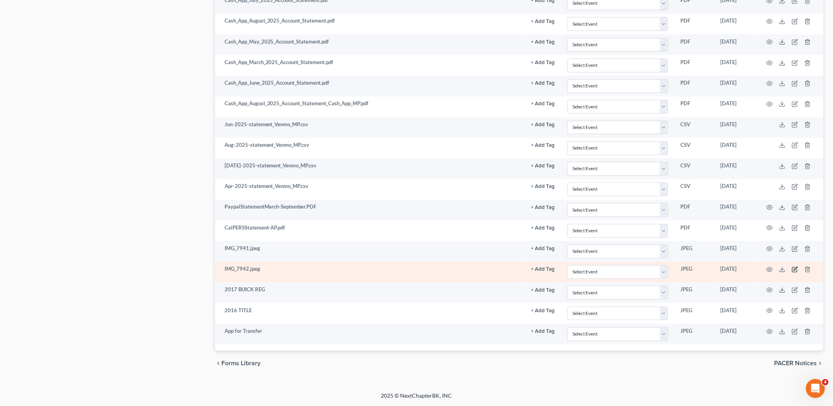
click at [795, 268] on icon "button" at bounding box center [795, 269] width 6 height 6
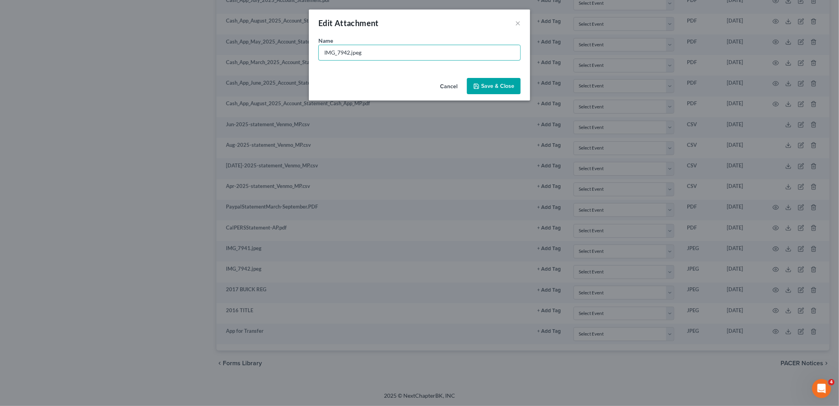
drag, startPoint x: 396, startPoint y: 55, endPoint x: 303, endPoint y: 56, distance: 92.9
click at [308, 55] on div "Edit Attachment × Name * IMG_7942.jpeg Cancel Save & Close" at bounding box center [419, 203] width 839 height 406
type input "i"
type input "ID AP"
click at [481, 85] on button "Save & Close" at bounding box center [494, 86] width 54 height 17
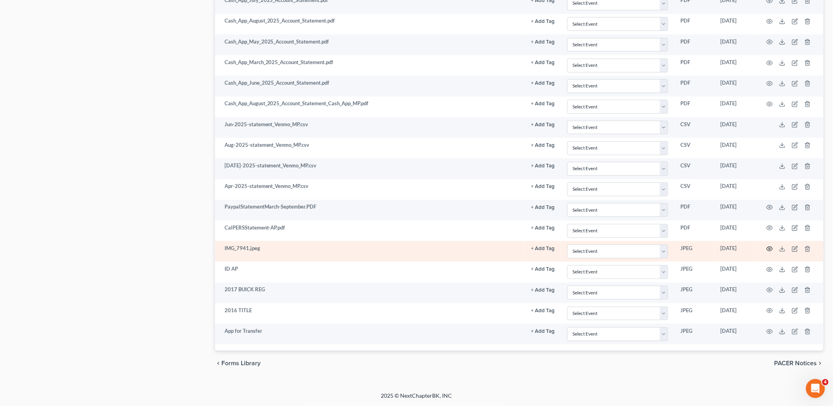
click at [770, 249] on circle "button" at bounding box center [770, 249] width 2 height 2
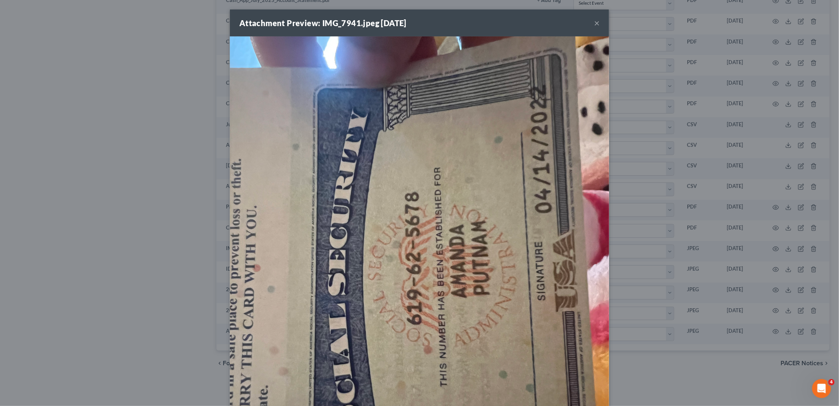
click at [594, 25] on button "×" at bounding box center [597, 22] width 6 height 9
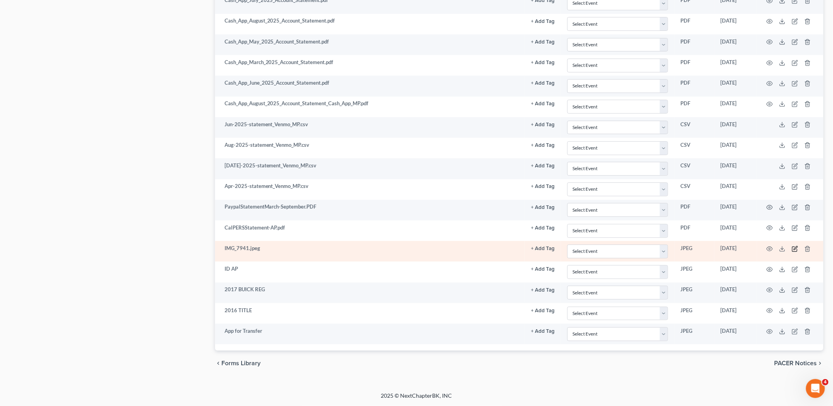
click at [796, 247] on icon "button" at bounding box center [795, 248] width 6 height 6
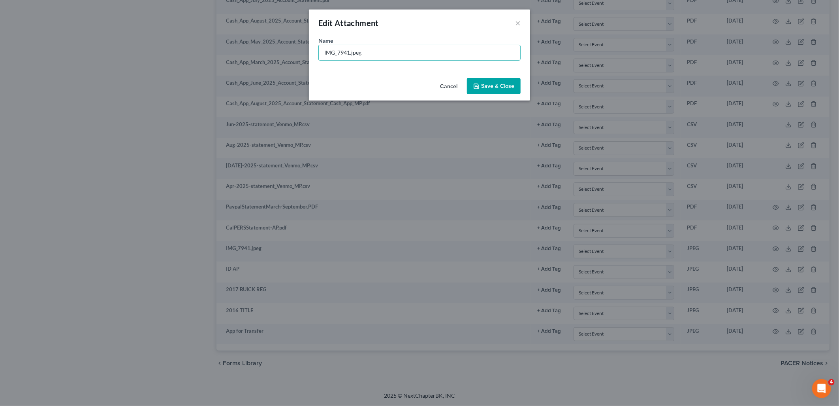
drag, startPoint x: 396, startPoint y: 50, endPoint x: 301, endPoint y: 56, distance: 95.4
click at [304, 55] on div "Edit Attachment × Name * IMG_7941.jpeg Cancel Save & Close" at bounding box center [419, 203] width 839 height 406
type input "s"
type input "SSN AP"
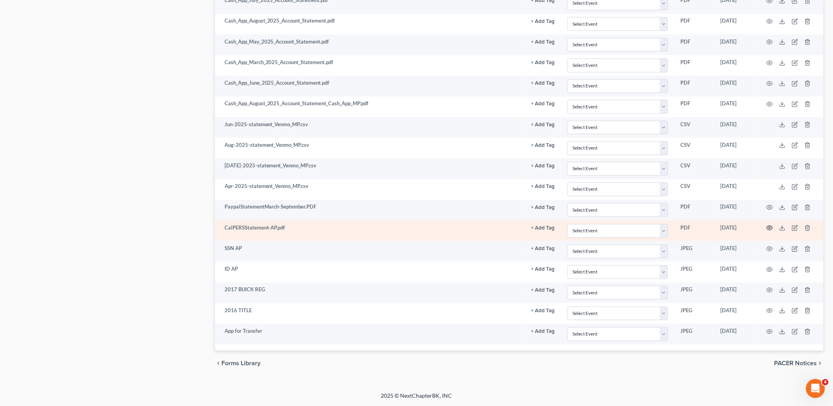
click at [772, 227] on icon "button" at bounding box center [769, 227] width 6 height 6
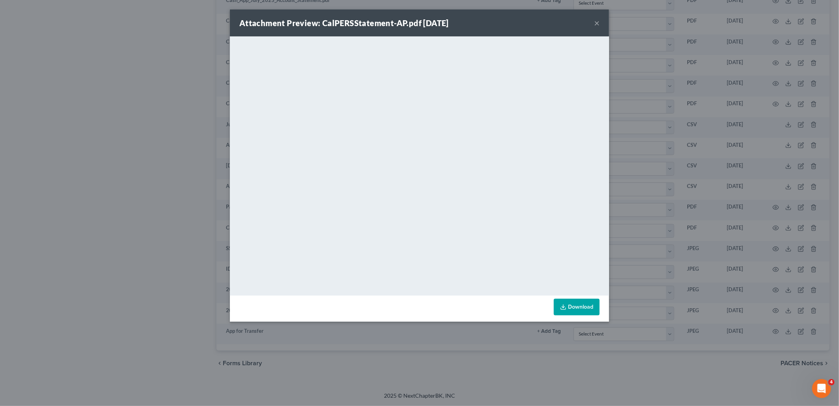
click at [598, 23] on button "×" at bounding box center [597, 22] width 6 height 9
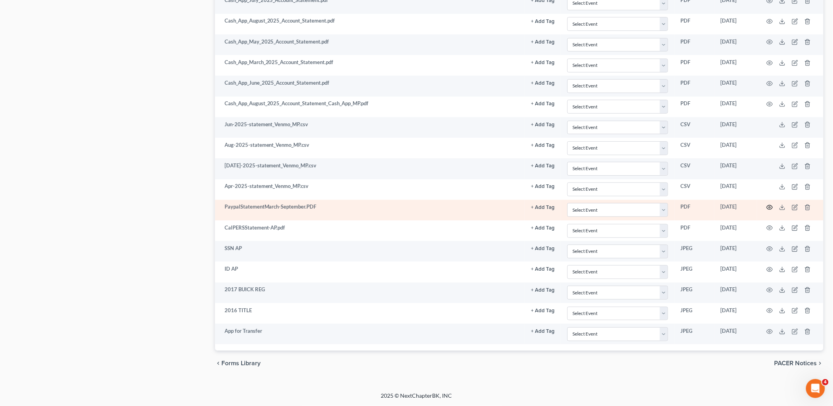
click at [770, 206] on icon "button" at bounding box center [769, 207] width 6 height 6
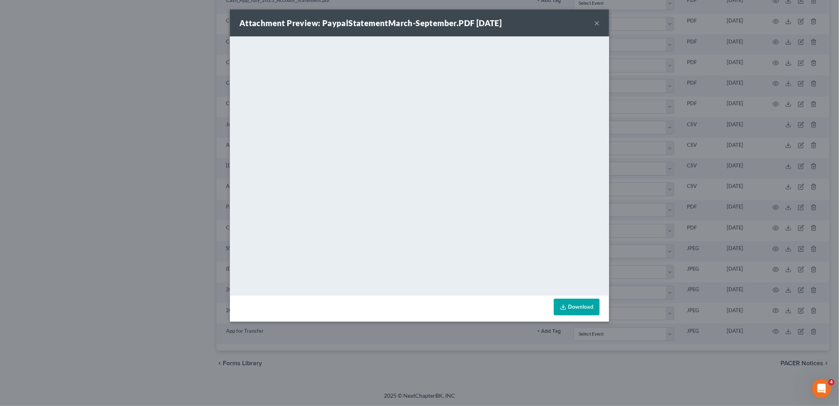
click at [598, 22] on button "×" at bounding box center [597, 22] width 6 height 9
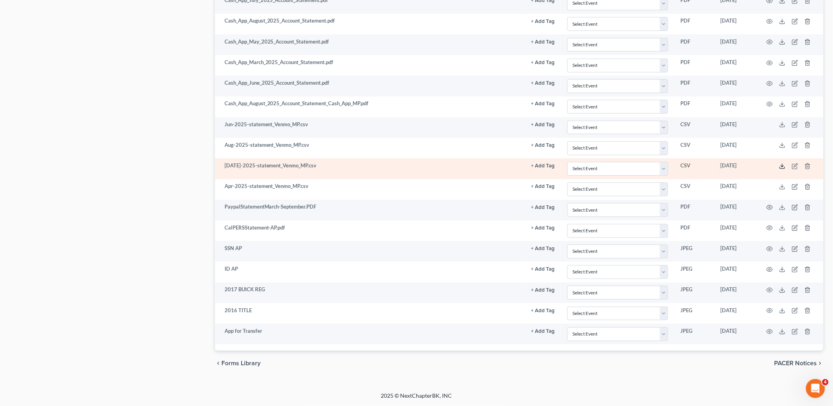
click at [783, 164] on icon at bounding box center [782, 166] width 6 height 6
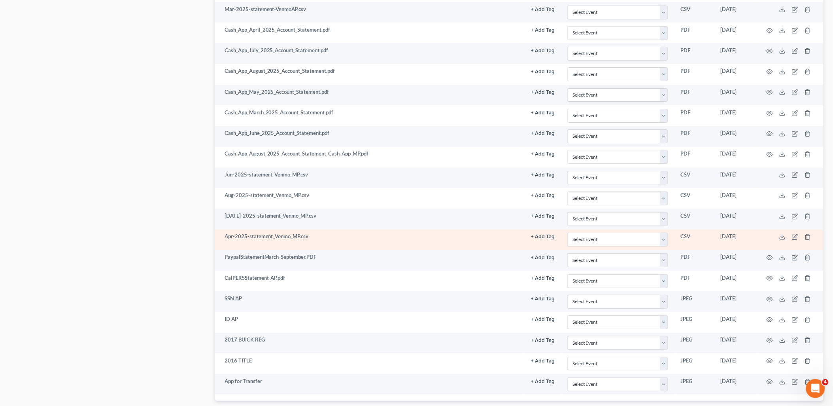
scroll to position [952, 0]
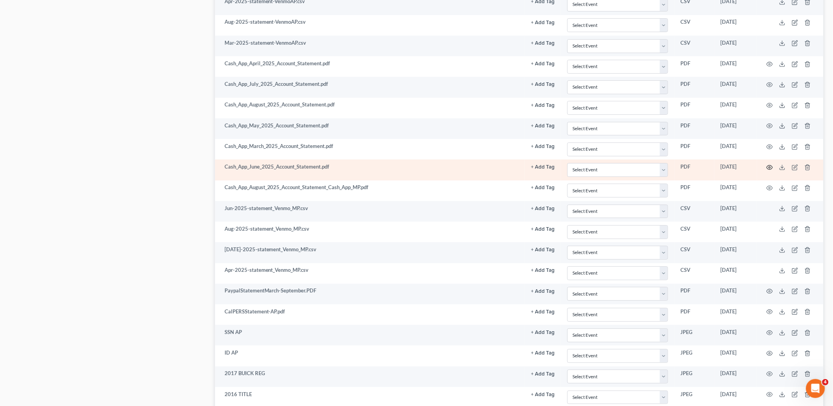
click at [770, 167] on icon "button" at bounding box center [769, 167] width 6 height 6
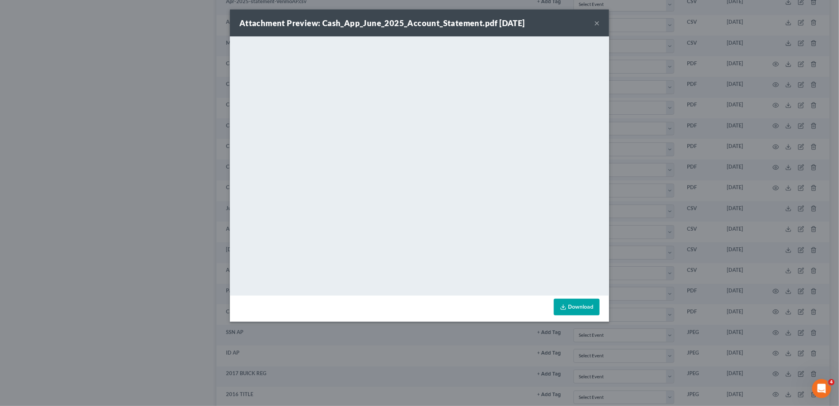
click at [595, 21] on button "×" at bounding box center [597, 22] width 6 height 9
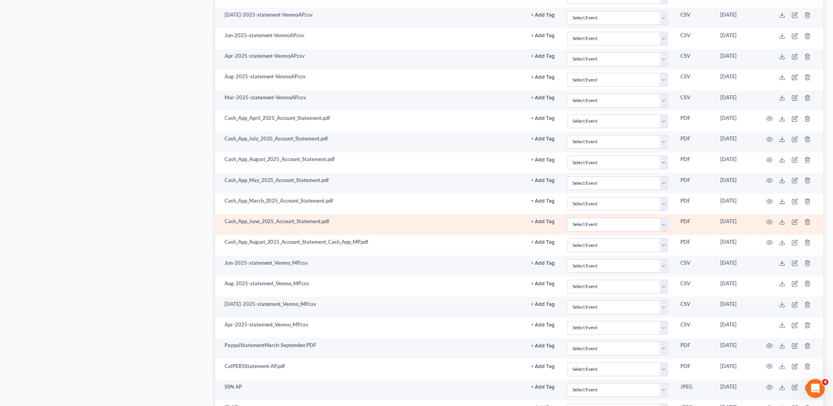
scroll to position [864, 0]
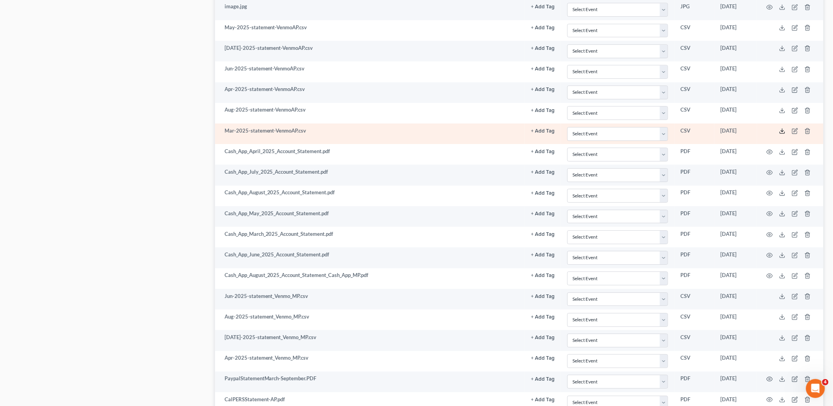
click at [785, 131] on icon at bounding box center [782, 131] width 6 height 6
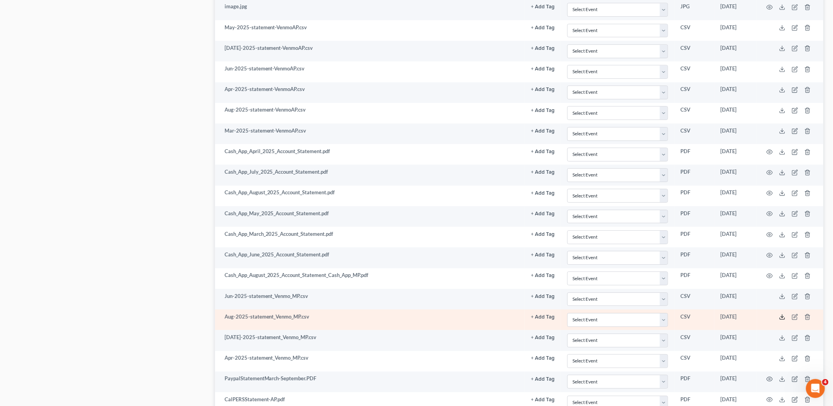
click at [781, 319] on icon at bounding box center [782, 316] width 6 height 6
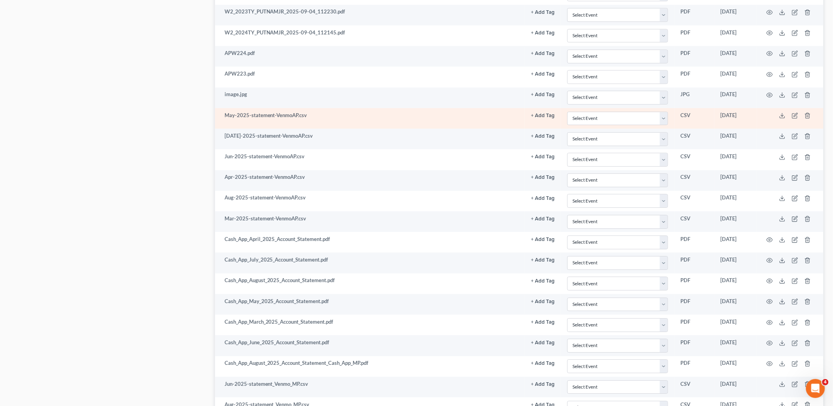
scroll to position [689, 0]
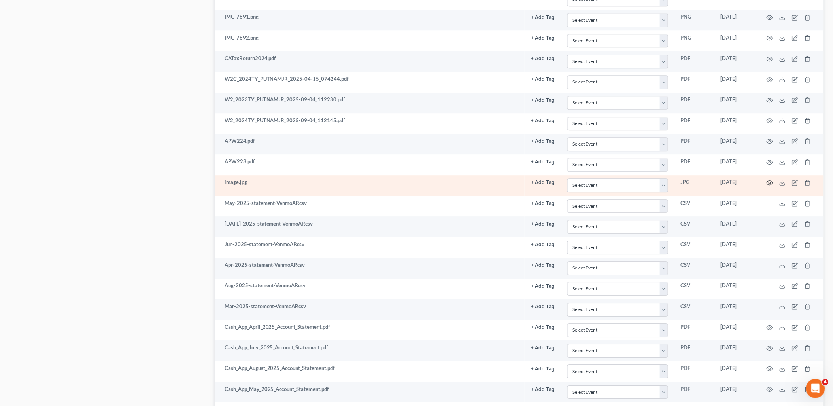
click at [769, 183] on circle "button" at bounding box center [770, 183] width 2 height 2
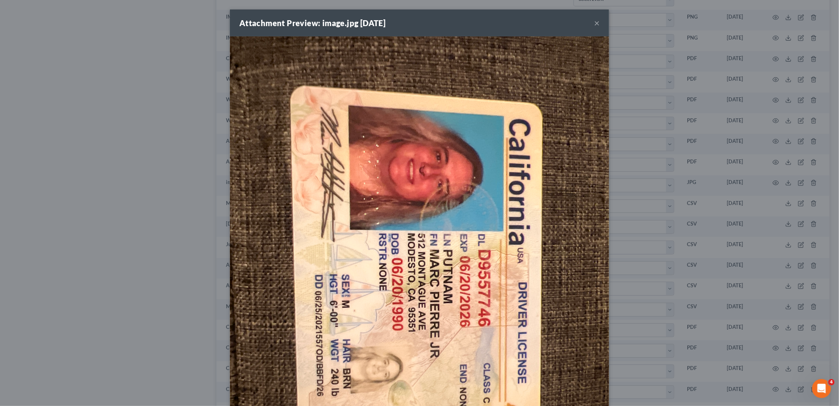
click at [594, 23] on button "×" at bounding box center [597, 22] width 6 height 9
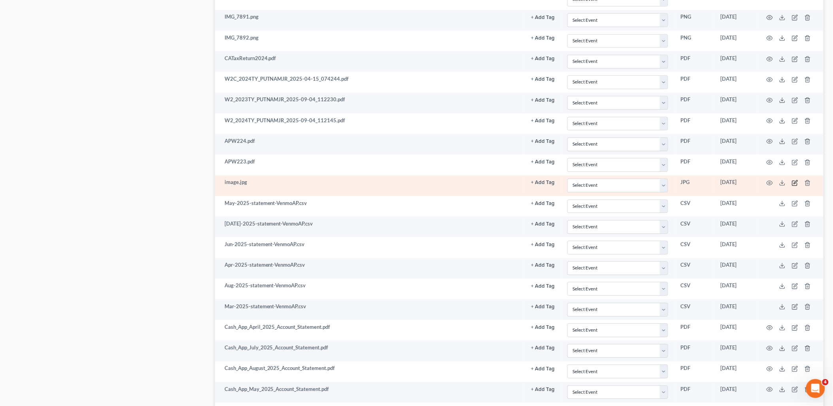
click at [796, 183] on icon "button" at bounding box center [796, 182] width 4 height 4
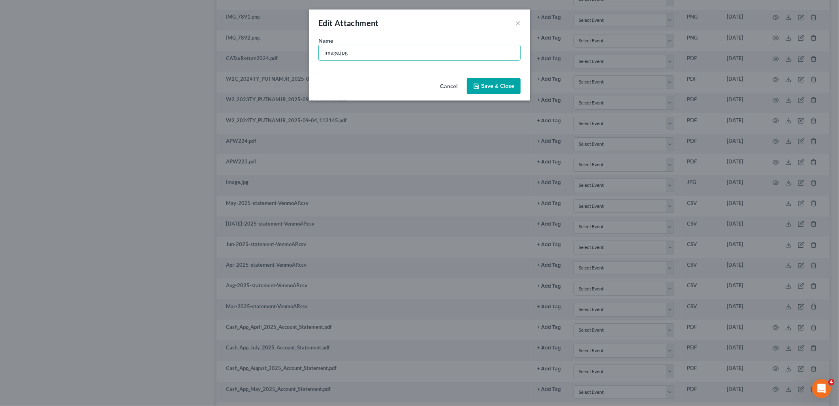
drag, startPoint x: 385, startPoint y: 58, endPoint x: 307, endPoint y: 60, distance: 77.5
click at [308, 60] on div "Edit Attachment × Name * image.jpg Cancel Save & Close" at bounding box center [419, 203] width 839 height 406
type input "i"
type input "ID MP"
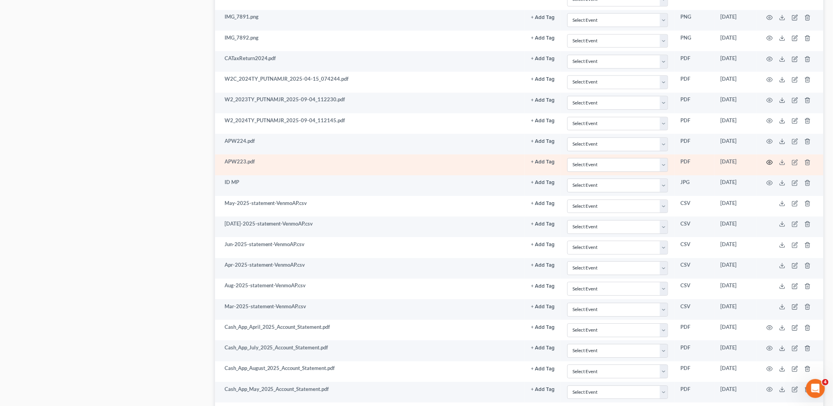
click at [770, 165] on icon "button" at bounding box center [769, 162] width 6 height 6
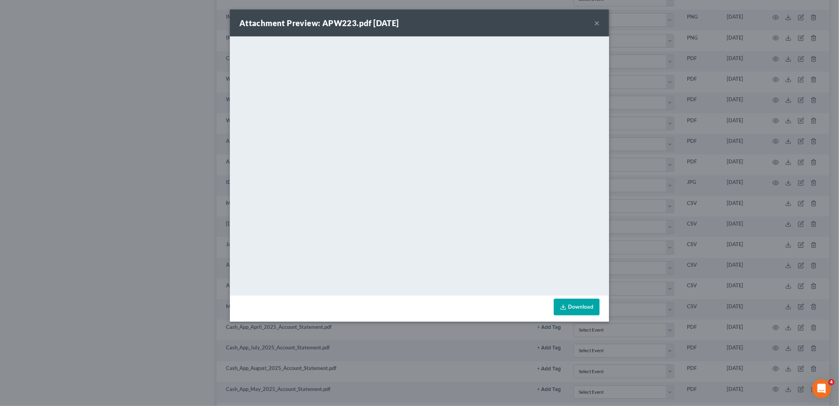
click at [597, 23] on button "×" at bounding box center [597, 22] width 6 height 9
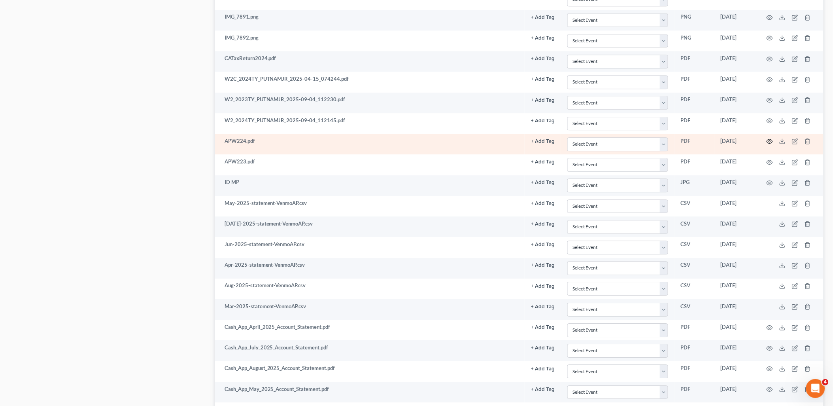
click at [770, 142] on circle "button" at bounding box center [770, 141] width 2 height 2
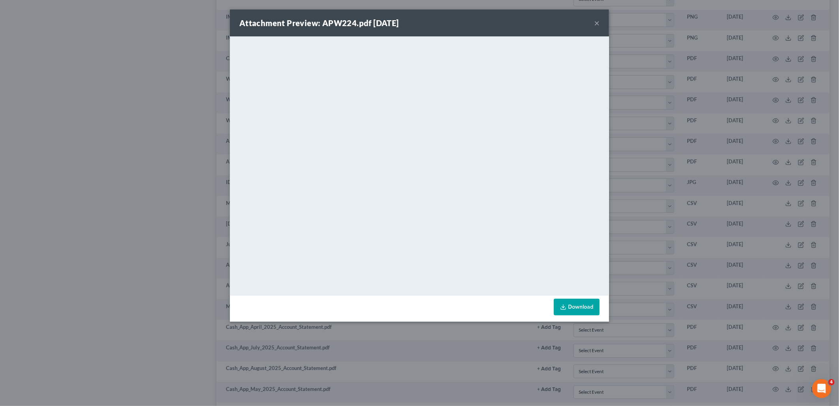
click at [597, 23] on button "×" at bounding box center [597, 22] width 6 height 9
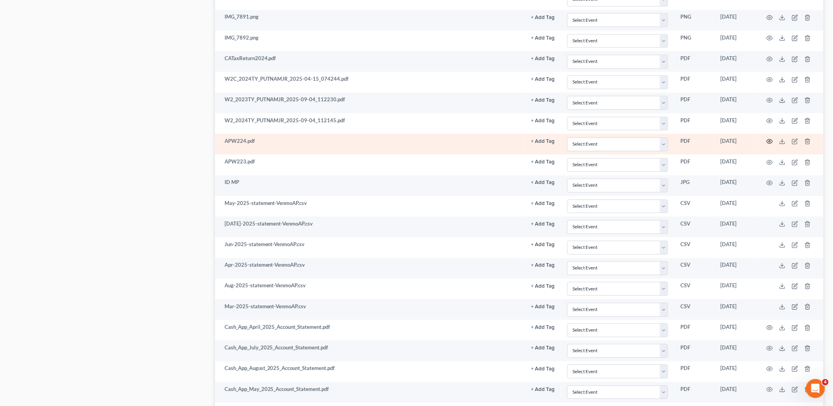
click at [769, 143] on icon "button" at bounding box center [769, 141] width 6 height 6
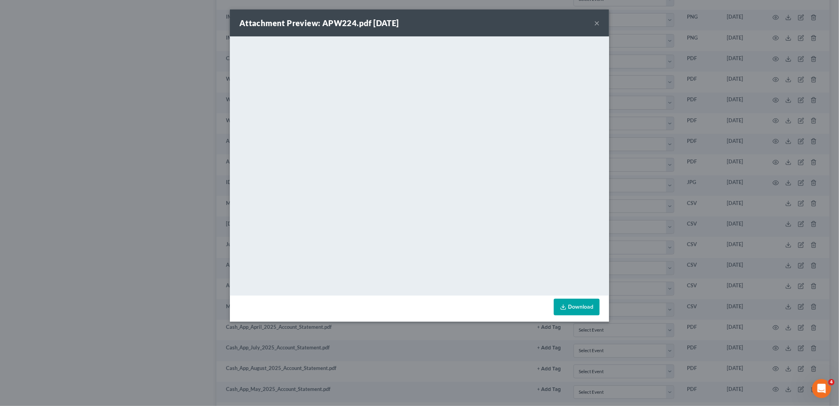
click at [597, 23] on button "×" at bounding box center [597, 22] width 6 height 9
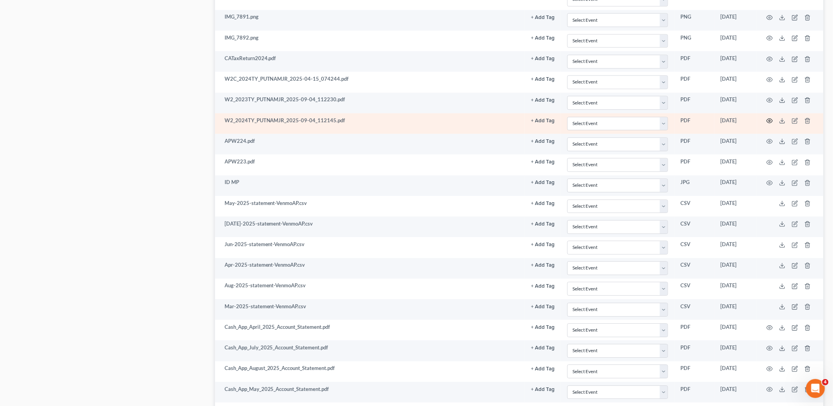
click at [769, 121] on circle "button" at bounding box center [770, 121] width 2 height 2
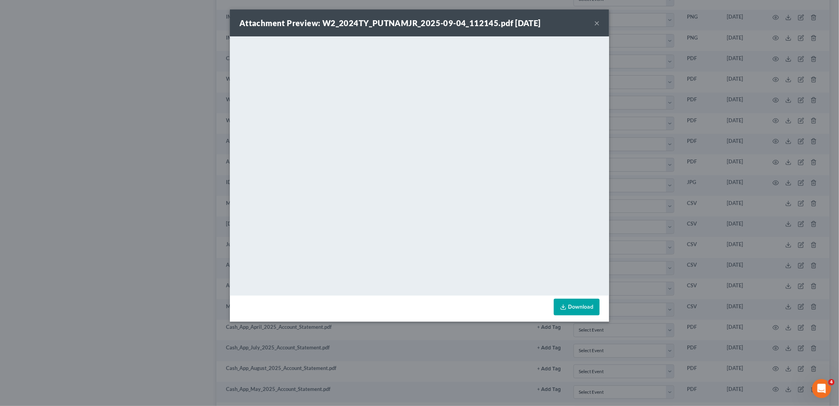
click at [598, 23] on button "×" at bounding box center [597, 22] width 6 height 9
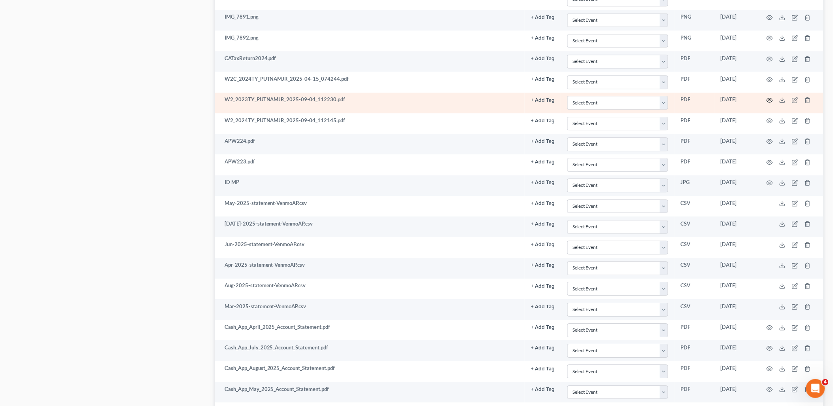
click at [768, 103] on icon "button" at bounding box center [769, 100] width 6 height 6
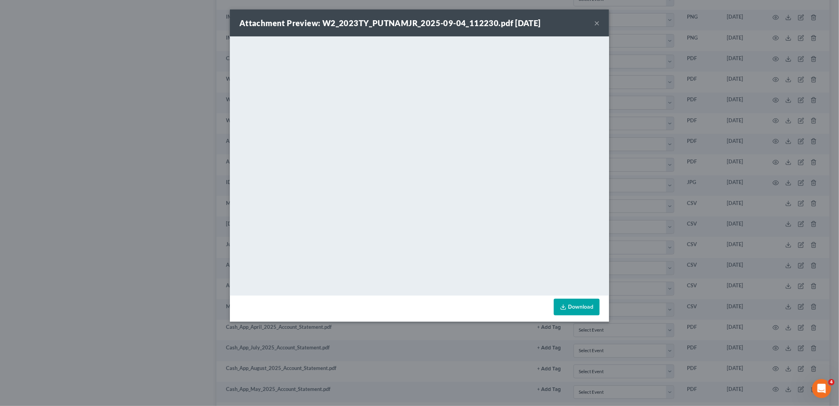
click at [598, 23] on button "×" at bounding box center [597, 22] width 6 height 9
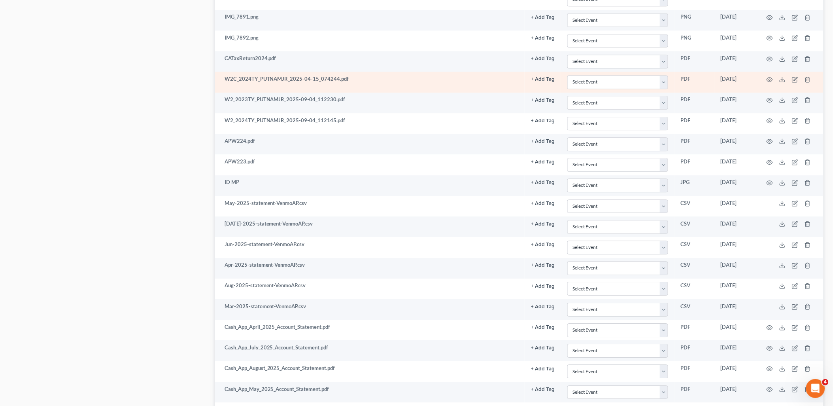
scroll to position [601, 0]
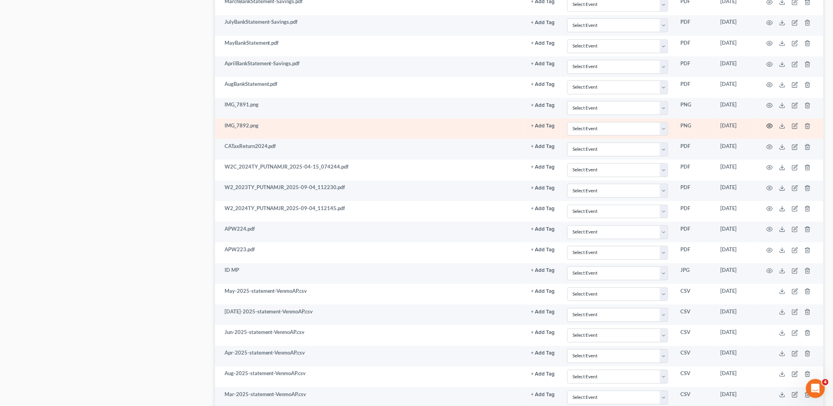
click at [768, 128] on icon "button" at bounding box center [769, 126] width 6 height 6
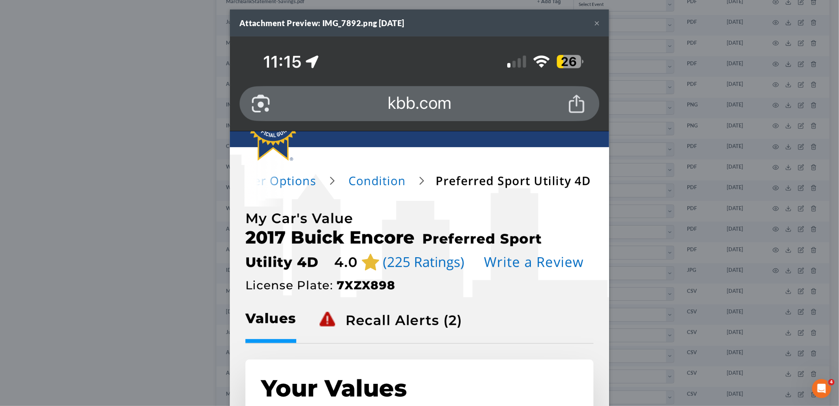
click at [595, 21] on button "×" at bounding box center [597, 22] width 6 height 9
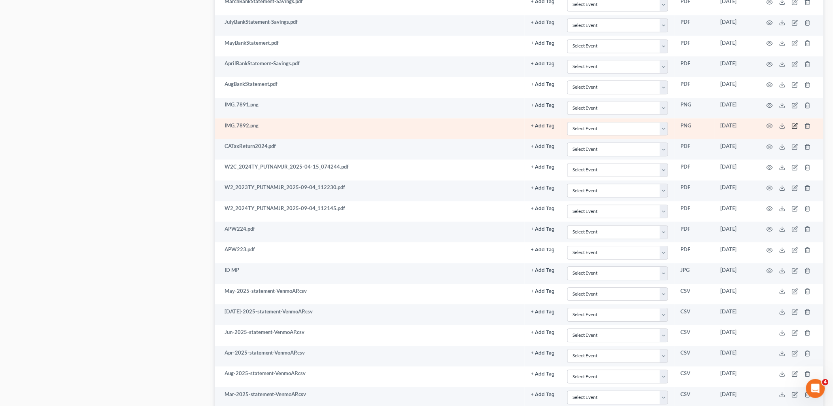
click at [794, 128] on icon "button" at bounding box center [795, 126] width 6 height 6
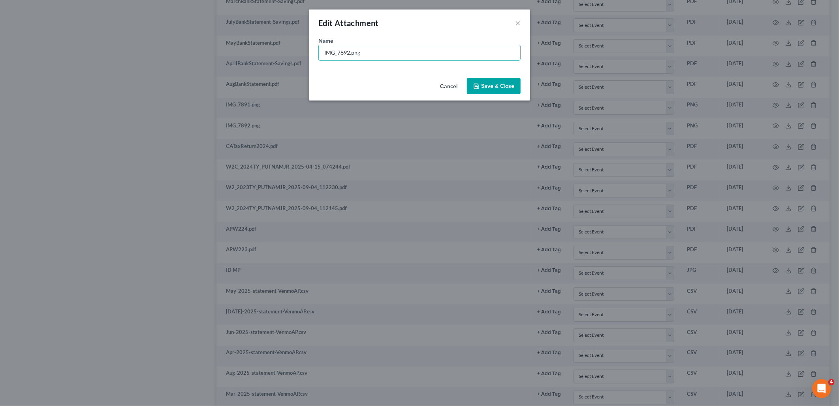
drag, startPoint x: 437, startPoint y: 51, endPoint x: 298, endPoint y: 52, distance: 138.7
click at [298, 52] on div "Edit Attachment × Name * IMG_7892.png Cancel Save & Close" at bounding box center [419, 203] width 839 height 406
type input "2017 Buick KBB"
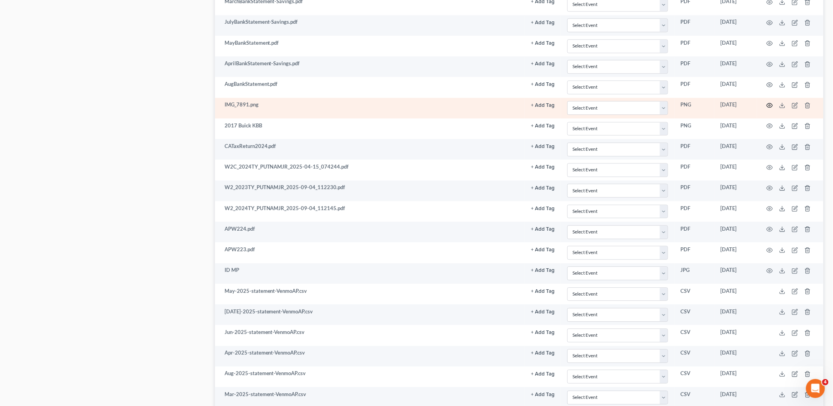
click at [770, 107] on icon "button" at bounding box center [769, 105] width 6 height 6
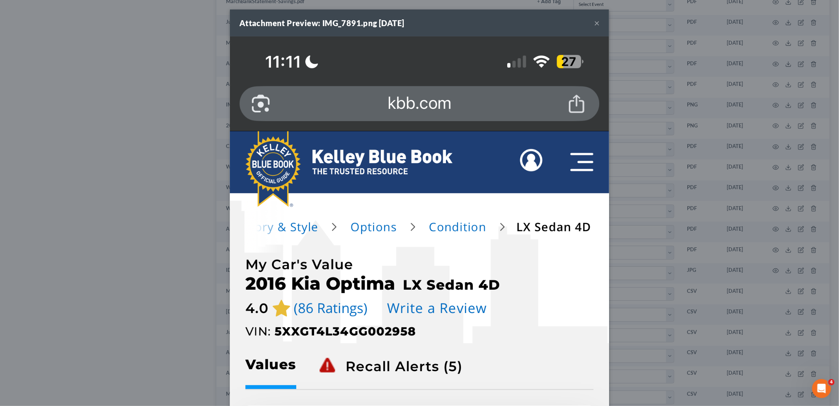
click at [594, 21] on button "×" at bounding box center [597, 22] width 6 height 9
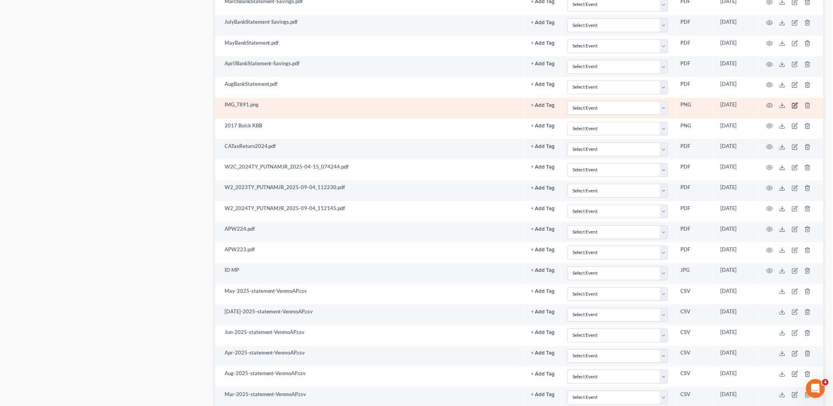
click at [795, 105] on icon "button" at bounding box center [794, 105] width 5 height 5
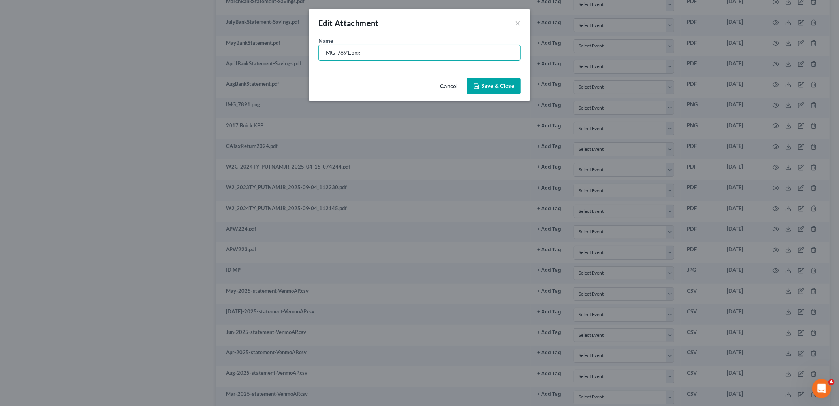
drag, startPoint x: 363, startPoint y: 53, endPoint x: 275, endPoint y: 50, distance: 87.8
click at [280, 50] on div "Edit Attachment × Name * IMG_7891.png Cancel Save & Close" at bounding box center [419, 203] width 839 height 406
type input "2016 Kia KBB"
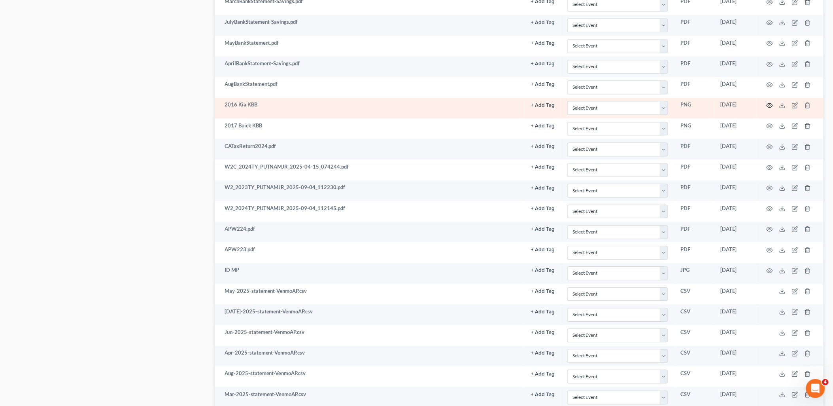
click at [772, 106] on icon "button" at bounding box center [770, 105] width 6 height 4
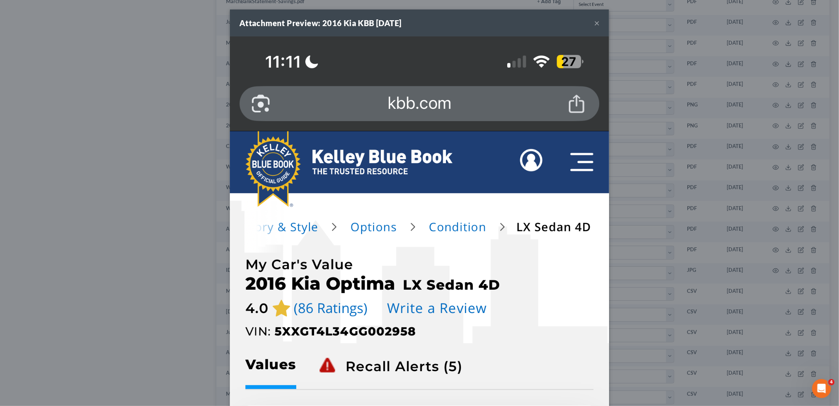
click at [594, 24] on button "×" at bounding box center [597, 22] width 6 height 9
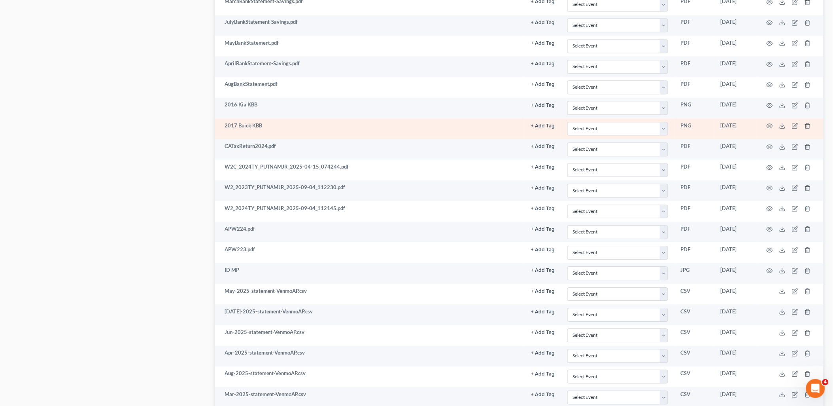
scroll to position [513, 0]
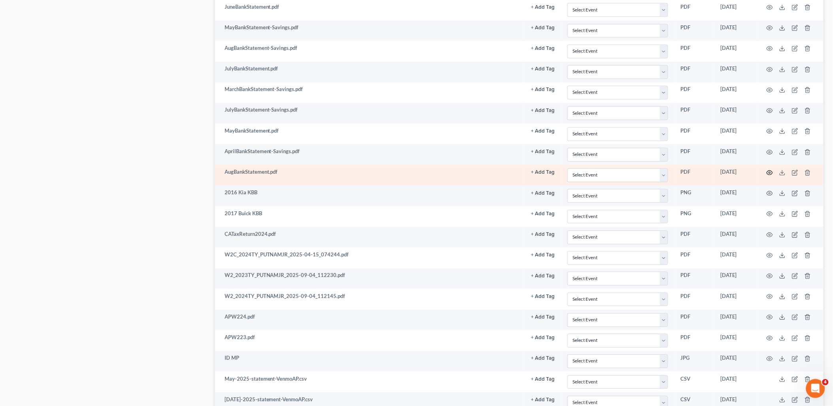
click at [768, 173] on icon "button" at bounding box center [770, 172] width 6 height 4
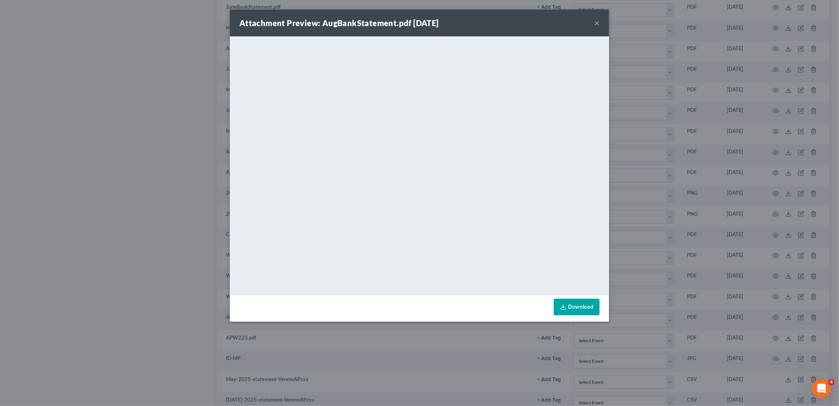
click at [600, 20] on button "×" at bounding box center [597, 22] width 6 height 9
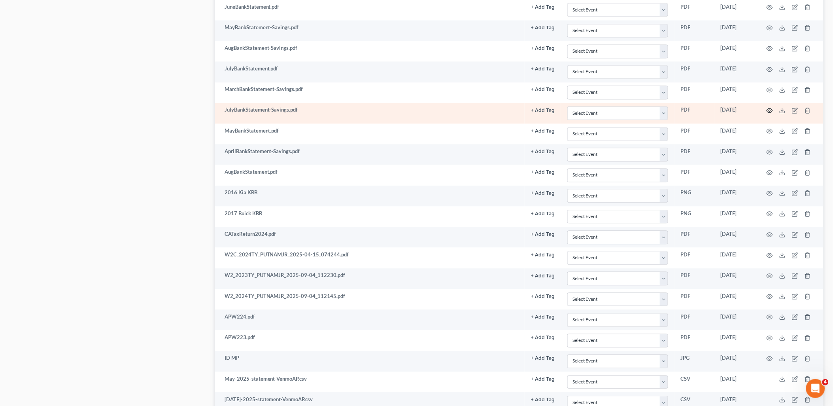
click at [770, 111] on circle "button" at bounding box center [770, 111] width 2 height 2
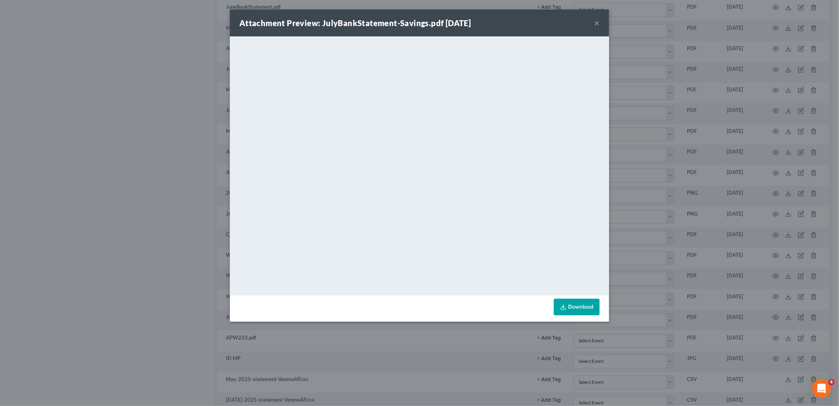
click at [597, 25] on button "×" at bounding box center [597, 22] width 6 height 9
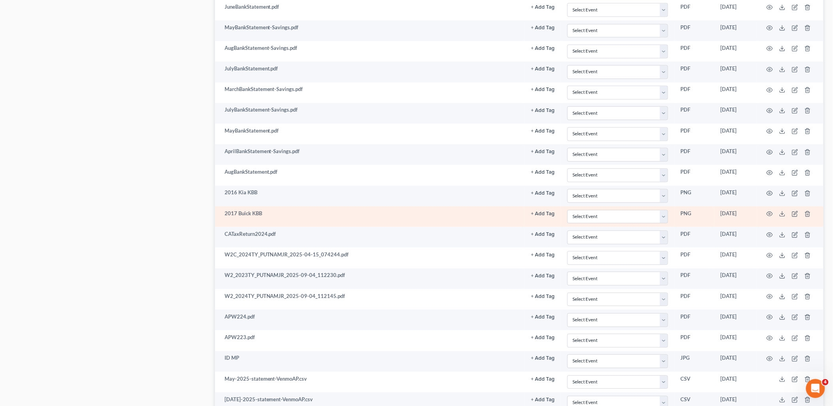
scroll to position [425, 0]
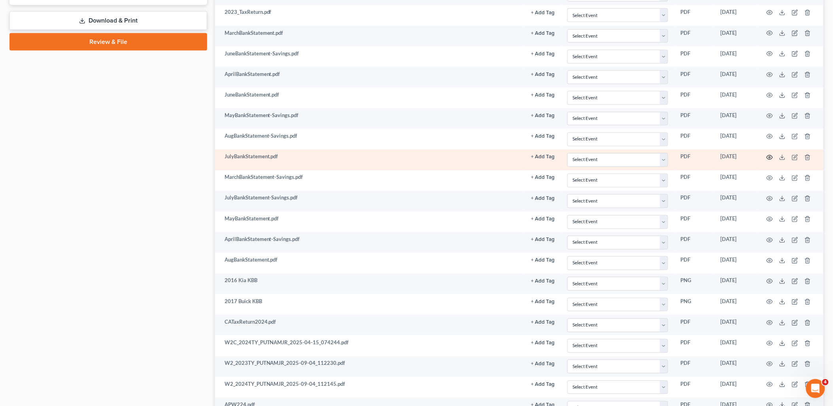
click at [770, 157] on icon "button" at bounding box center [769, 157] width 6 height 6
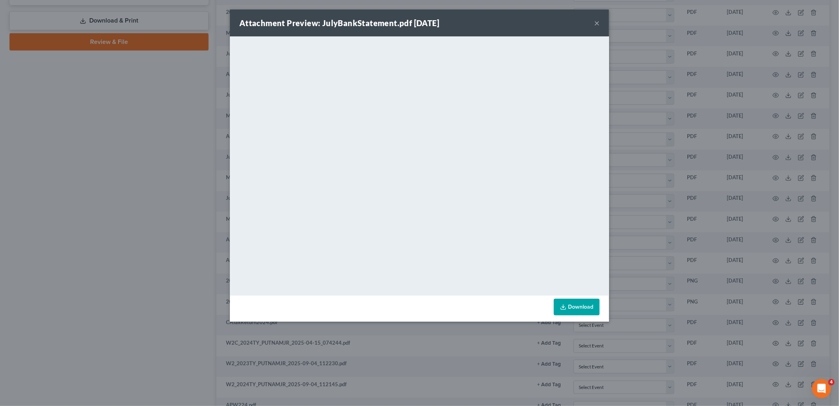
click at [598, 21] on button "×" at bounding box center [597, 22] width 6 height 9
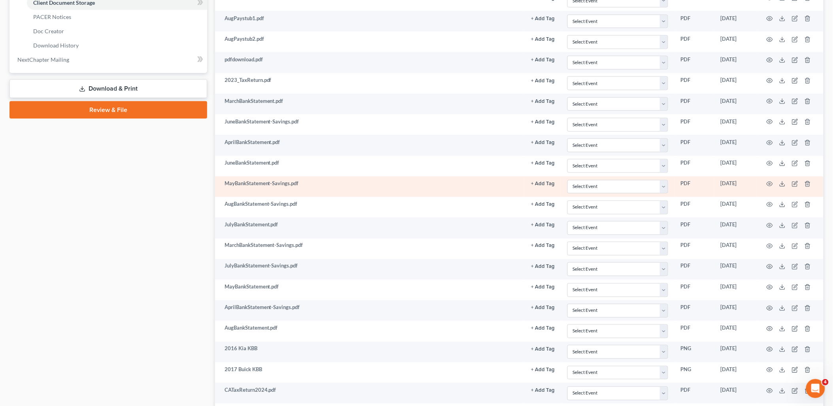
scroll to position [337, 0]
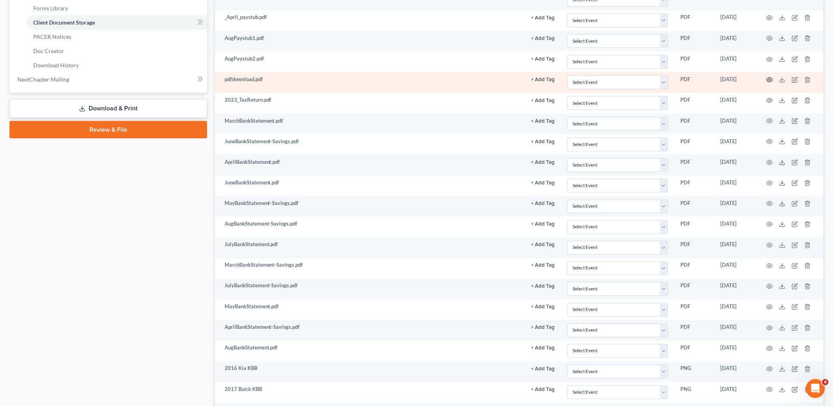
click at [770, 80] on icon "button" at bounding box center [769, 80] width 6 height 6
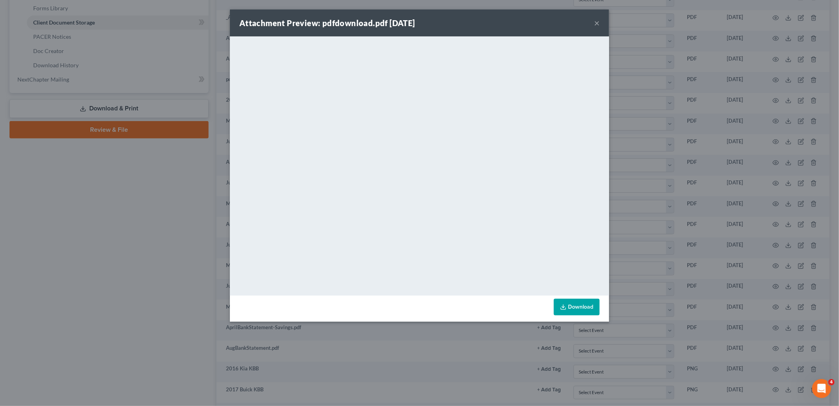
click at [597, 20] on button "×" at bounding box center [597, 22] width 6 height 9
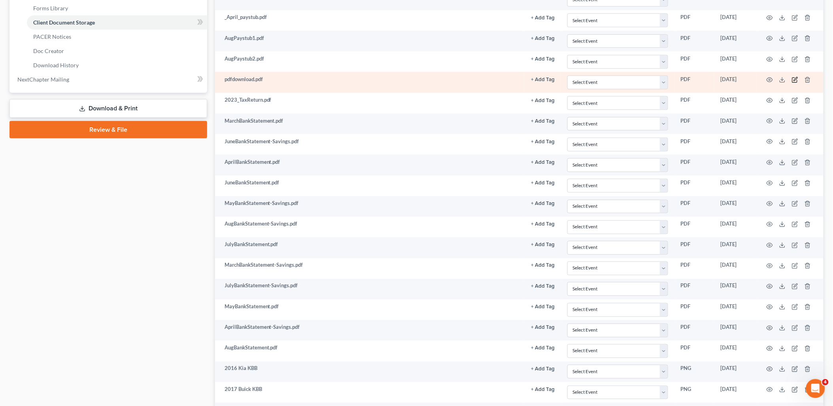
click at [794, 78] on icon "button" at bounding box center [794, 79] width 5 height 5
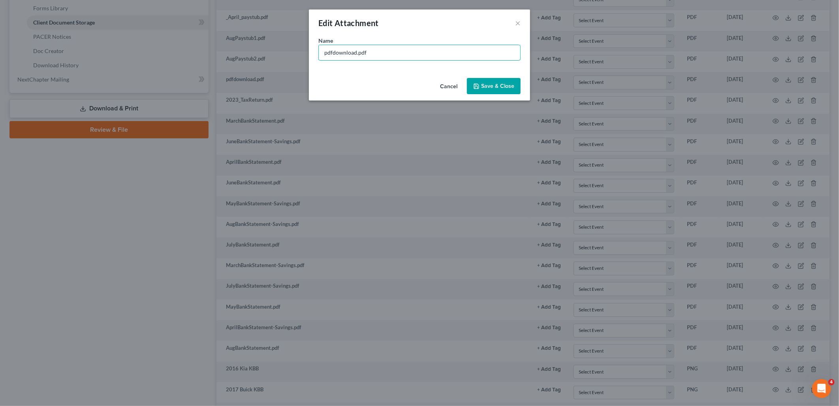
drag, startPoint x: 386, startPoint y: 53, endPoint x: 290, endPoint y: 52, distance: 96.4
click at [297, 52] on div "Edit Attachment × Name * pdfdownload.pdf Cancel Save & Close" at bounding box center [419, 203] width 839 height 406
type input "2024 1040 TR"
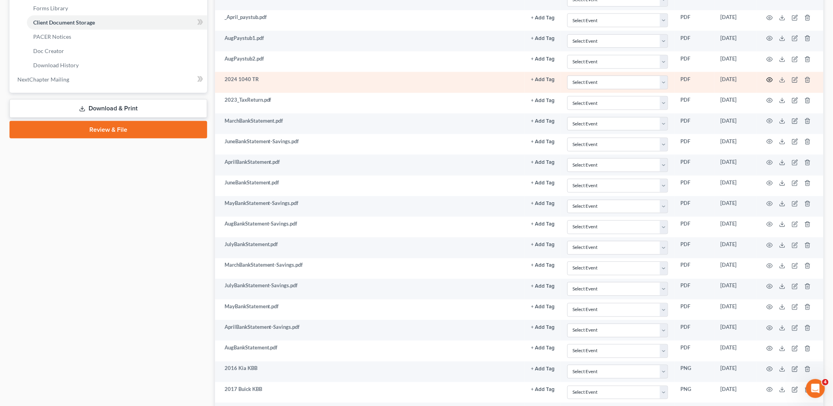
click at [770, 81] on icon "button" at bounding box center [769, 80] width 6 height 6
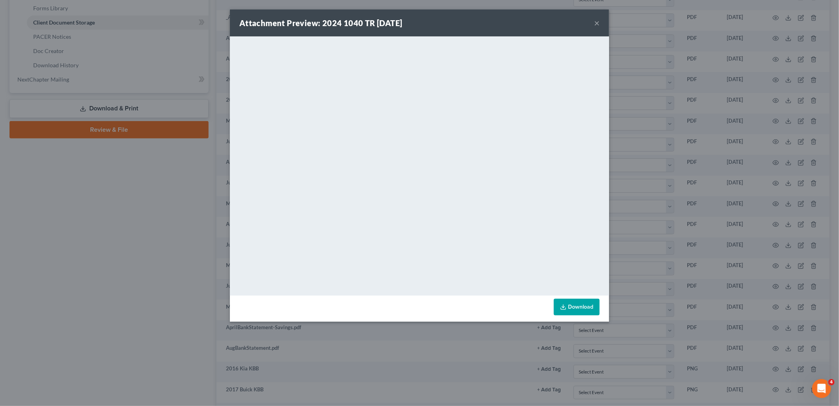
click at [598, 24] on button "×" at bounding box center [597, 22] width 6 height 9
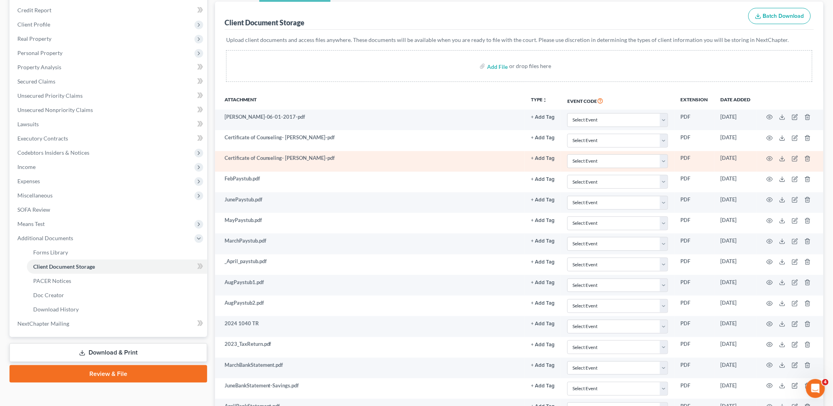
scroll to position [74, 0]
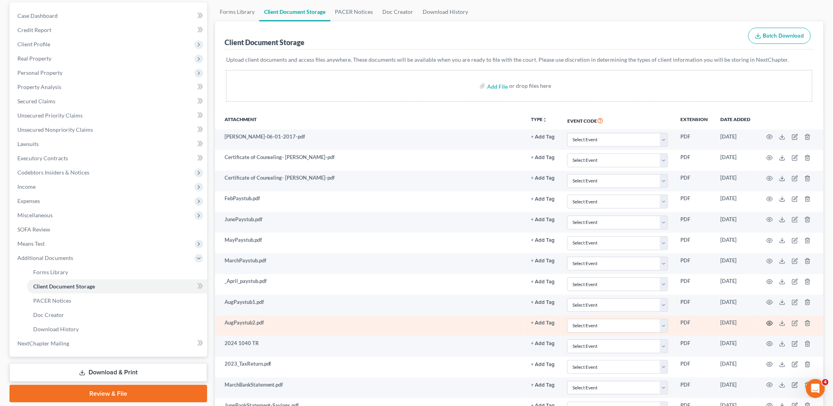
click at [771, 324] on icon "button" at bounding box center [769, 323] width 6 height 6
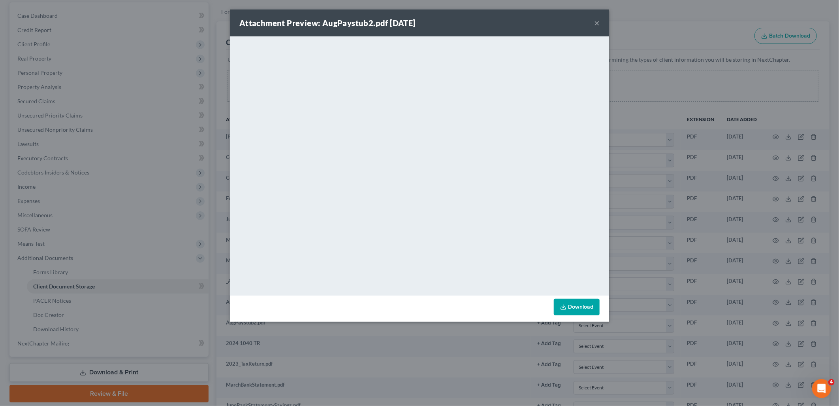
click at [599, 23] on button "×" at bounding box center [597, 22] width 6 height 9
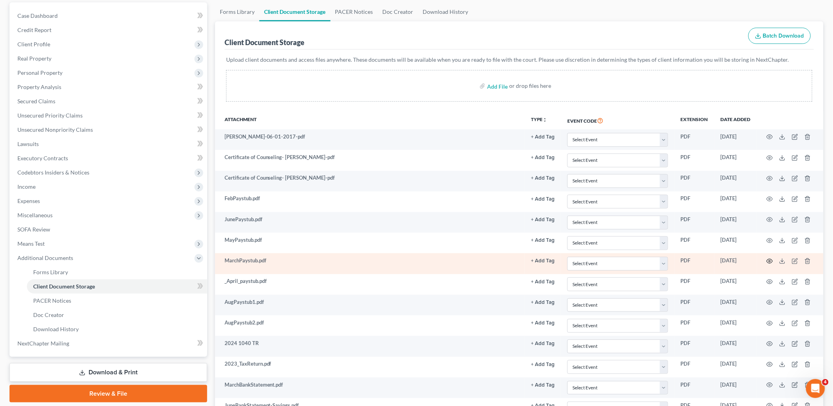
click at [768, 262] on icon "button" at bounding box center [770, 261] width 6 height 4
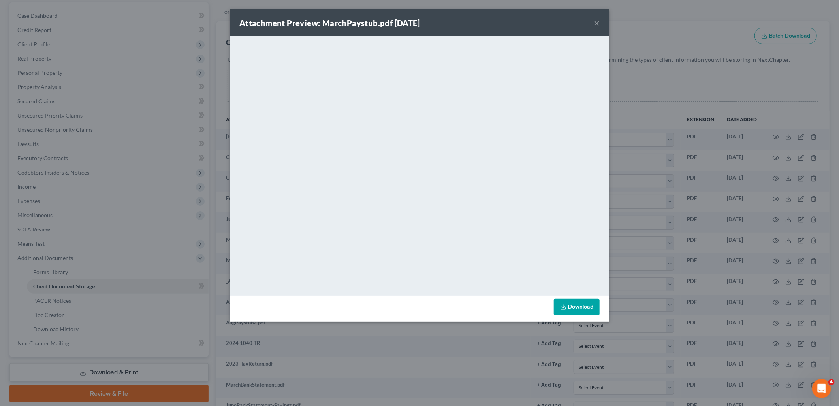
click at [595, 21] on button "×" at bounding box center [597, 22] width 6 height 9
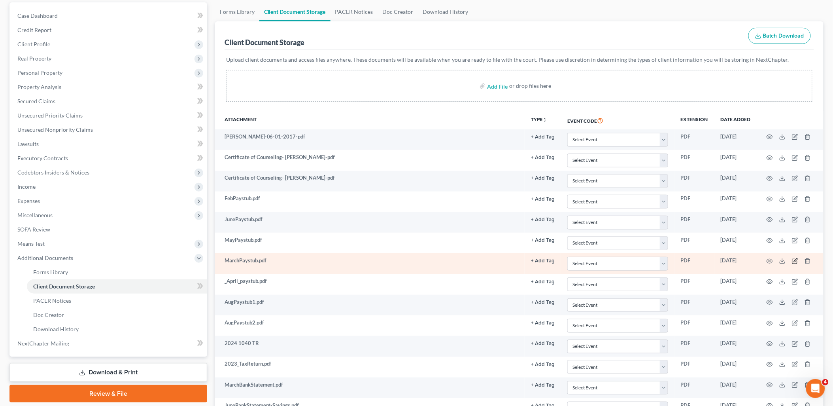
click at [795, 262] on icon "button" at bounding box center [796, 260] width 4 height 4
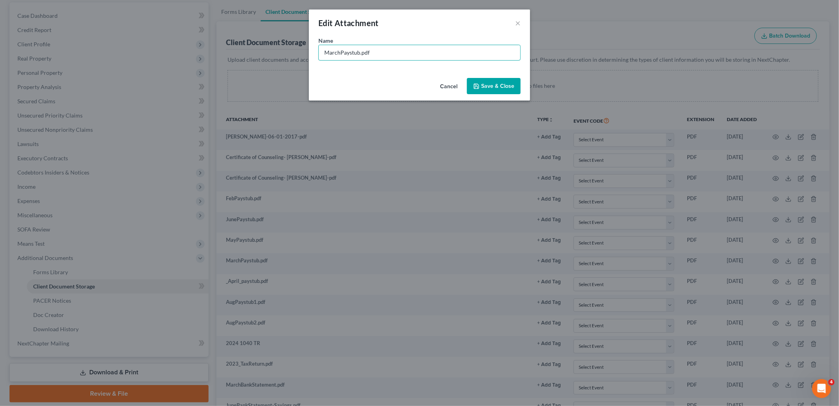
drag, startPoint x: 414, startPoint y: 55, endPoint x: 302, endPoint y: 55, distance: 111.9
click at [304, 55] on div "Edit Attachment × Name * MarchPaystub.pdf Cancel Save & Close" at bounding box center [419, 203] width 839 height 406
type input "Pay [DATE]"
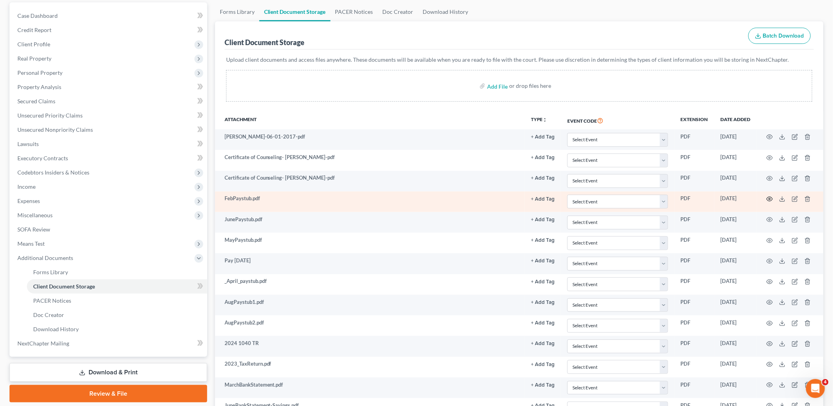
click at [769, 198] on circle "button" at bounding box center [770, 199] width 2 height 2
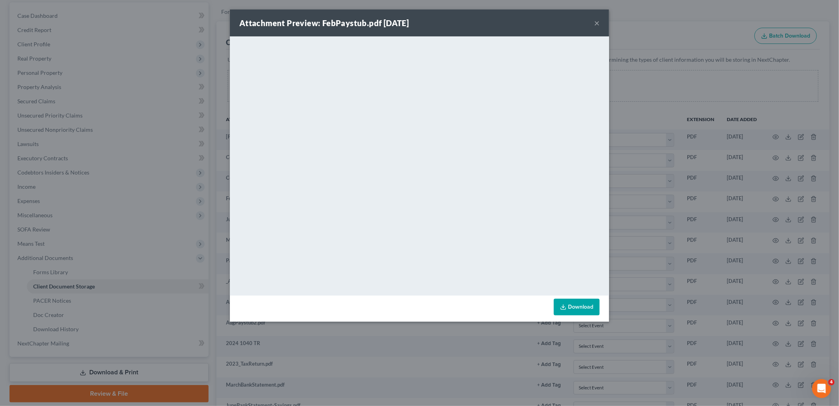
click at [598, 22] on button "×" at bounding box center [597, 22] width 6 height 9
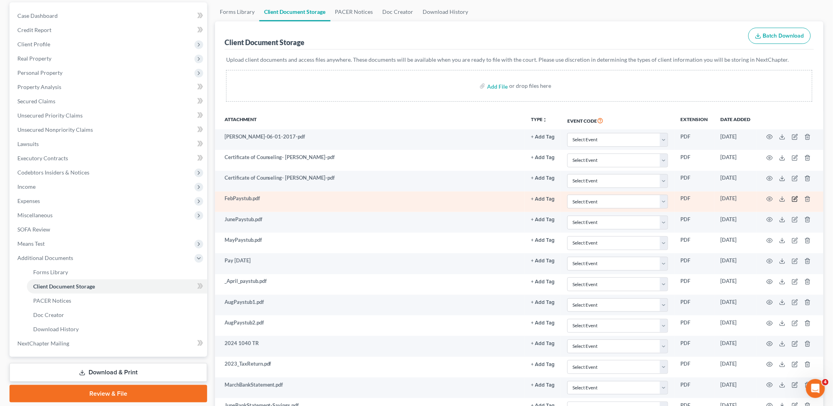
click at [796, 200] on icon "button" at bounding box center [795, 199] width 6 height 6
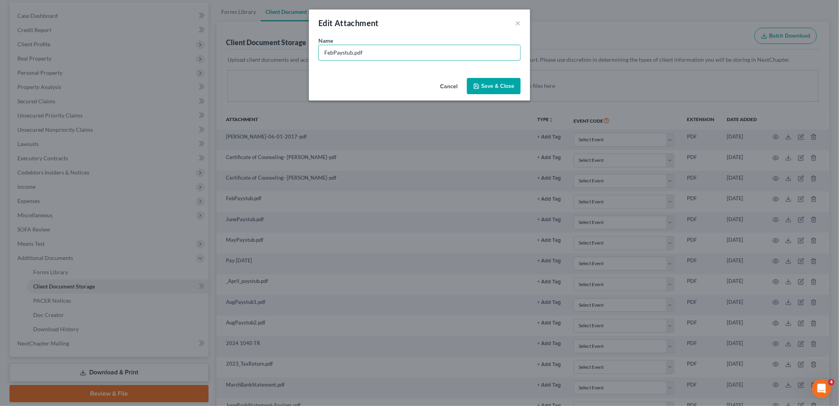
drag, startPoint x: 414, startPoint y: 54, endPoint x: 264, endPoint y: 50, distance: 150.2
click at [273, 53] on div "Edit Attachment × Name * FebPaystub.pdf Cancel Save & Close" at bounding box center [419, 203] width 839 height 406
type input "Pay [DATE]"
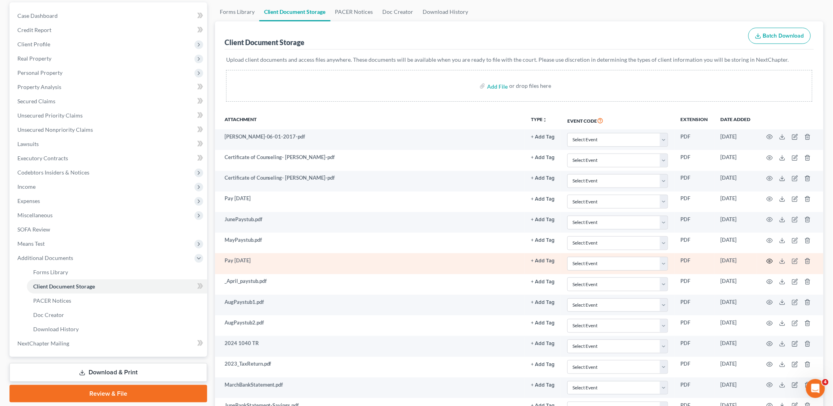
click at [772, 261] on icon "button" at bounding box center [769, 261] width 6 height 6
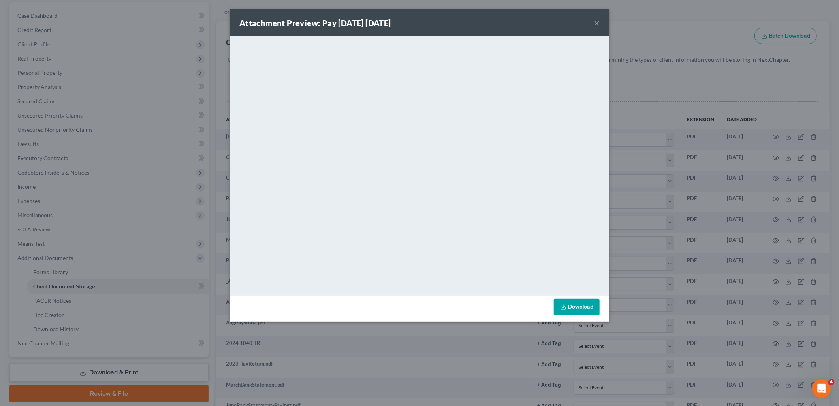
drag, startPoint x: 598, startPoint y: 19, endPoint x: 595, endPoint y: 27, distance: 8.5
click at [597, 19] on button "×" at bounding box center [597, 22] width 6 height 9
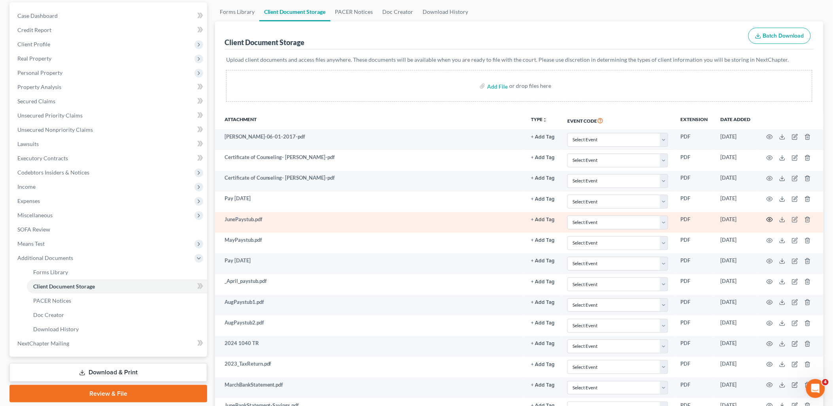
click at [771, 221] on icon "button" at bounding box center [769, 219] width 6 height 6
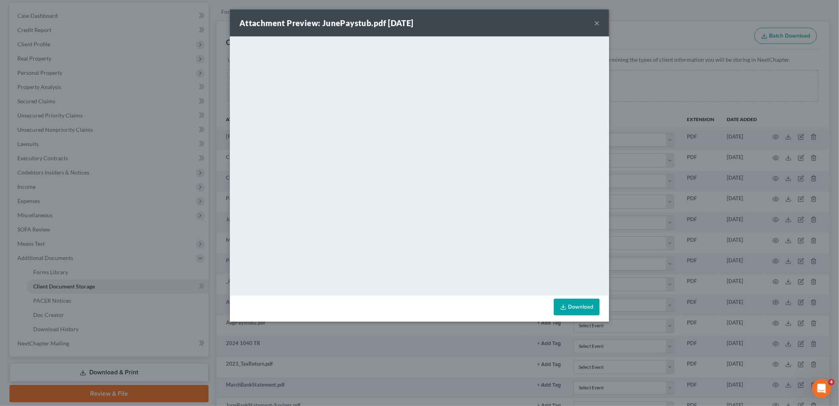
click at [598, 26] on button "×" at bounding box center [597, 22] width 6 height 9
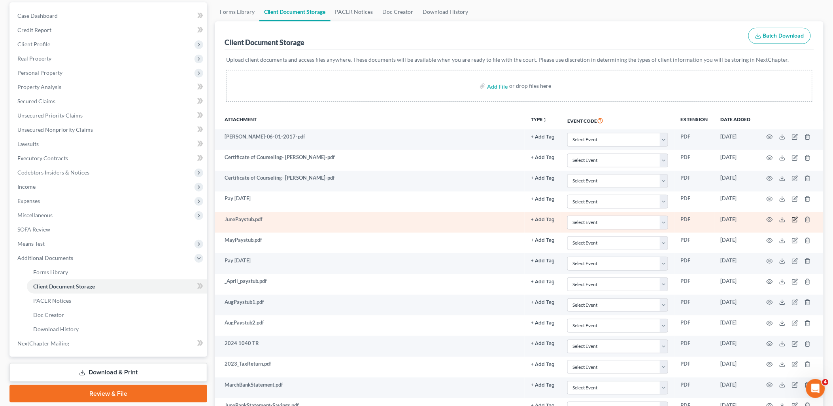
click at [794, 222] on icon "button" at bounding box center [795, 219] width 6 height 6
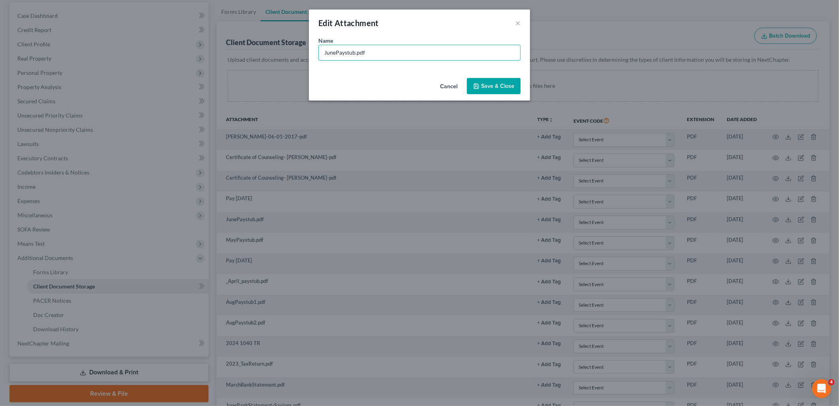
drag, startPoint x: 439, startPoint y: 53, endPoint x: 285, endPoint y: 60, distance: 153.9
click at [289, 58] on div "Edit Attachment × Name * JunePaystub.pdf Cancel Save & Close" at bounding box center [419, 203] width 839 height 406
type input "Pay [DATE]"
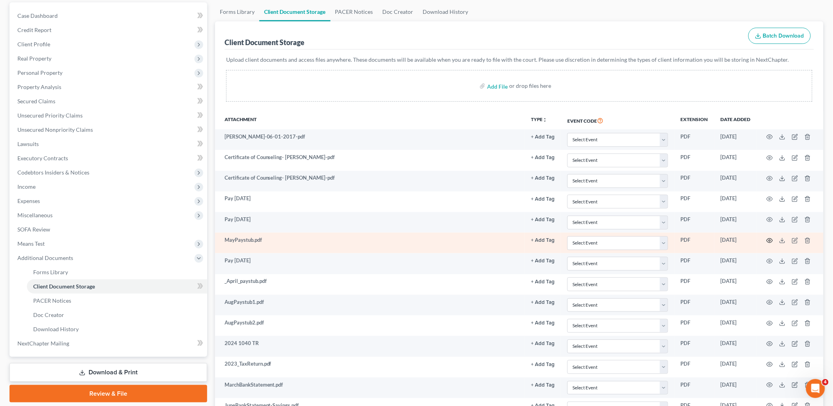
click at [772, 239] on icon "button" at bounding box center [770, 240] width 6 height 4
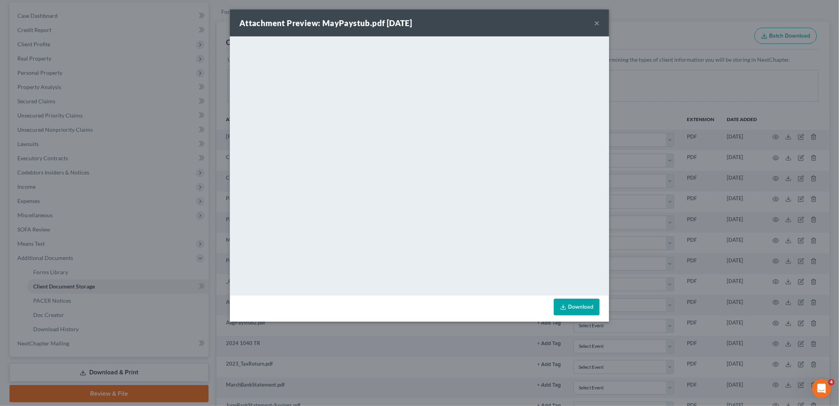
click at [596, 25] on button "×" at bounding box center [597, 22] width 6 height 9
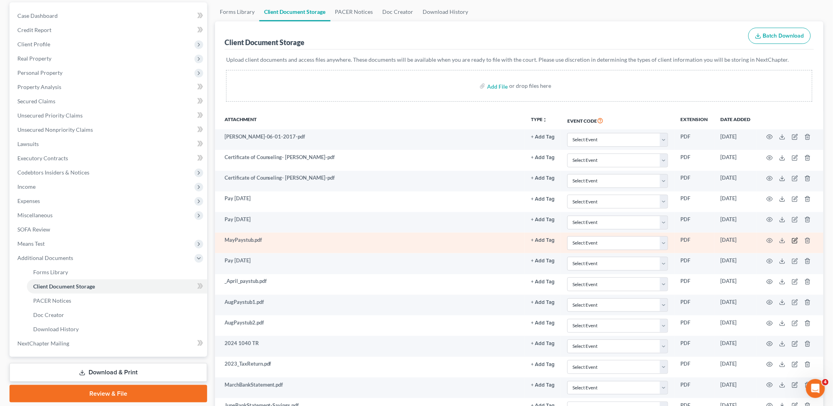
click at [797, 241] on icon "button" at bounding box center [794, 240] width 5 height 5
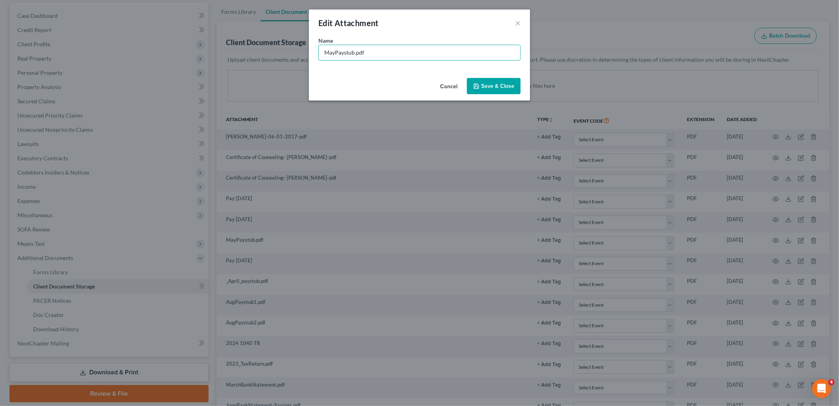
drag, startPoint x: 441, startPoint y: 53, endPoint x: 299, endPoint y: 54, distance: 141.5
click at [300, 54] on div "Edit Attachment × Name * MayPaystub.pdf Cancel Save & Close" at bounding box center [419, 203] width 839 height 406
type input "Pay [DATE]"
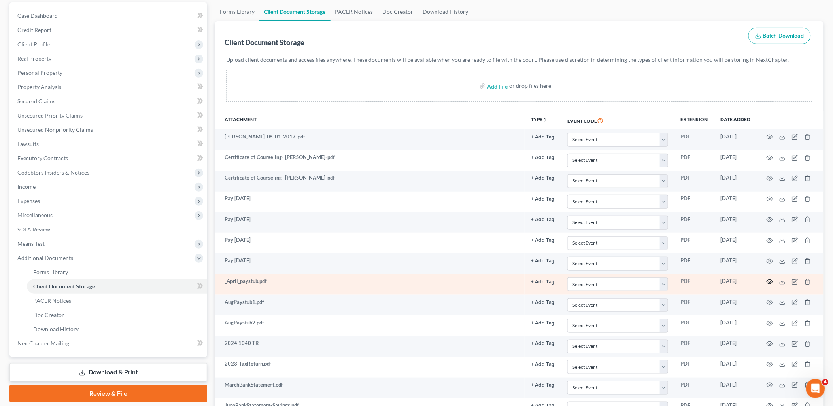
click at [769, 281] on icon "button" at bounding box center [769, 281] width 6 height 6
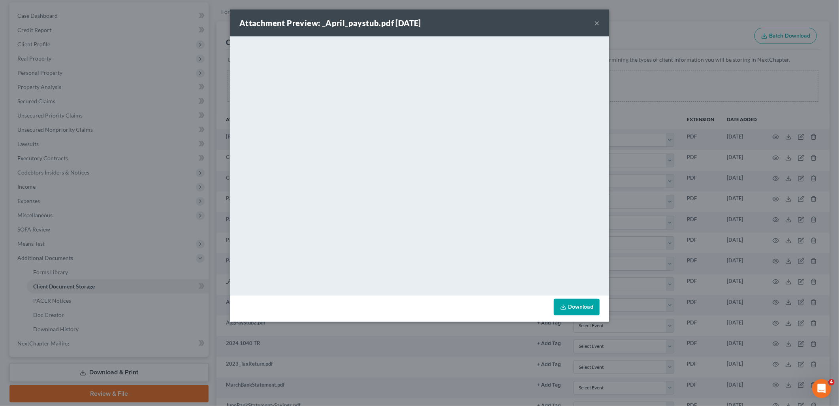
click at [598, 23] on button "×" at bounding box center [597, 22] width 6 height 9
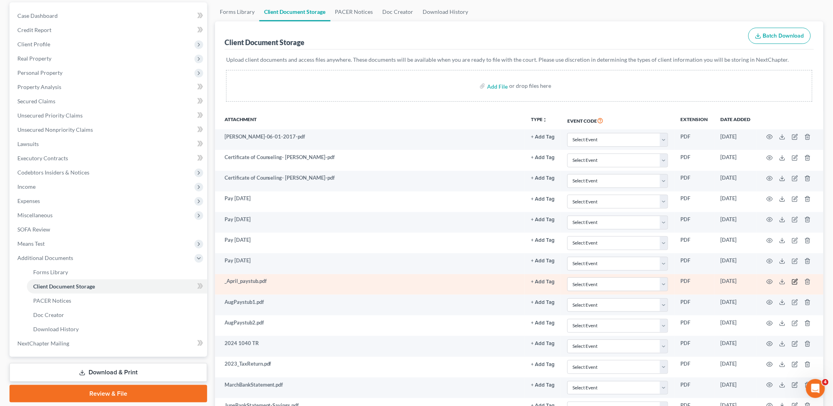
click at [795, 283] on icon "button" at bounding box center [795, 281] width 6 height 6
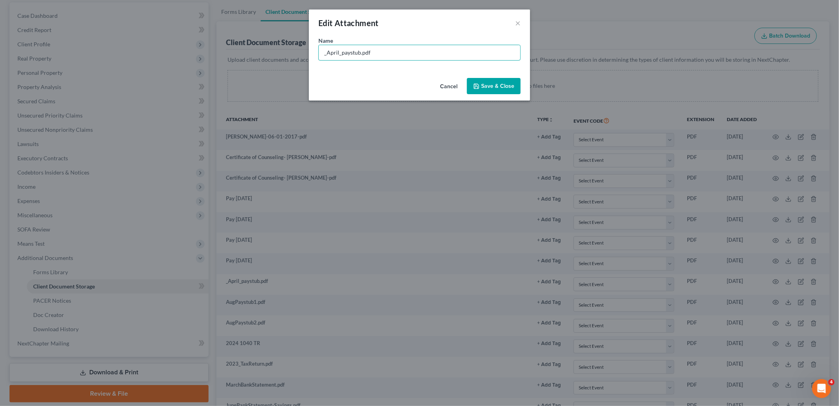
drag, startPoint x: 412, startPoint y: 51, endPoint x: 269, endPoint y: 62, distance: 143.1
click at [287, 59] on div "Edit Attachment × Name * _April_paystub.pdf Cancel Save & Close" at bounding box center [419, 203] width 839 height 406
type input "Pay [DATE]"
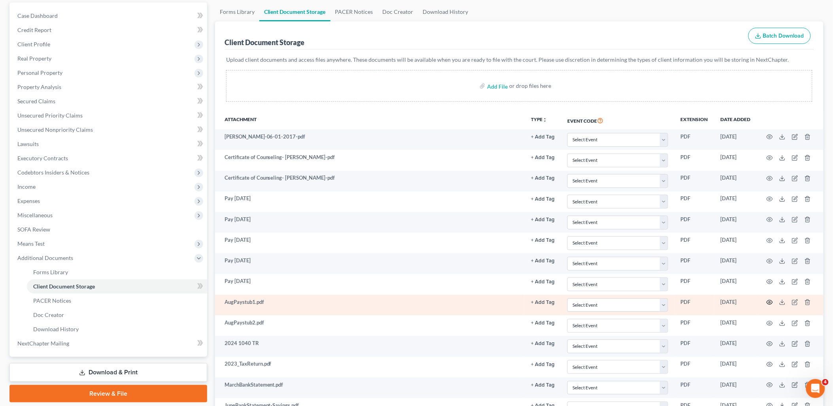
click at [768, 302] on icon "button" at bounding box center [769, 302] width 6 height 6
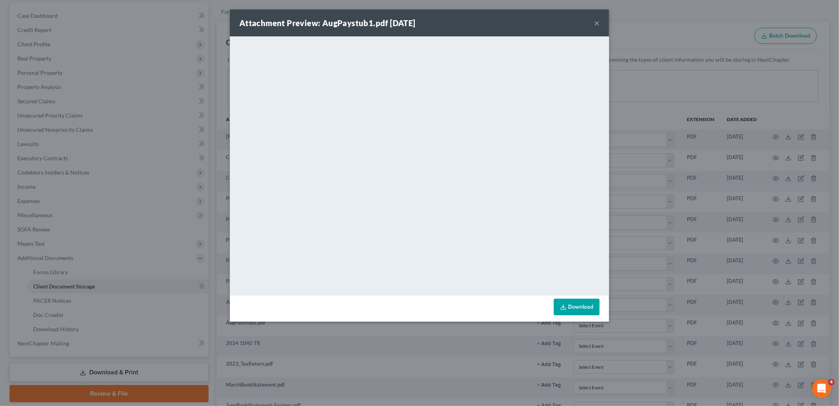
click at [599, 25] on button "×" at bounding box center [597, 22] width 6 height 9
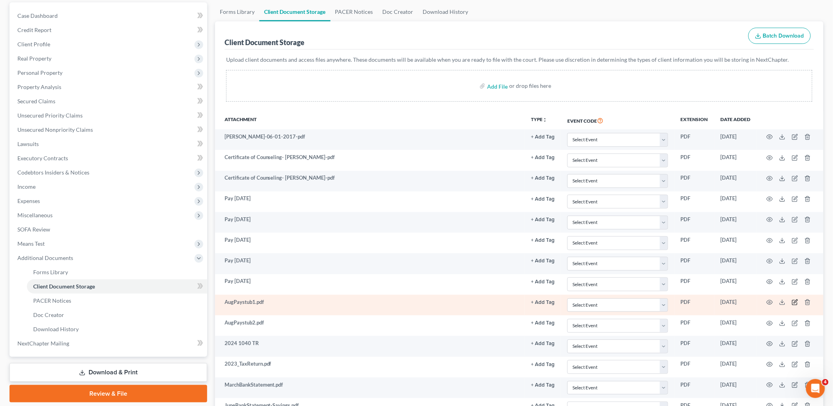
click at [797, 300] on icon "button" at bounding box center [795, 302] width 6 height 6
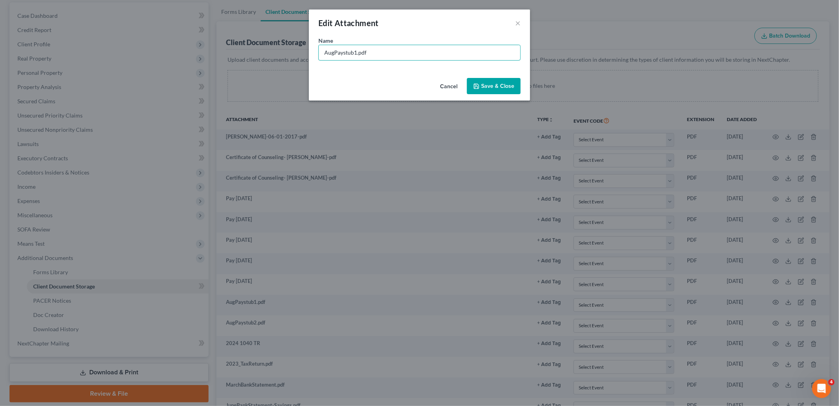
drag, startPoint x: 441, startPoint y: 53, endPoint x: 248, endPoint y: 62, distance: 192.7
click at [259, 58] on div "Edit Attachment × Name * AugPaystub1.pdf Cancel Save & Close" at bounding box center [419, 203] width 839 height 406
type input "Pay [DATE]"
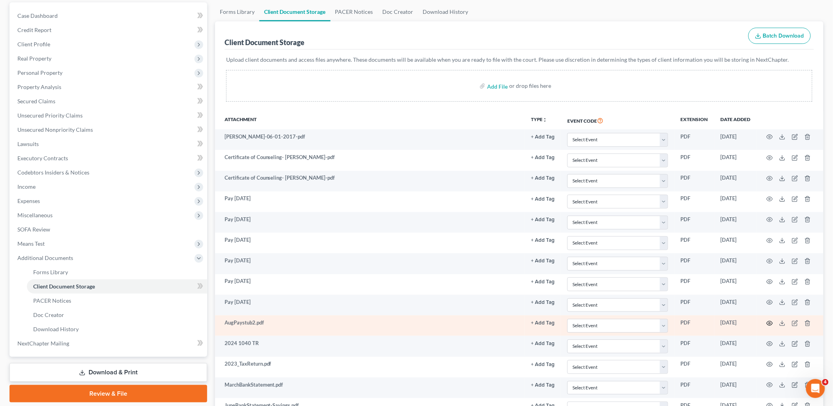
click at [768, 321] on icon "button" at bounding box center [769, 323] width 6 height 6
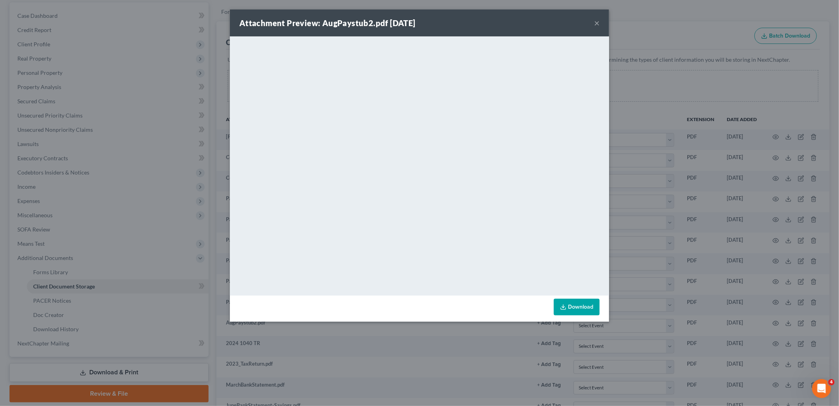
drag, startPoint x: 599, startPoint y: 22, endPoint x: 583, endPoint y: 38, distance: 22.7
click at [598, 24] on button "×" at bounding box center [597, 22] width 6 height 9
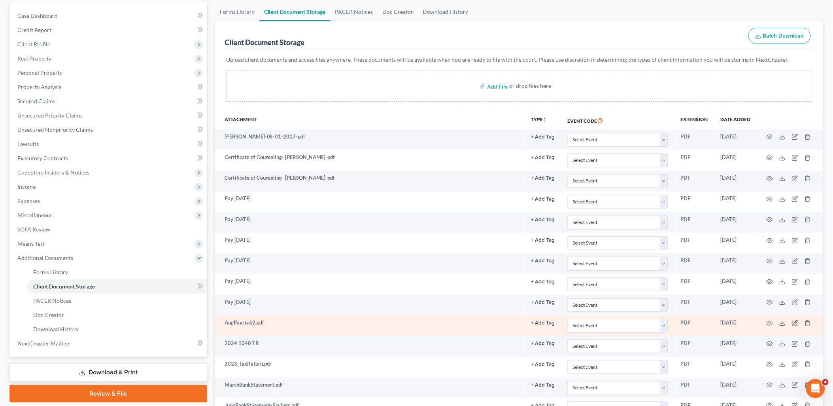
click at [793, 322] on icon "button" at bounding box center [795, 323] width 6 height 6
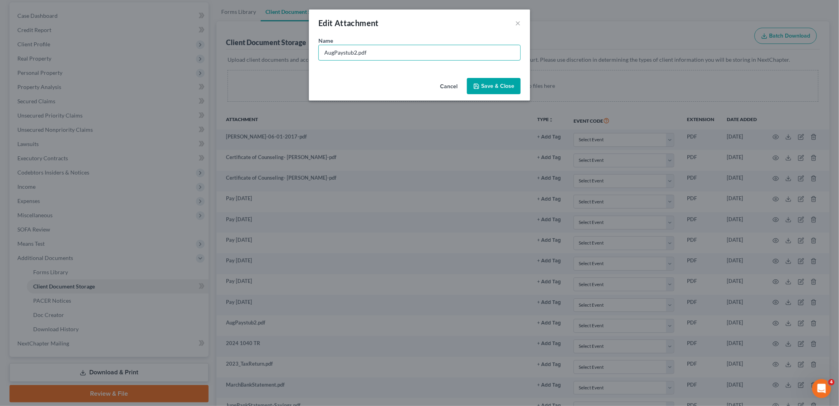
drag, startPoint x: 420, startPoint y: 52, endPoint x: 239, endPoint y: 56, distance: 181.5
click at [251, 56] on div "Edit Attachment × Name * AugPaystub2.pdf Cancel Save & Close" at bounding box center [419, 203] width 839 height 406
type input "Pay [DATE]"
click at [495, 81] on button "Save & Close" at bounding box center [494, 86] width 54 height 17
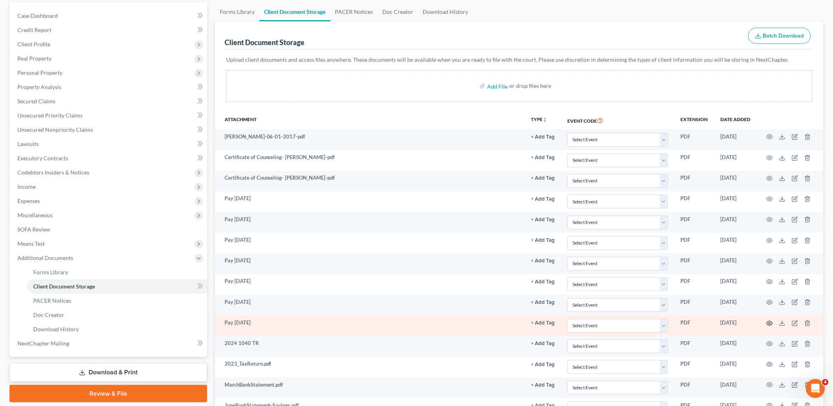
click at [769, 323] on icon "button" at bounding box center [769, 323] width 6 height 6
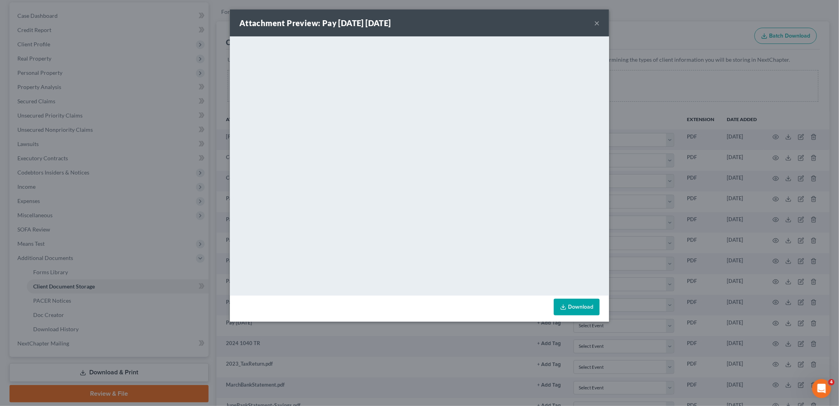
click at [598, 23] on button "×" at bounding box center [597, 22] width 6 height 9
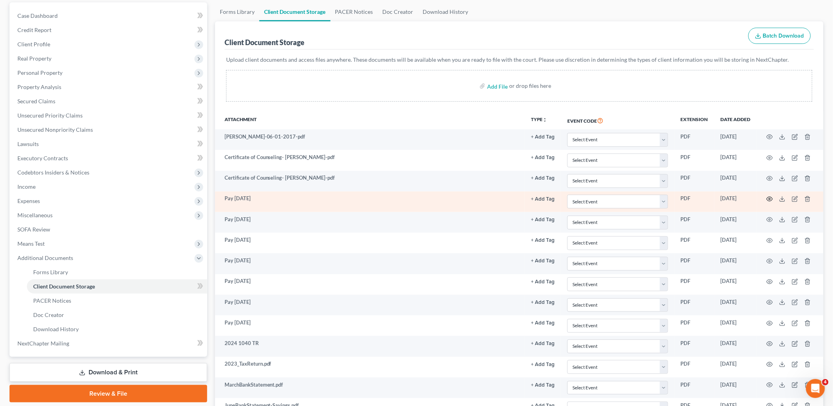
click at [772, 198] on icon "button" at bounding box center [769, 199] width 6 height 6
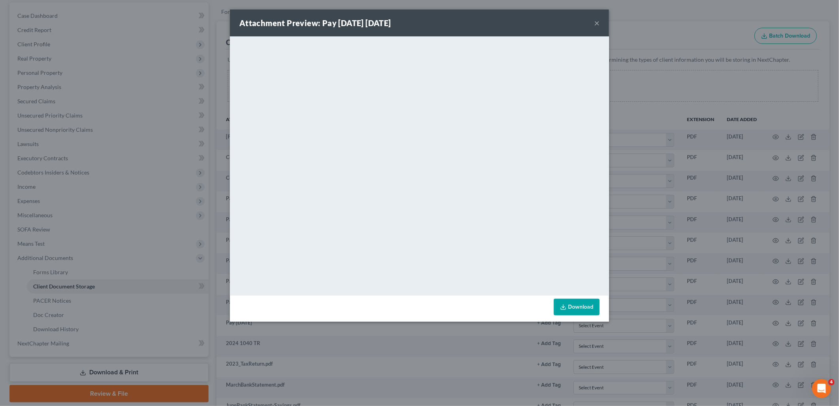
click at [598, 23] on button "×" at bounding box center [597, 22] width 6 height 9
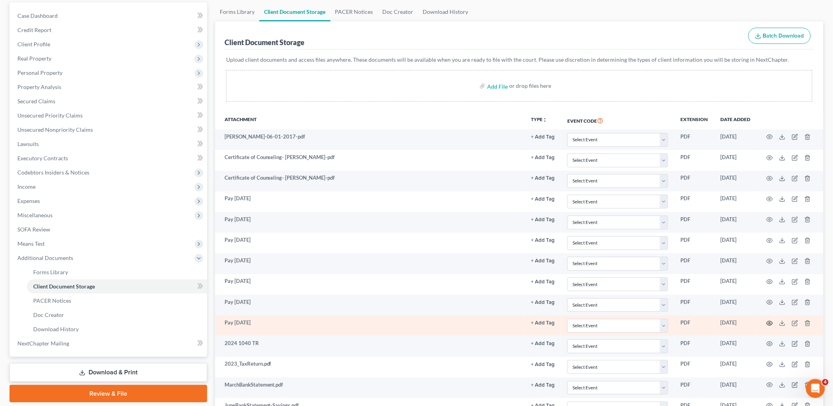
click at [772, 321] on icon "button" at bounding box center [769, 323] width 6 height 6
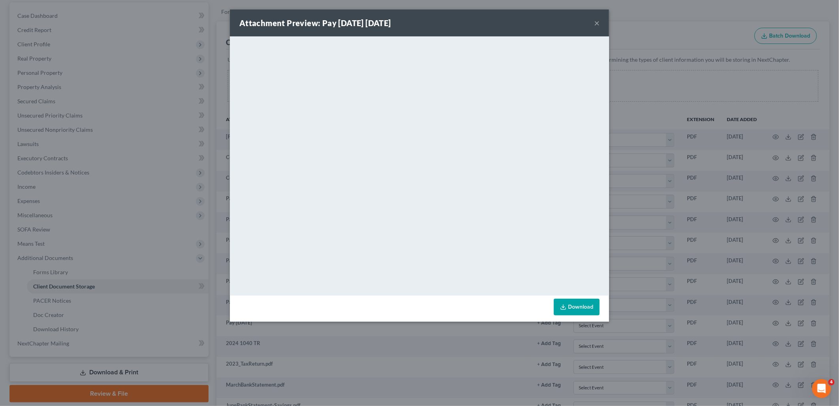
click at [597, 25] on button "×" at bounding box center [597, 22] width 6 height 9
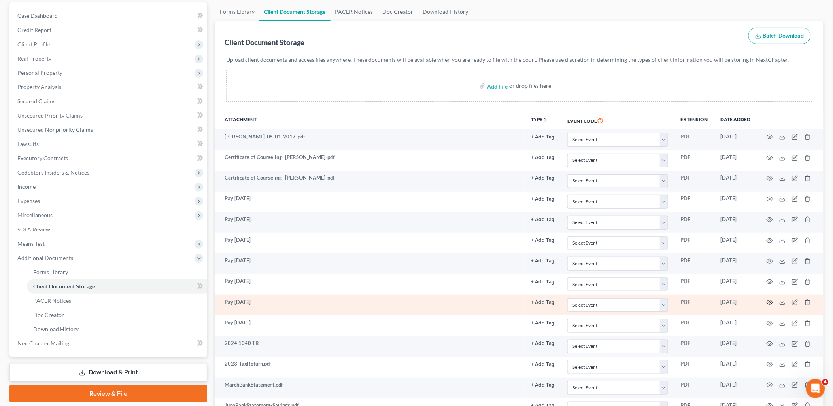
click at [770, 298] on td at bounding box center [790, 304] width 66 height 21
click at [770, 301] on icon "button" at bounding box center [769, 302] width 6 height 6
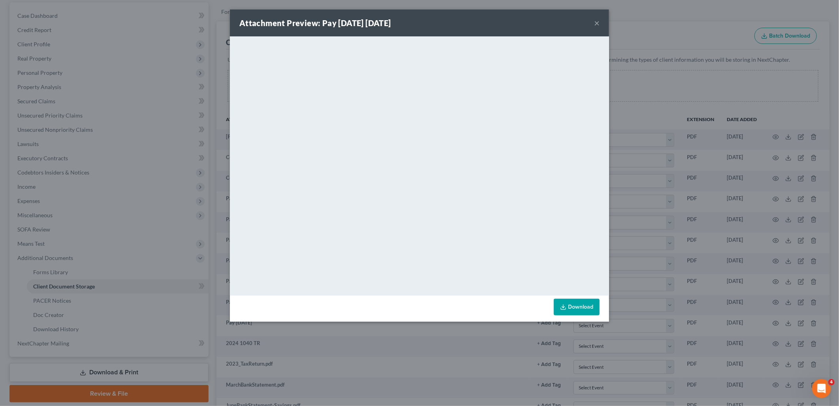
click at [595, 21] on button "×" at bounding box center [597, 22] width 6 height 9
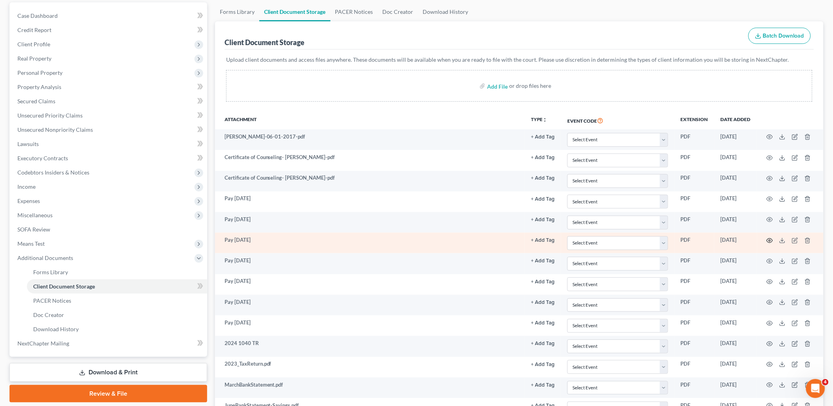
click at [772, 240] on icon "button" at bounding box center [769, 240] width 6 height 6
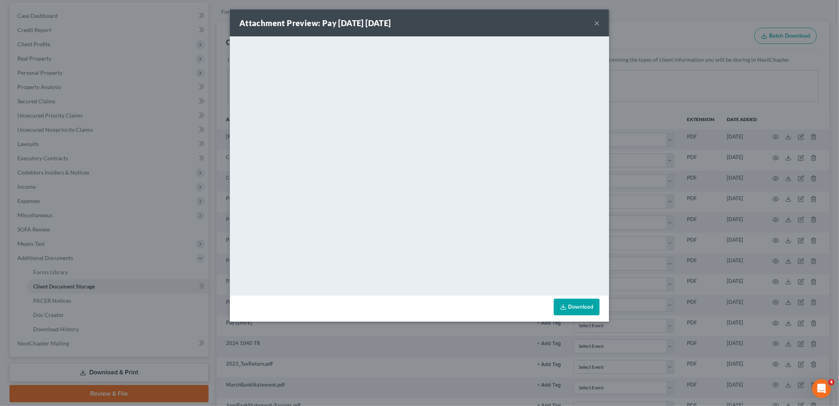
click at [595, 22] on button "×" at bounding box center [597, 22] width 6 height 9
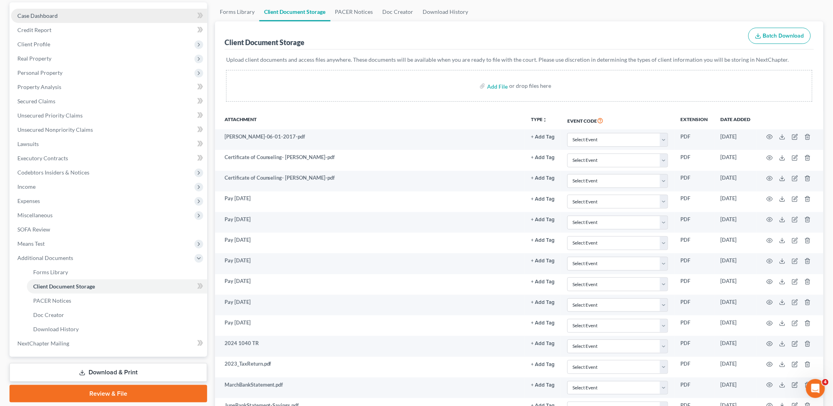
scroll to position [0, 0]
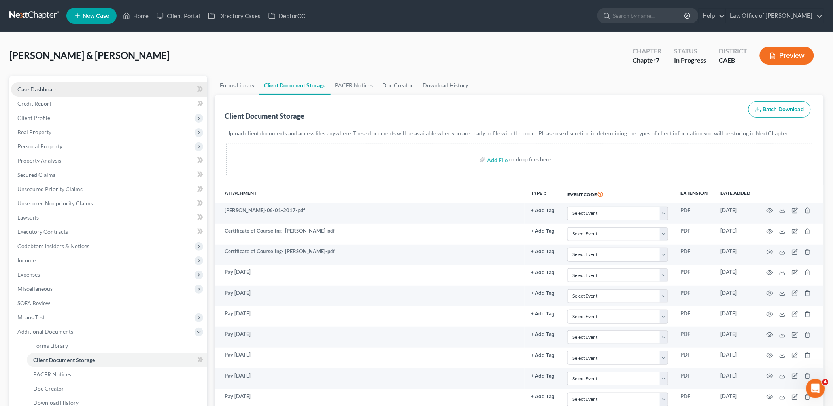
click at [45, 87] on span "Case Dashboard" at bounding box center [37, 89] width 40 height 7
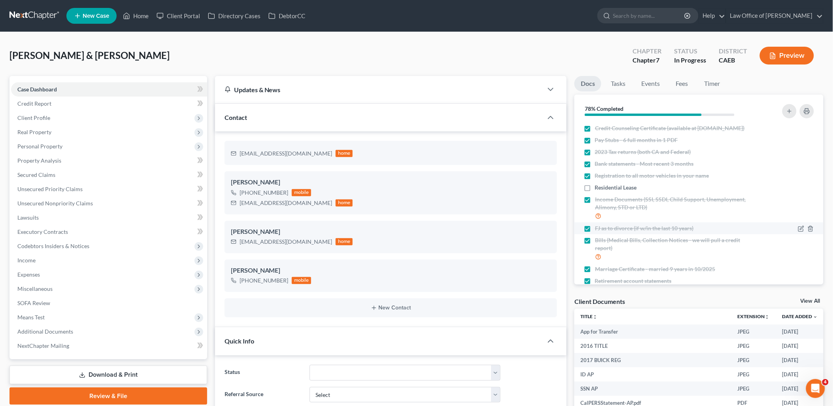
scroll to position [117, 0]
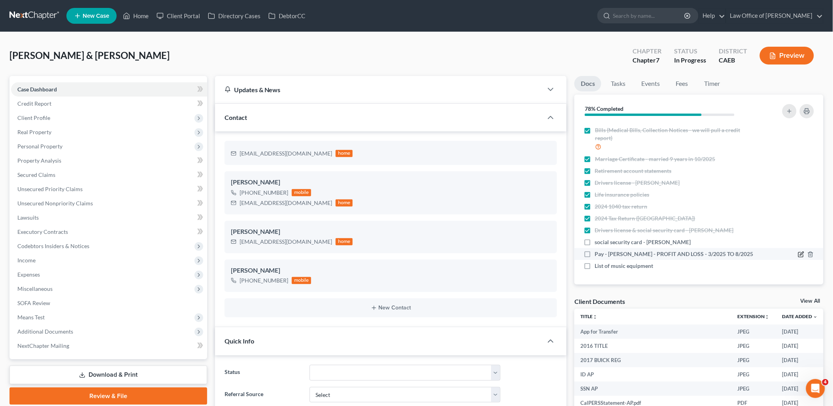
click at [800, 255] on icon "button" at bounding box center [802, 253] width 4 height 4
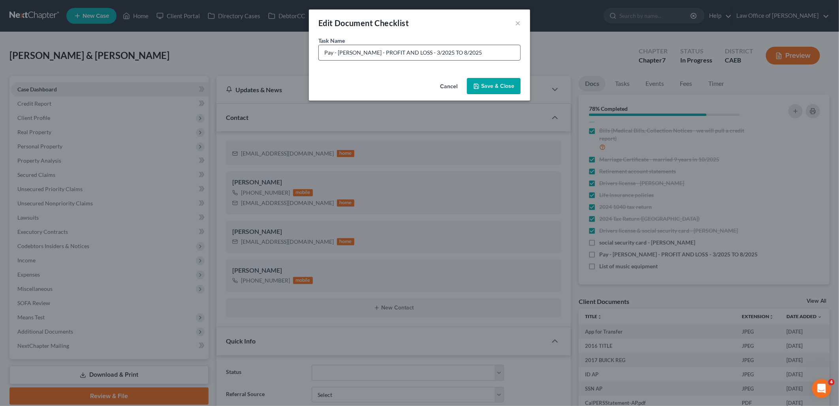
drag, startPoint x: 338, startPoint y: 50, endPoint x: 362, endPoint y: 52, distance: 24.2
click at [341, 52] on input "Pay - [PERSON_NAME] - PROFIT AND LOSS - 3/2025 TO 8/2025" at bounding box center [420, 52] width 202 height 15
type input "Pay - Marc - PROFIT AND LOSS - 3/2025 TO 8/2025"
click at [497, 86] on button "Save & Close" at bounding box center [494, 86] width 54 height 17
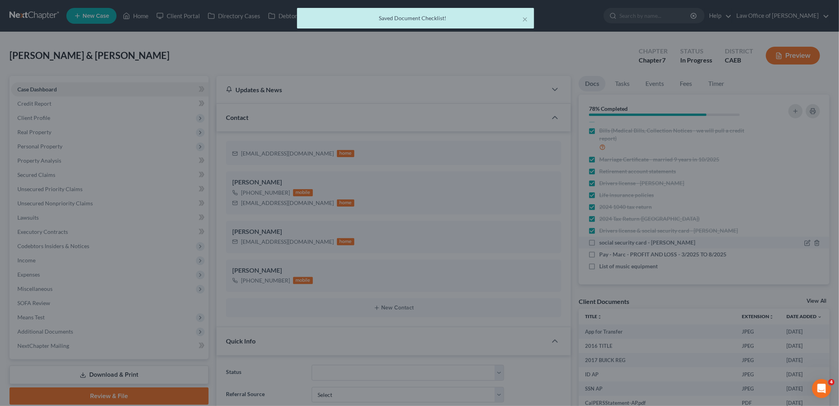
scroll to position [117, 0]
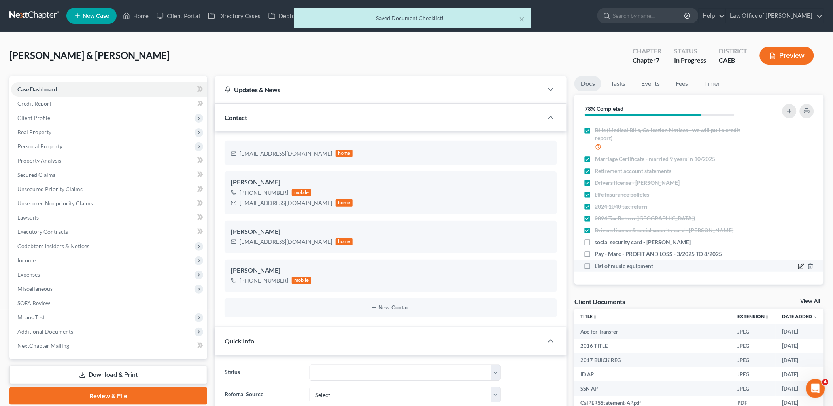
click at [800, 265] on icon "button" at bounding box center [802, 265] width 4 height 4
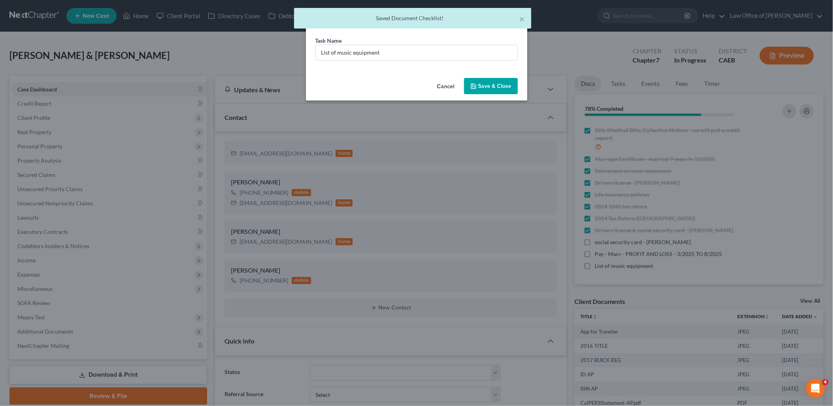
scroll to position [109, 0]
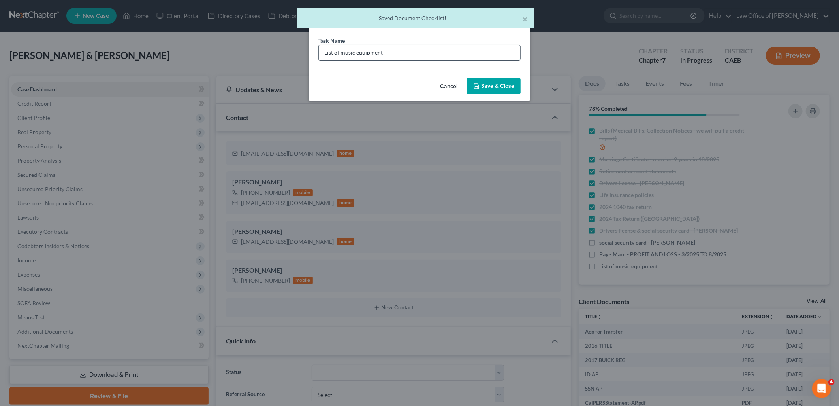
click at [432, 50] on input "List of music equipment" at bounding box center [420, 52] width 202 height 15
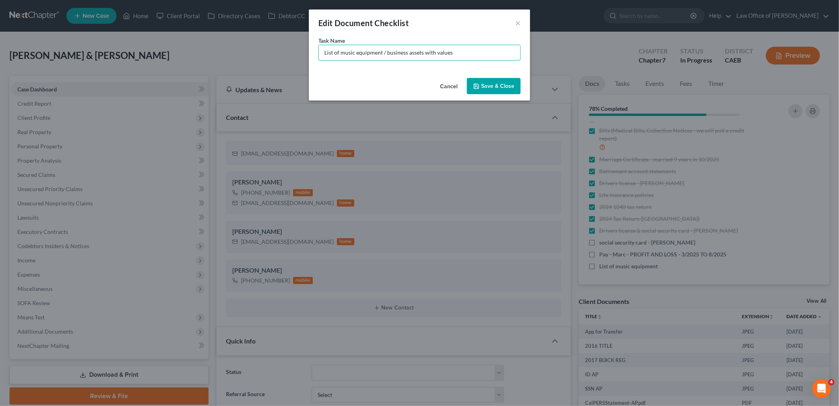
type input "List of music equipment / business assets with values"
drag, startPoint x: 479, startPoint y: 87, endPoint x: 675, endPoint y: 163, distance: 210.4
click at [483, 87] on button "Save & Close" at bounding box center [494, 86] width 54 height 17
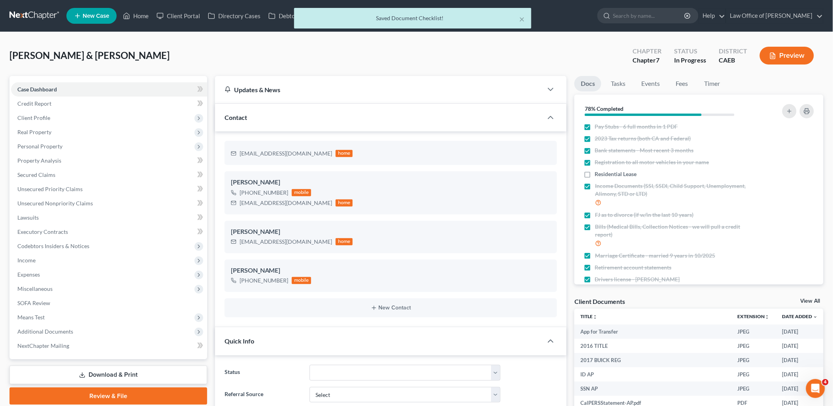
scroll to position [0, 0]
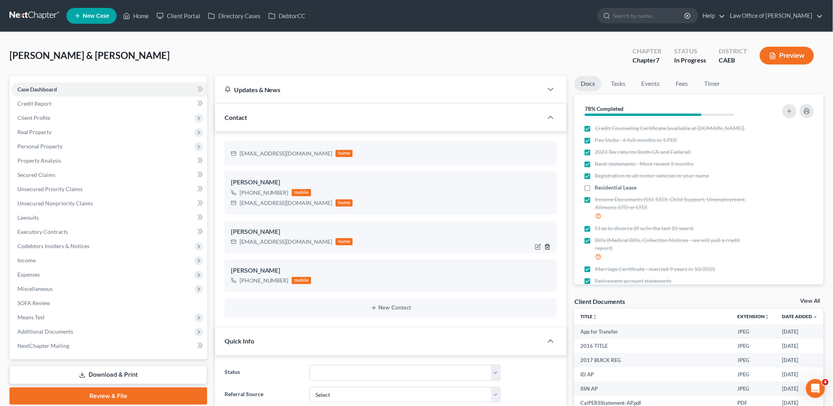
click at [547, 245] on icon "button" at bounding box center [547, 246] width 6 height 6
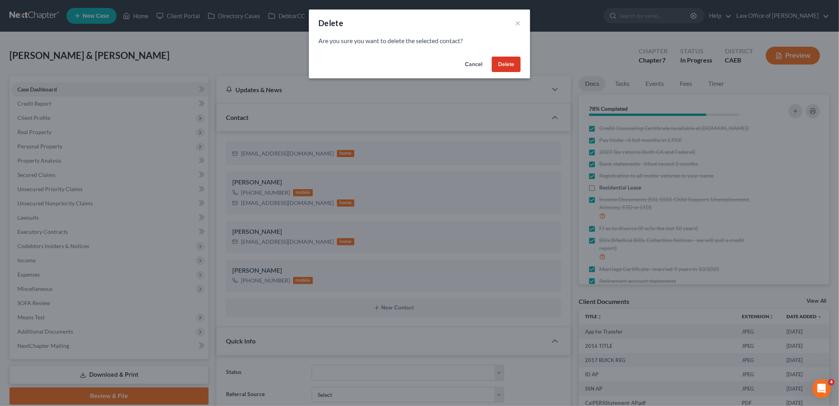
click at [511, 67] on button "Delete" at bounding box center [506, 65] width 29 height 16
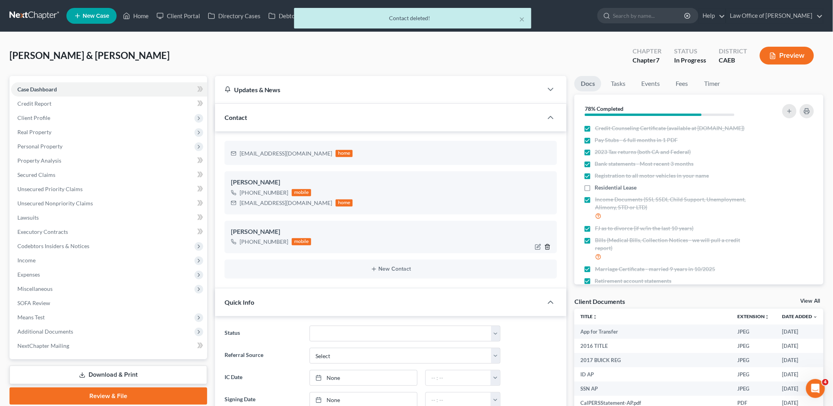
click at [547, 245] on icon "button" at bounding box center [548, 246] width 4 height 5
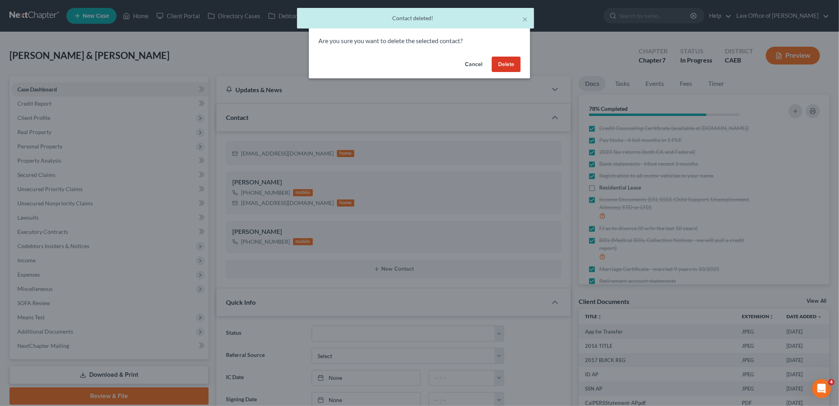
click at [505, 60] on button "Delete" at bounding box center [506, 65] width 29 height 16
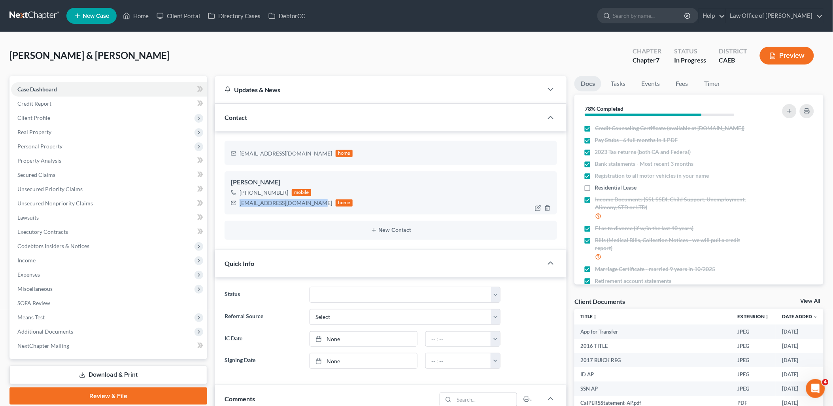
drag, startPoint x: 240, startPoint y: 203, endPoint x: 315, endPoint y: 210, distance: 75.9
click at [315, 210] on div "[PERSON_NAME] [PHONE_NUMBER] mobile [EMAIL_ADDRESS][DOMAIN_NAME] home" at bounding box center [390, 192] width 333 height 43
copy div "[EMAIL_ADDRESS][DOMAIN_NAME]"
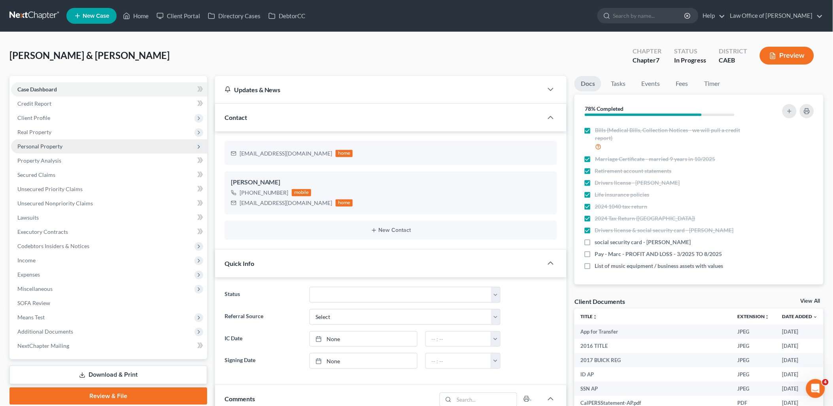
click at [42, 145] on span "Personal Property" at bounding box center [39, 146] width 45 height 7
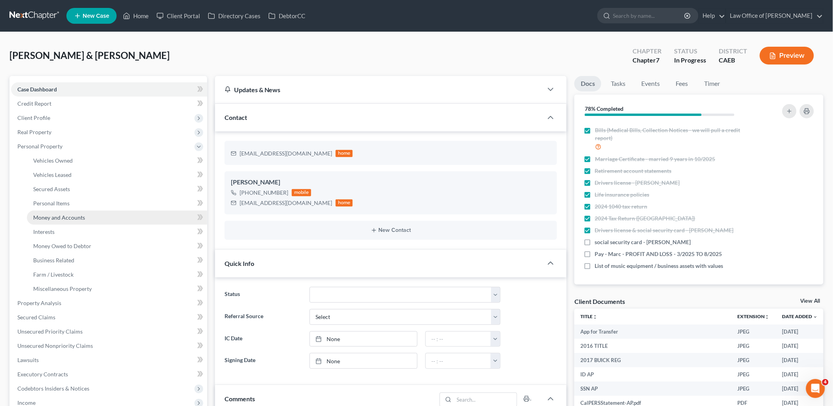
click at [48, 219] on span "Money and Accounts" at bounding box center [59, 217] width 52 height 7
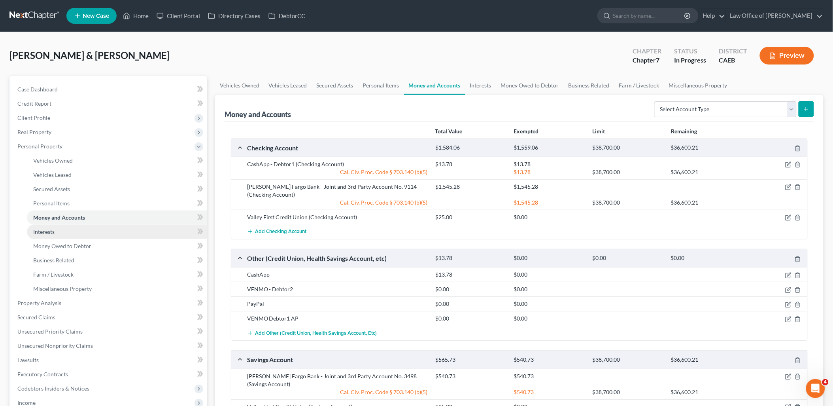
click at [45, 230] on span "Interests" at bounding box center [43, 231] width 21 height 7
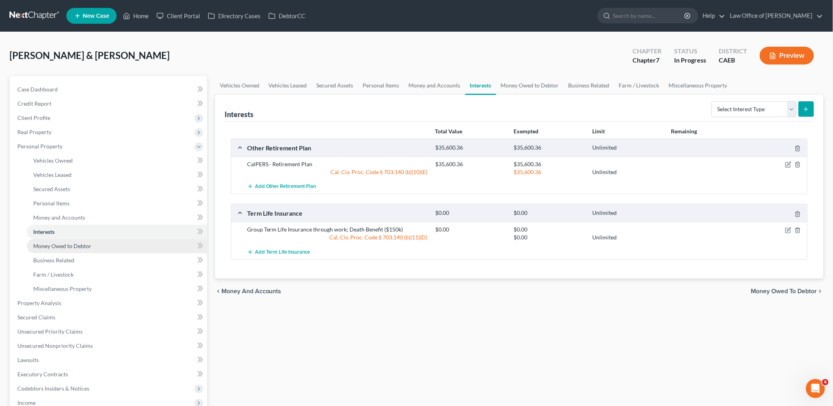
click at [44, 243] on span "Money Owed to Debtor" at bounding box center [62, 245] width 58 height 7
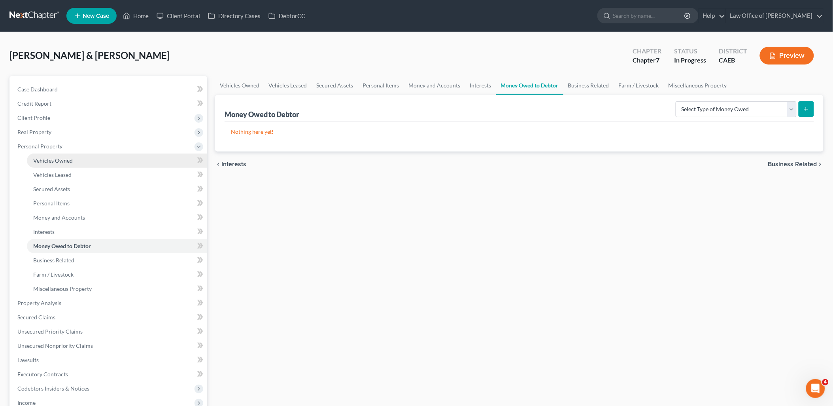
click at [49, 155] on link "Vehicles Owned" at bounding box center [117, 160] width 180 height 14
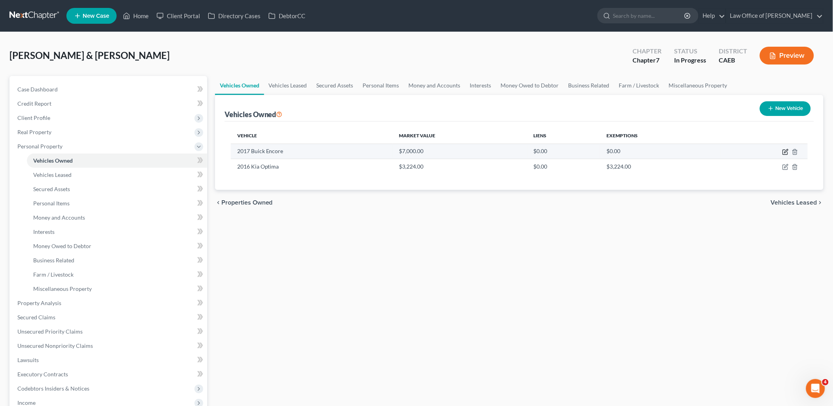
click at [785, 150] on icon "button" at bounding box center [785, 152] width 6 height 6
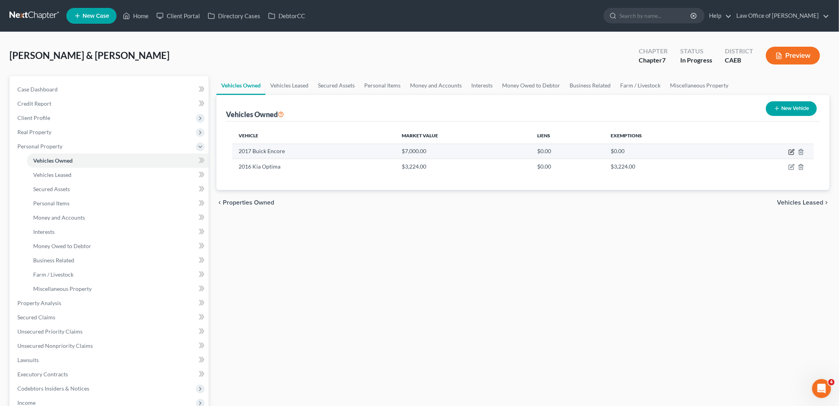
select select "0"
select select "9"
select select "2"
select select "4"
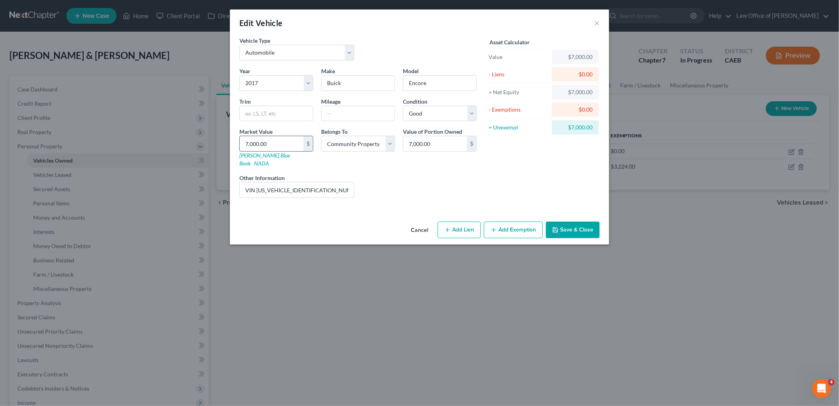
type input "4"
type input "4.00"
type input "43"
type input "43.00"
type input "431"
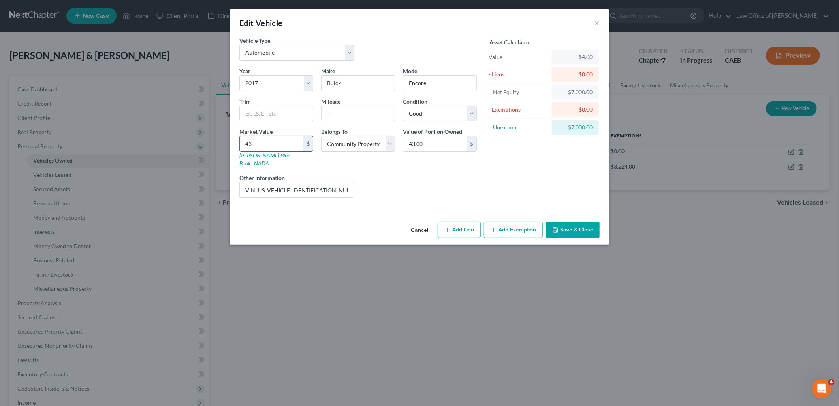
type input "431.00"
type input "4316"
type input "4,316.00"
type input "4,316"
click at [266, 110] on input "text" at bounding box center [276, 113] width 73 height 15
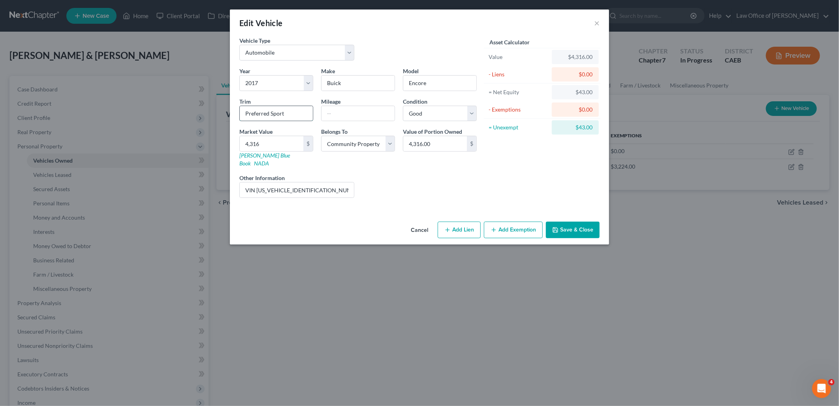
type input "Preferred Sport"
type input "250K"
click at [507, 221] on button "Add Exemption" at bounding box center [513, 229] width 59 height 17
select select "2"
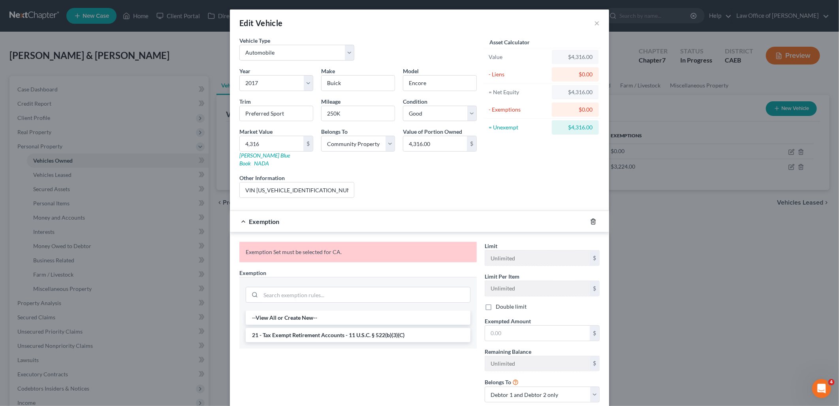
click at [592, 218] on icon "button" at bounding box center [593, 221] width 6 height 6
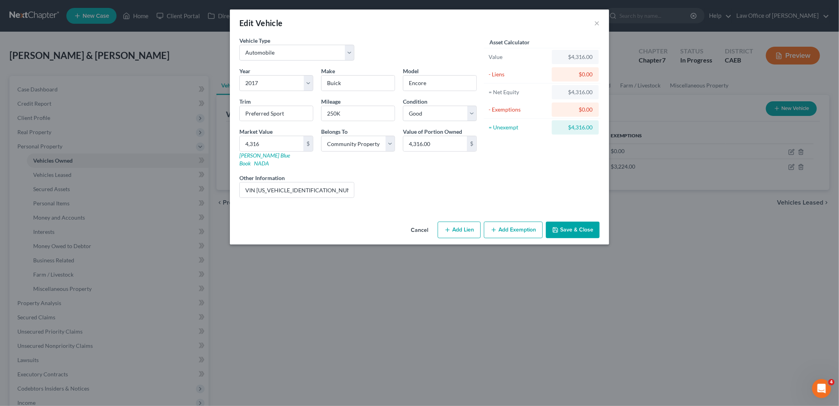
click at [580, 226] on button "Save & Close" at bounding box center [573, 229] width 54 height 17
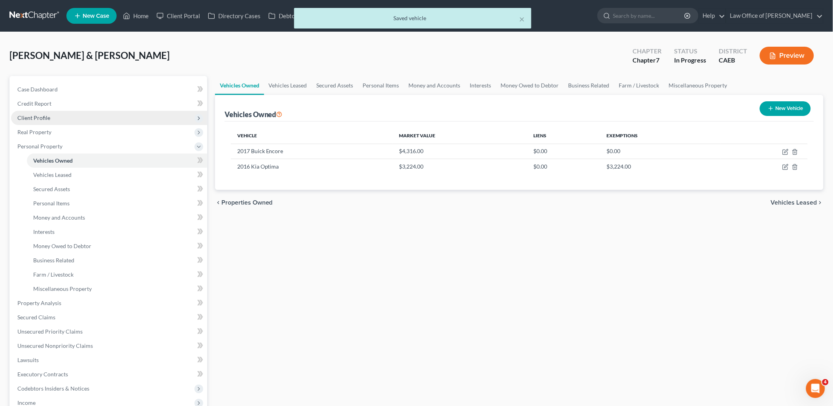
click at [33, 118] on span "Client Profile" at bounding box center [33, 117] width 33 height 7
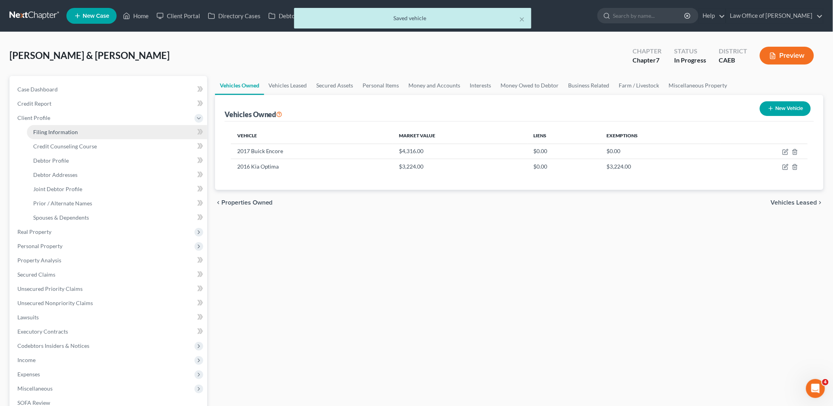
click at [45, 129] on span "Filing Information" at bounding box center [55, 131] width 45 height 7
select select "1"
select select "0"
select select "8"
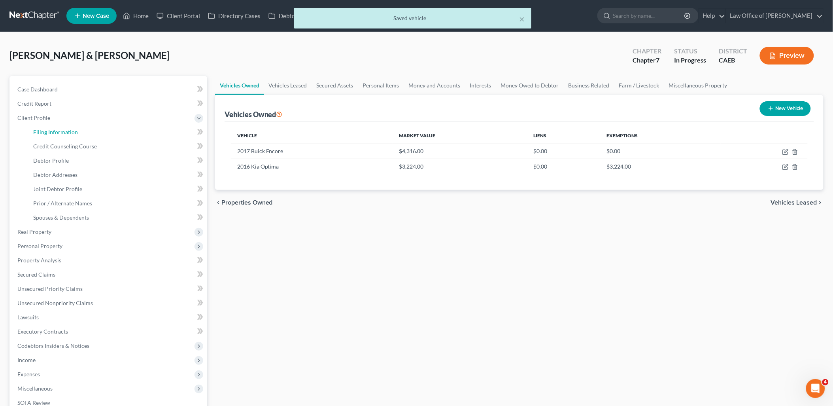
select select "4"
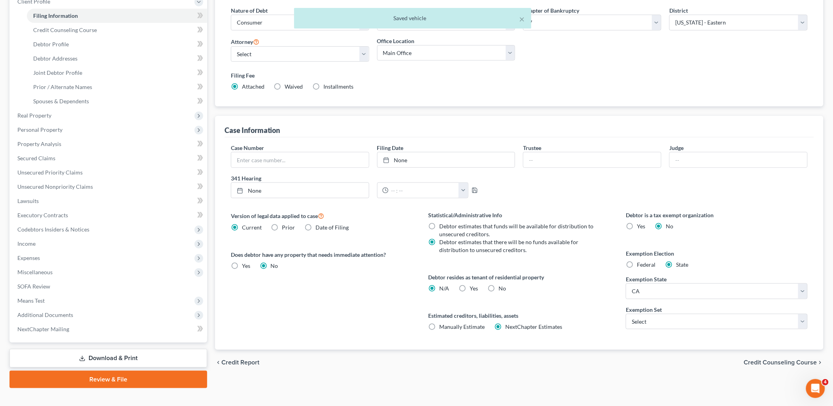
scroll to position [127, 0]
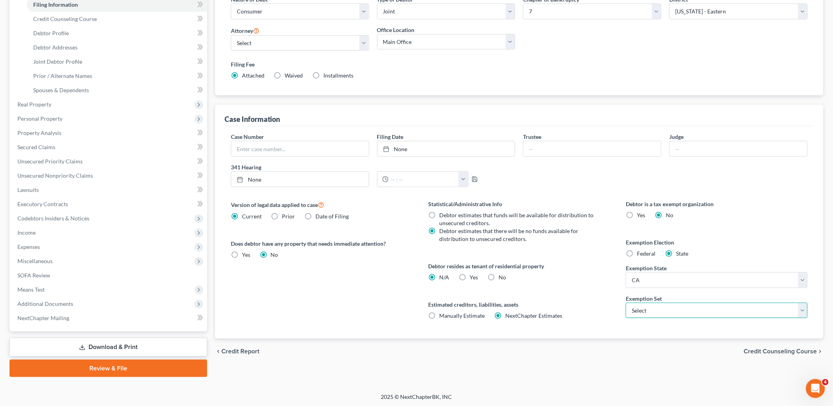
click at [666, 309] on select "Select 703 704" at bounding box center [717, 310] width 182 height 16
select select "0"
click at [626, 302] on select "Select 703 704" at bounding box center [717, 310] width 182 height 16
click at [37, 117] on span "Personal Property" at bounding box center [39, 118] width 45 height 7
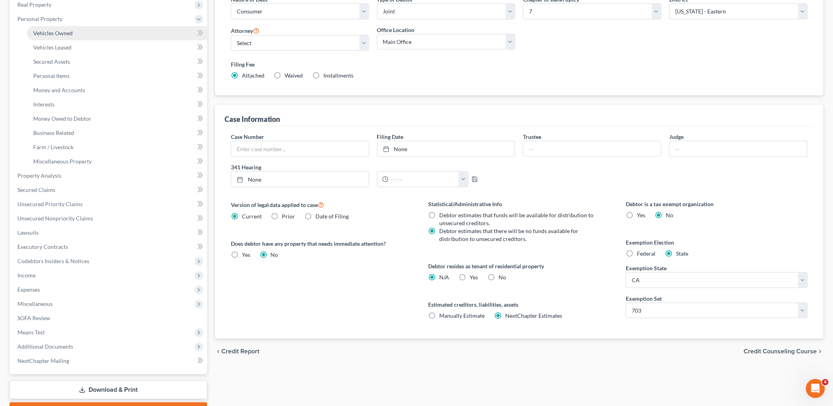
click at [54, 33] on span "Vehicles Owned" at bounding box center [53, 33] width 40 height 7
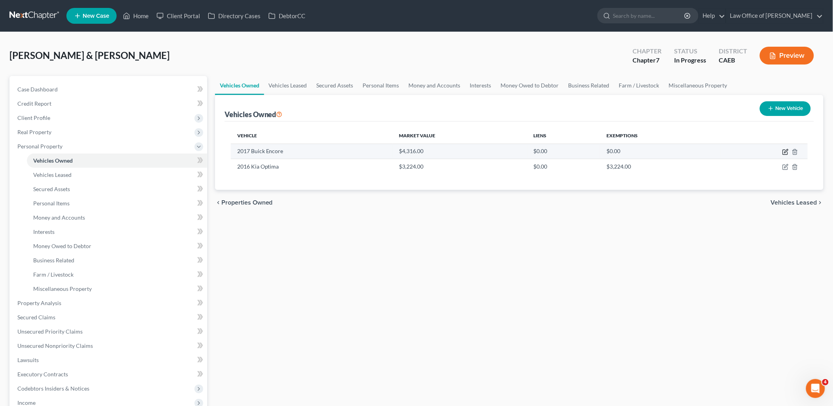
click at [788, 149] on icon "button" at bounding box center [786, 151] width 4 height 4
select select "0"
select select "9"
select select "2"
select select "4"
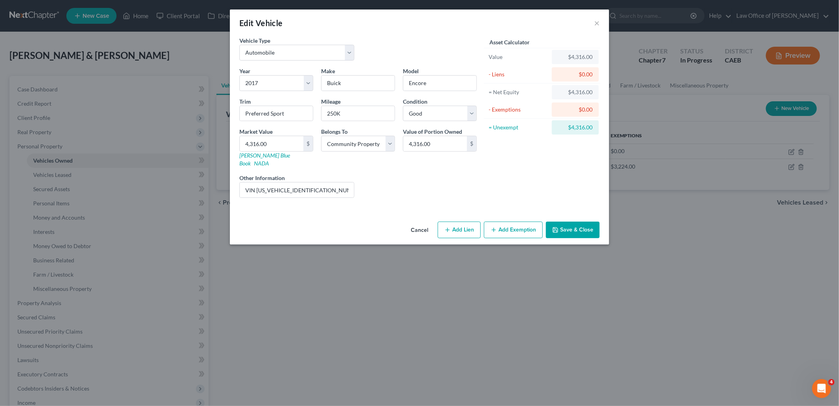
click at [525, 221] on button "Add Exemption" at bounding box center [513, 229] width 59 height 17
select select "2"
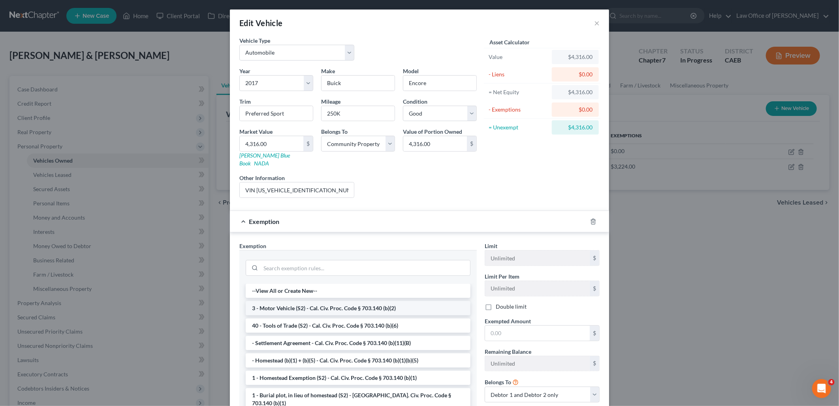
click at [297, 301] on li "3 - Motor Vehicle (S2) - Cal. Civ. Proc. Code § 703.140 (b)(2)" at bounding box center [358, 308] width 225 height 14
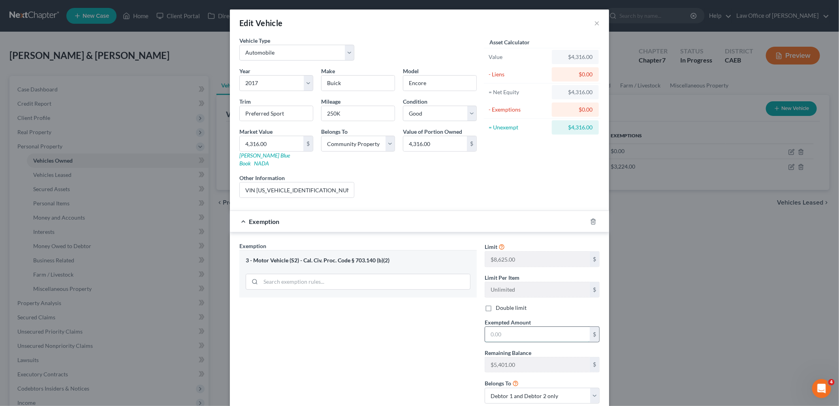
click at [522, 326] on input "text" at bounding box center [537, 333] width 105 height 15
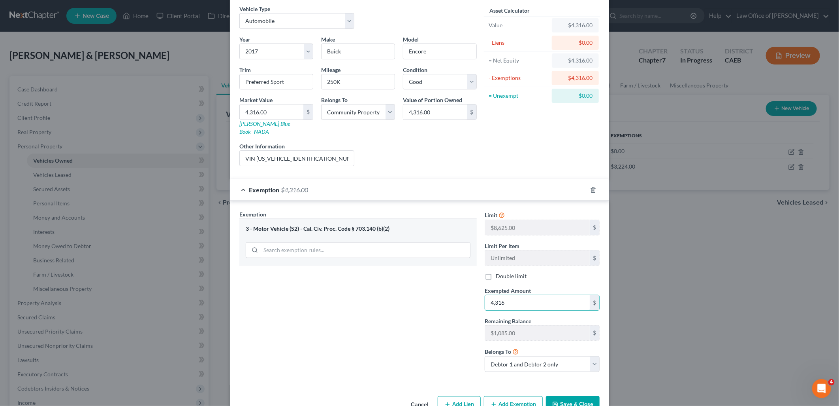
scroll to position [47, 0]
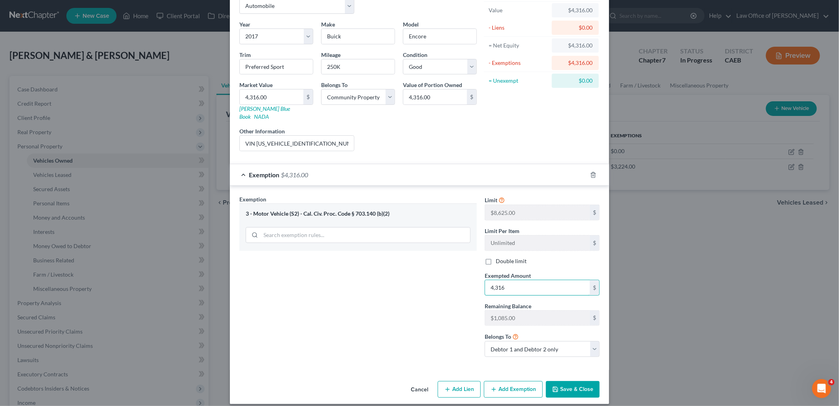
type input "4,316"
click at [563, 381] on button "Save & Close" at bounding box center [573, 389] width 54 height 17
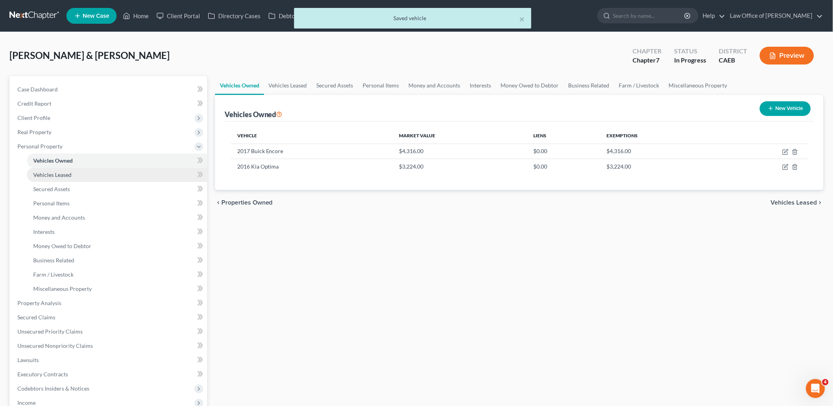
click at [46, 175] on span "Vehicles Leased" at bounding box center [52, 174] width 38 height 7
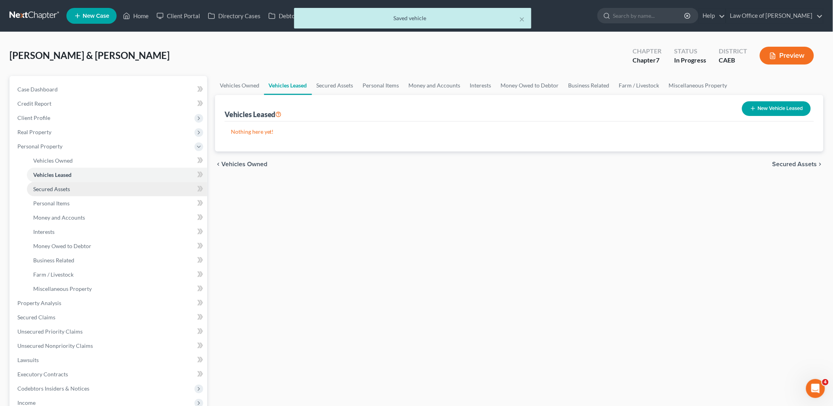
click at [44, 189] on span "Secured Assets" at bounding box center [51, 188] width 37 height 7
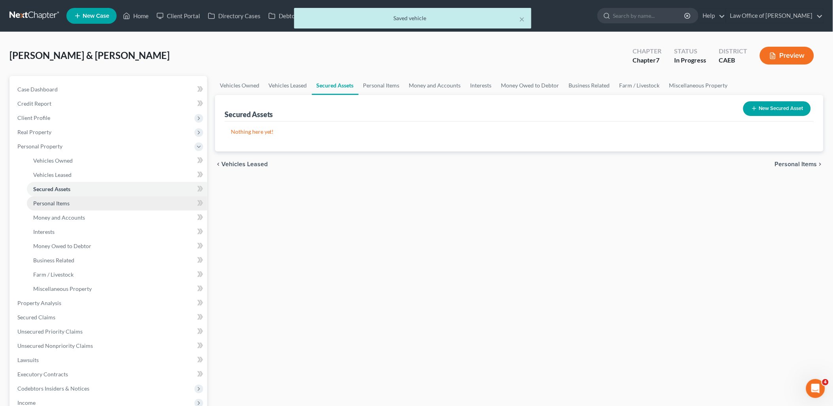
click at [50, 204] on span "Personal Items" at bounding box center [51, 203] width 36 height 7
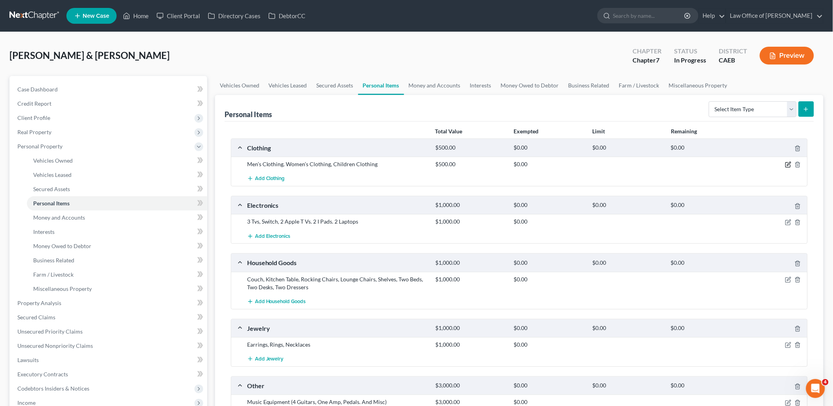
click at [789, 164] on icon "button" at bounding box center [789, 164] width 4 height 4
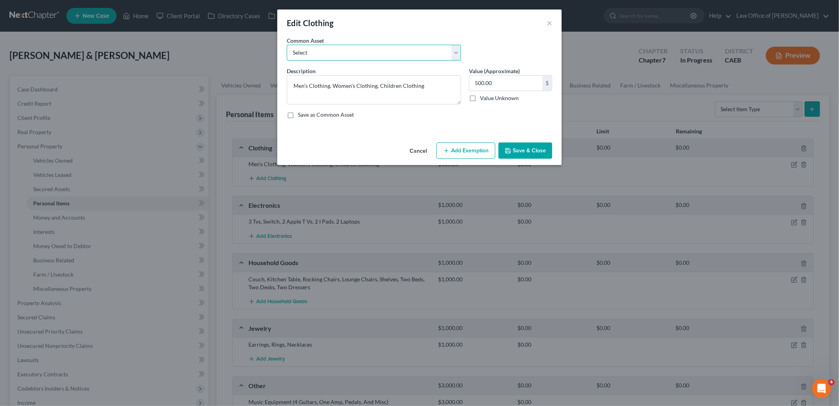
drag, startPoint x: 401, startPoint y: 52, endPoint x: 394, endPoint y: 52, distance: 6.7
click at [401, 52] on select "Select Women's shirts, pants, jeans, dresses, skirts, blouses, coats, jackets, …" at bounding box center [374, 53] width 174 height 16
select select "1"
click at [287, 45] on select "Select Women's shirts, pants, jeans, dresses, skirts, blouses, coats, jackets, …" at bounding box center [374, 53] width 174 height 16
type textarea "Clothes and Shoes"
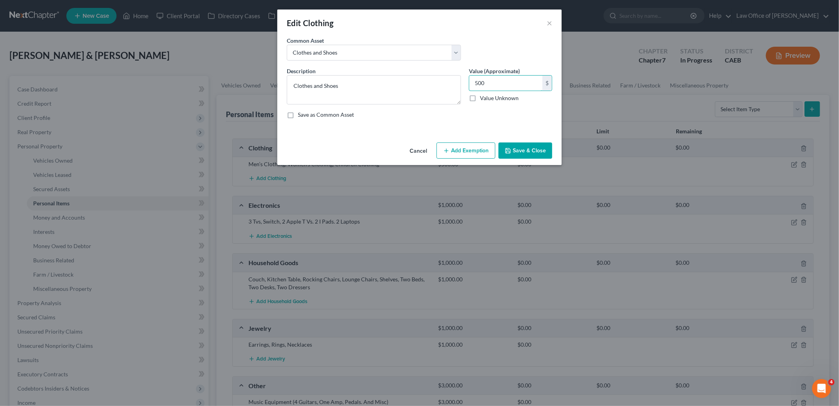
type input "500"
click at [466, 153] on button "Add Exemption" at bounding box center [466, 150] width 59 height 17
select select "2"
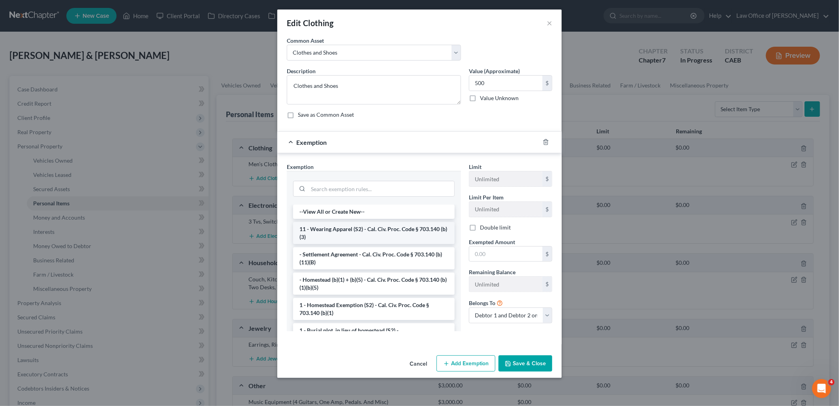
drag, startPoint x: 335, startPoint y: 238, endPoint x: 499, endPoint y: 240, distance: 164.0
click at [336, 238] on li "11 - Wearing Apparel (S2) - Cal. Civ. Proc. Code § 703.140 (b)(3)" at bounding box center [374, 233] width 162 height 22
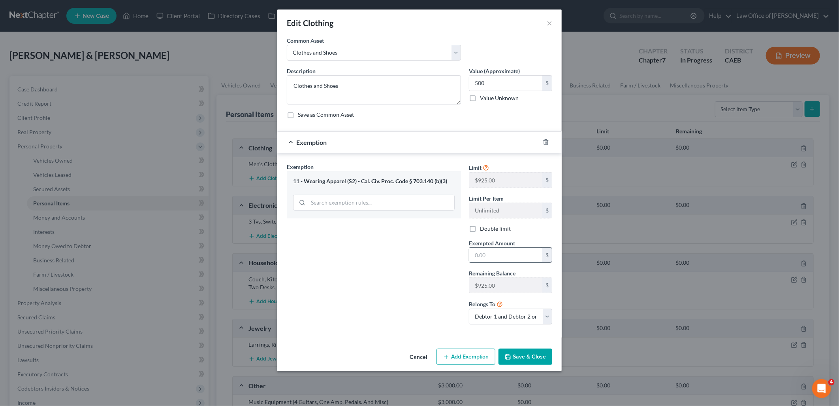
click at [510, 252] on input "text" at bounding box center [506, 254] width 73 height 15
type input "500"
click at [530, 358] on button "Save & Close" at bounding box center [526, 356] width 54 height 17
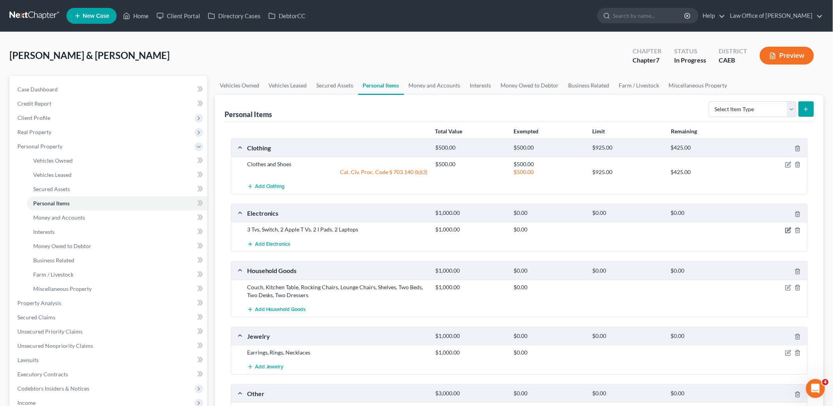
click at [788, 229] on icon "button" at bounding box center [789, 229] width 4 height 4
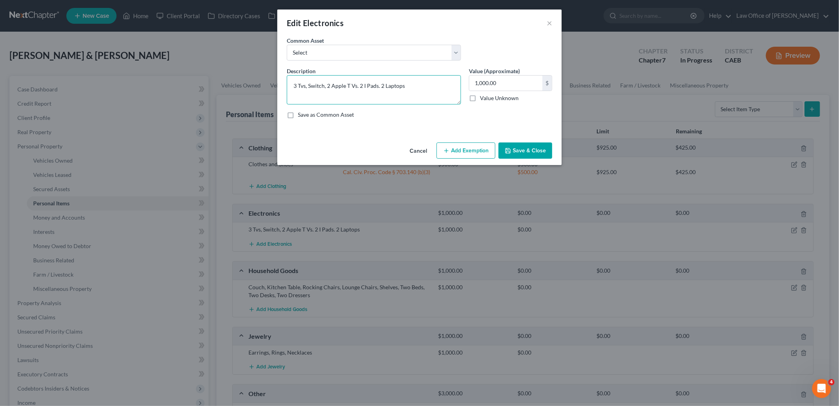
drag, startPoint x: 301, startPoint y: 86, endPoint x: 313, endPoint y: 85, distance: 12.7
click at [352, 86] on textarea "3 TVs, Switch, 2 Apple T Vs. 2 I Pads. 2 Laptops" at bounding box center [374, 89] width 174 height 29
type textarea "3 TVs, Switch, 2 Apple TVs. 2 I Pads. 2 Laptops"
click at [469, 150] on button "Add Exemption" at bounding box center [466, 150] width 59 height 17
select select "2"
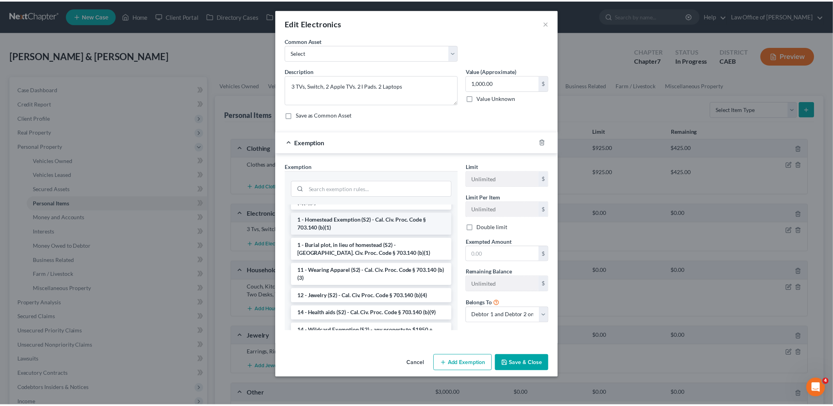
scroll to position [88, 0]
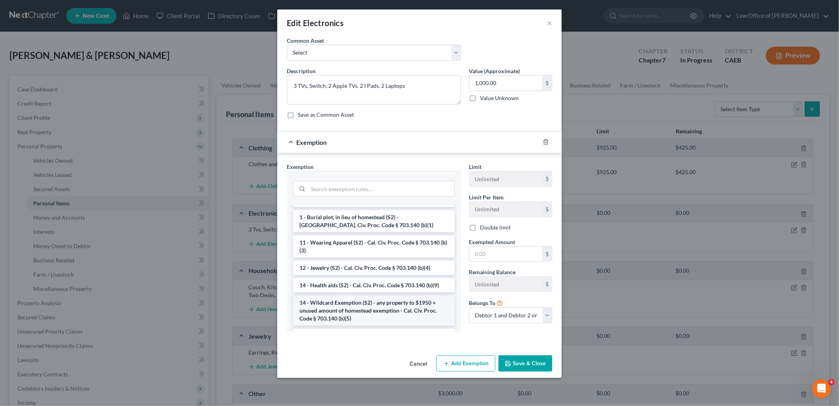
click at [343, 300] on li "14 - Wildcard Exemption (S2) - any property to $1950 + unused amount of homeste…" at bounding box center [374, 310] width 162 height 30
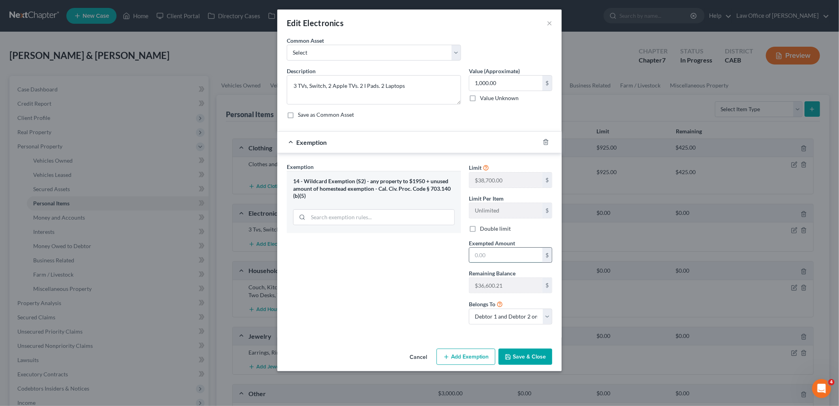
click at [479, 258] on input "text" at bounding box center [506, 254] width 73 height 15
type input "1,000"
click at [540, 358] on button "Save & Close" at bounding box center [526, 356] width 54 height 17
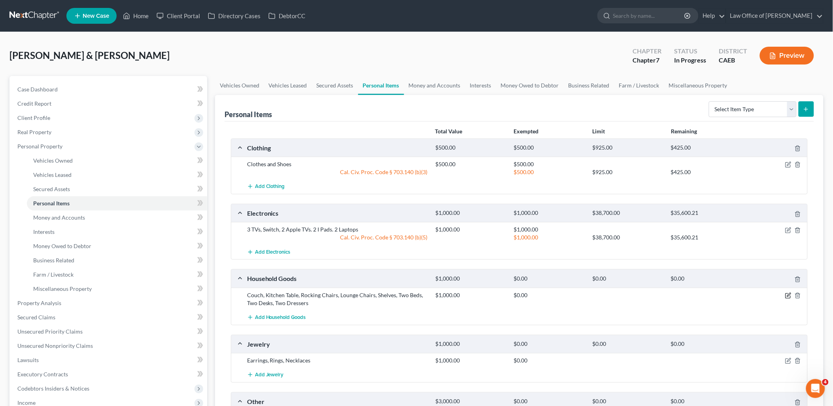
click at [789, 294] on icon "button" at bounding box center [788, 295] width 6 height 6
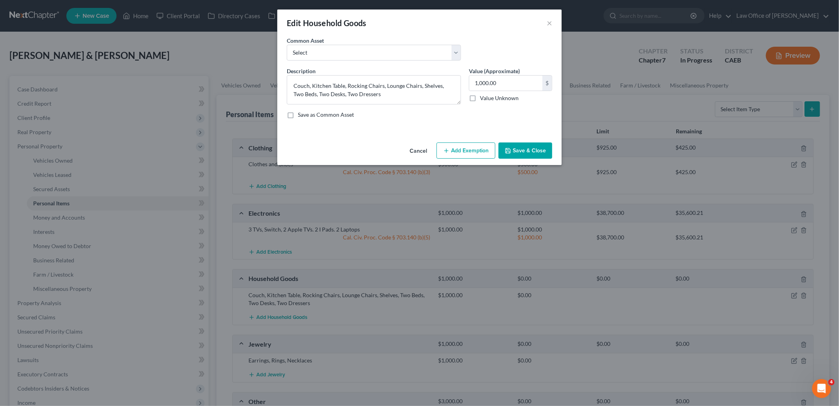
click at [469, 152] on button "Add Exemption" at bounding box center [466, 150] width 59 height 17
select select "2"
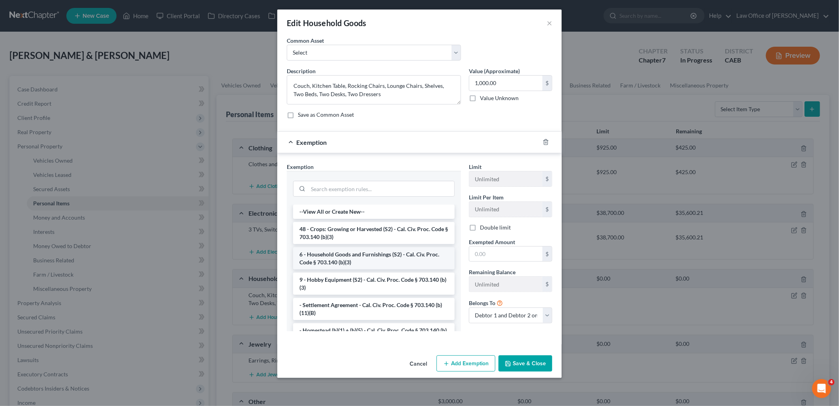
click at [346, 255] on li "6 - Household Goods and Furnishings (S2) - Cal. Civ. Proc. Code § 703.140 (b)(3)" at bounding box center [374, 258] width 162 height 22
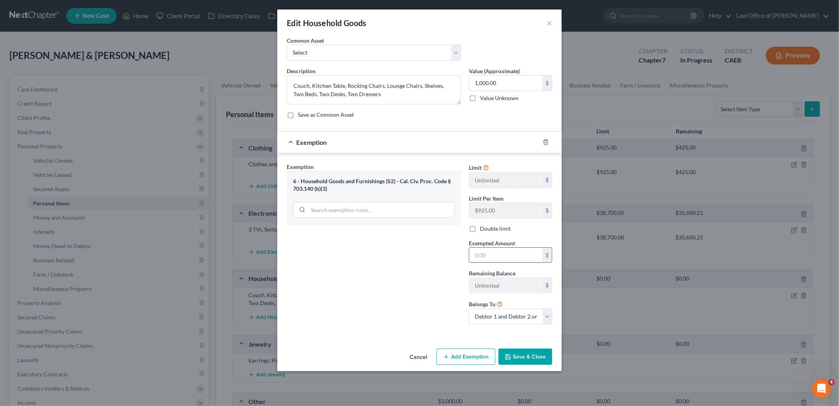
drag, startPoint x: 476, startPoint y: 254, endPoint x: 507, endPoint y: 251, distance: 31.7
click at [478, 253] on input "text" at bounding box center [506, 254] width 73 height 15
type input "1,000"
click at [534, 358] on button "Save & Close" at bounding box center [526, 356] width 54 height 17
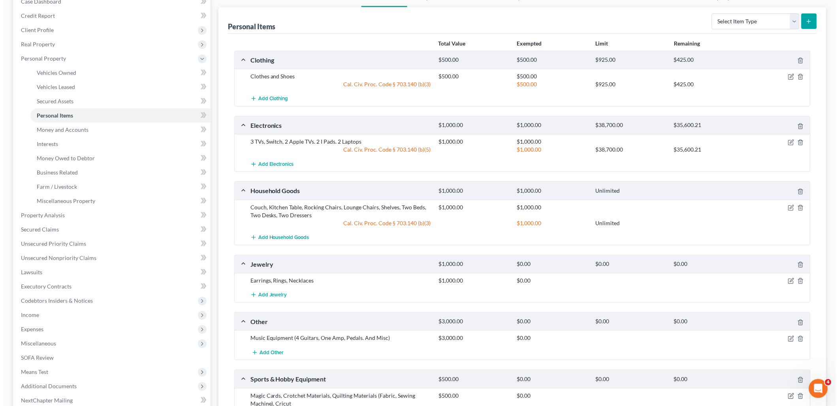
scroll to position [175, 0]
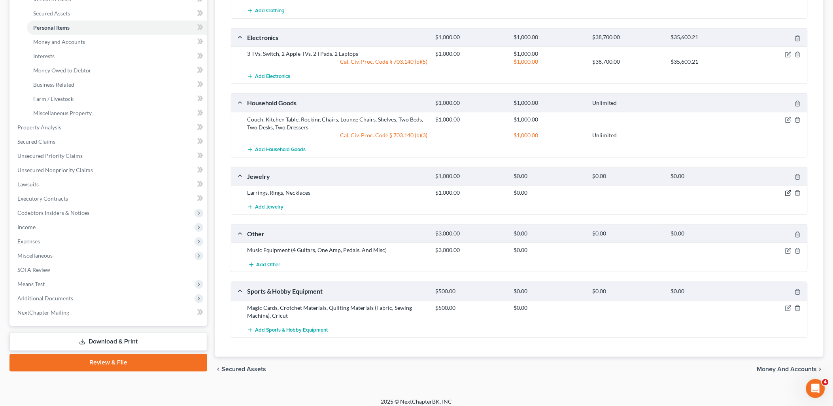
click at [787, 194] on icon "button" at bounding box center [789, 193] width 4 height 4
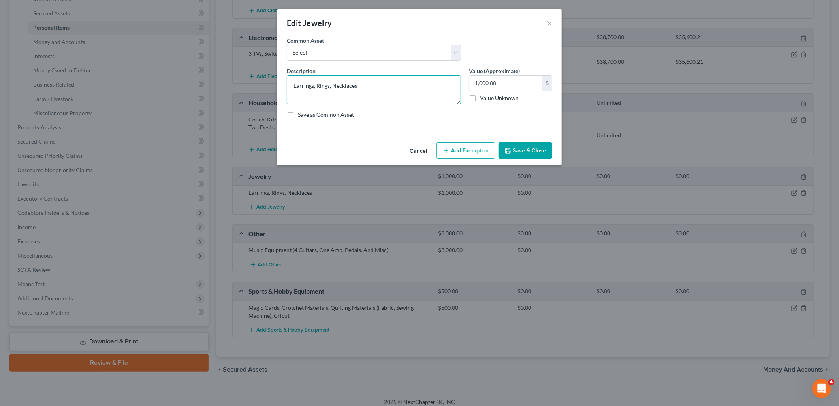
click at [366, 86] on textarea "Earrings, Rings, Necklaces" at bounding box center [374, 89] width 174 height 29
type textarea "Earrings, Rings, Necklaces; Wedding Jewelry"
click at [470, 149] on button "Add Exemption" at bounding box center [466, 150] width 59 height 17
select select "2"
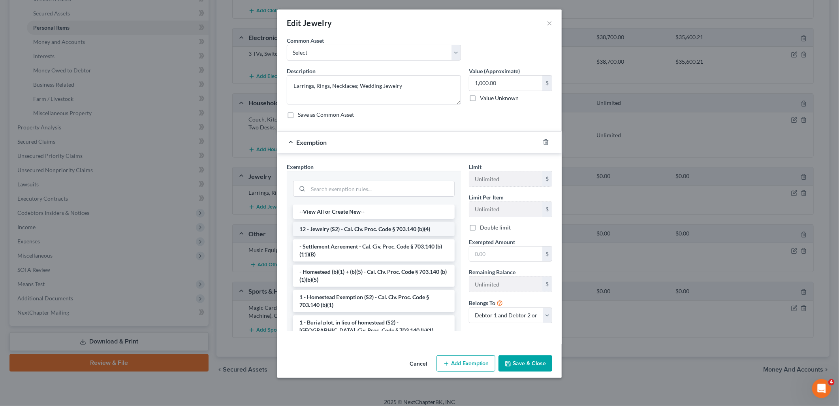
click at [357, 230] on li "12 - Jewelry (S2) - Cal. Civ. Proc. Code § 703.140 (b)(4)" at bounding box center [374, 229] width 162 height 14
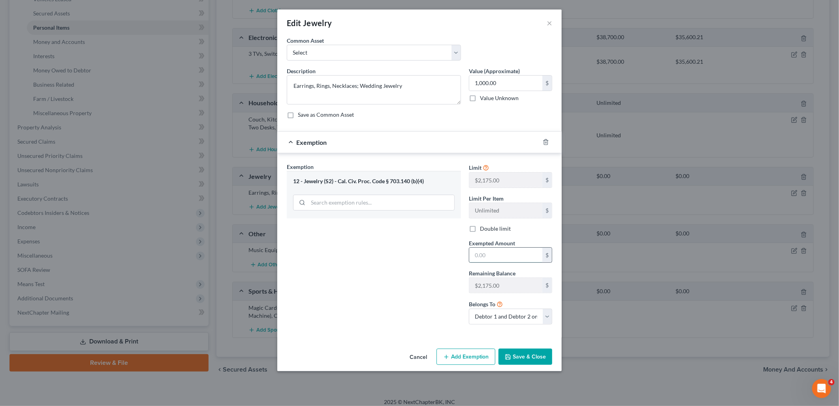
click at [507, 251] on input "text" at bounding box center [506, 254] width 73 height 15
type input "1,000"
click at [529, 354] on button "Save & Close" at bounding box center [526, 356] width 54 height 17
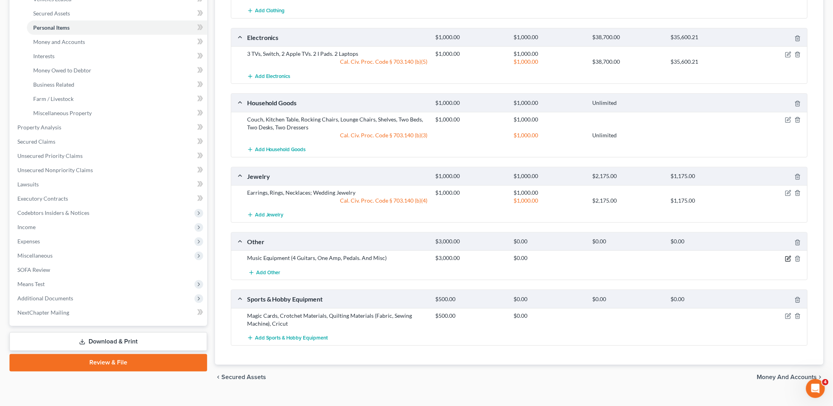
click at [788, 260] on icon "button" at bounding box center [788, 258] width 6 height 6
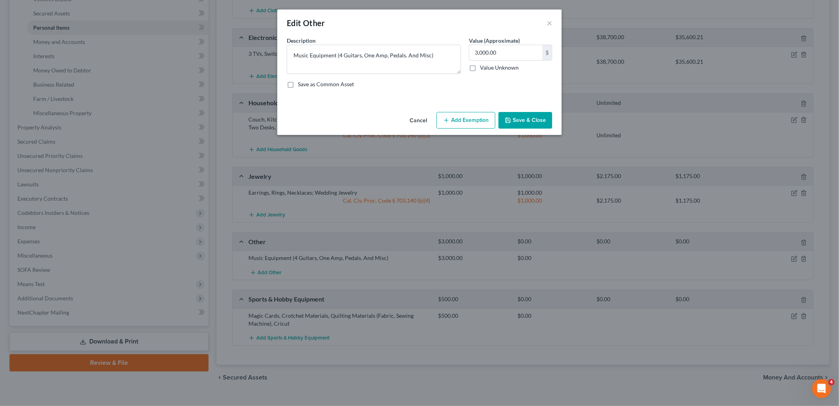
click at [473, 125] on button "Add Exemption" at bounding box center [466, 120] width 59 height 17
select select "2"
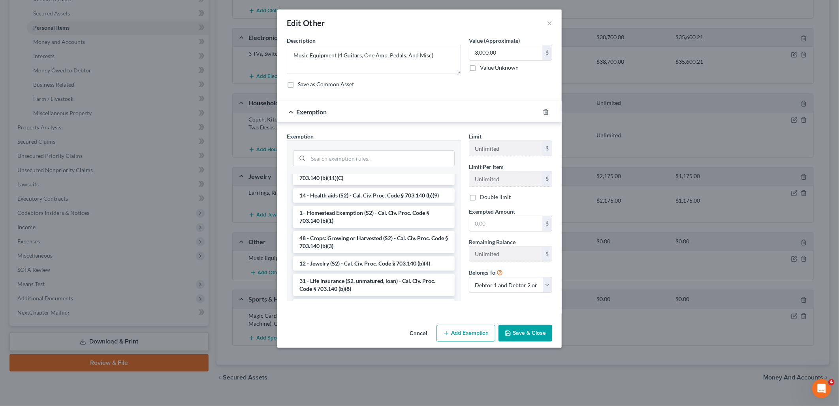
scroll to position [556, 0]
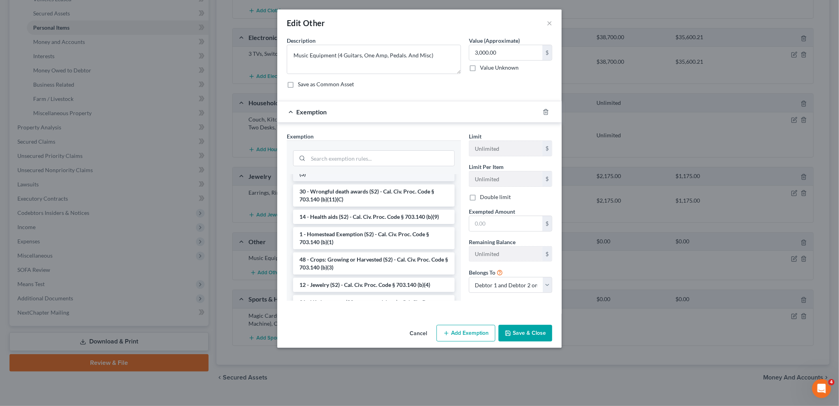
click at [335, 181] on li "9 - Hobby Equipment (S2) - Cal. Civ. Proc. Code § 703.140 (b)(3)" at bounding box center [374, 170] width 162 height 22
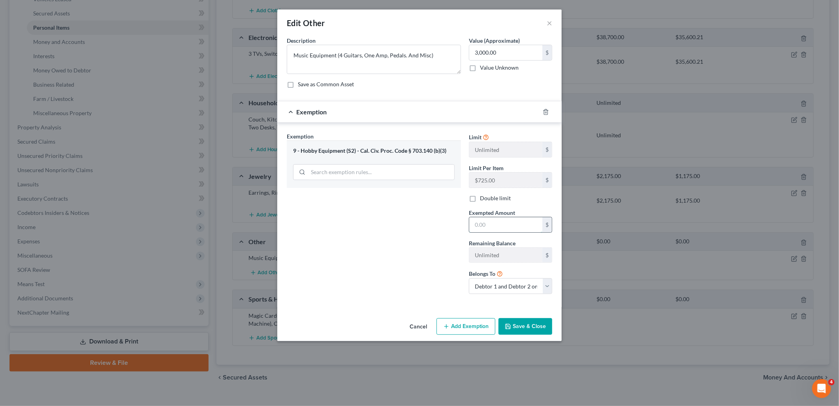
click at [504, 226] on input "text" at bounding box center [506, 224] width 73 height 15
type input "725"
click at [475, 326] on button "Add Exemption" at bounding box center [466, 326] width 59 height 17
select select "2"
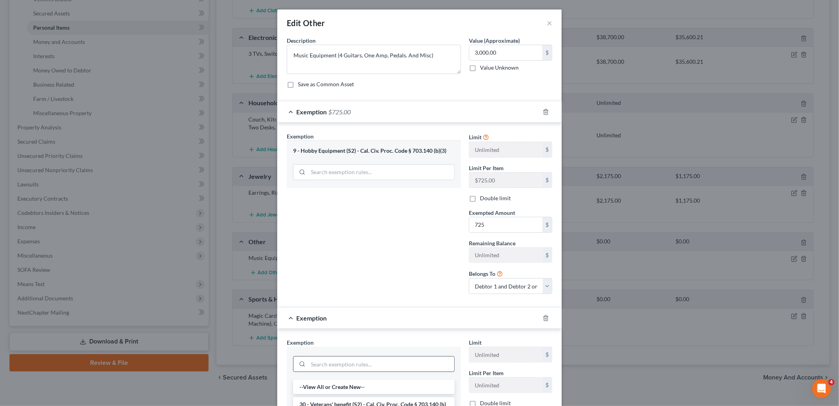
click at [362, 361] on input "search" at bounding box center [381, 363] width 146 height 15
type input "wild"
click at [377, 393] on li "14 - Wildcard Exemption (S2) - any property to $1950 + unused amount of homeste…" at bounding box center [374, 394] width 162 height 30
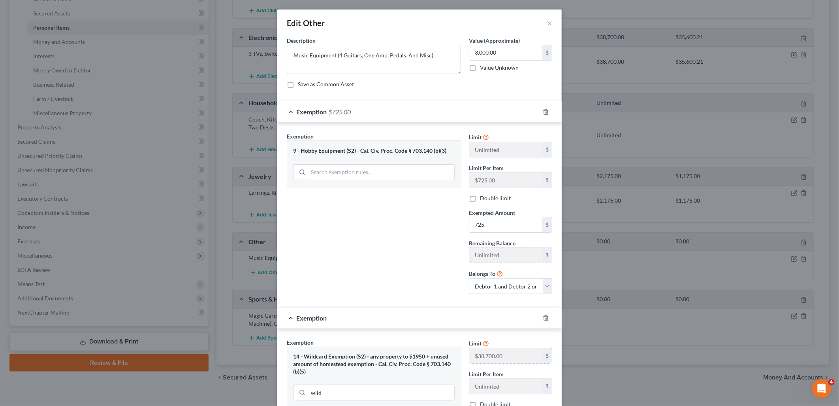
scroll to position [88, 0]
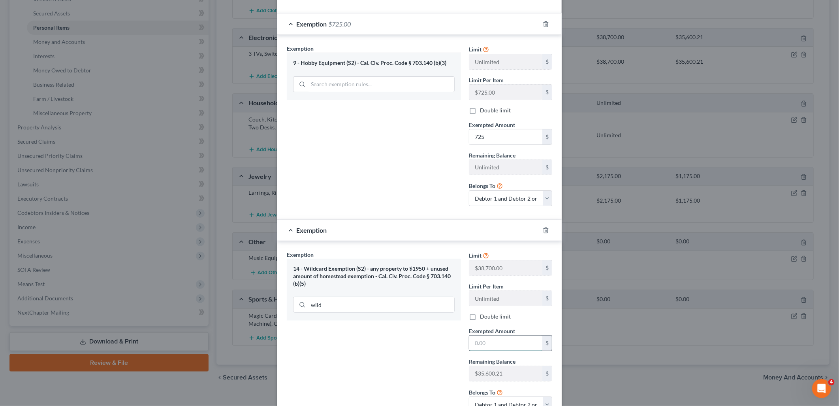
click at [504, 341] on input "text" at bounding box center [506, 342] width 73 height 15
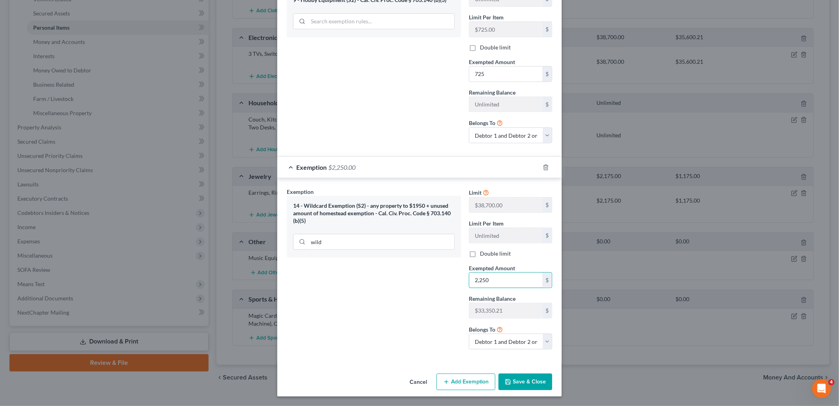
type input "2,250"
click at [534, 379] on button "Save & Close" at bounding box center [526, 381] width 54 height 17
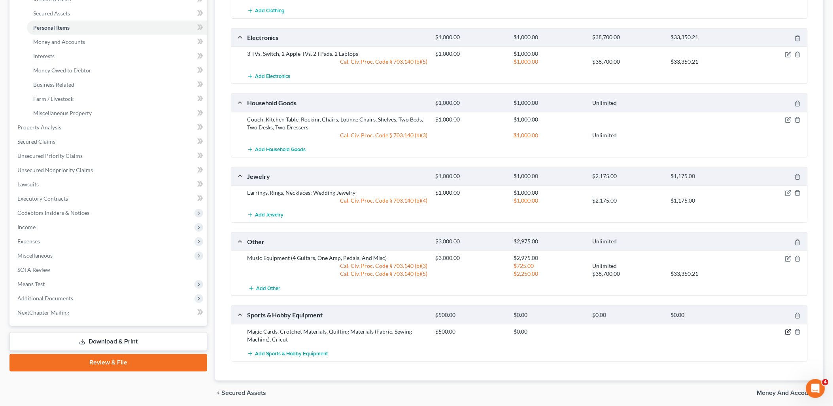
click at [787, 330] on icon "button" at bounding box center [788, 331] width 6 height 6
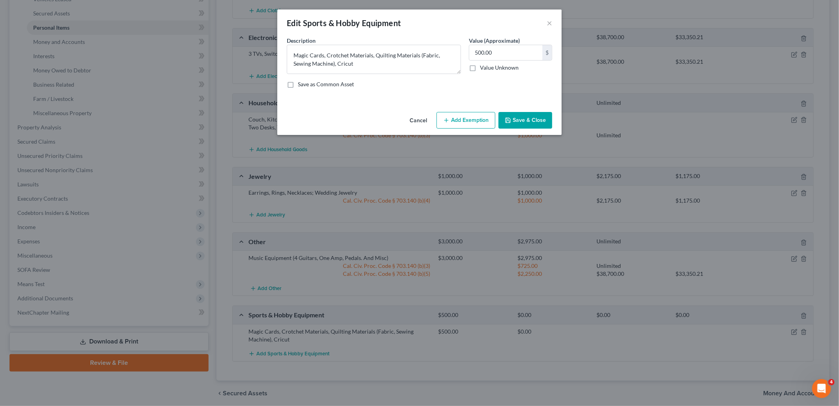
click at [468, 121] on button "Add Exemption" at bounding box center [466, 120] width 59 height 17
select select "2"
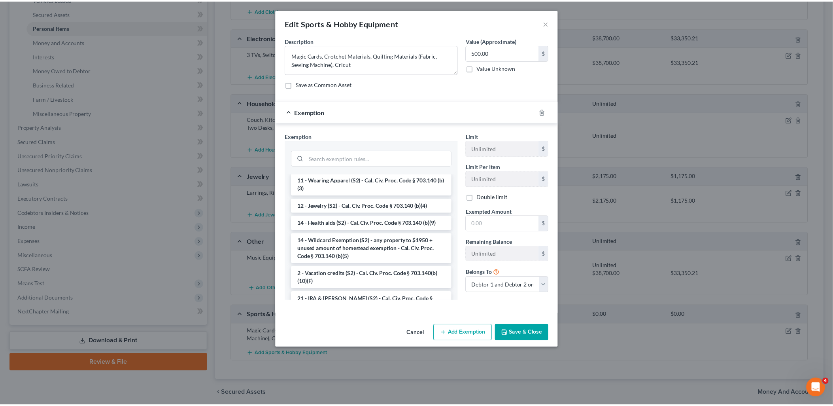
scroll to position [175, 0]
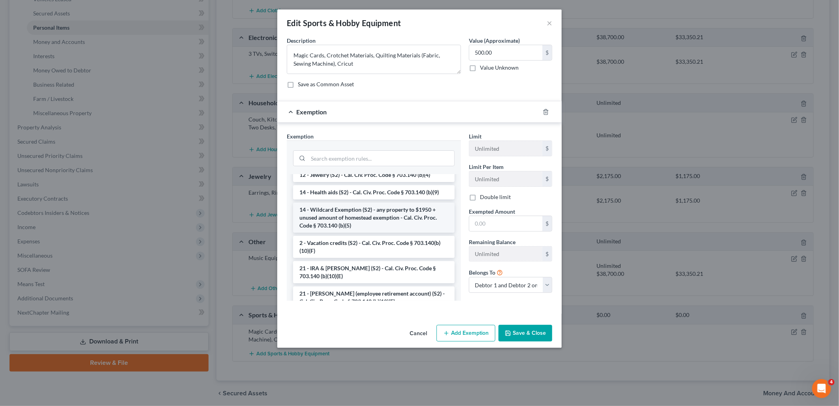
click at [344, 215] on li "14 - Wildcard Exemption (S2) - any property to $1950 + unused amount of homeste…" at bounding box center [374, 217] width 162 height 30
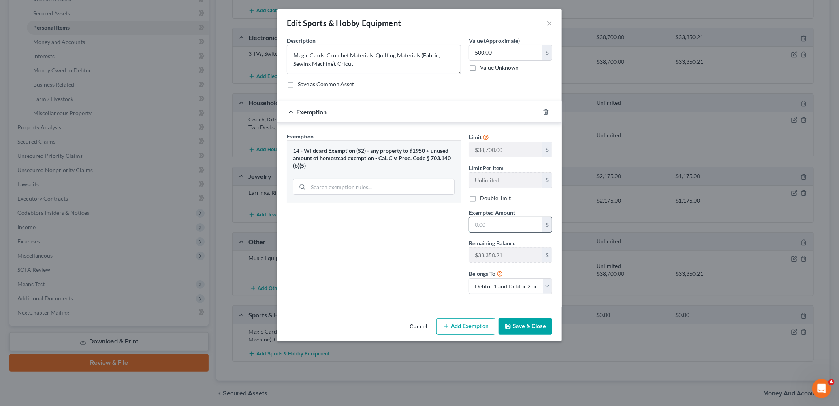
click at [507, 219] on input "text" at bounding box center [506, 224] width 73 height 15
type input "500"
click at [520, 331] on button "Save & Close" at bounding box center [526, 326] width 54 height 17
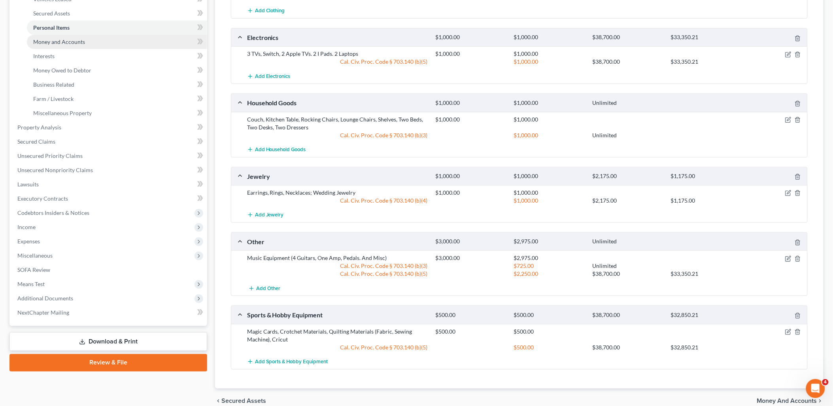
click at [61, 41] on span "Money and Accounts" at bounding box center [59, 41] width 52 height 7
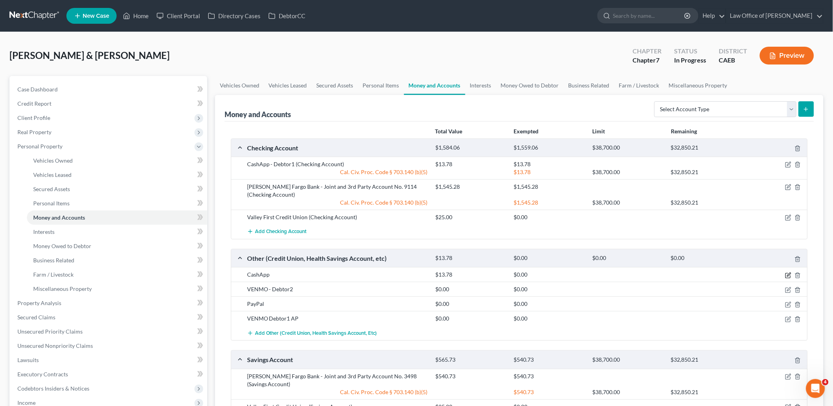
click at [789, 277] on icon "button" at bounding box center [788, 275] width 6 height 6
click at [789, 275] on body "Home New Case Client Portal Directory Cases DebtorCC Law Office of [PERSON_NAME…" at bounding box center [416, 288] width 833 height 577
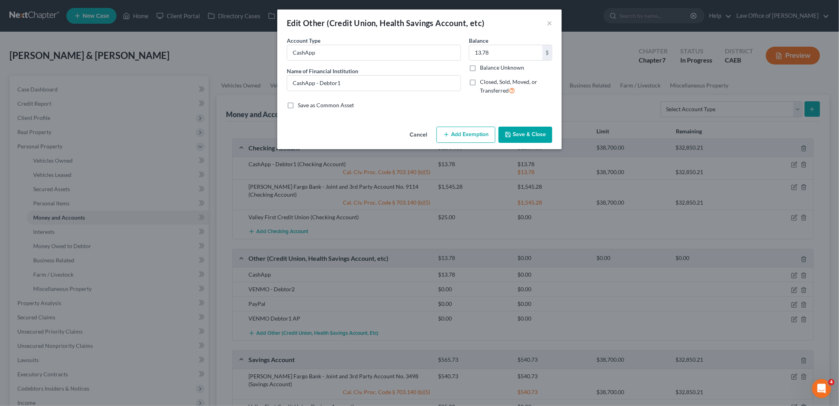
click at [424, 136] on button "Cancel" at bounding box center [419, 135] width 30 height 16
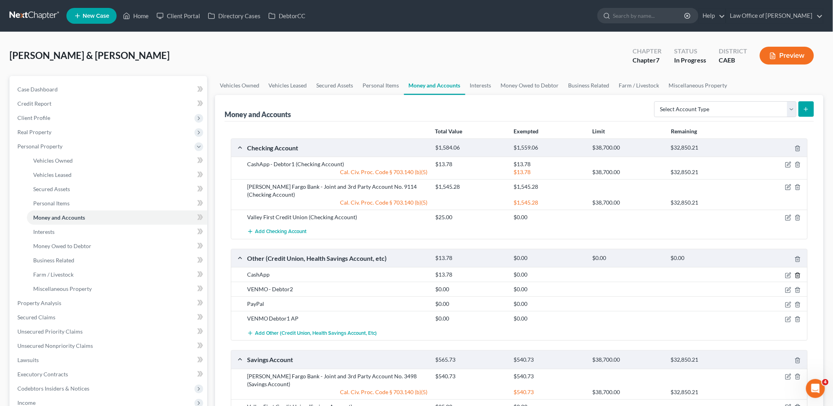
click at [798, 274] on icon "button" at bounding box center [797, 275] width 6 height 6
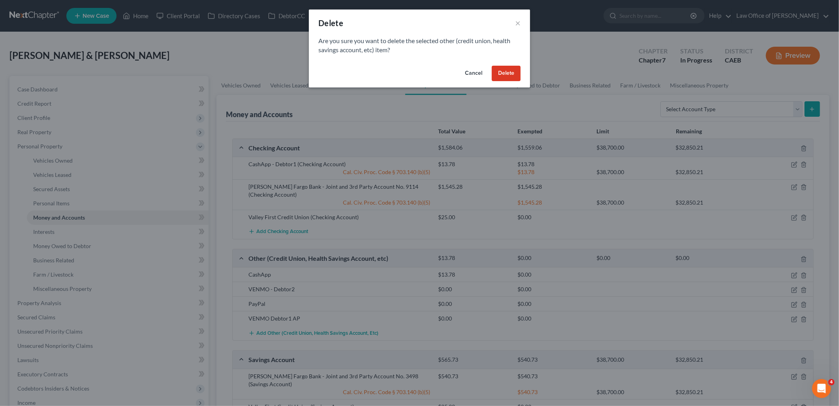
click at [503, 75] on button "Delete" at bounding box center [506, 74] width 29 height 16
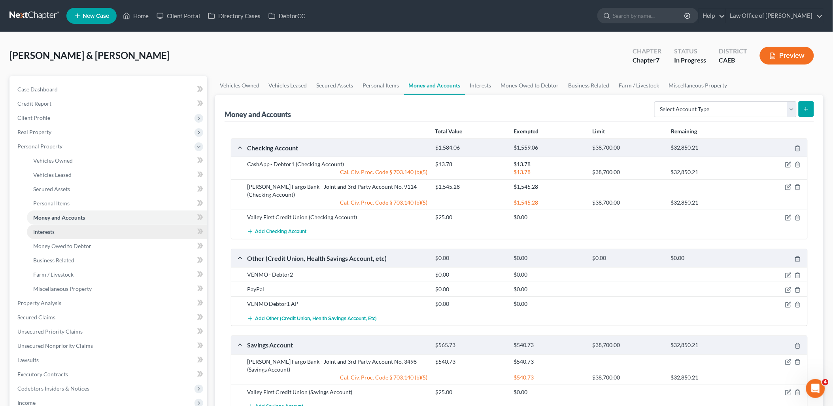
click at [45, 228] on span "Interests" at bounding box center [43, 231] width 21 height 7
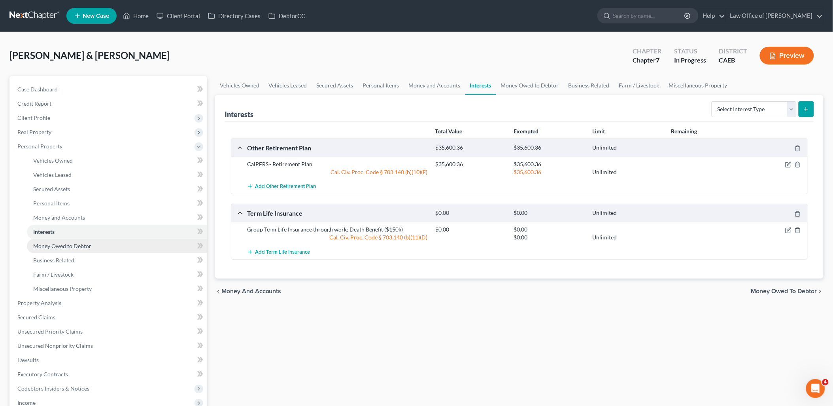
click at [42, 246] on span "Money Owed to Debtor" at bounding box center [62, 245] width 58 height 7
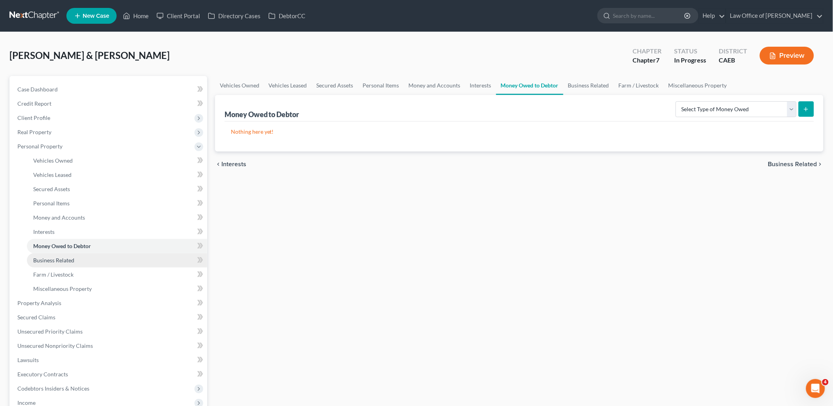
click at [44, 257] on span "Business Related" at bounding box center [53, 260] width 41 height 7
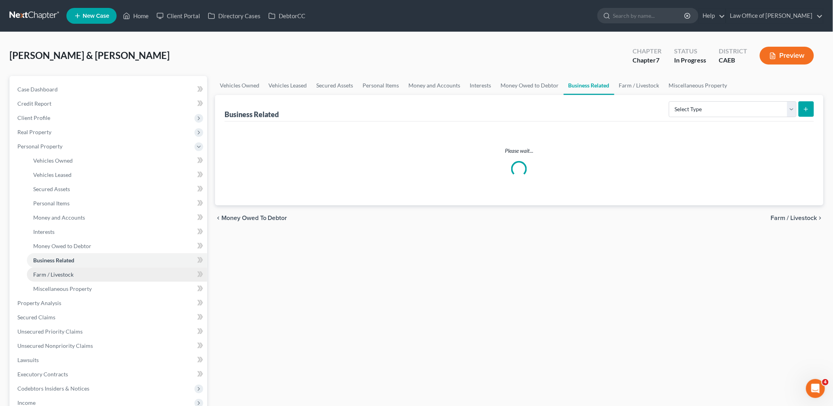
click at [52, 271] on span "Farm / Livestock" at bounding box center [53, 274] width 40 height 7
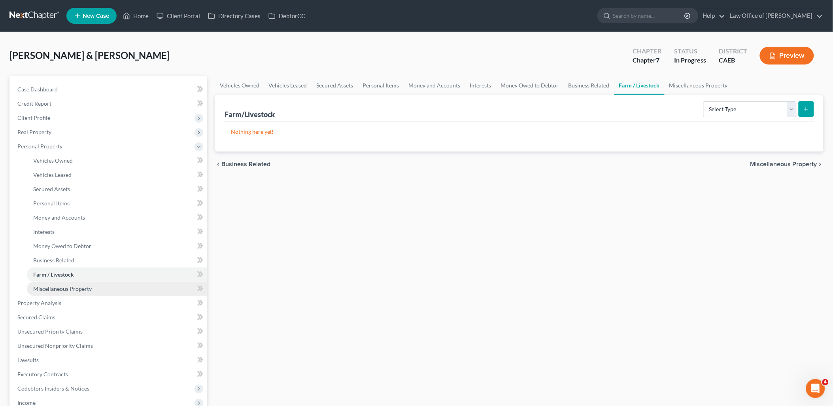
click at [55, 286] on span "Miscellaneous Property" at bounding box center [62, 288] width 58 height 7
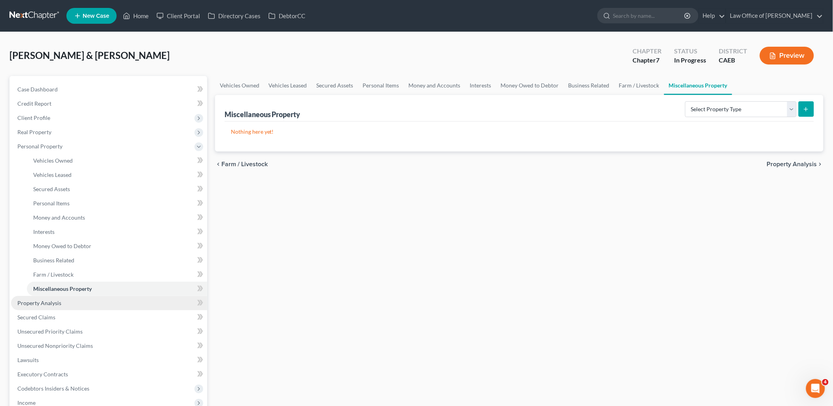
click at [38, 302] on span "Property Analysis" at bounding box center [39, 302] width 44 height 7
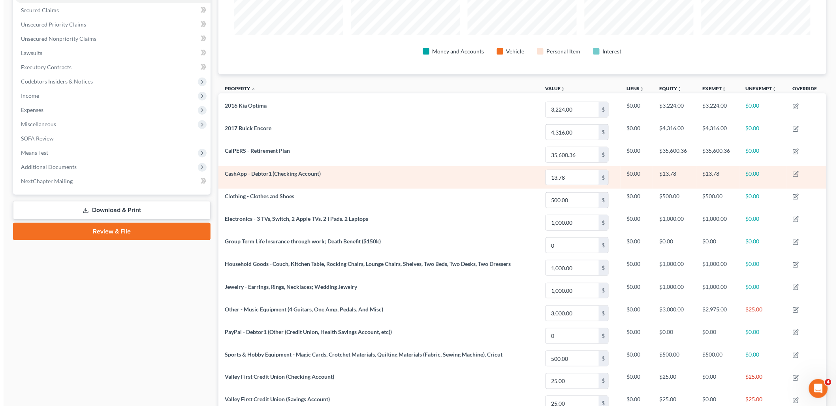
scroll to position [175, 0]
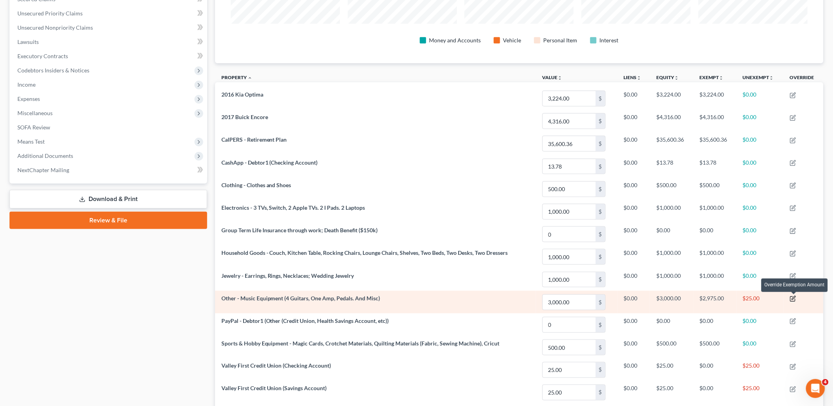
click at [795, 301] on icon "button" at bounding box center [793, 298] width 6 height 6
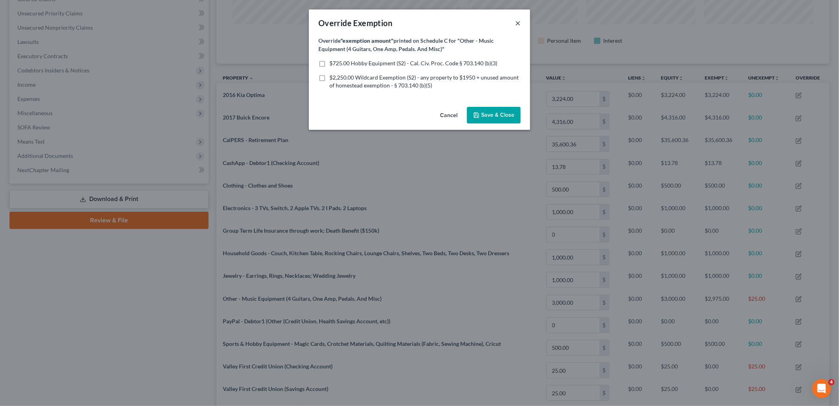
drag, startPoint x: 518, startPoint y: 22, endPoint x: 292, endPoint y: 75, distance: 231.8
click at [518, 23] on button "×" at bounding box center [518, 22] width 6 height 9
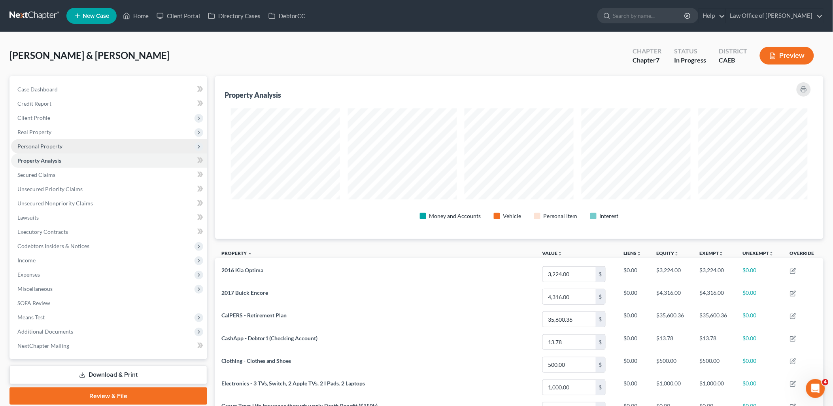
click at [44, 141] on span "Personal Property" at bounding box center [109, 146] width 196 height 14
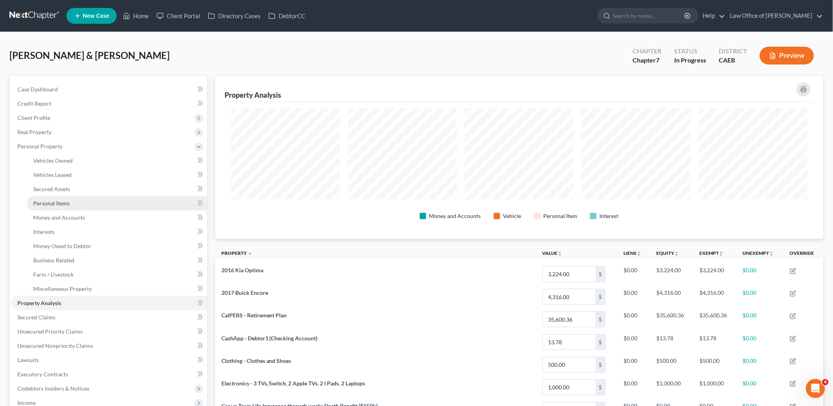
click at [40, 203] on span "Personal Items" at bounding box center [51, 203] width 36 height 7
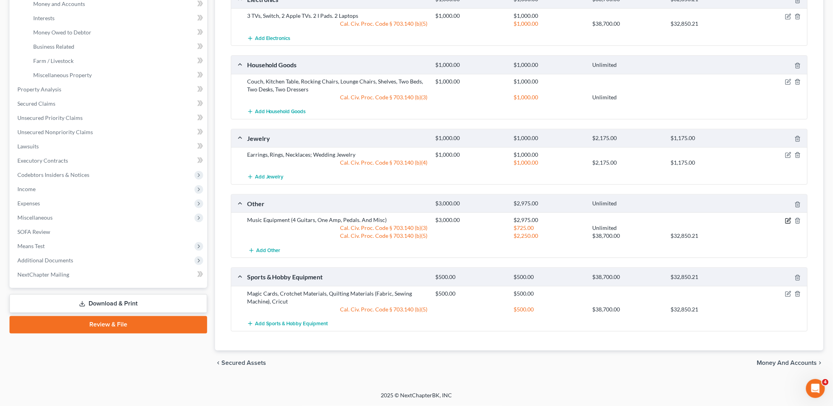
click at [789, 219] on icon "button" at bounding box center [788, 220] width 6 height 6
select select "2"
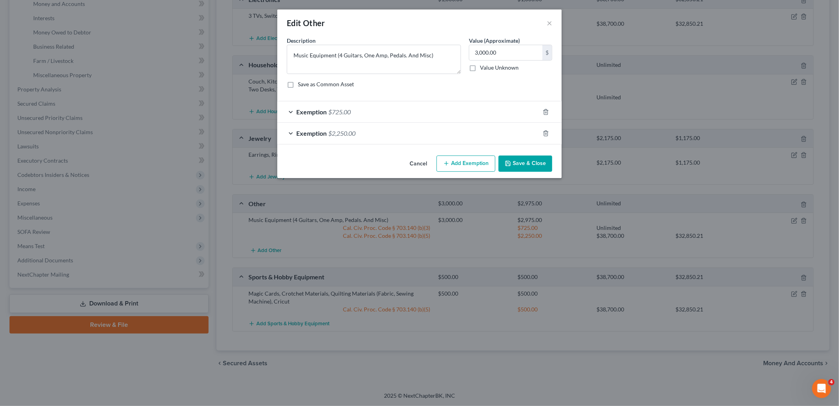
click at [342, 133] on span "$2,250.00" at bounding box center [341, 133] width 27 height 8
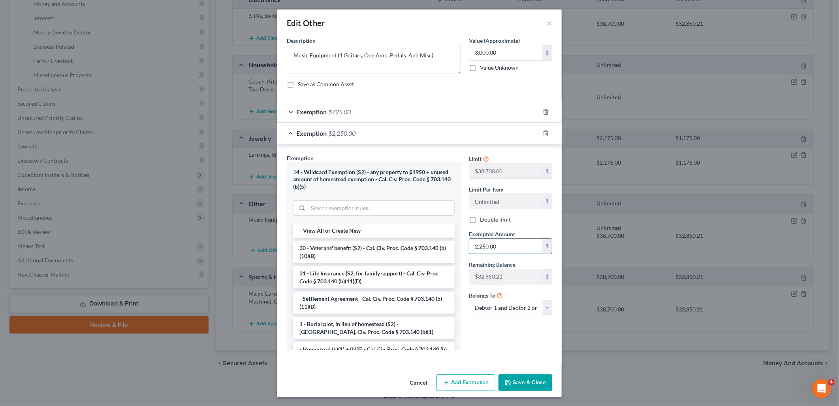
click at [499, 249] on input "2,250.00" at bounding box center [506, 245] width 73 height 15
type input "2,750"
click at [531, 386] on button "Save & Close" at bounding box center [526, 382] width 54 height 17
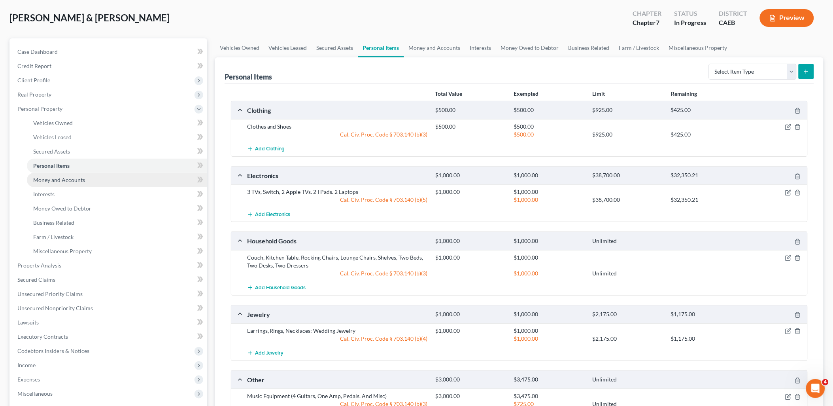
click at [56, 177] on span "Money and Accounts" at bounding box center [59, 179] width 52 height 7
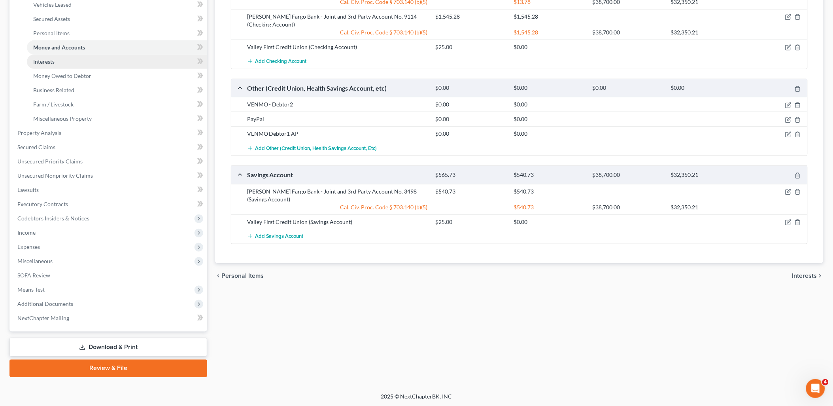
click at [46, 58] on span "Interests" at bounding box center [43, 61] width 21 height 7
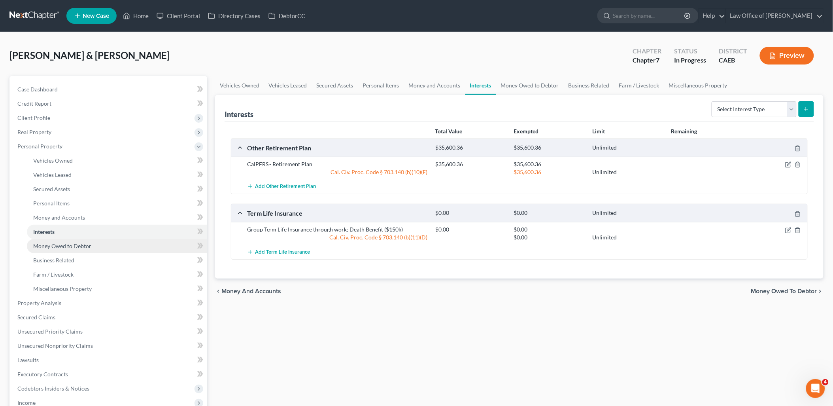
click at [48, 244] on span "Money Owed to Debtor" at bounding box center [62, 245] width 58 height 7
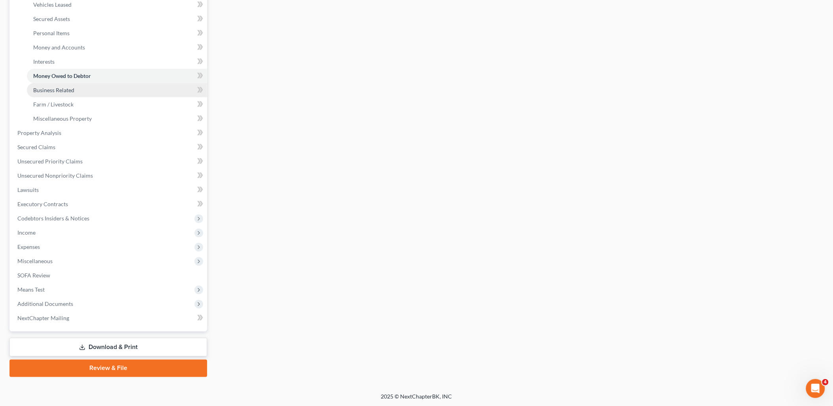
click at [58, 88] on span "Business Related" at bounding box center [53, 90] width 41 height 7
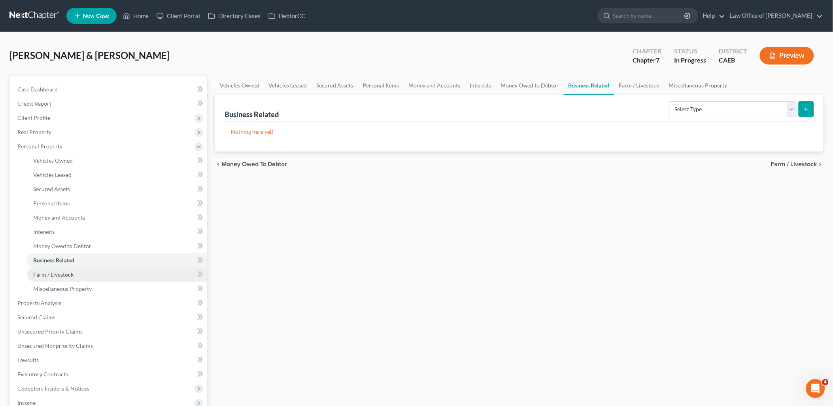
click at [57, 273] on span "Farm / Livestock" at bounding box center [53, 274] width 40 height 7
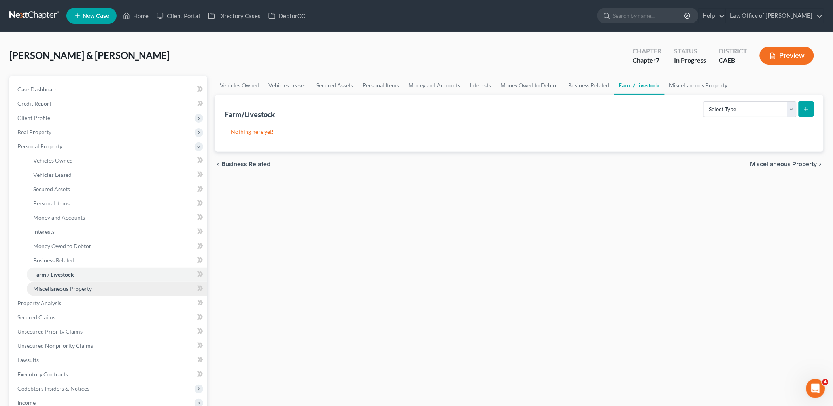
click at [58, 285] on span "Miscellaneous Property" at bounding box center [62, 288] width 58 height 7
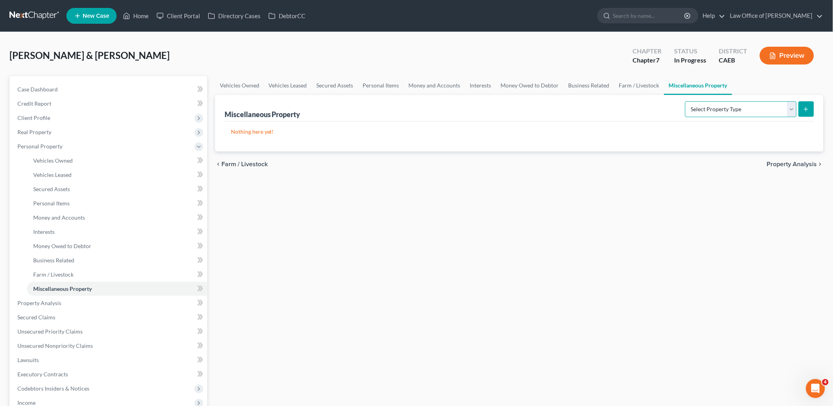
click at [696, 111] on select "Select Property Type Assigned for Creditor Benefit [DATE] Holding for Another N…" at bounding box center [740, 109] width 111 height 16
drag, startPoint x: 50, startPoint y: 226, endPoint x: 223, endPoint y: 208, distance: 173.7
click at [50, 226] on link "Interests" at bounding box center [117, 231] width 180 height 14
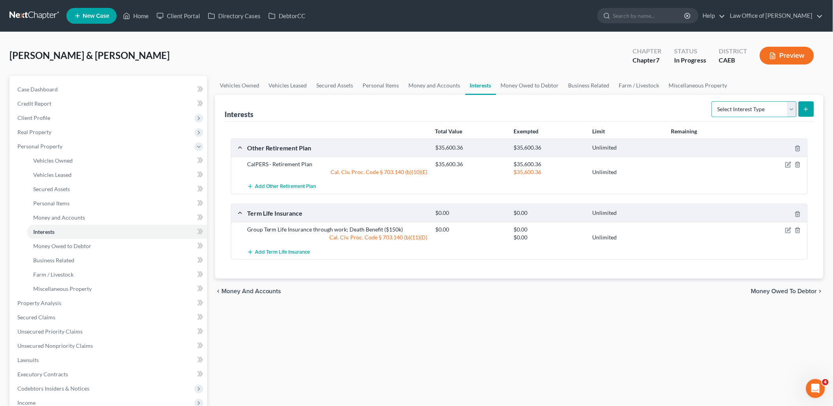
click at [730, 108] on select "Select Interest Type 401K Annuity Bond Education IRA Government Bond Government…" at bounding box center [753, 109] width 85 height 16
select select "unincorporated_business"
click at [713, 101] on select "Select Interest Type 401K Annuity Bond Education IRA Government Bond Government…" at bounding box center [753, 109] width 85 height 16
click at [805, 109] on icon "submit" at bounding box center [806, 109] width 6 height 6
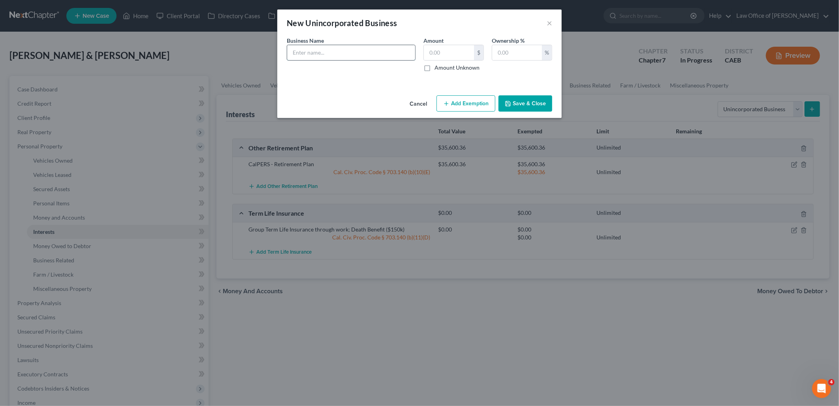
click at [366, 54] on input "text" at bounding box center [351, 52] width 128 height 15
click at [324, 49] on input "text" at bounding box center [351, 52] width 128 height 15
type input "dba [PERSON_NAME] (entertainer)"
click at [529, 55] on input "text" at bounding box center [517, 52] width 50 height 15
type input "100"
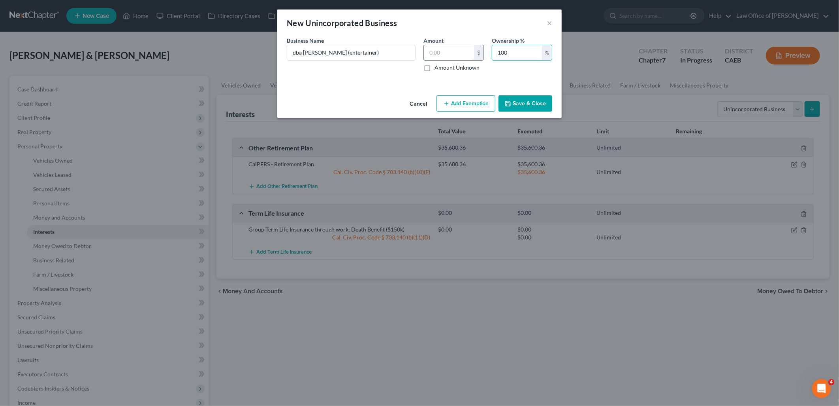
click at [453, 55] on input "text" at bounding box center [449, 52] width 50 height 15
type input "0"
drag, startPoint x: 532, startPoint y: 106, endPoint x: 538, endPoint y: 105, distance: 6.0
click at [531, 106] on button "Save & Close" at bounding box center [526, 103] width 54 height 17
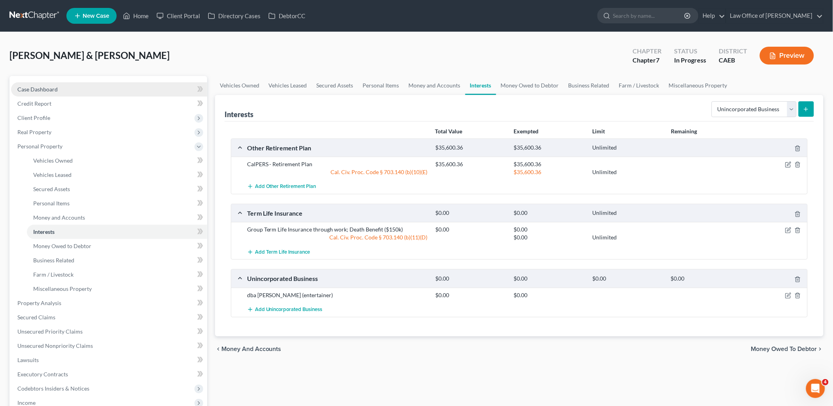
click at [55, 86] on span "Case Dashboard" at bounding box center [37, 89] width 40 height 7
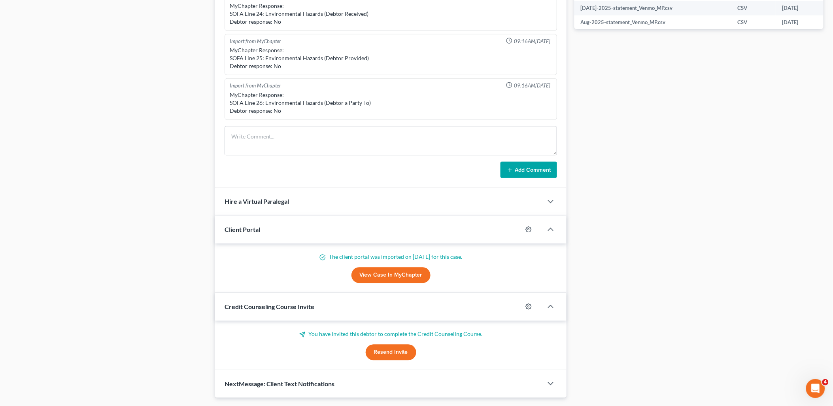
scroll to position [439, 0]
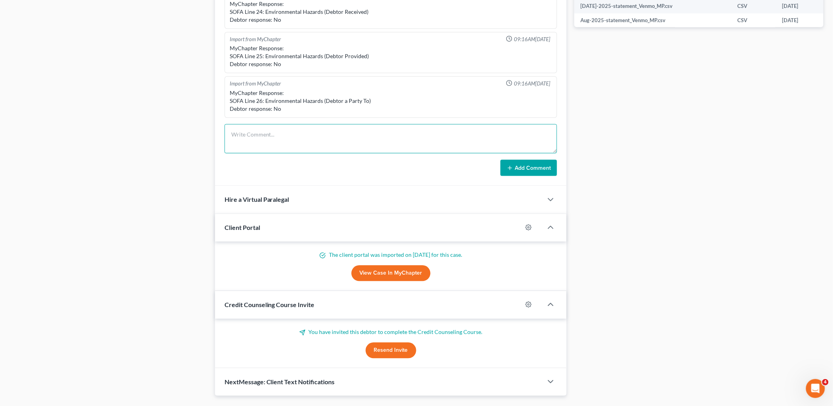
click at [291, 145] on textarea at bounding box center [390, 138] width 333 height 29
paste textarea "Good Morning [PERSON_NAME], It is a pleasure to meet you virtually! I have revi…"
type textarea "Good Morning [PERSON_NAME], It is a pleasure to meet you virtually! I have revi…"
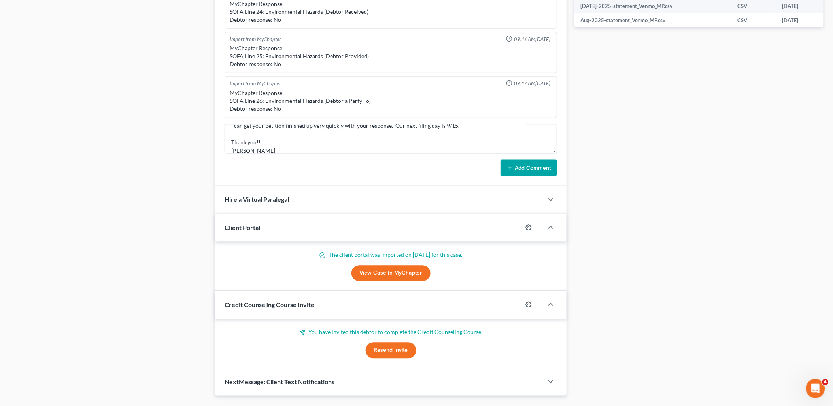
drag, startPoint x: 540, startPoint y: 173, endPoint x: 762, endPoint y: 168, distance: 222.2
click at [540, 172] on button "Add Comment" at bounding box center [528, 168] width 57 height 17
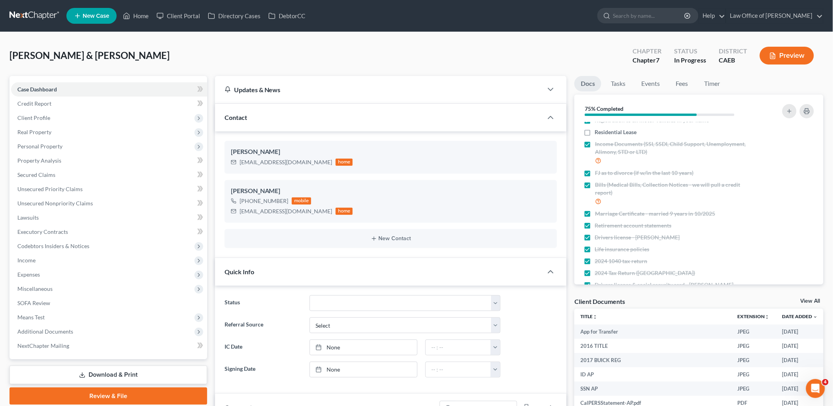
scroll to position [129, 0]
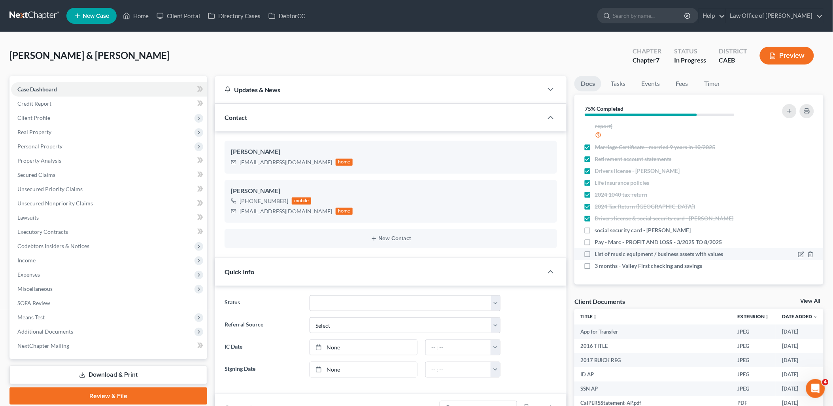
click at [595, 253] on label "List of music equipment / business assets with values" at bounding box center [659, 254] width 128 height 8
click at [598, 253] on input "List of music equipment / business assets with values" at bounding box center [600, 252] width 5 height 5
checkbox input "true"
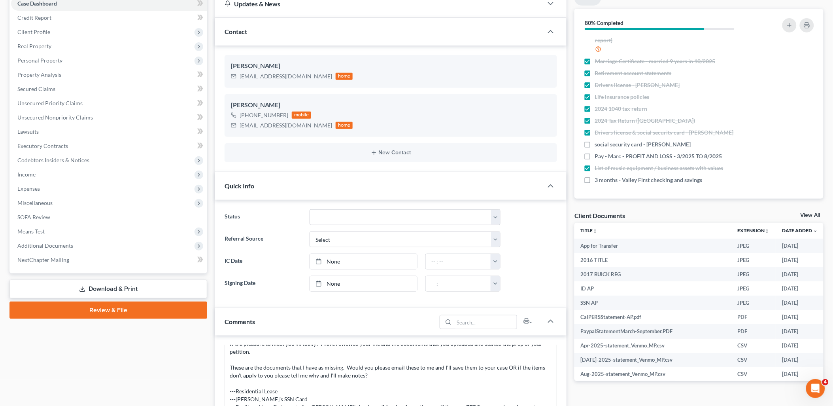
scroll to position [351, 0]
